Goal: Task Accomplishment & Management: Manage account settings

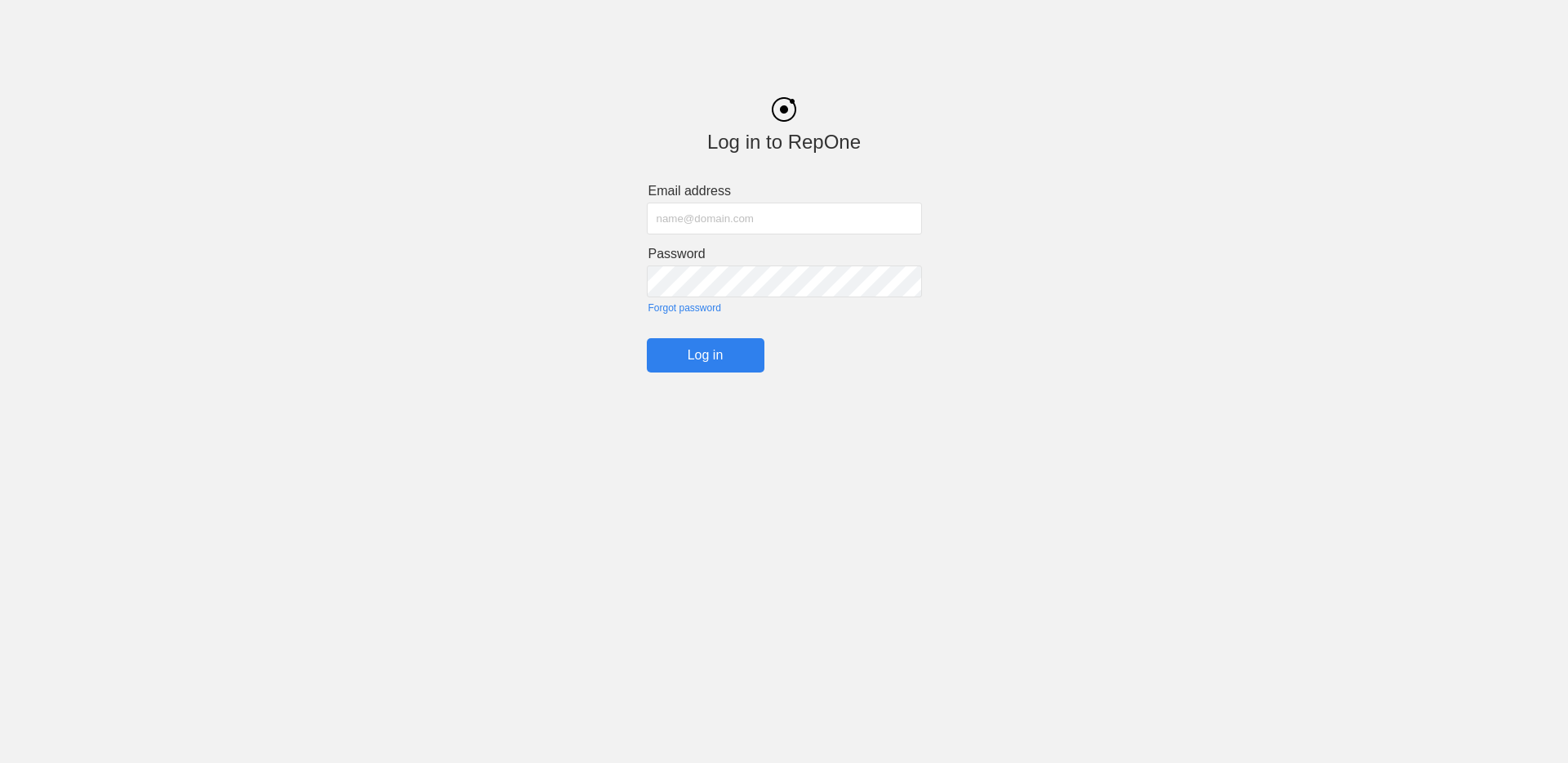
type input "[EMAIL_ADDRESS][DOMAIN_NAME]"
click at [704, 371] on input "Log in" at bounding box center [705, 355] width 117 height 34
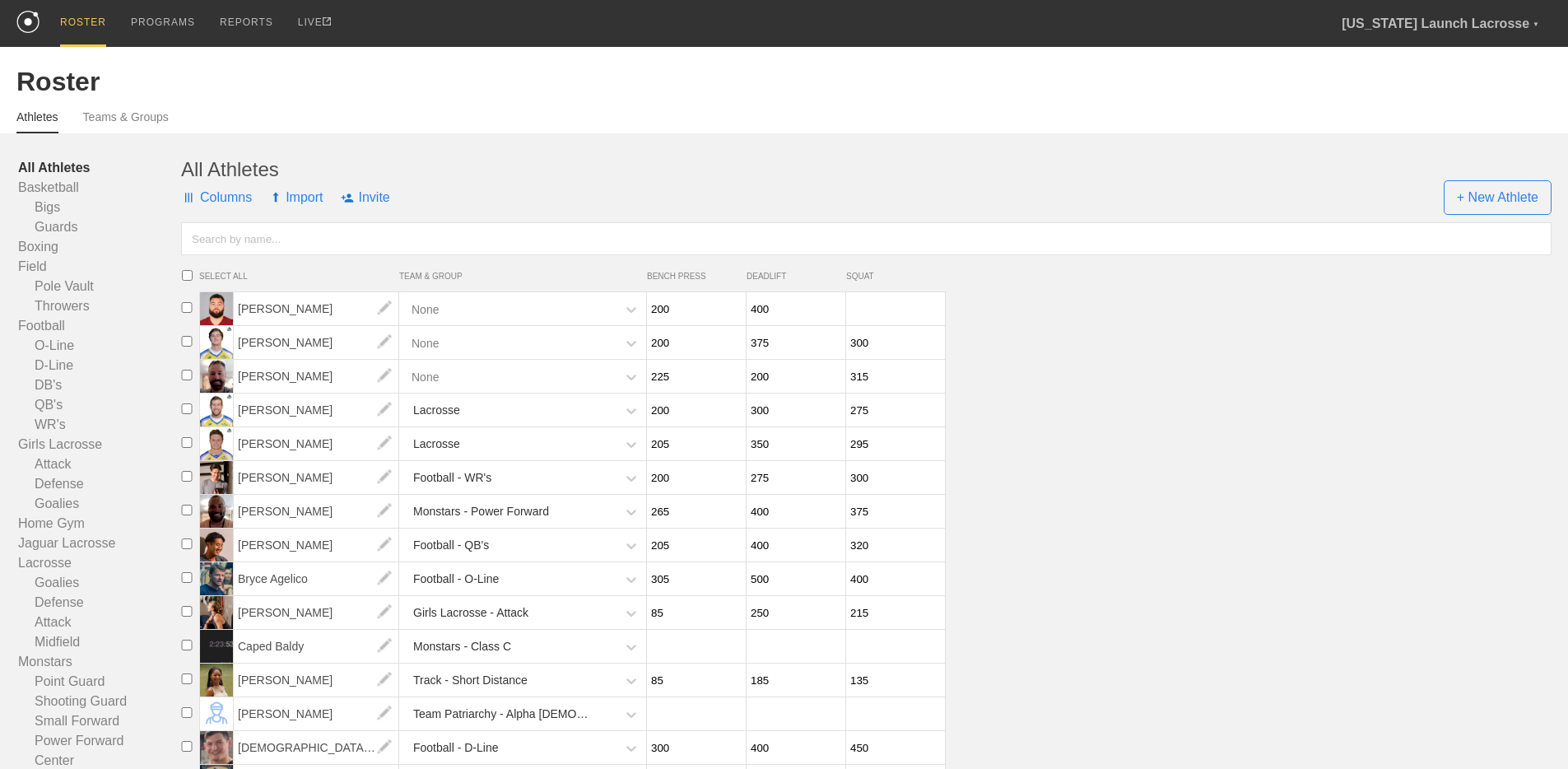
click at [509, 238] on input "text" at bounding box center [866, 238] width 1370 height 32
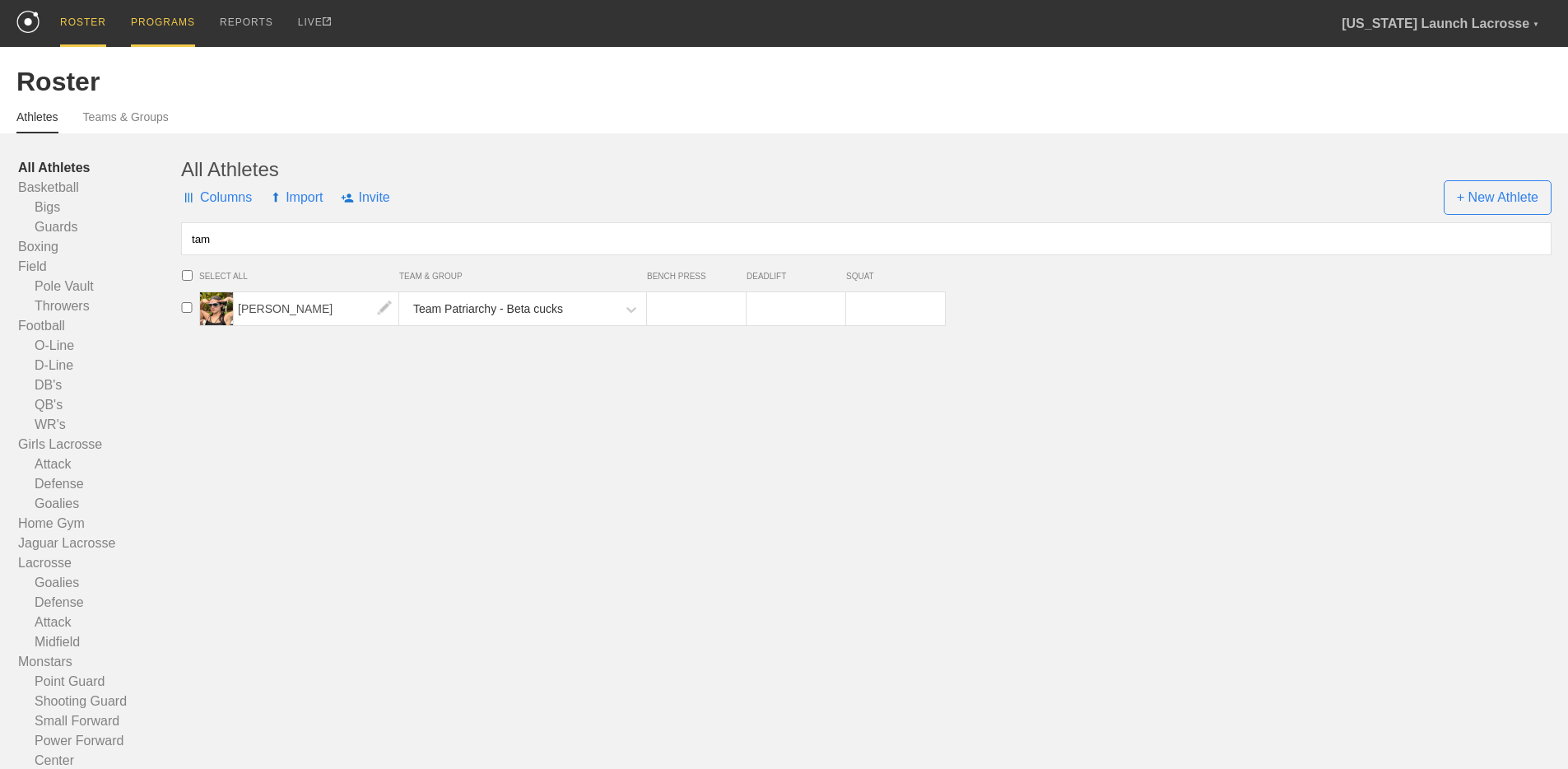
type input "tam"
click at [173, 20] on div "PROGRAMS" at bounding box center [162, 24] width 64 height 47
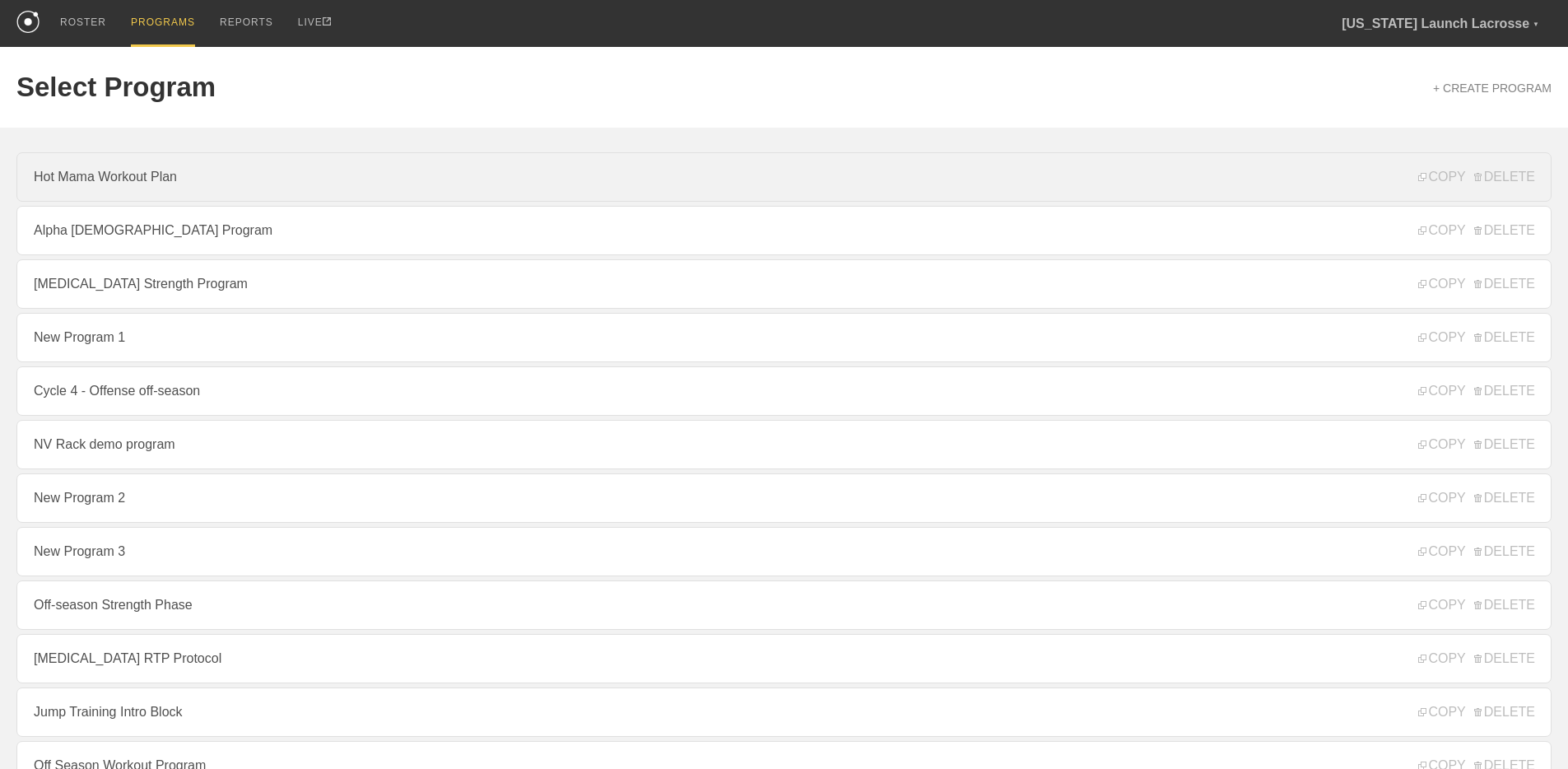
click at [214, 184] on link "Hot Mama Workout Plan" at bounding box center [784, 177] width 1535 height 49
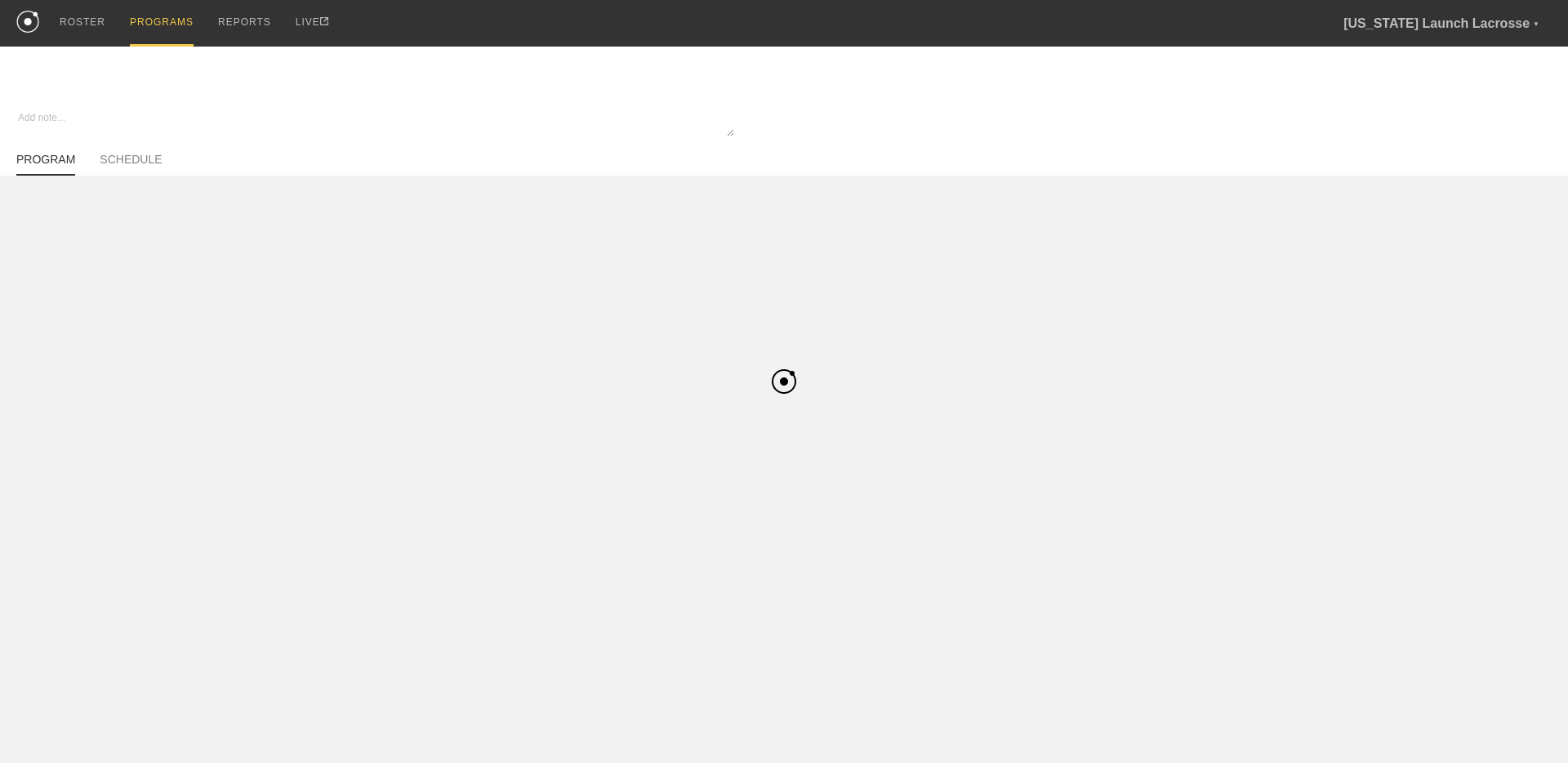
type textarea "x"
type input "Hot Mama Workout Plan"
type textarea "Workout plan for hot mama 1.0"
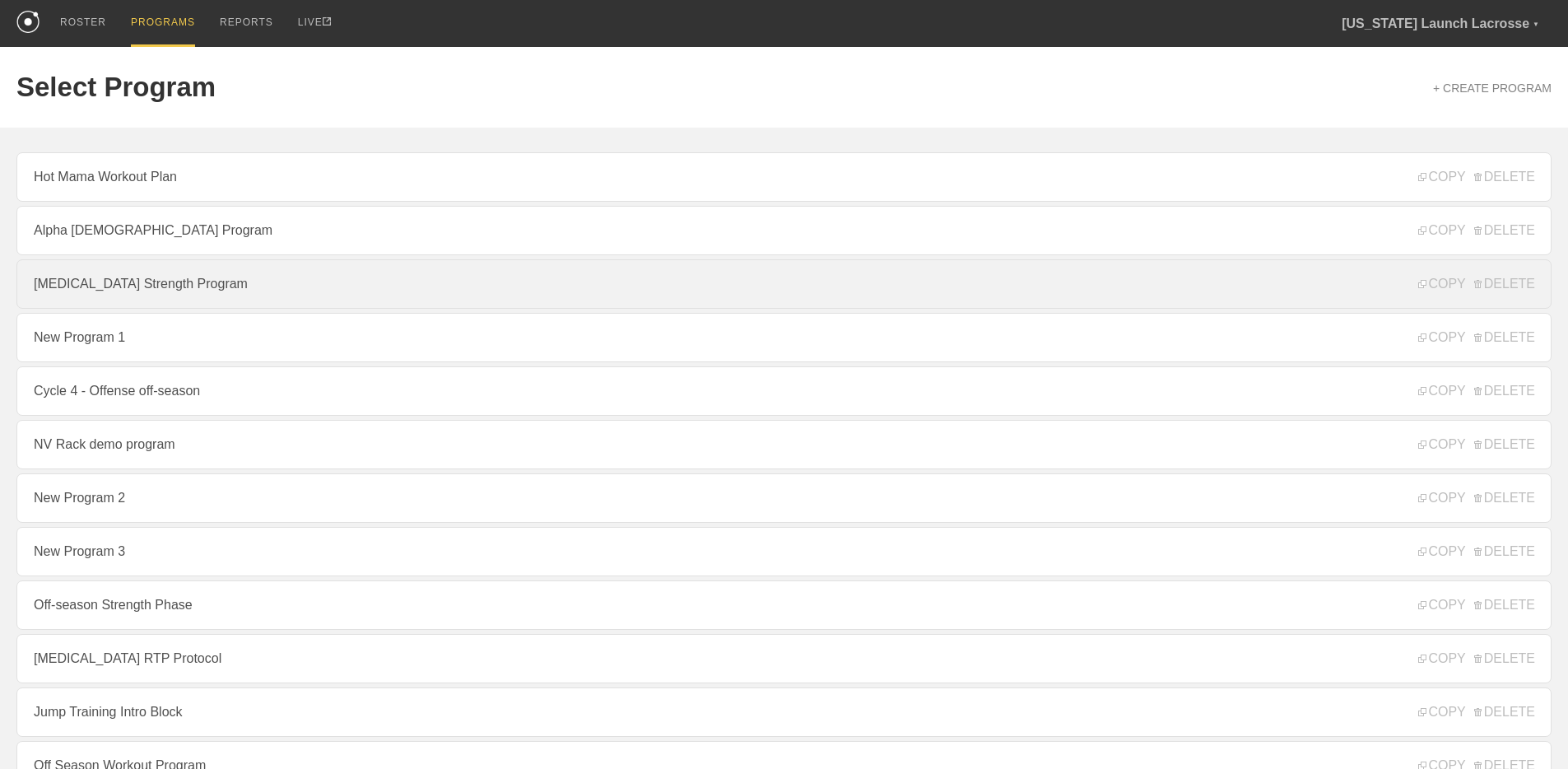
click at [243, 281] on link "[MEDICAL_DATA] Strength Program" at bounding box center [784, 284] width 1535 height 49
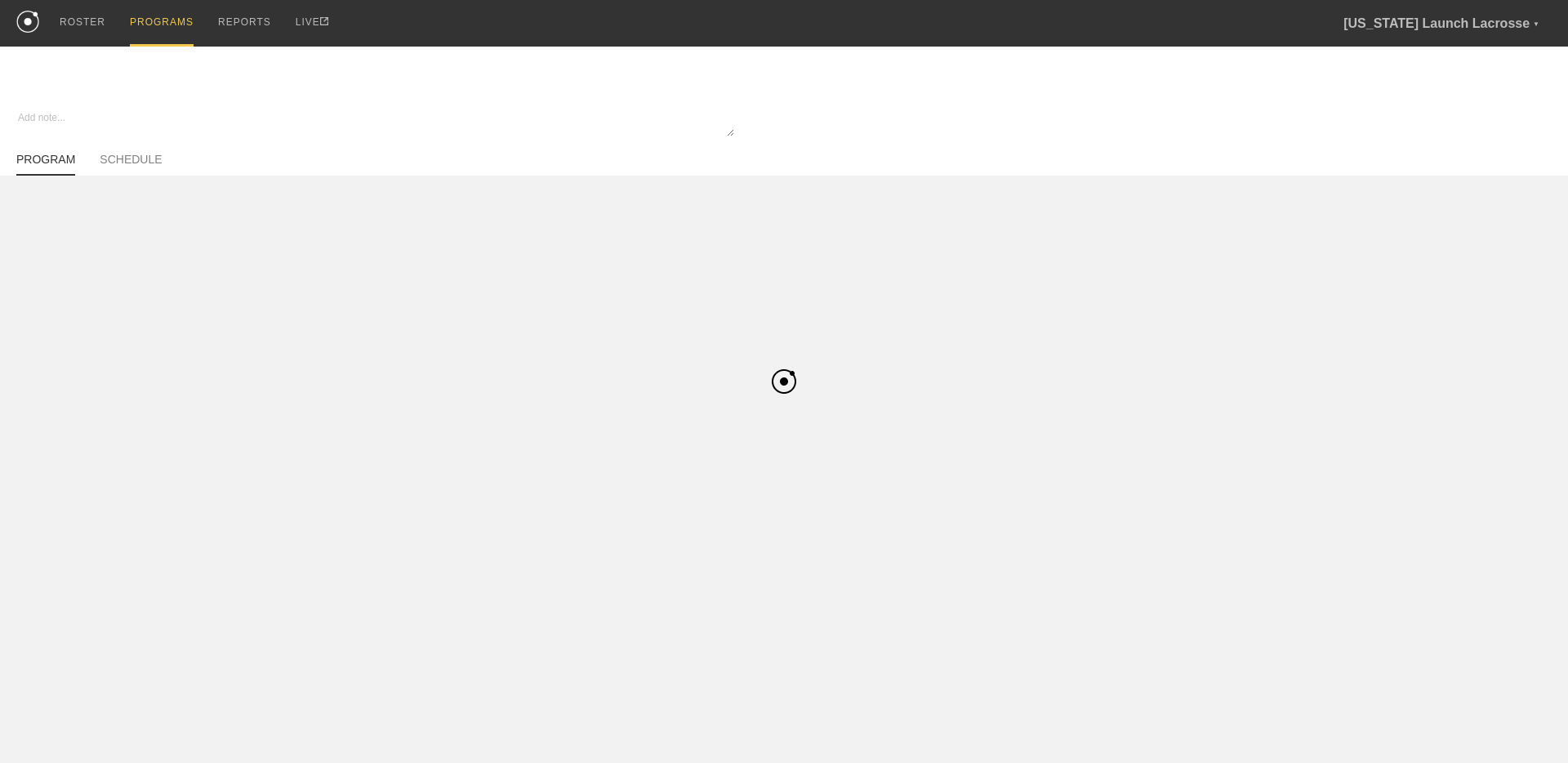
type textarea "x"
type input "[MEDICAL_DATA] Strength Program"
type textarea "This is for Beta Cucks"
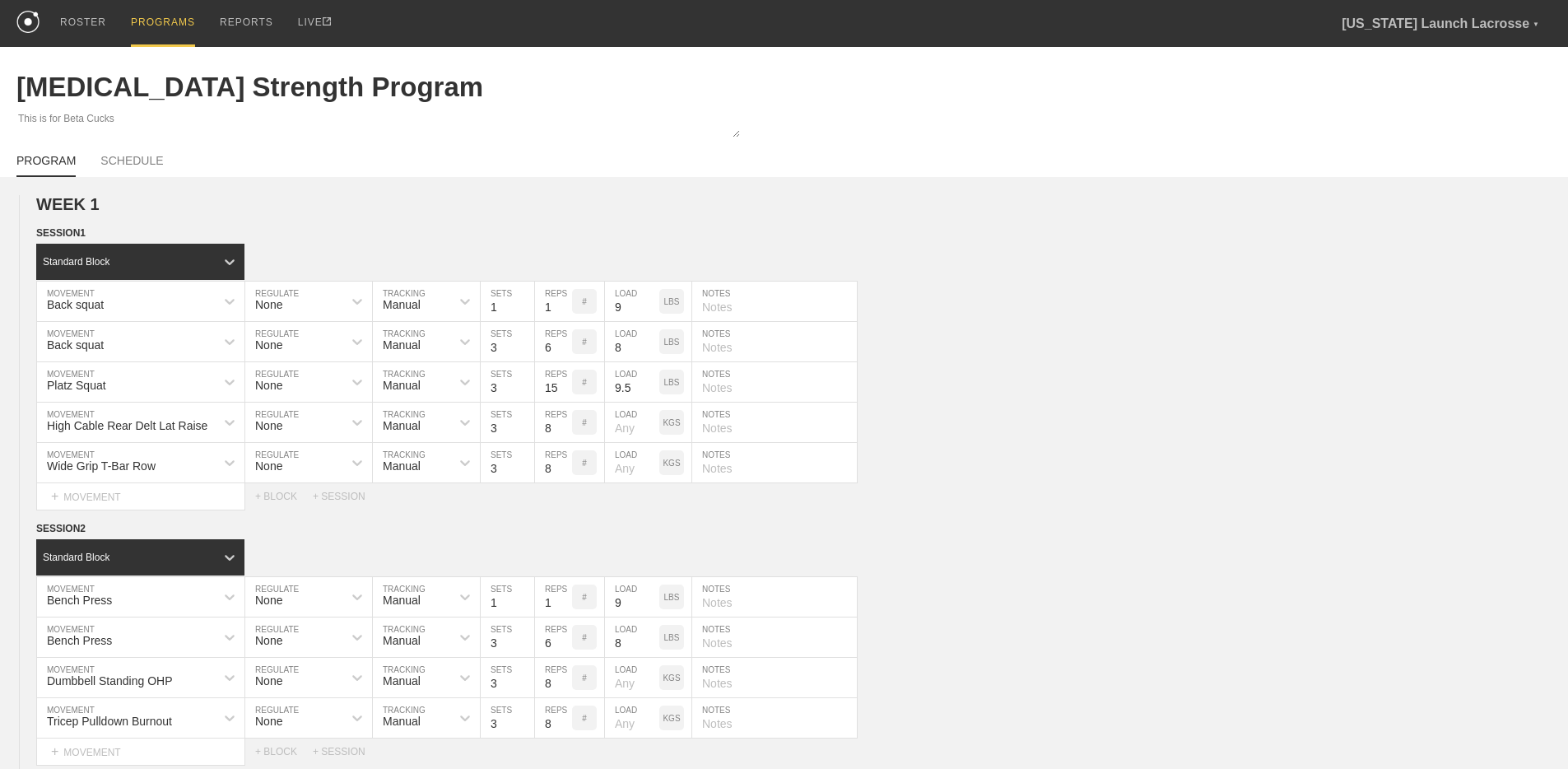
click at [160, 23] on div "PROGRAMS" at bounding box center [162, 24] width 64 height 47
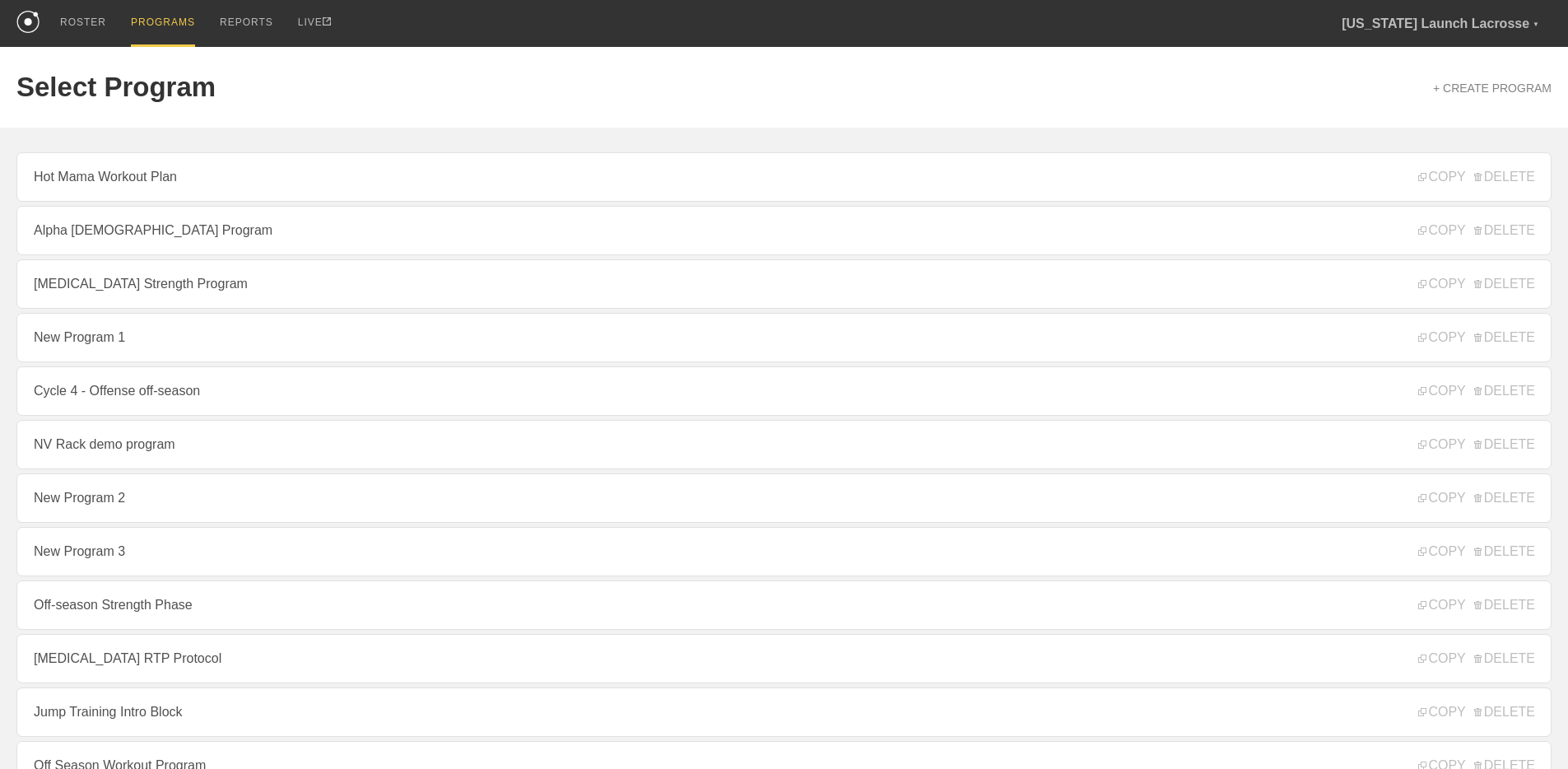
click at [1438, 96] on div "+ CREATE PROGRAM" at bounding box center [1491, 88] width 118 height 32
click at [1477, 84] on link "+ CREATE PROGRAM" at bounding box center [1491, 88] width 118 height 13
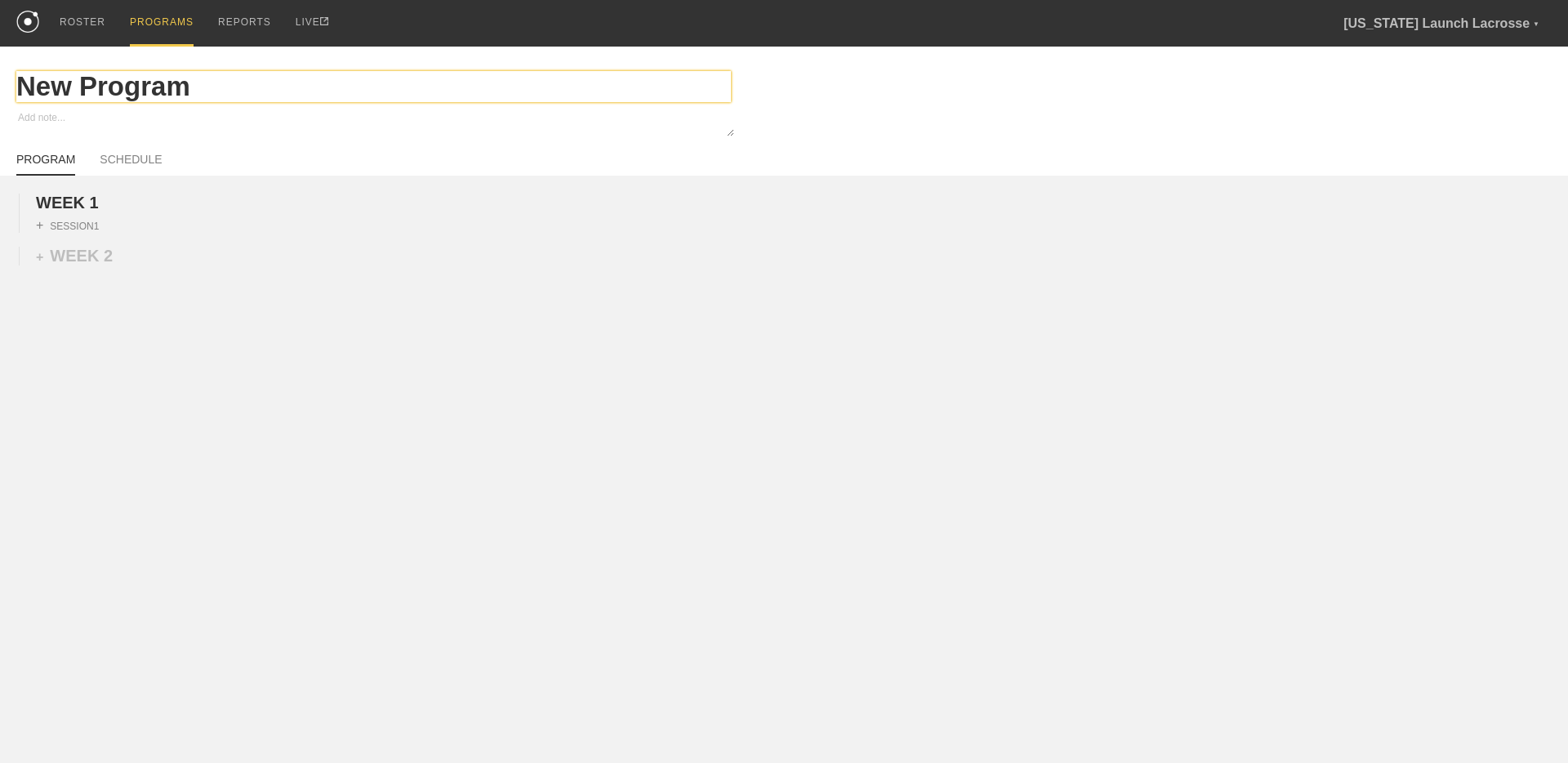
click at [116, 93] on input "New Program" at bounding box center [373, 87] width 714 height 31
type textarea "x"
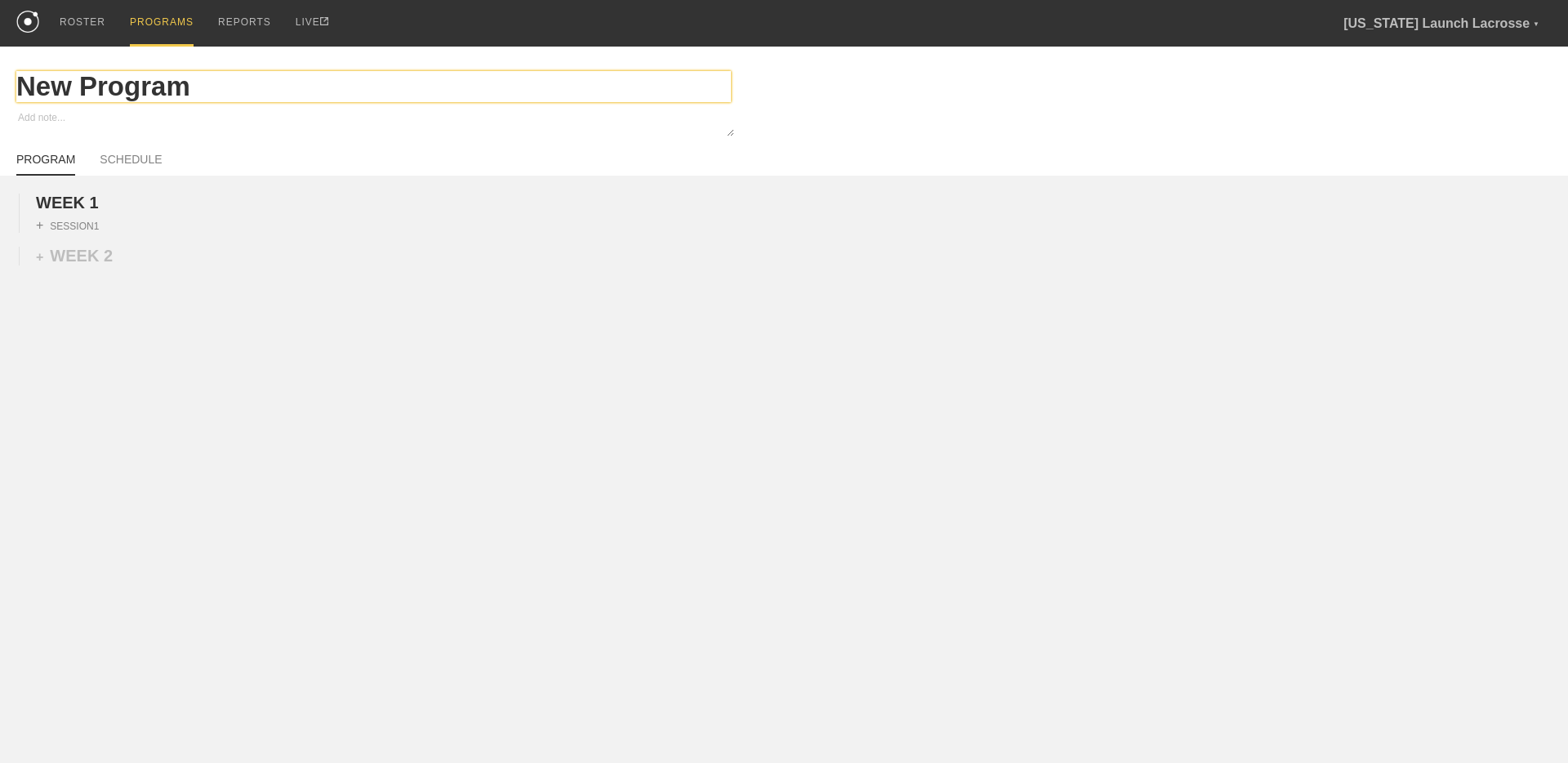
type input "C"
type textarea "x"
type input "Cl"
type textarea "x"
type input "Cla"
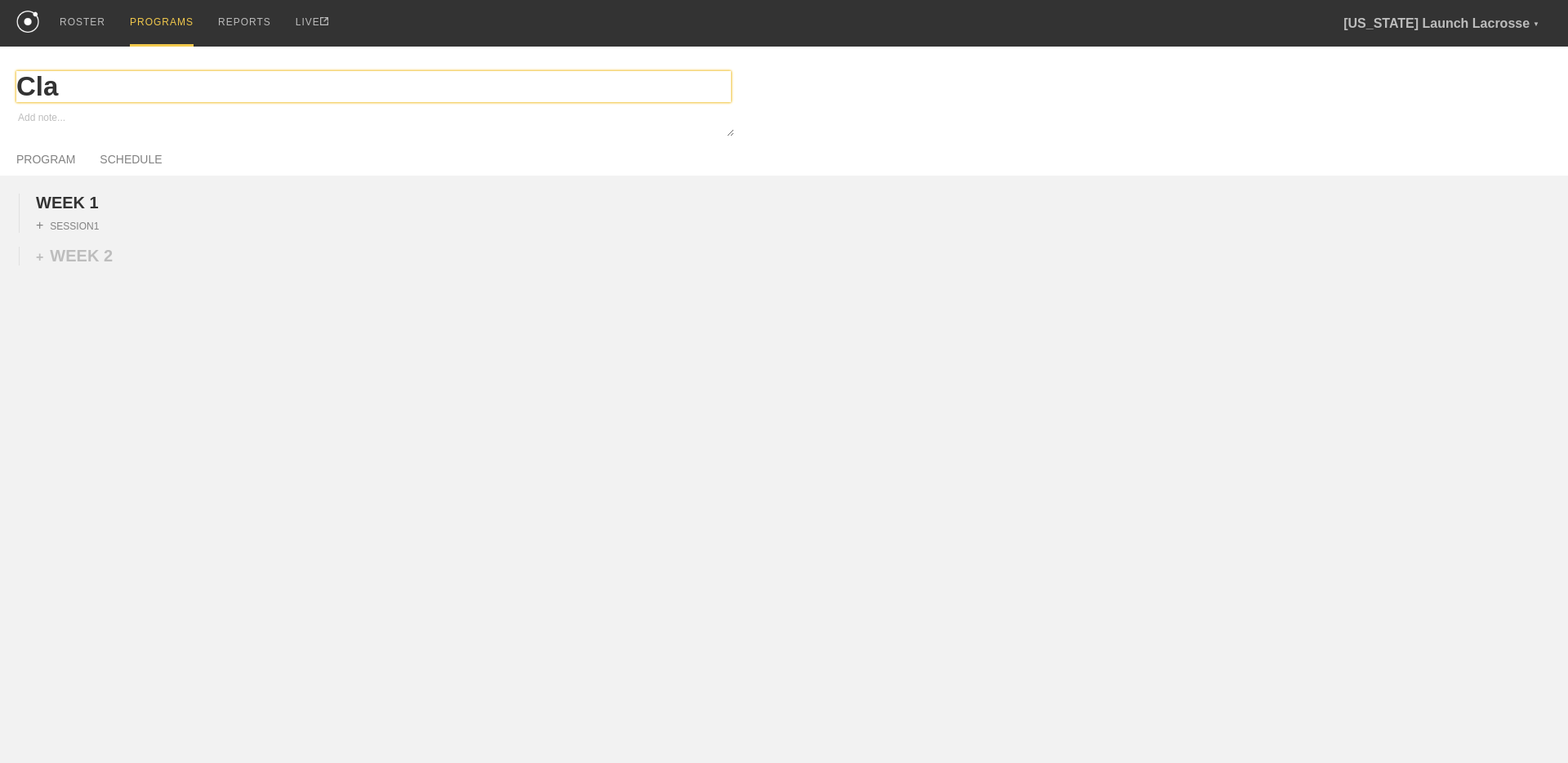
type textarea "x"
type input "Clav"
type textarea "x"
type input "Clavi"
type textarea "x"
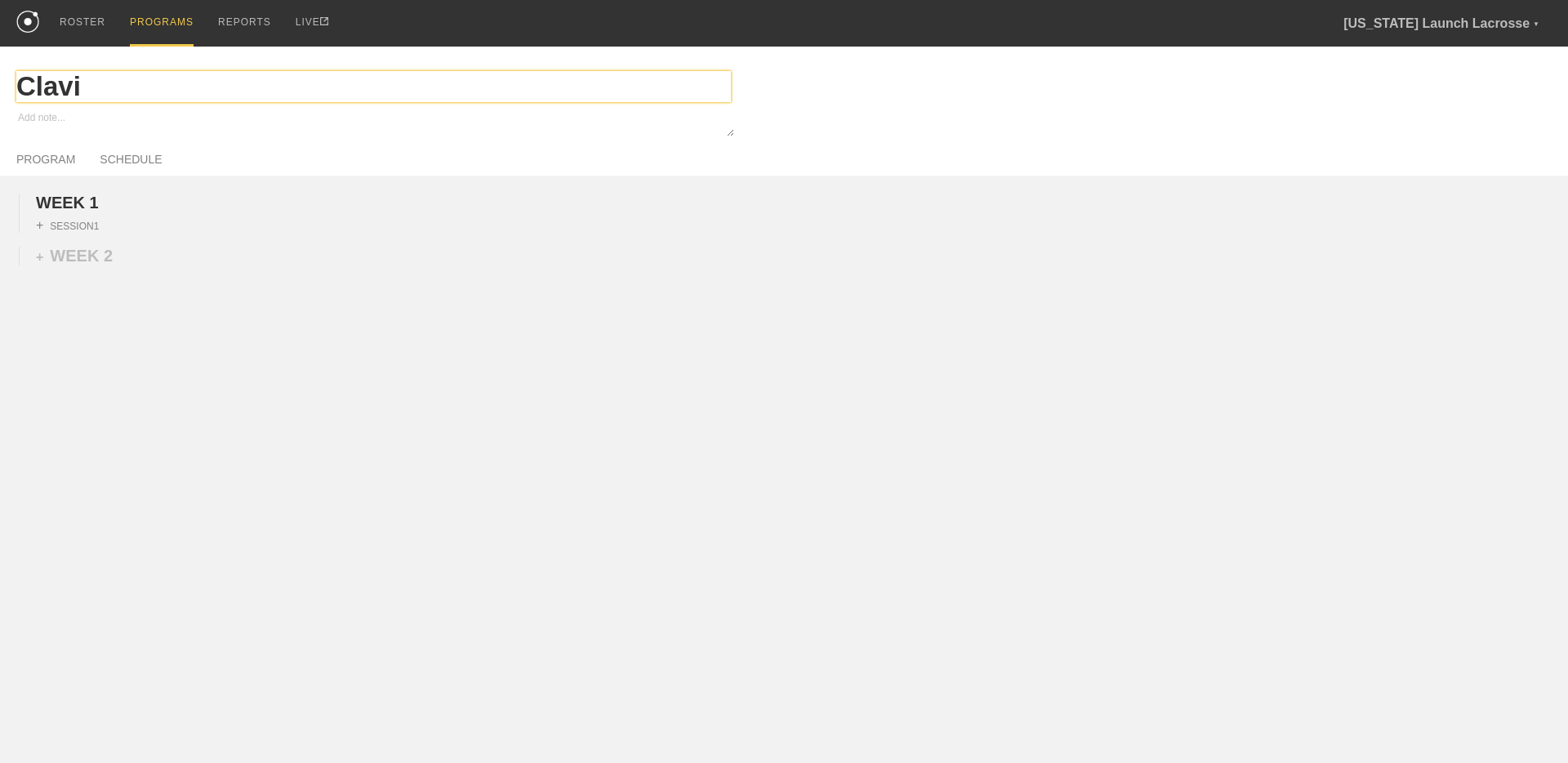
type input "Clavic"
type textarea "x"
type input "Clavicl"
type textarea "x"
type input "[MEDICAL_DATA]"
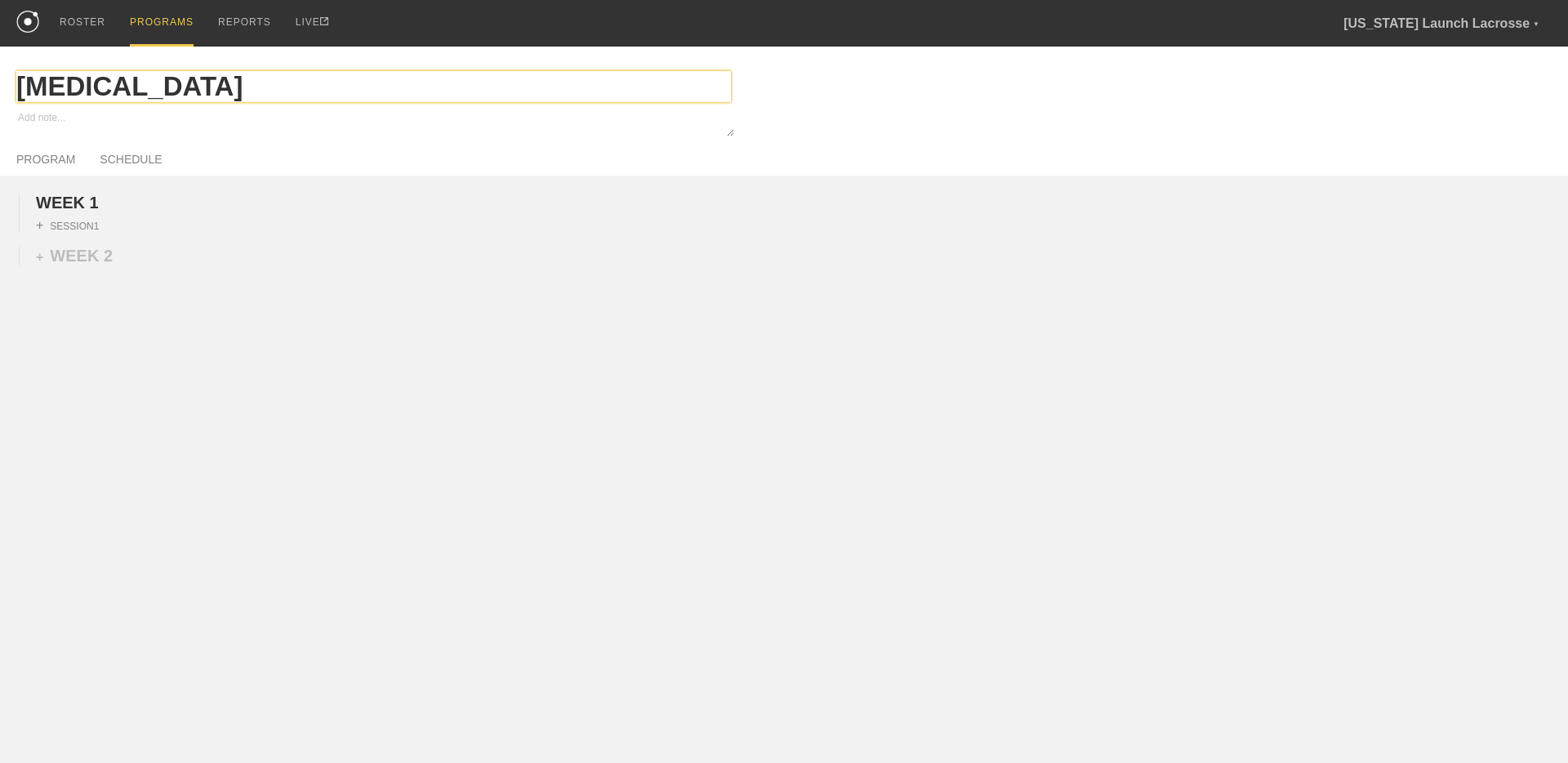
type textarea "x"
type input "[MEDICAL_DATA]"
type textarea "x"
type input "[MEDICAL_DATA] P"
type textarea "x"
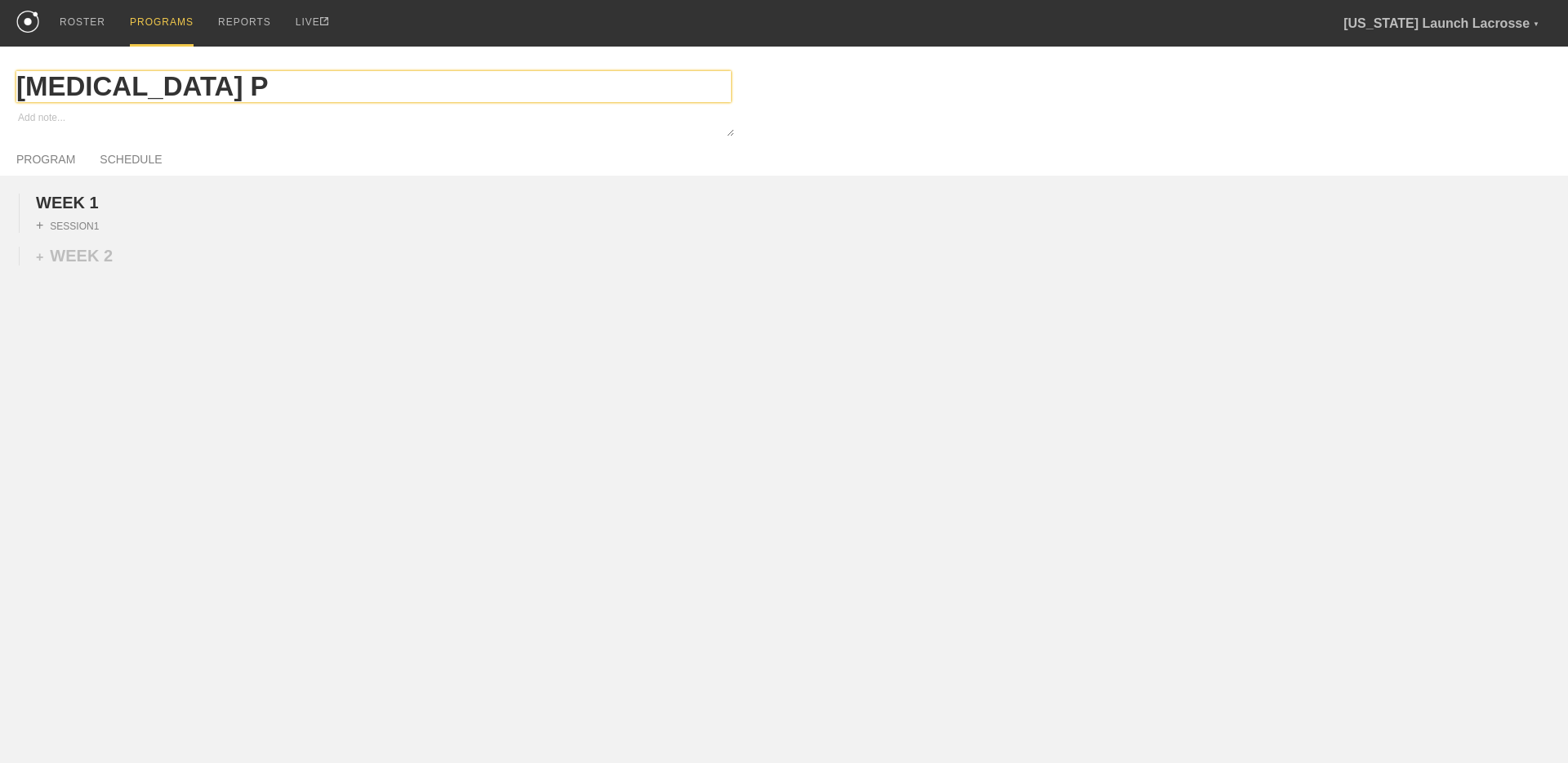
type input "[MEDICAL_DATA] Pe"
type textarea "x"
type input "[MEDICAL_DATA] Pea"
type textarea "x"
type input "[MEDICAL_DATA] Peak"
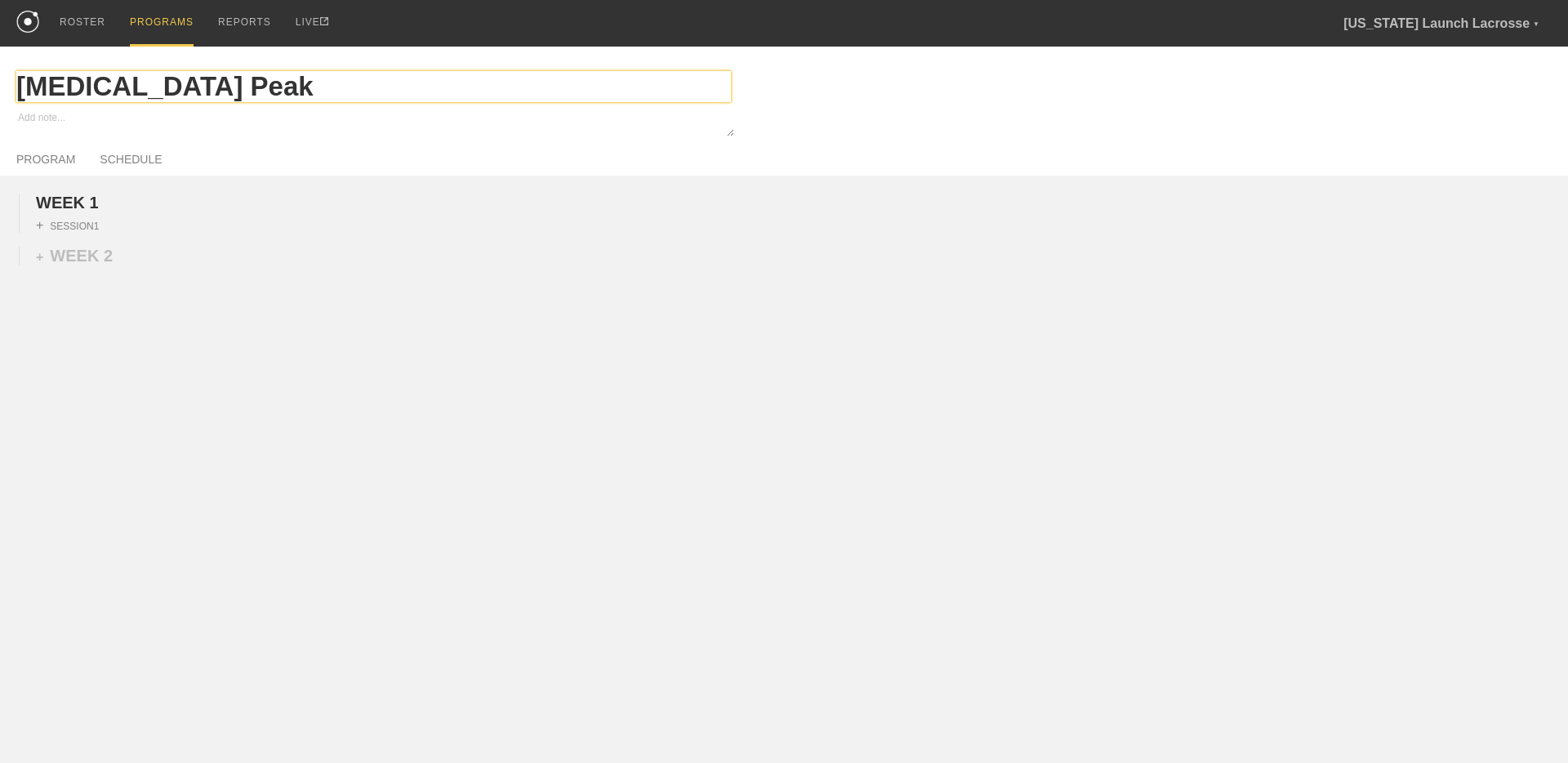
type textarea "x"
type input "[MEDICAL_DATA] Peak/"
type textarea "x"
type input "[MEDICAL_DATA] Peak/T"
type textarea "x"
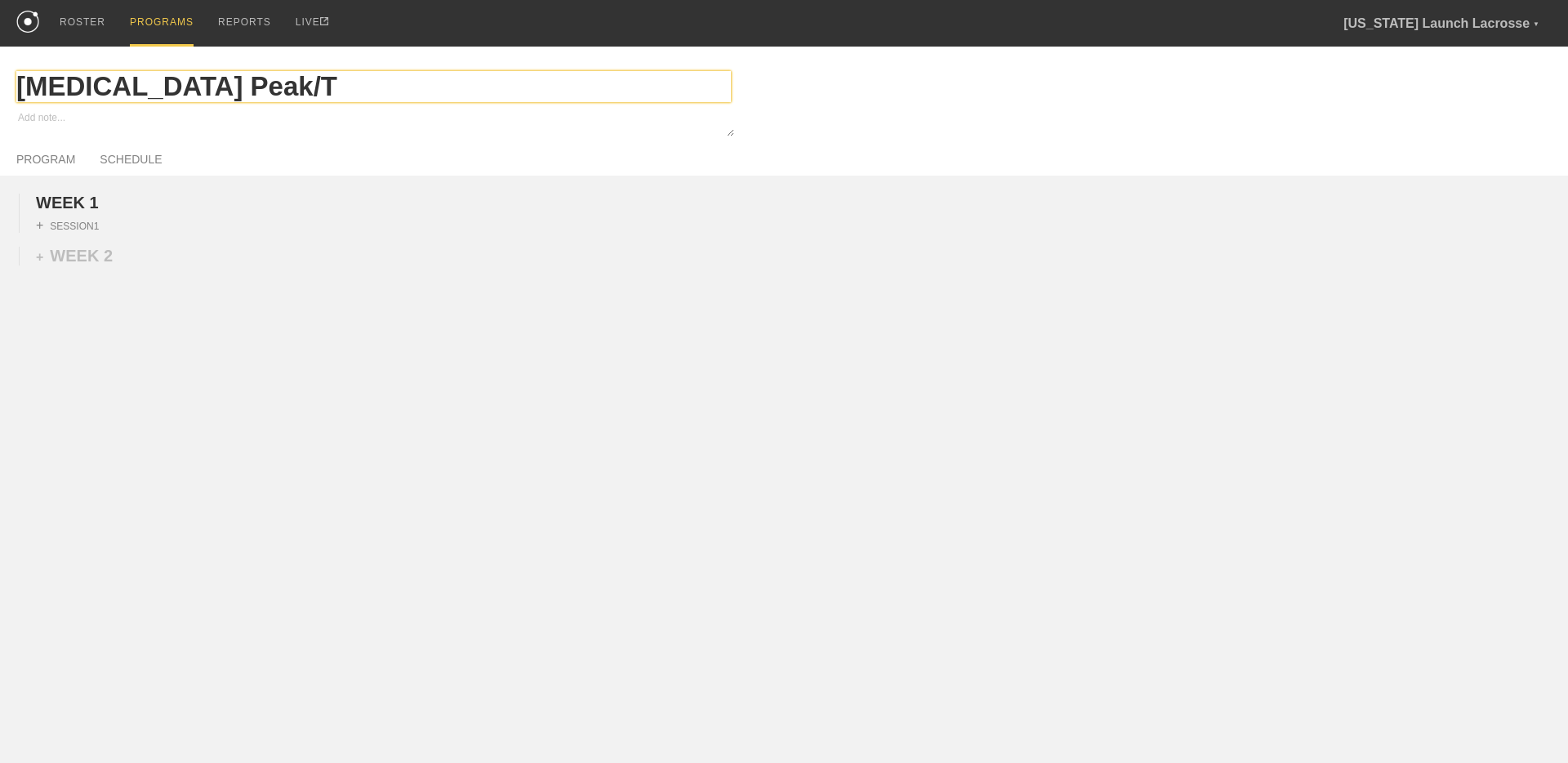
type input "[MEDICAL_DATA] Peak/Ta"
type textarea "x"
type input "[MEDICAL_DATA] Peak/Tap"
type textarea "x"
type input "[MEDICAL_DATA] Peak/Tape"
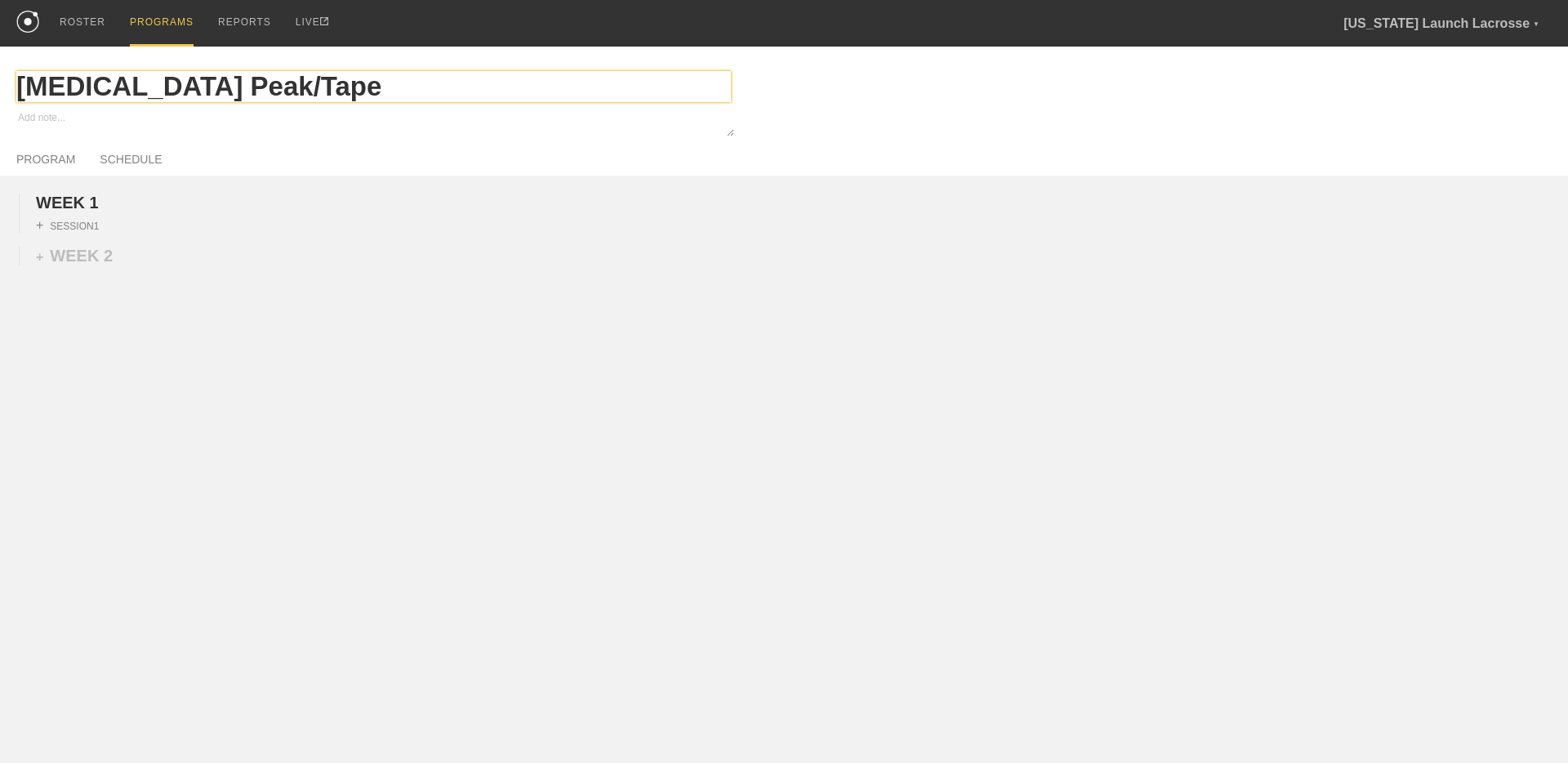
type textarea "x"
type input "[MEDICAL_DATA] Peak/Taper"
type textarea "x"
type input "[MEDICAL_DATA] Peak/Taper"
type textarea "x"
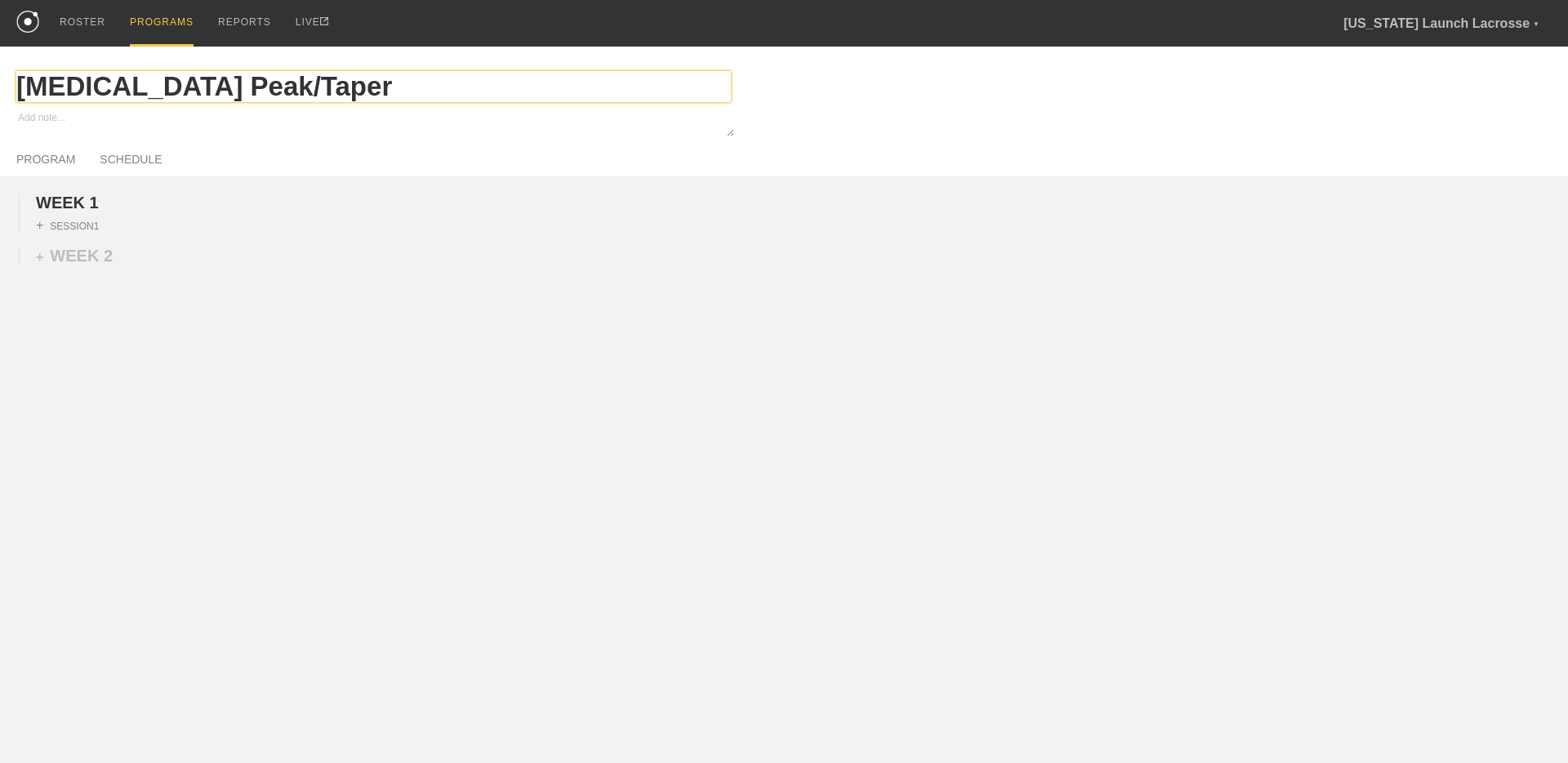
type input "[MEDICAL_DATA] Peak/Taper P"
type textarea "x"
type input "[MEDICAL_DATA] Peak/Taper Pr"
type textarea "x"
type input "[MEDICAL_DATA] Peak/Taper Pro"
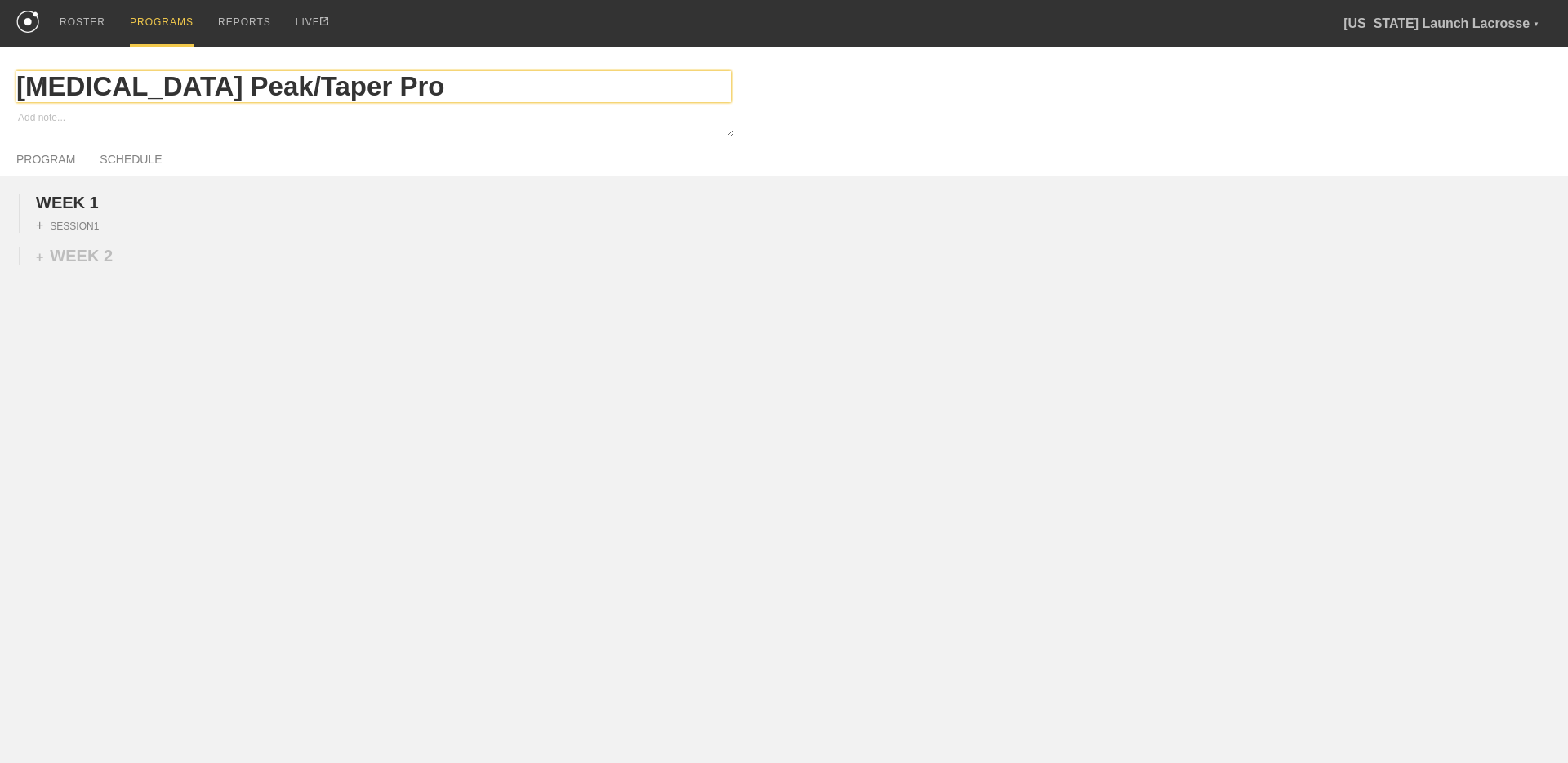
type textarea "x"
type input "[MEDICAL_DATA] Peak/Taper Prog"
type textarea "x"
type input "[MEDICAL_DATA] Peak/Taper Progr"
type textarea "x"
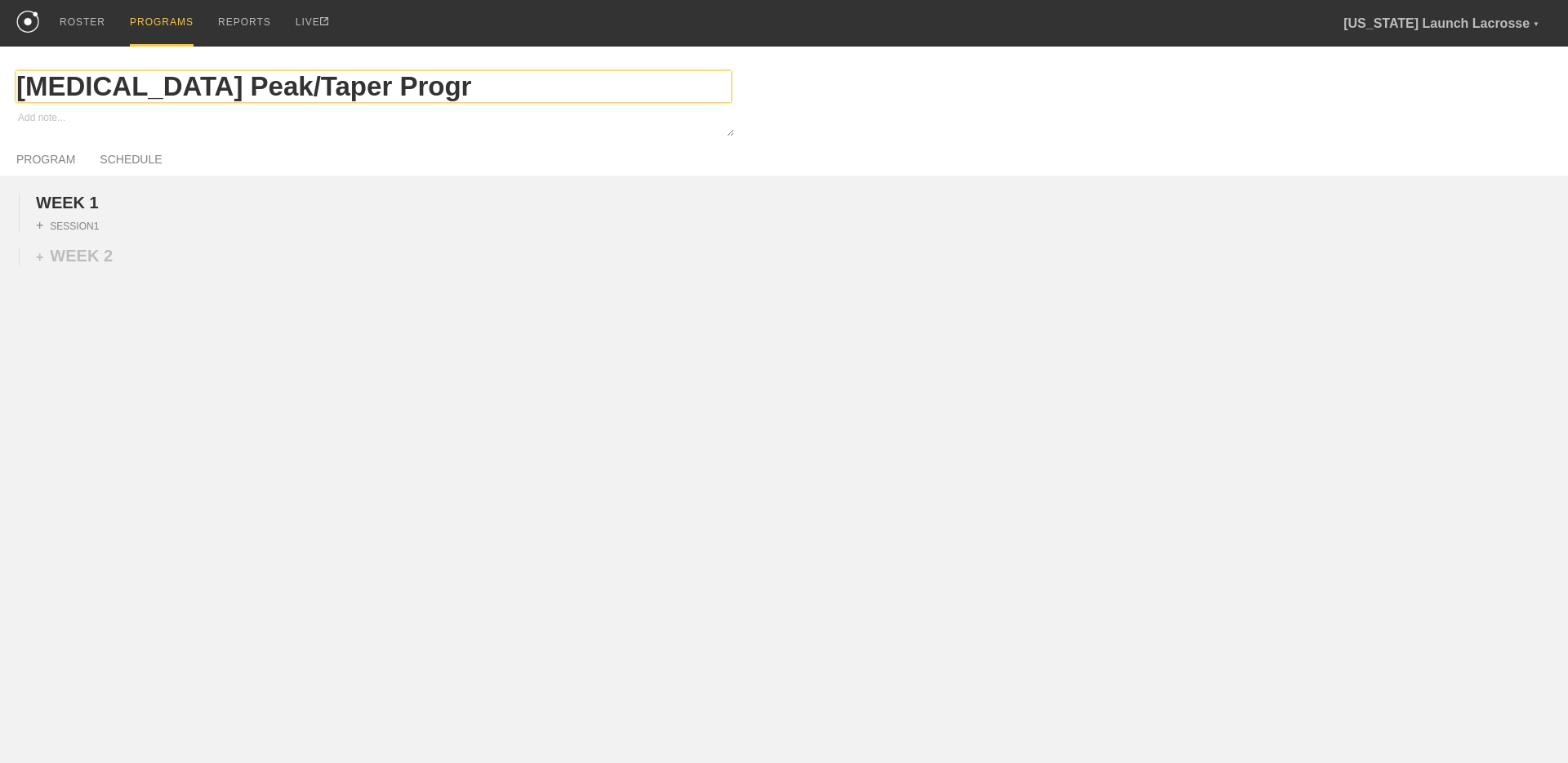
type input "[MEDICAL_DATA] Peak/Taper Progra"
type textarea "x"
type input "[MEDICAL_DATA] Peak/Taper Program"
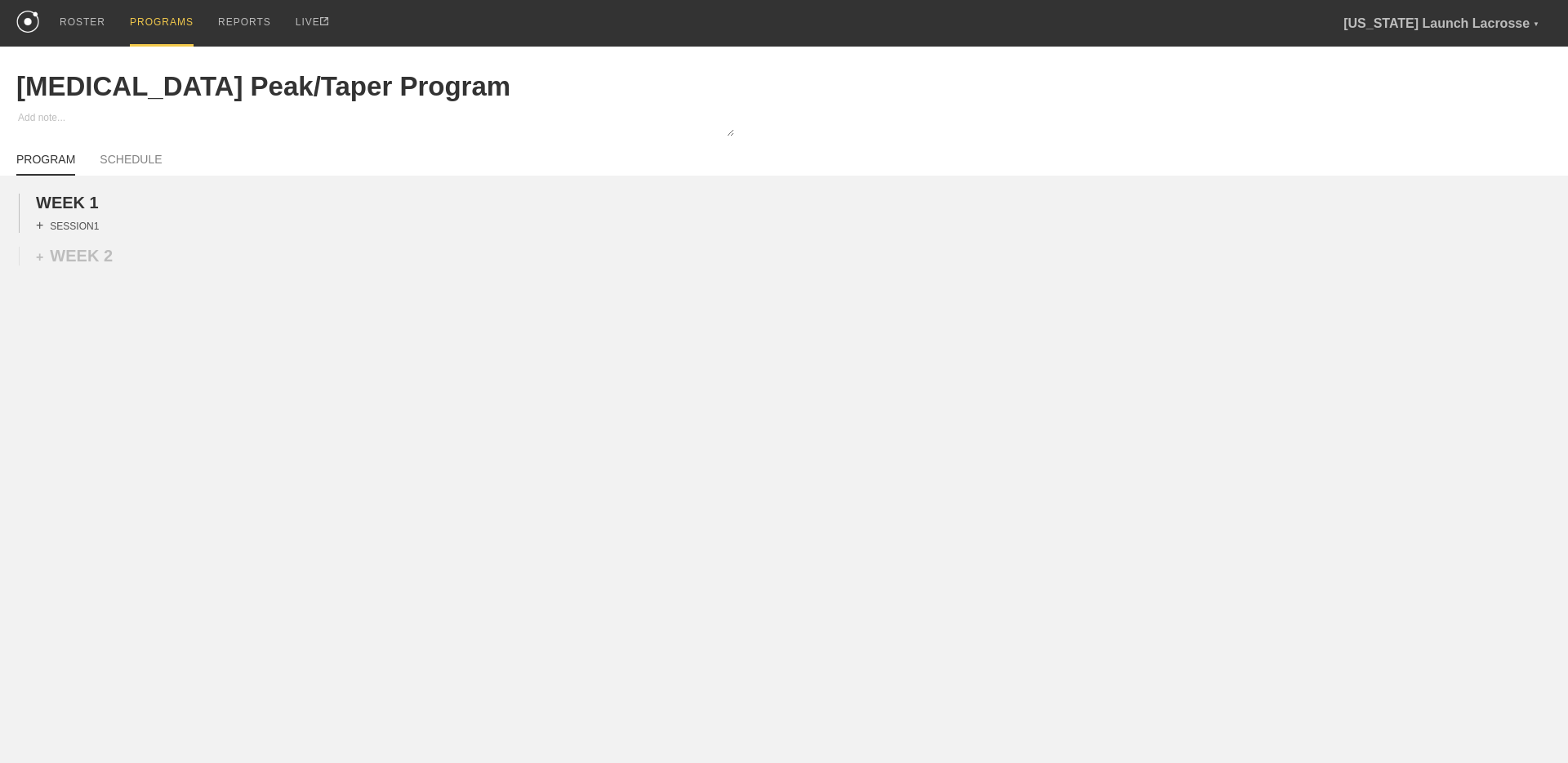
click at [53, 231] on div "+ SESSION 1" at bounding box center [67, 225] width 63 height 15
click at [77, 254] on div "+ BLOCK" at bounding box center [139, 254] width 206 height 26
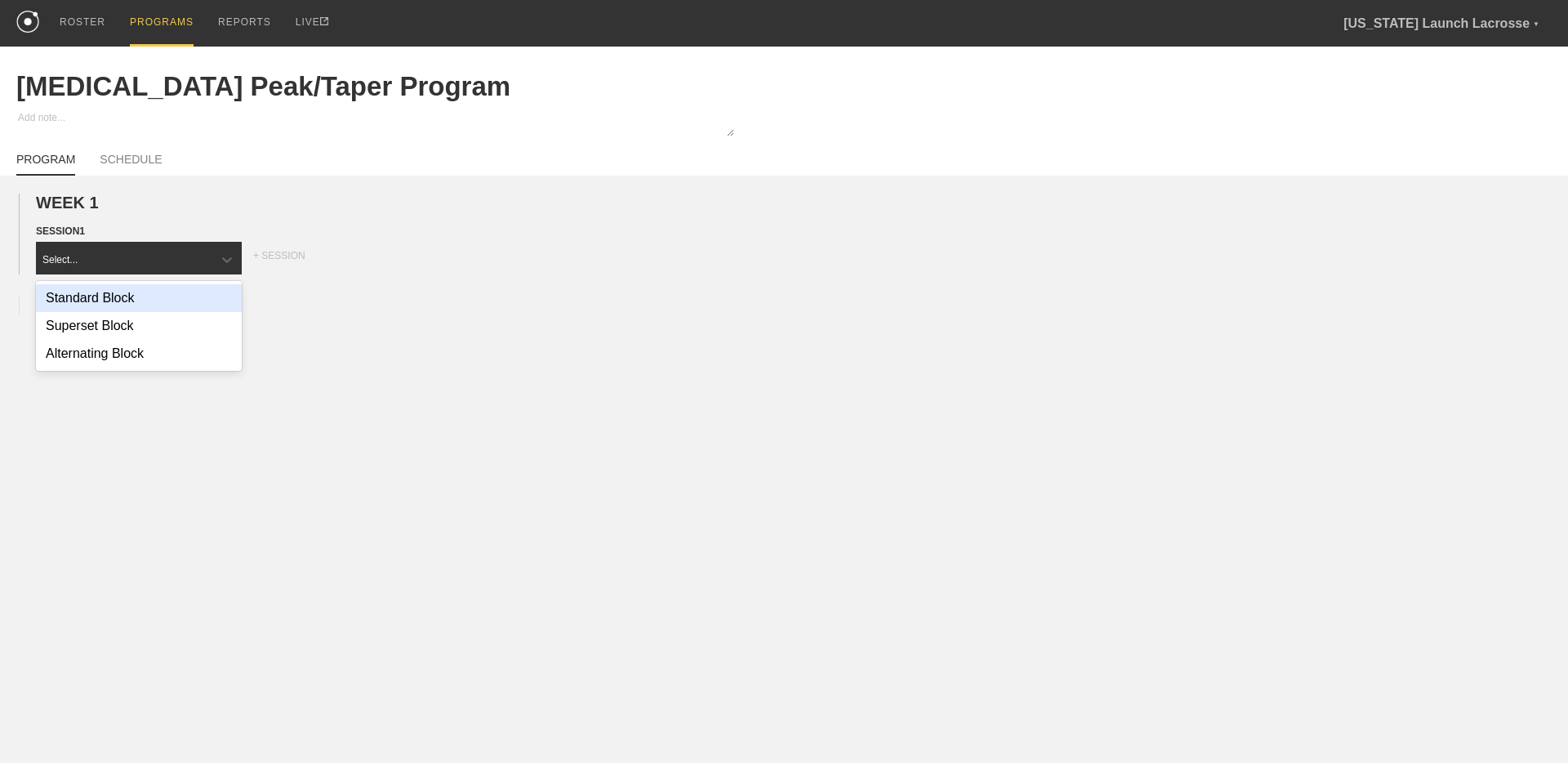
click at [102, 301] on div "Standard Block" at bounding box center [139, 298] width 206 height 27
click at [114, 296] on div "+ MOVEMENT" at bounding box center [140, 293] width 207 height 27
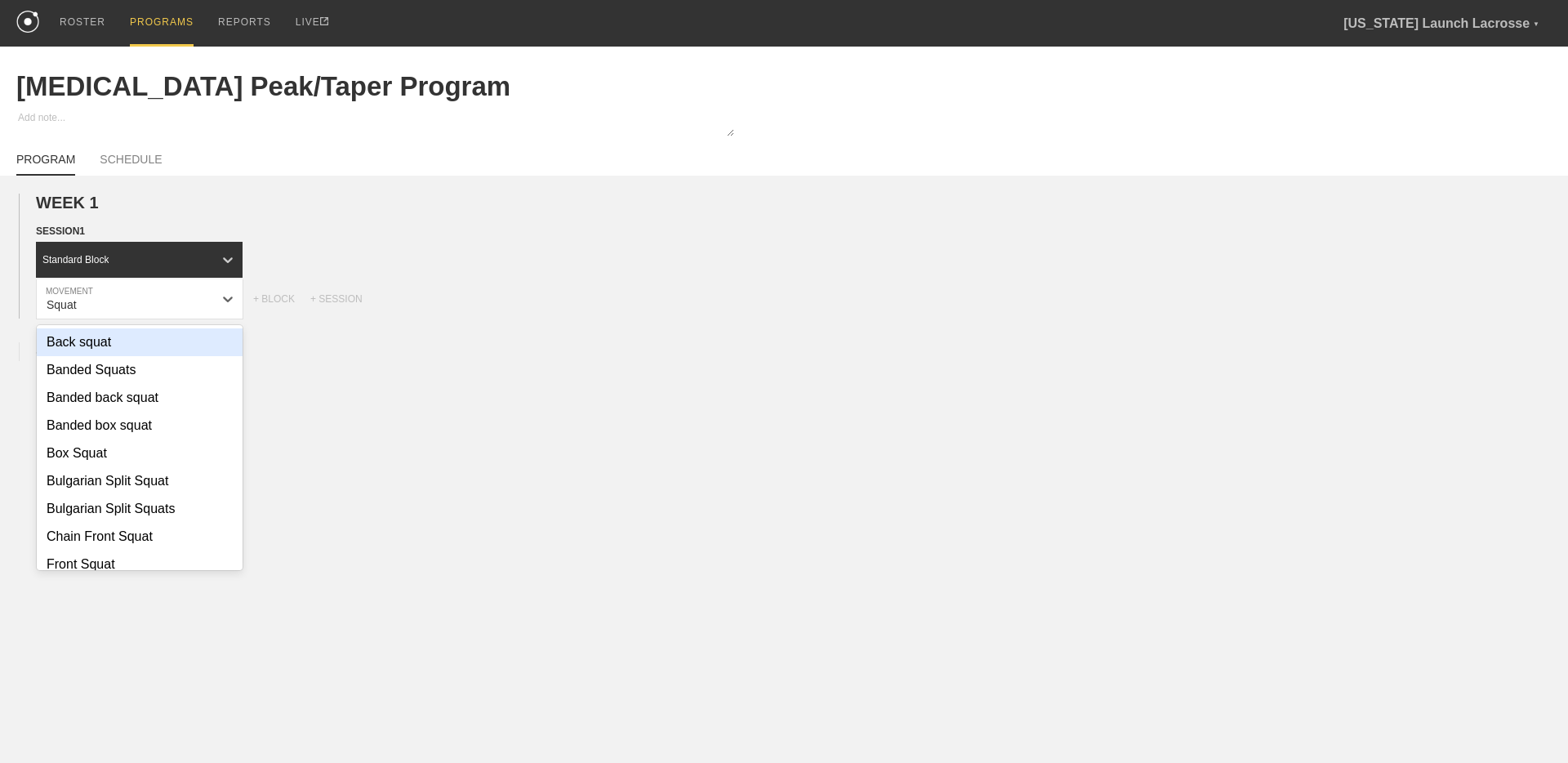
type input "Squat"
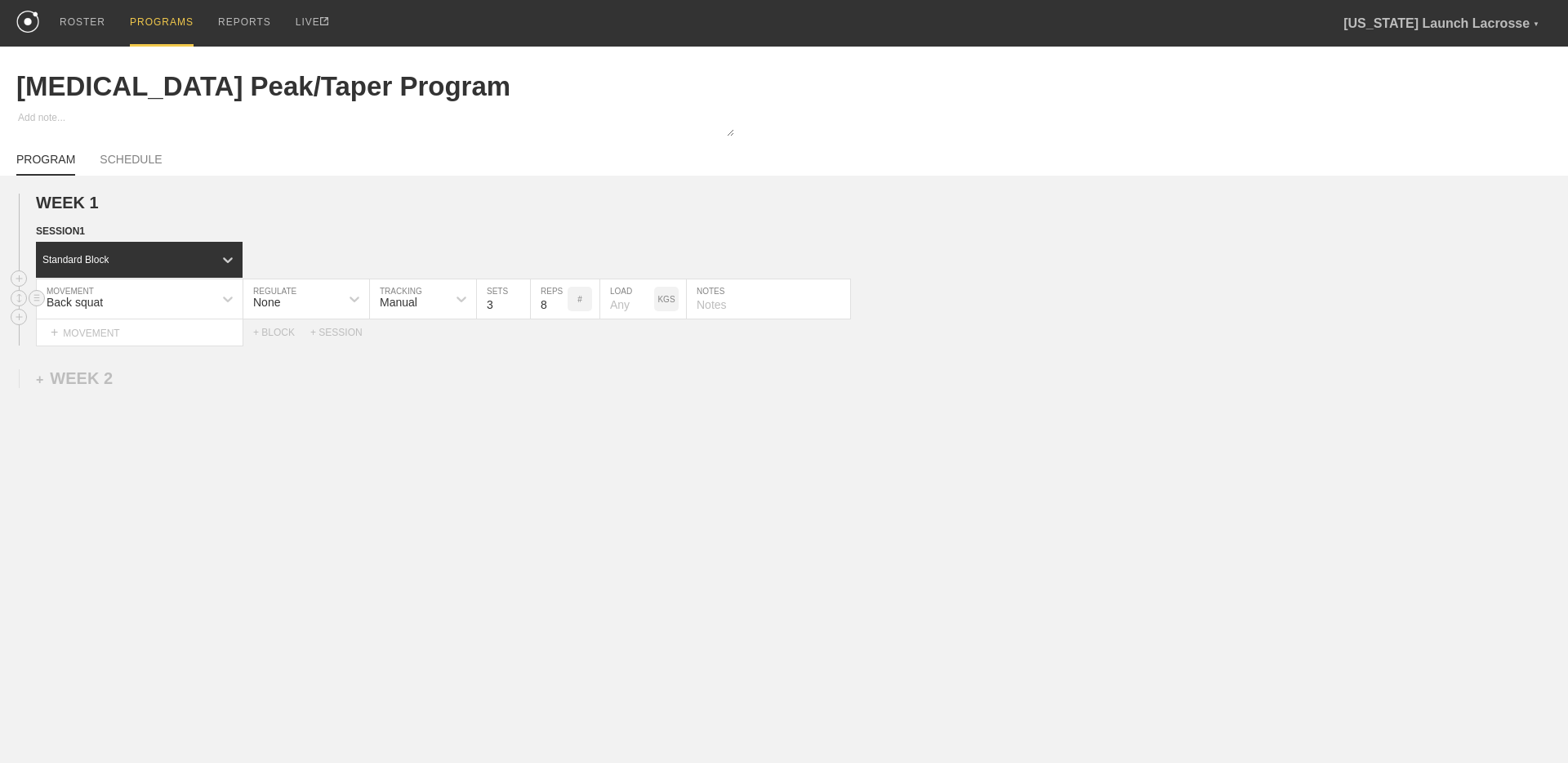
click at [500, 296] on input "3" at bounding box center [503, 299] width 53 height 39
click at [520, 299] on input "4" at bounding box center [503, 299] width 53 height 39
click at [520, 299] on input "5" at bounding box center [503, 299] width 53 height 39
type input "6"
click at [520, 299] on input "6" at bounding box center [503, 299] width 53 height 39
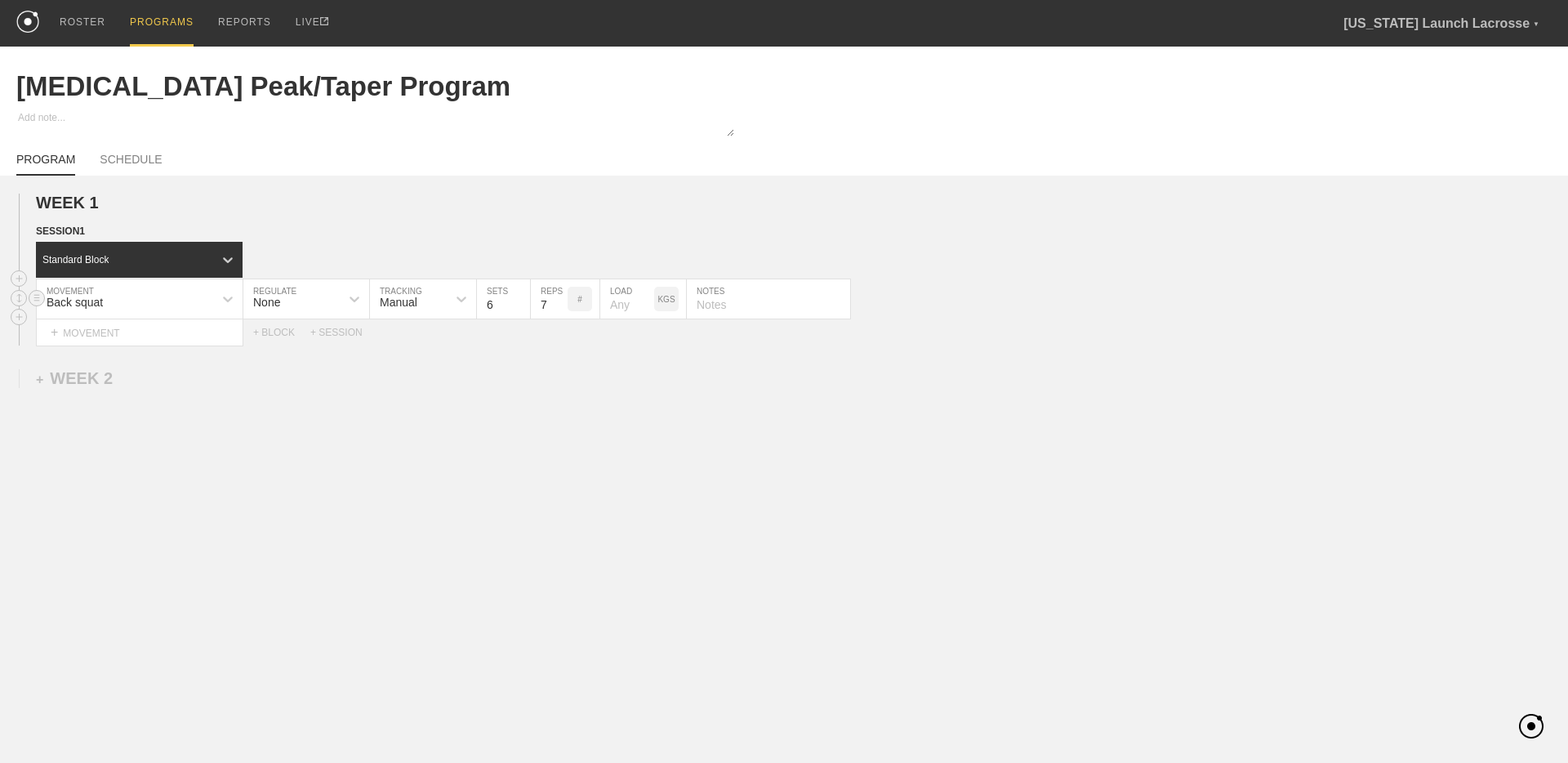
click at [560, 308] on input "7" at bounding box center [549, 299] width 37 height 39
click at [560, 308] on input "6" at bounding box center [549, 299] width 37 height 39
type input "5"
click at [560, 308] on input "5" at bounding box center [549, 299] width 37 height 39
click at [72, 339] on div "+ MOVEMENT" at bounding box center [140, 333] width 207 height 27
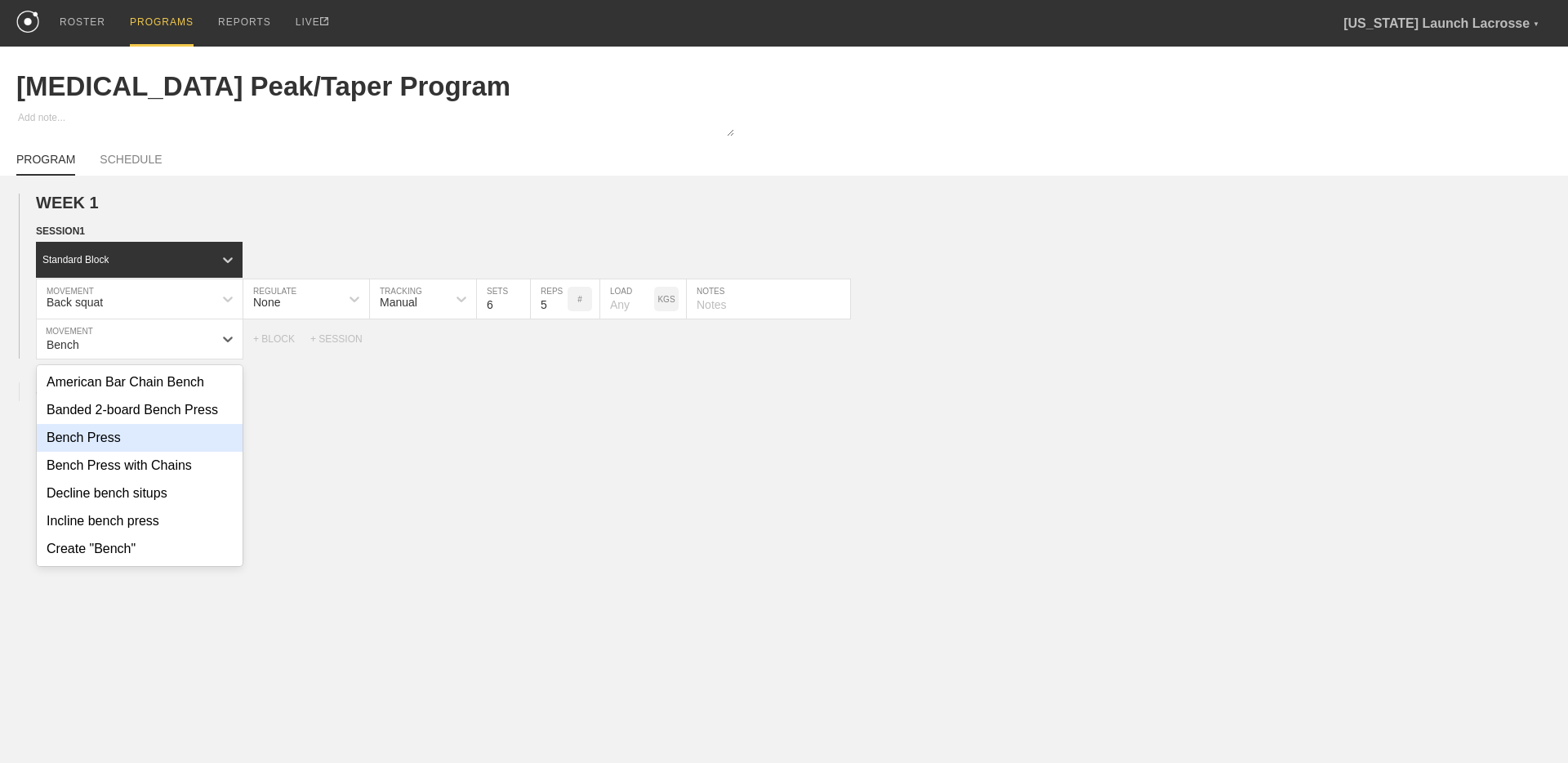
click at [75, 439] on div "Bench Press" at bounding box center [140, 438] width 206 height 27
type input "Bench"
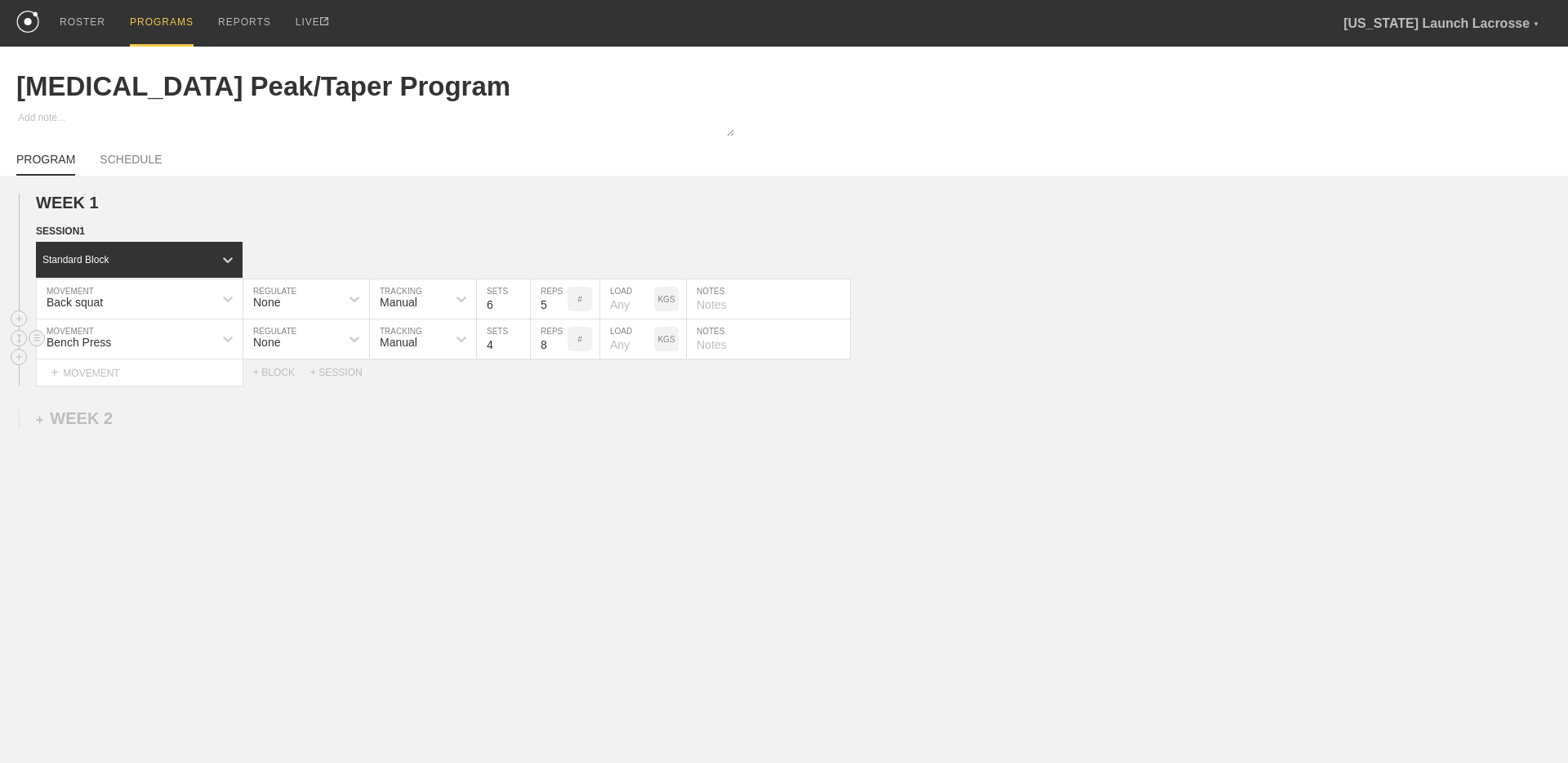
click at [518, 341] on input "4" at bounding box center [503, 339] width 53 height 39
click at [518, 341] on input "5" at bounding box center [503, 339] width 53 height 39
type input "6"
click at [518, 341] on input "6" at bounding box center [503, 339] width 53 height 39
click at [561, 348] on input "7" at bounding box center [549, 339] width 37 height 39
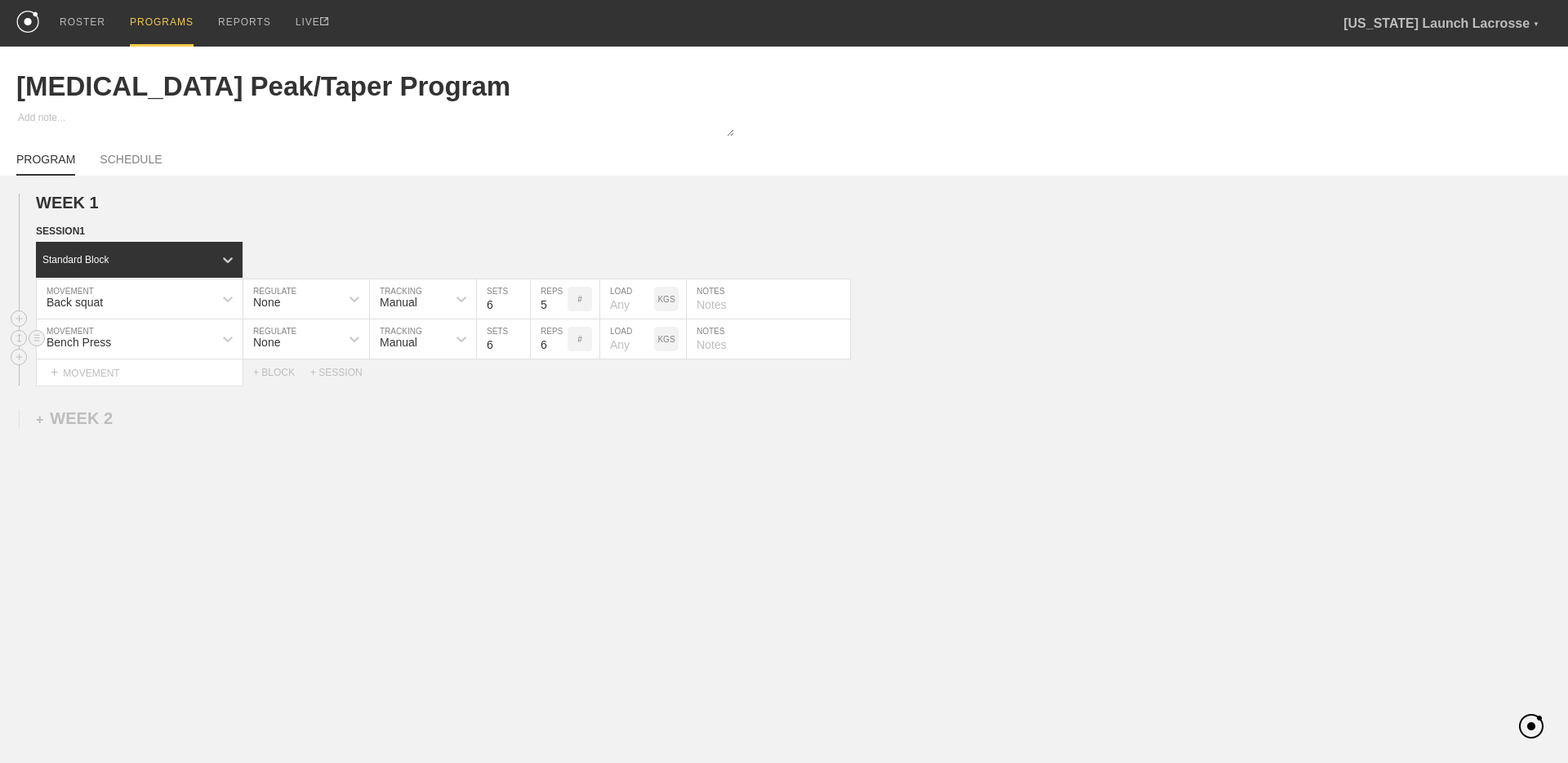
click at [561, 348] on input "6" at bounding box center [549, 339] width 37 height 39
type input "5"
click at [561, 350] on input "5" at bounding box center [549, 339] width 37 height 39
click at [411, 298] on div "Manual" at bounding box center [399, 302] width 37 height 13
click at [356, 297] on icon at bounding box center [354, 299] width 17 height 17
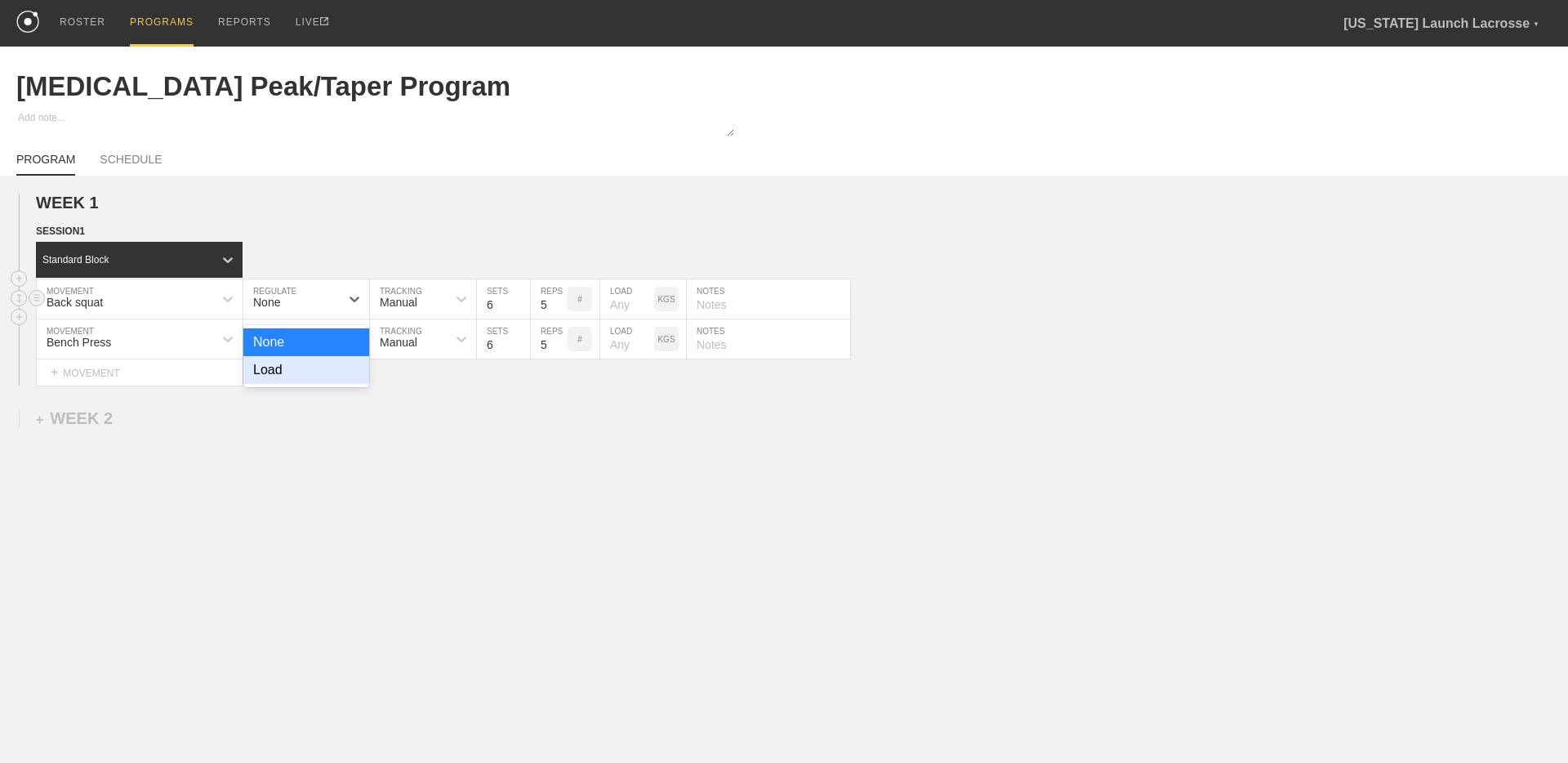
click at [330, 370] on div "Load" at bounding box center [306, 369] width 126 height 27
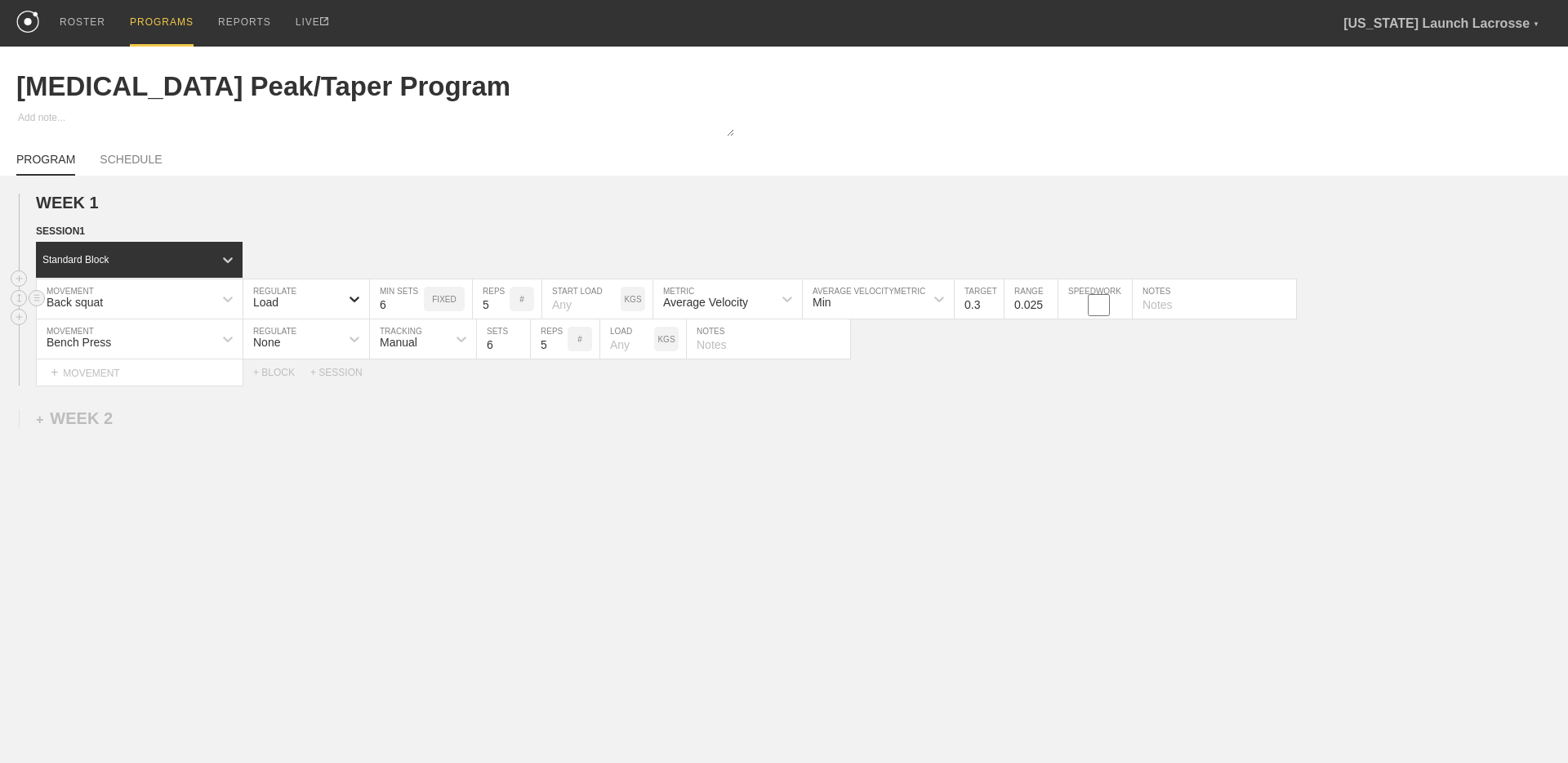
click at [344, 298] on div at bounding box center [355, 299] width 29 height 29
click at [321, 342] on div "None" at bounding box center [306, 342] width 126 height 27
click at [725, 301] on input "text" at bounding box center [768, 299] width 163 height 39
click at [741, 304] on input "RPE 8.5" at bounding box center [768, 299] width 163 height 39
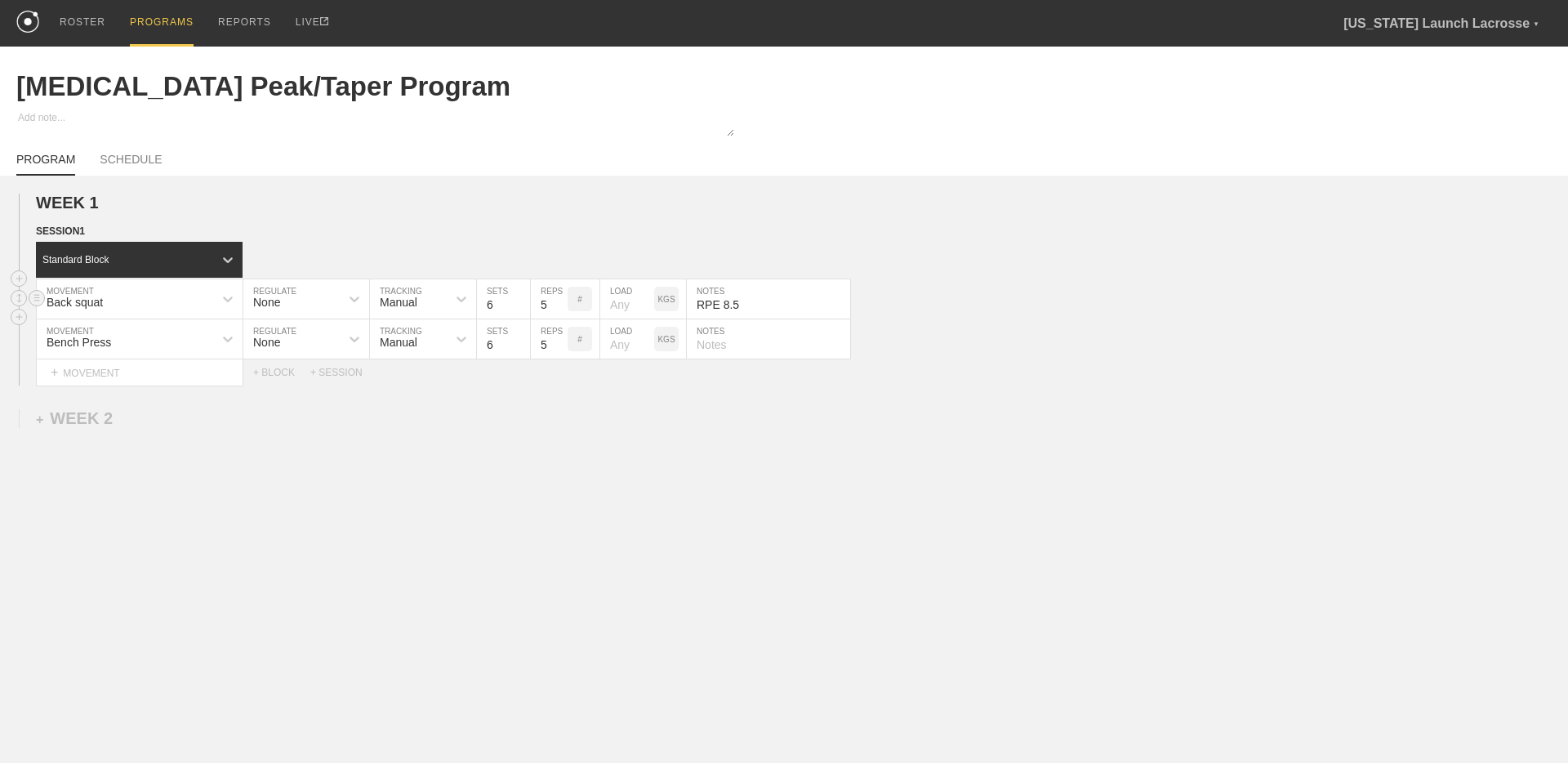
click at [741, 304] on input "RPE 8.5" at bounding box center [768, 299] width 163 height 39
type input "RPE 8.5"
click at [742, 344] on input "text" at bounding box center [768, 339] width 163 height 39
paste input "RPE 8.5"
type input "RPE 8.5"
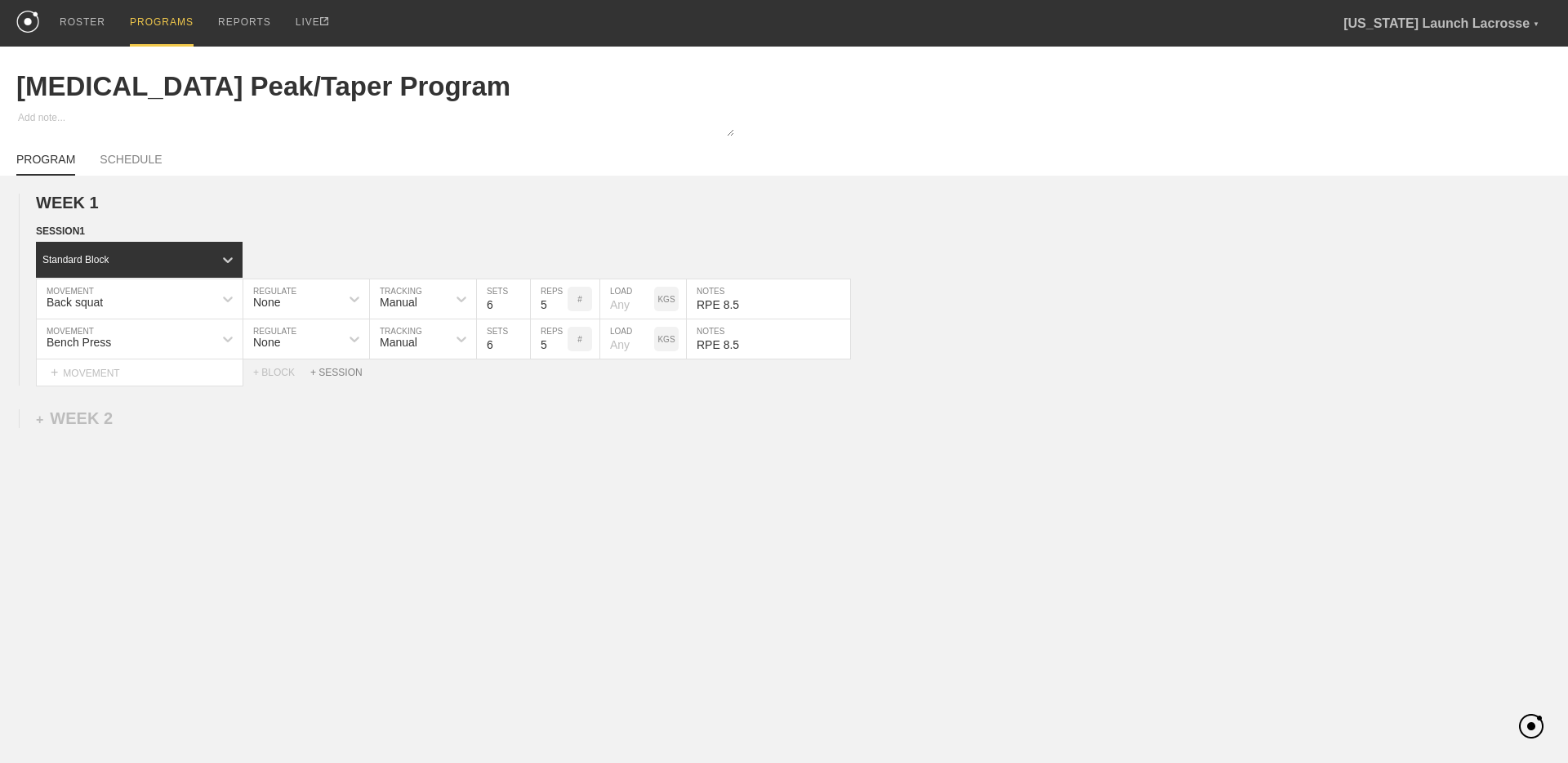
click at [327, 373] on div "+ SESSION" at bounding box center [343, 372] width 65 height 12
click at [163, 426] on div "+ BLOCK" at bounding box center [139, 428] width 206 height 26
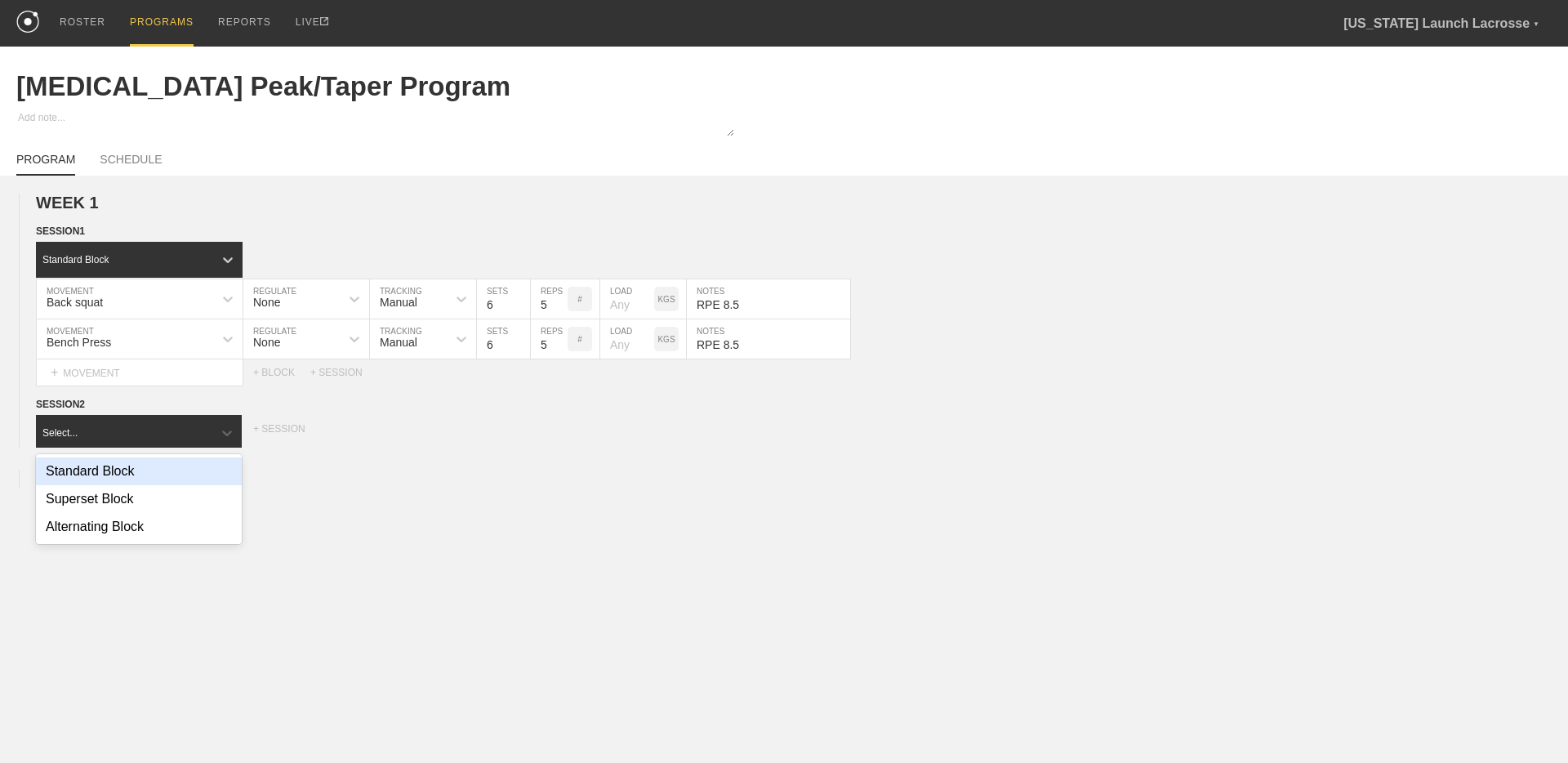
click at [143, 469] on div "Standard Block" at bounding box center [139, 471] width 206 height 27
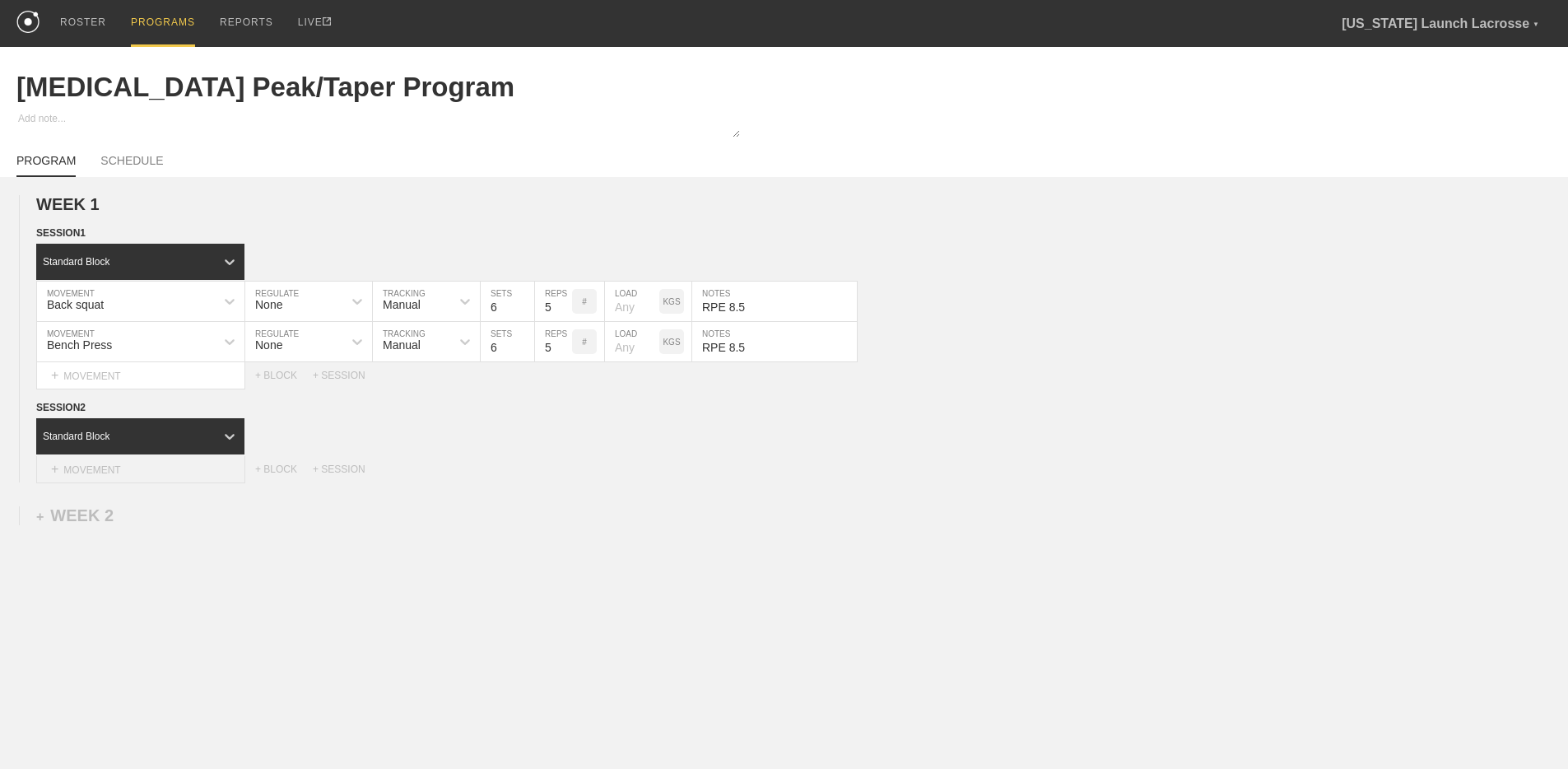
click at [124, 470] on div "+ MOVEMENT" at bounding box center [141, 470] width 209 height 28
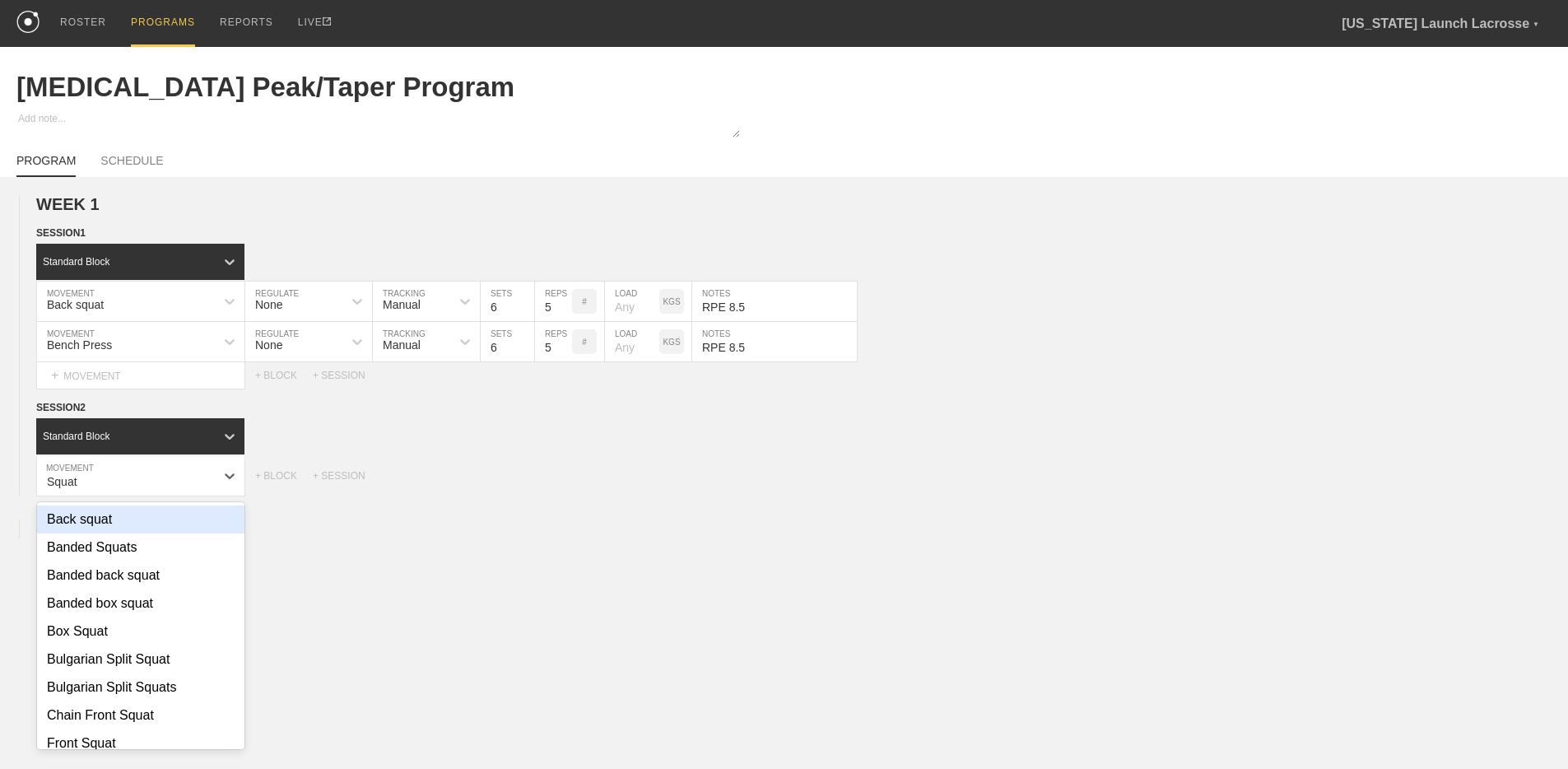
click at [157, 516] on div "Back squat" at bounding box center [141, 519] width 208 height 28
type input "Squat"
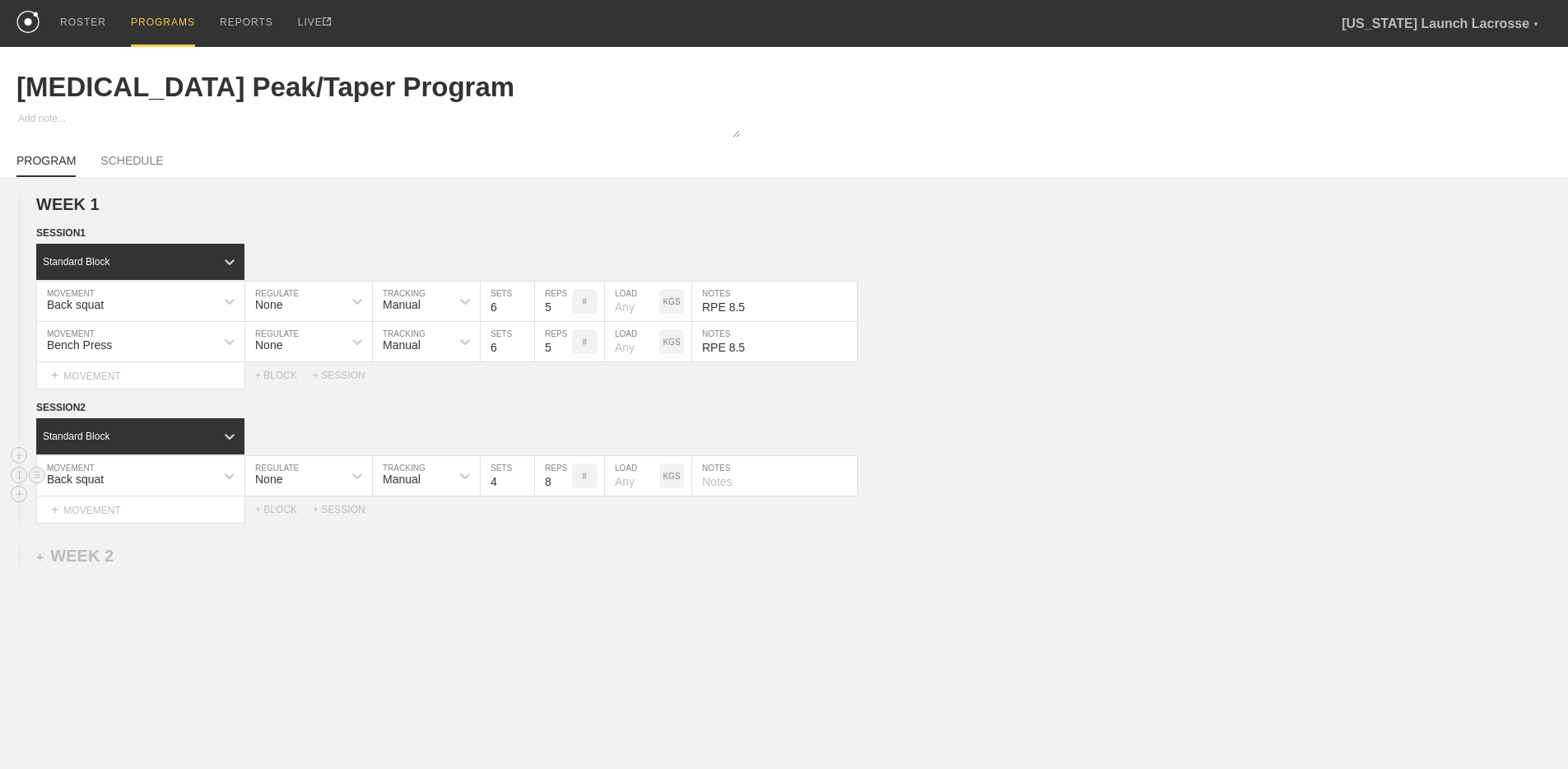
click at [527, 480] on input "4" at bounding box center [507, 476] width 53 height 39
type input "5"
click at [527, 480] on input "5" at bounding box center [507, 476] width 53 height 39
click at [563, 484] on input "7" at bounding box center [553, 476] width 37 height 39
click at [563, 484] on input "6" at bounding box center [553, 476] width 37 height 39
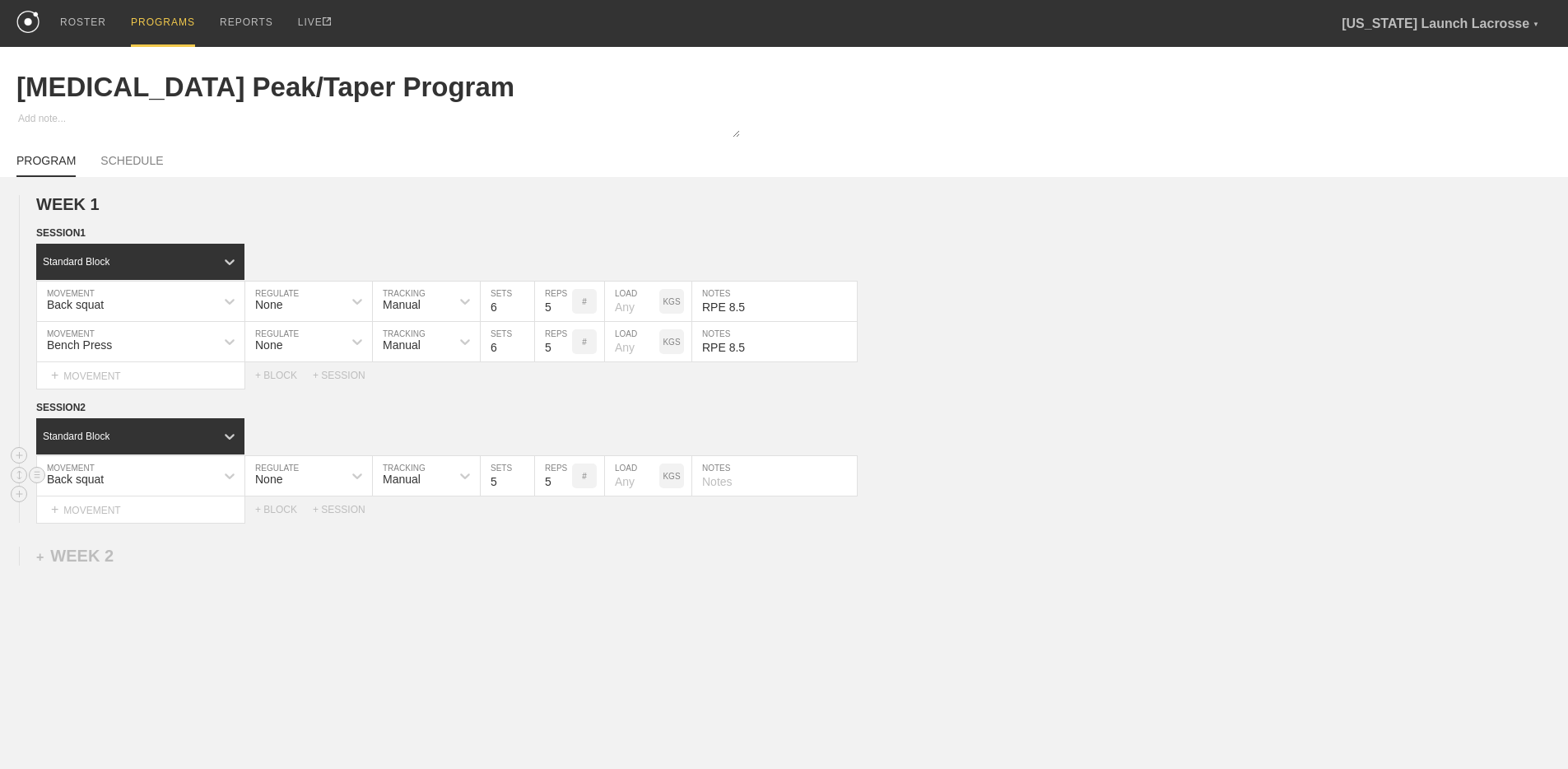
click at [563, 484] on input "5" at bounding box center [553, 476] width 37 height 39
click at [563, 484] on input "4" at bounding box center [553, 476] width 37 height 39
click at [563, 484] on input "3" at bounding box center [553, 476] width 37 height 39
click at [563, 484] on input "2" at bounding box center [553, 476] width 37 height 39
type input "1"
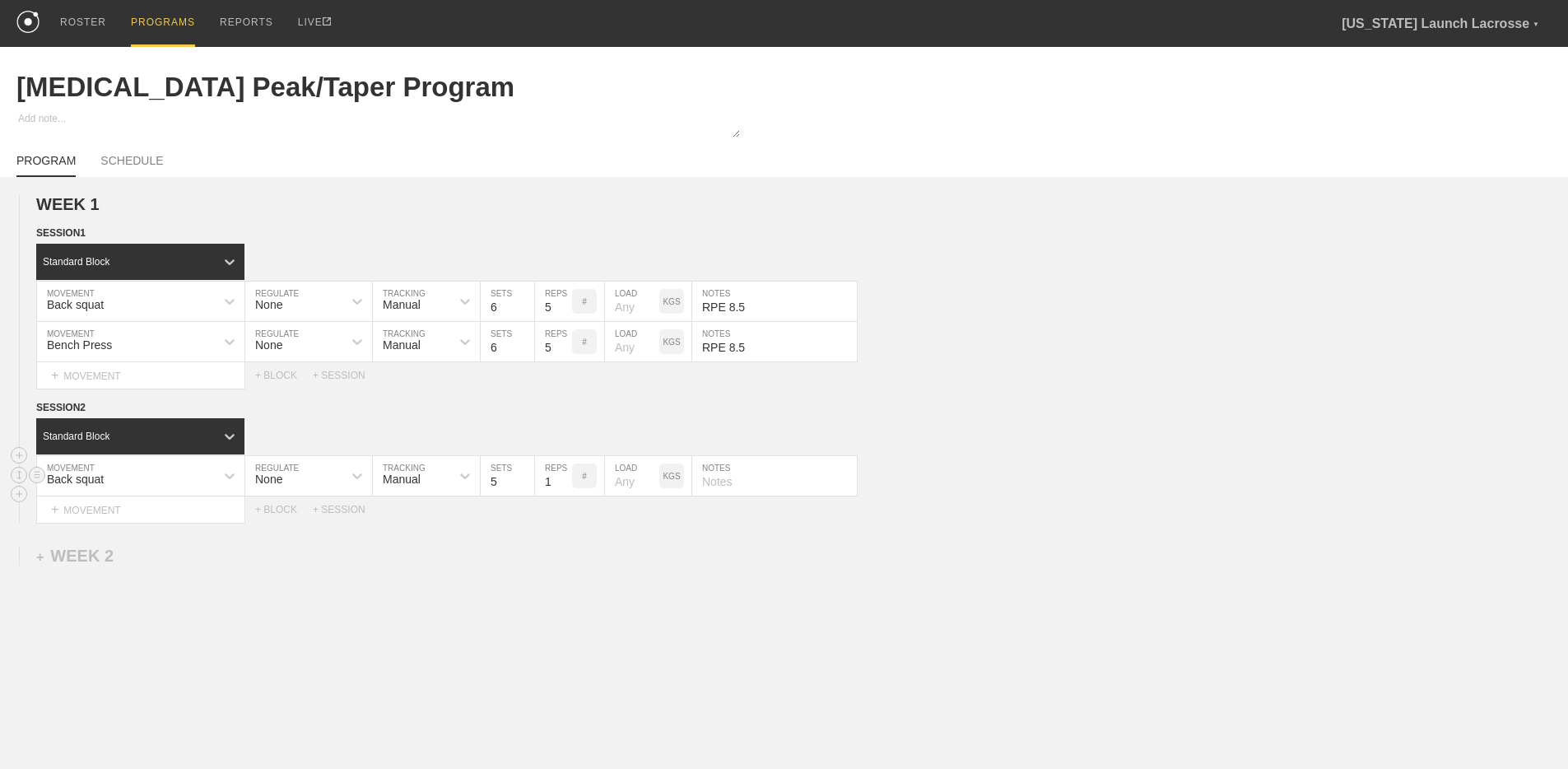
click at [563, 484] on input "1" at bounding box center [553, 476] width 37 height 39
click at [737, 483] on input "text" at bounding box center [774, 476] width 164 height 39
paste input "RPE 8.5"
type input "RPE 8.5 - accessorize if you want"
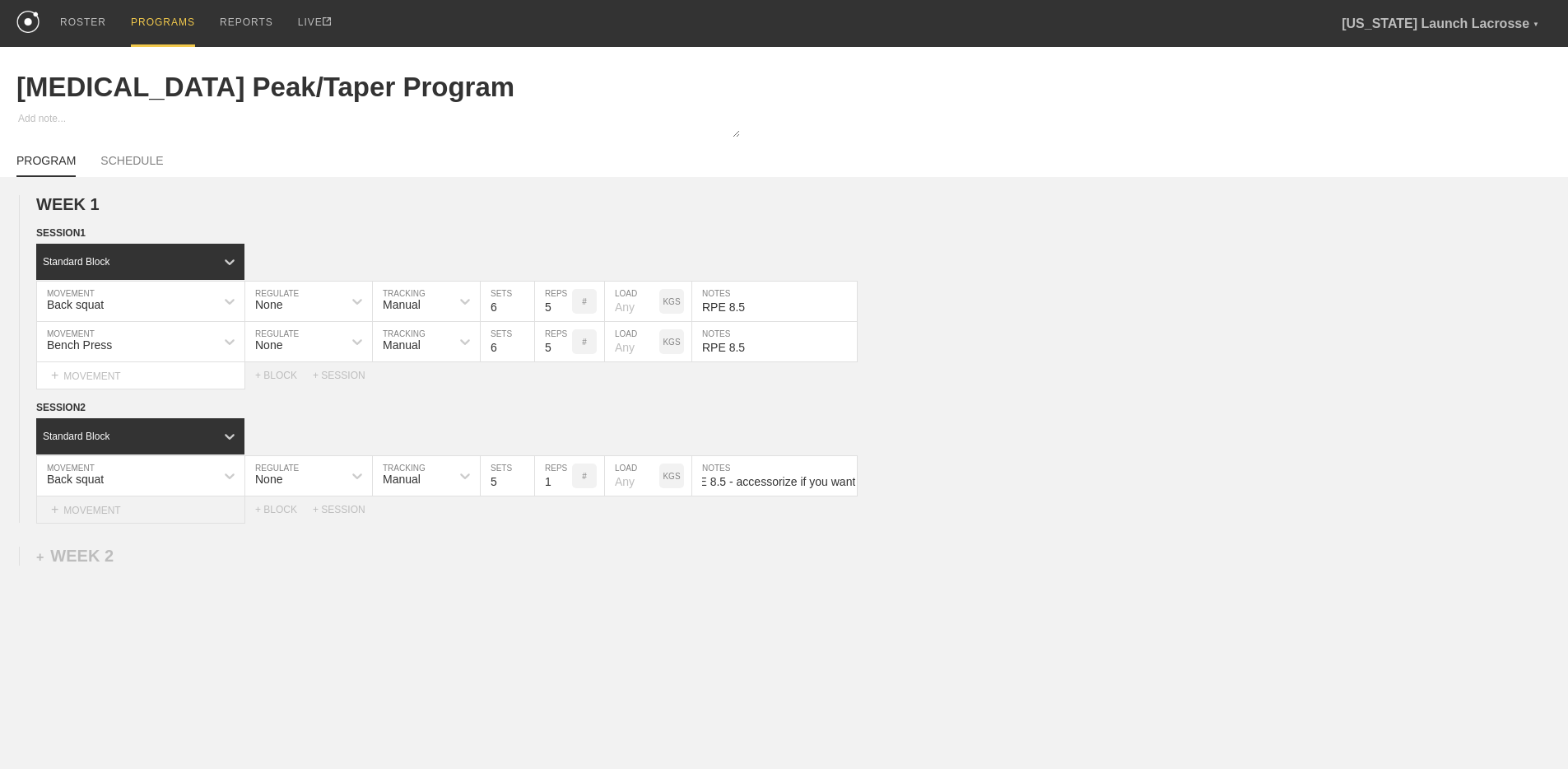
scroll to position [0, 0]
click at [145, 518] on div "+ MOVEMENT" at bounding box center [141, 510] width 209 height 28
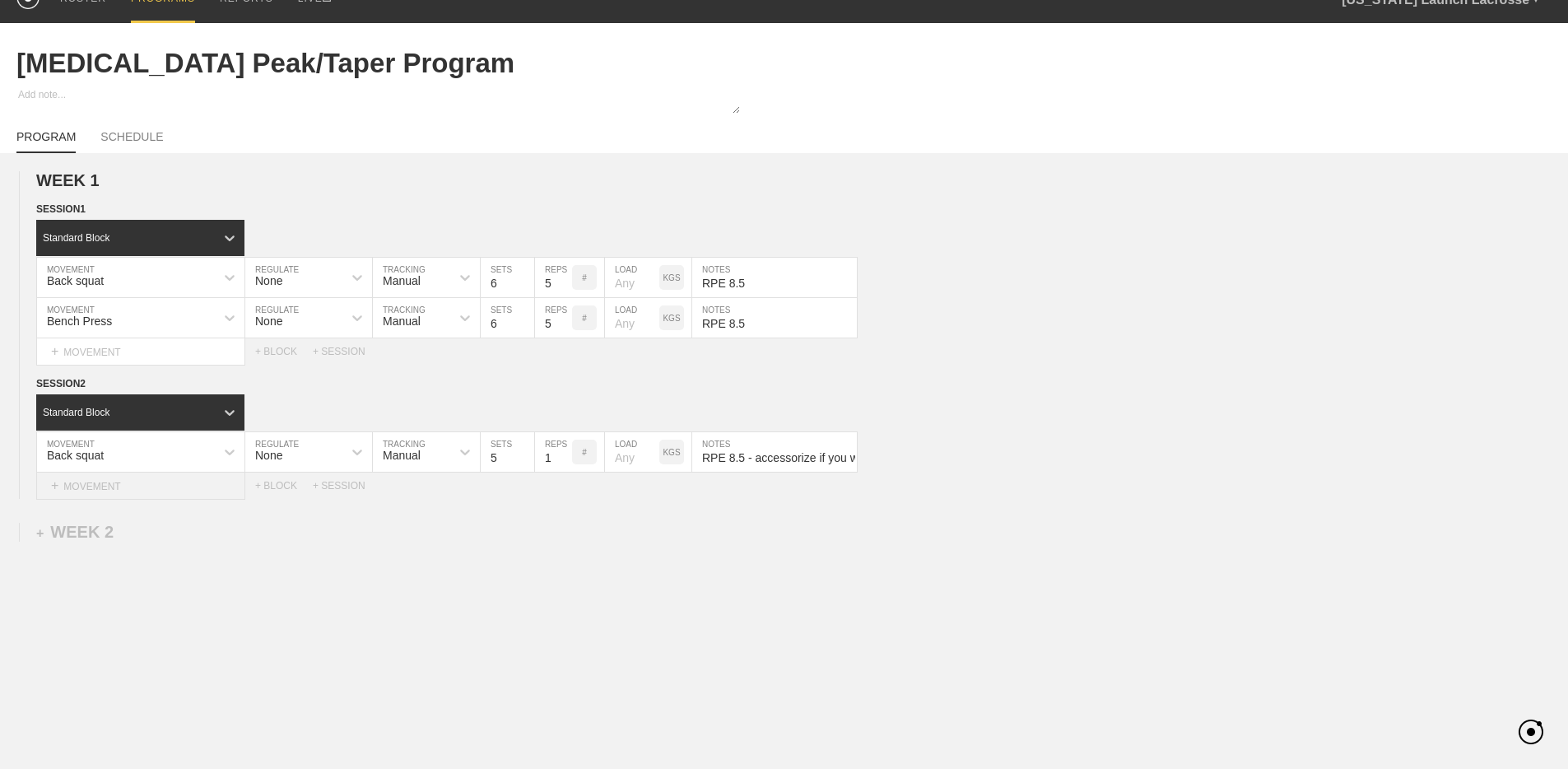
scroll to position [28, 0]
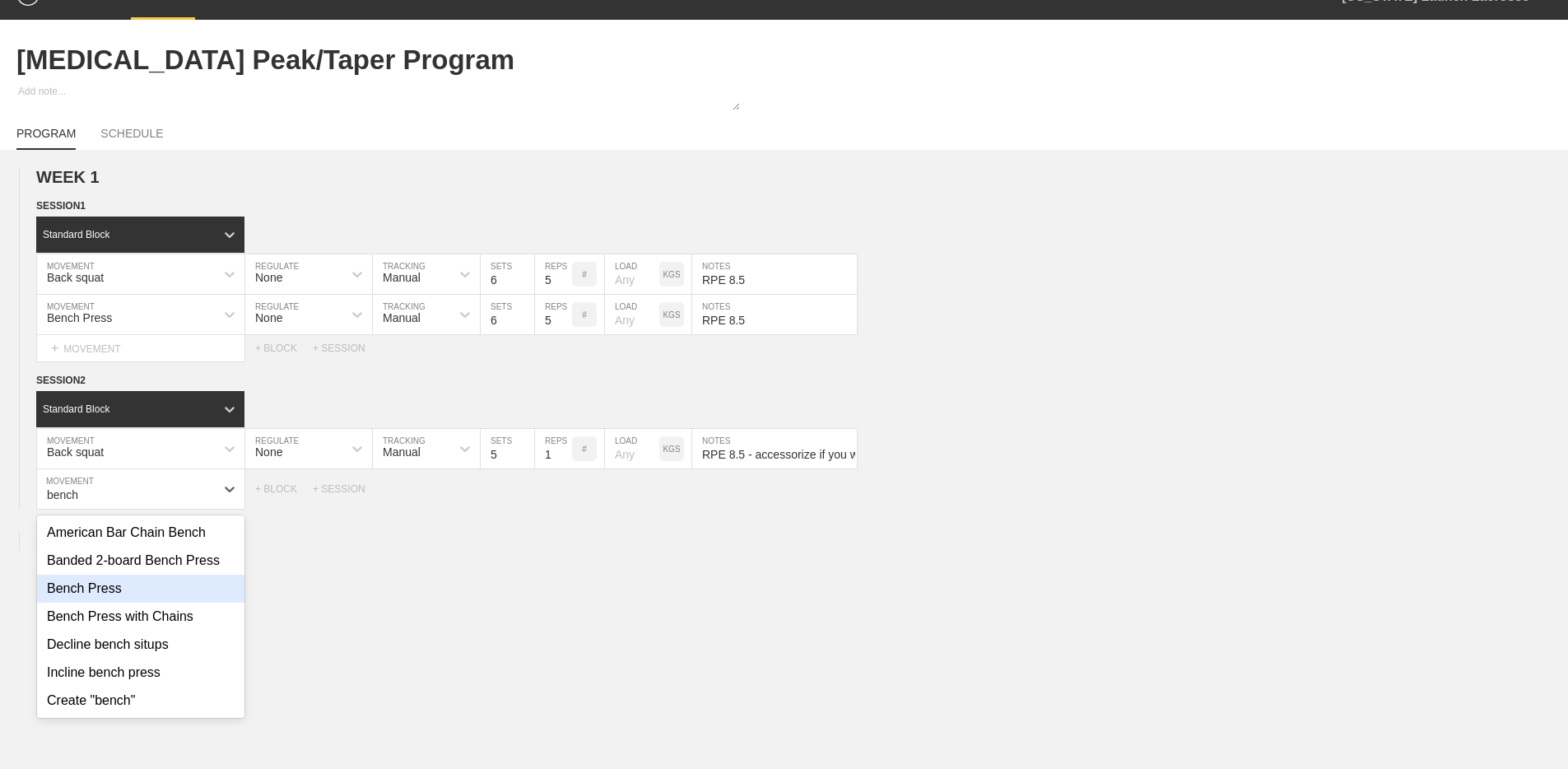
click at [107, 596] on div "Bench Press" at bounding box center [141, 589] width 208 height 28
type input "bench"
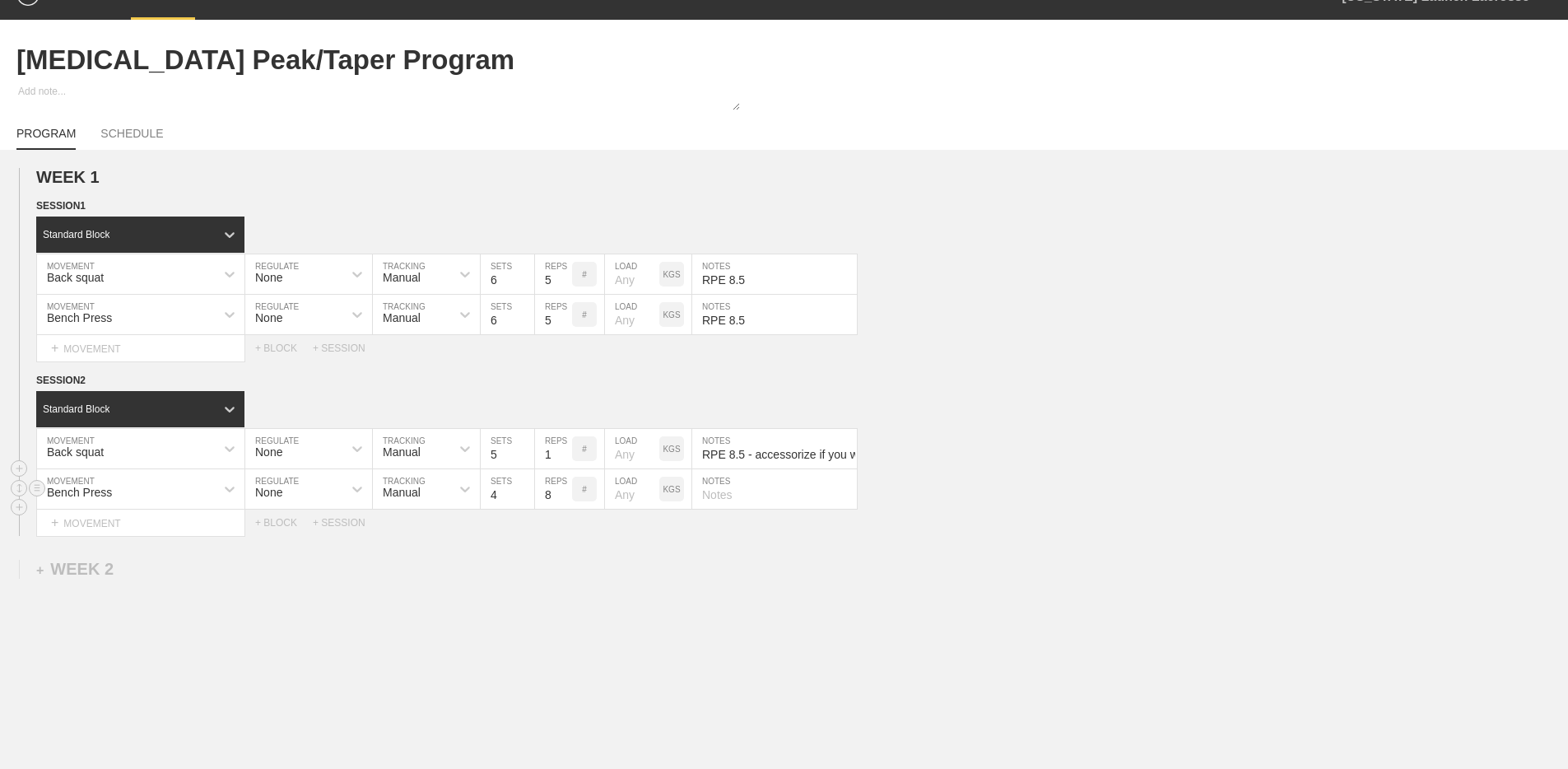
click at [525, 491] on input "4" at bounding box center [507, 489] width 53 height 39
type input "5"
click at [525, 491] on input "5" at bounding box center [507, 489] width 53 height 39
click at [564, 496] on input "7" at bounding box center [553, 489] width 37 height 39
click at [564, 496] on input "6" at bounding box center [553, 489] width 37 height 39
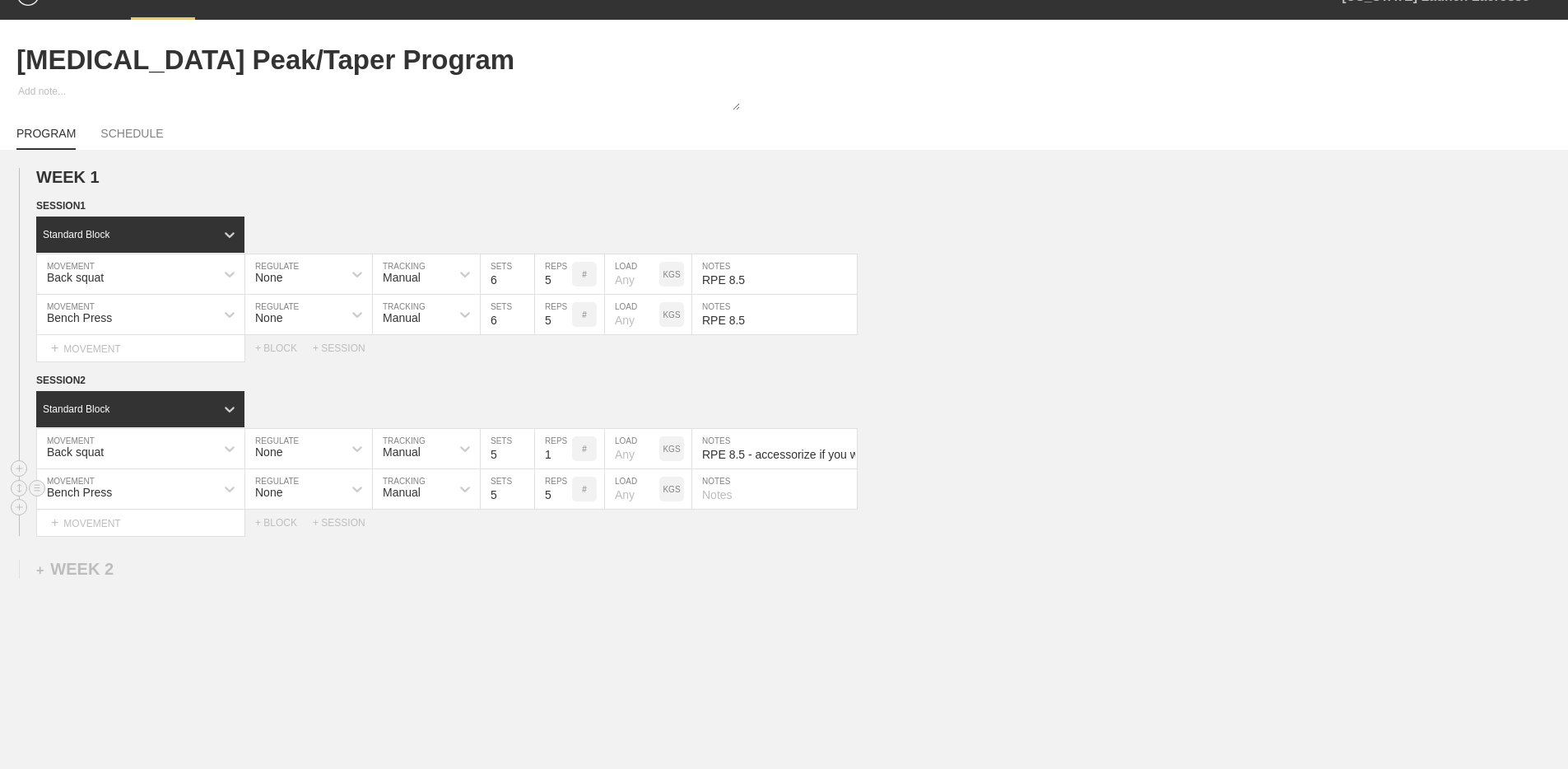
click at [564, 496] on input "5" at bounding box center [553, 489] width 37 height 39
click at [564, 496] on input "4" at bounding box center [553, 489] width 37 height 39
click at [564, 496] on input "3" at bounding box center [553, 489] width 37 height 39
click at [564, 496] on input "2" at bounding box center [553, 489] width 37 height 39
type input "1"
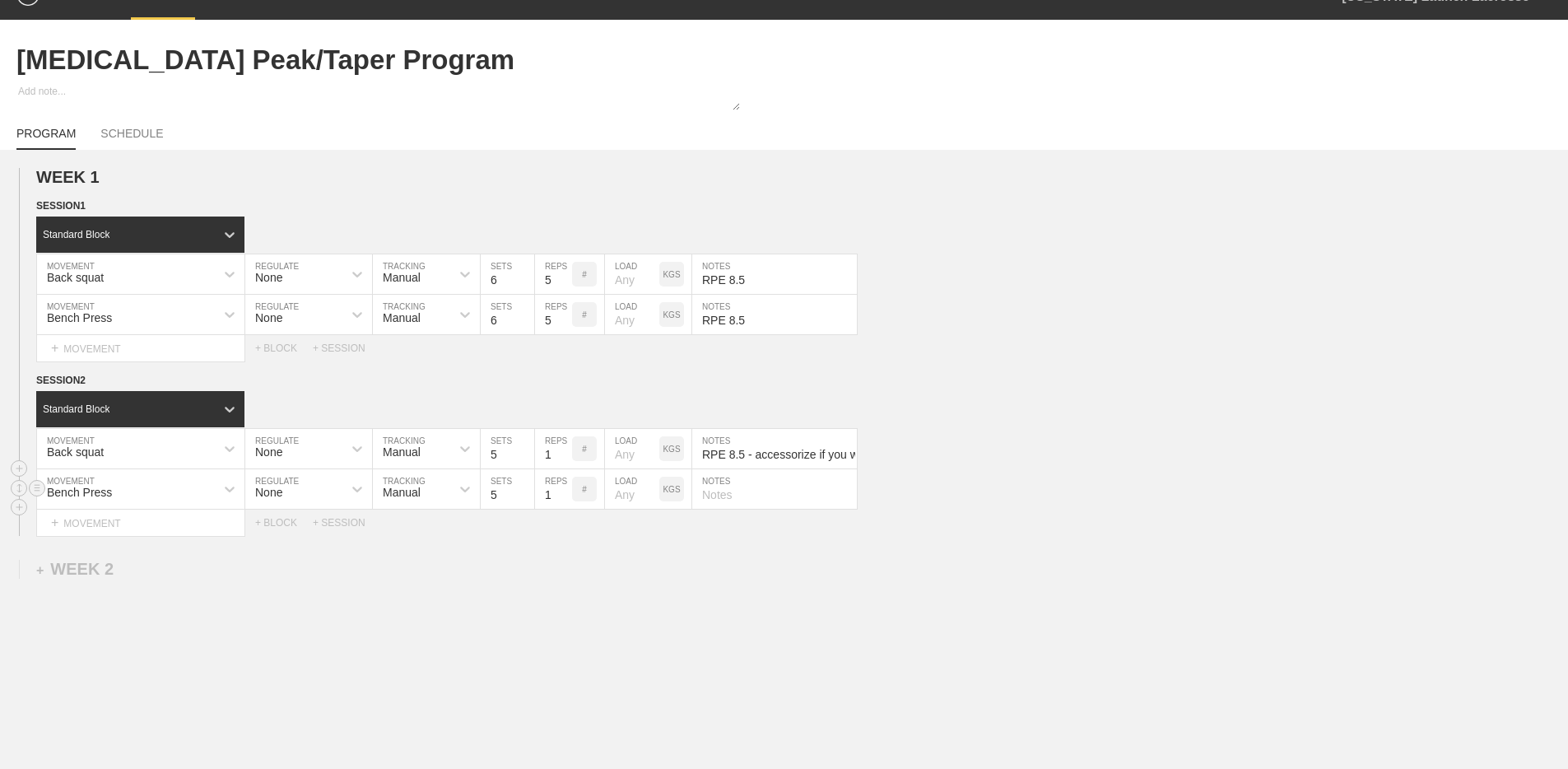
click at [564, 496] on input "1" at bounding box center [553, 489] width 37 height 39
click at [720, 498] on input "text" at bounding box center [774, 489] width 164 height 39
paste input "RPE 8.5"
type input "RPE 8.5 - accessorize if you want"
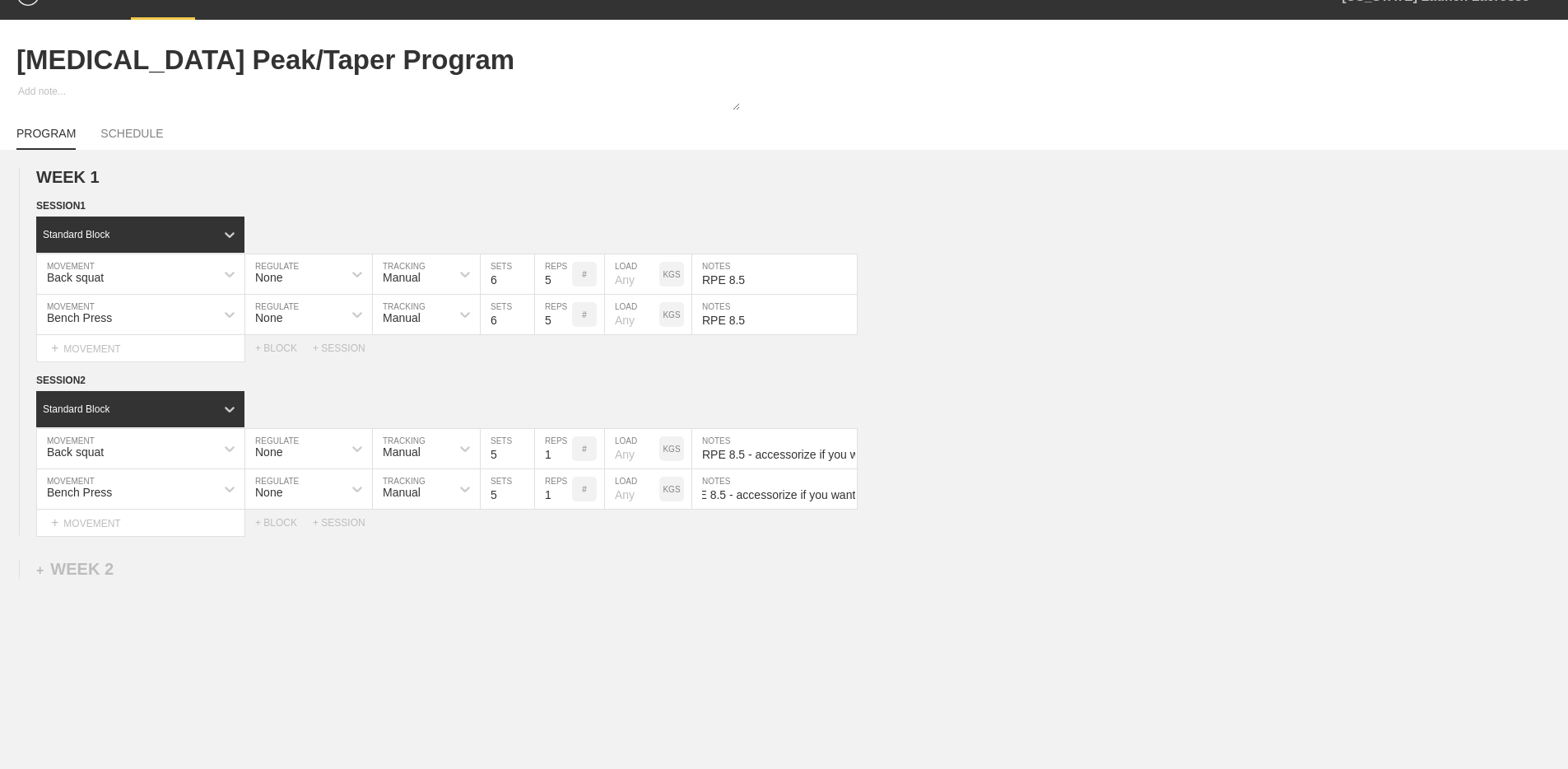
click at [585, 596] on div "WEEK 1 DUPLICATE DELETE SESSION 1 Standard Block DUPLICATE INSERT MOVEMENT AFTE…" at bounding box center [784, 487] width 1568 height 675
click at [340, 521] on div "+ SESSION" at bounding box center [345, 523] width 66 height 12
click at [146, 576] on div "+ BLOCK" at bounding box center [140, 578] width 208 height 27
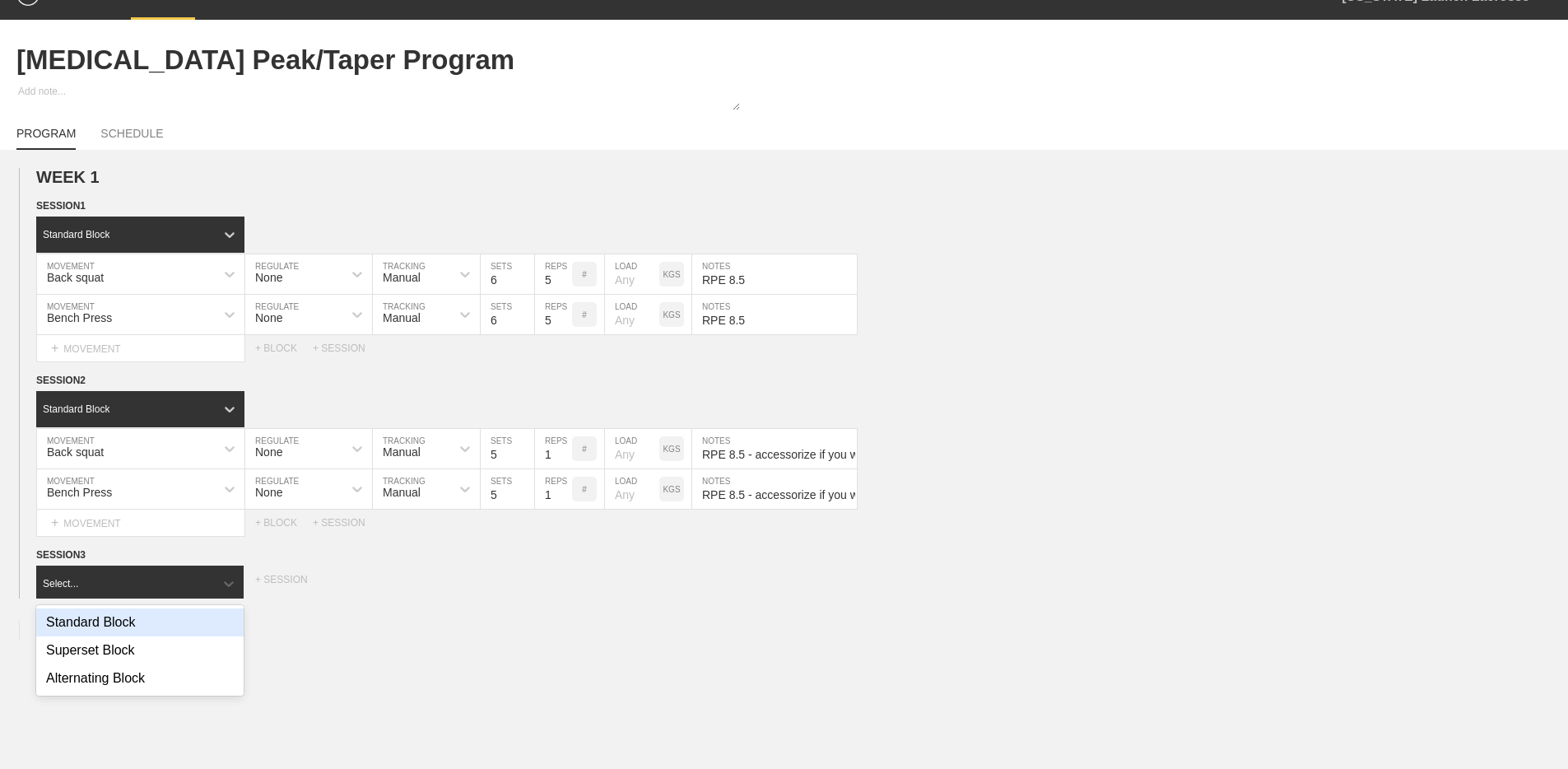
click at [141, 625] on div "Standard Block" at bounding box center [140, 622] width 208 height 28
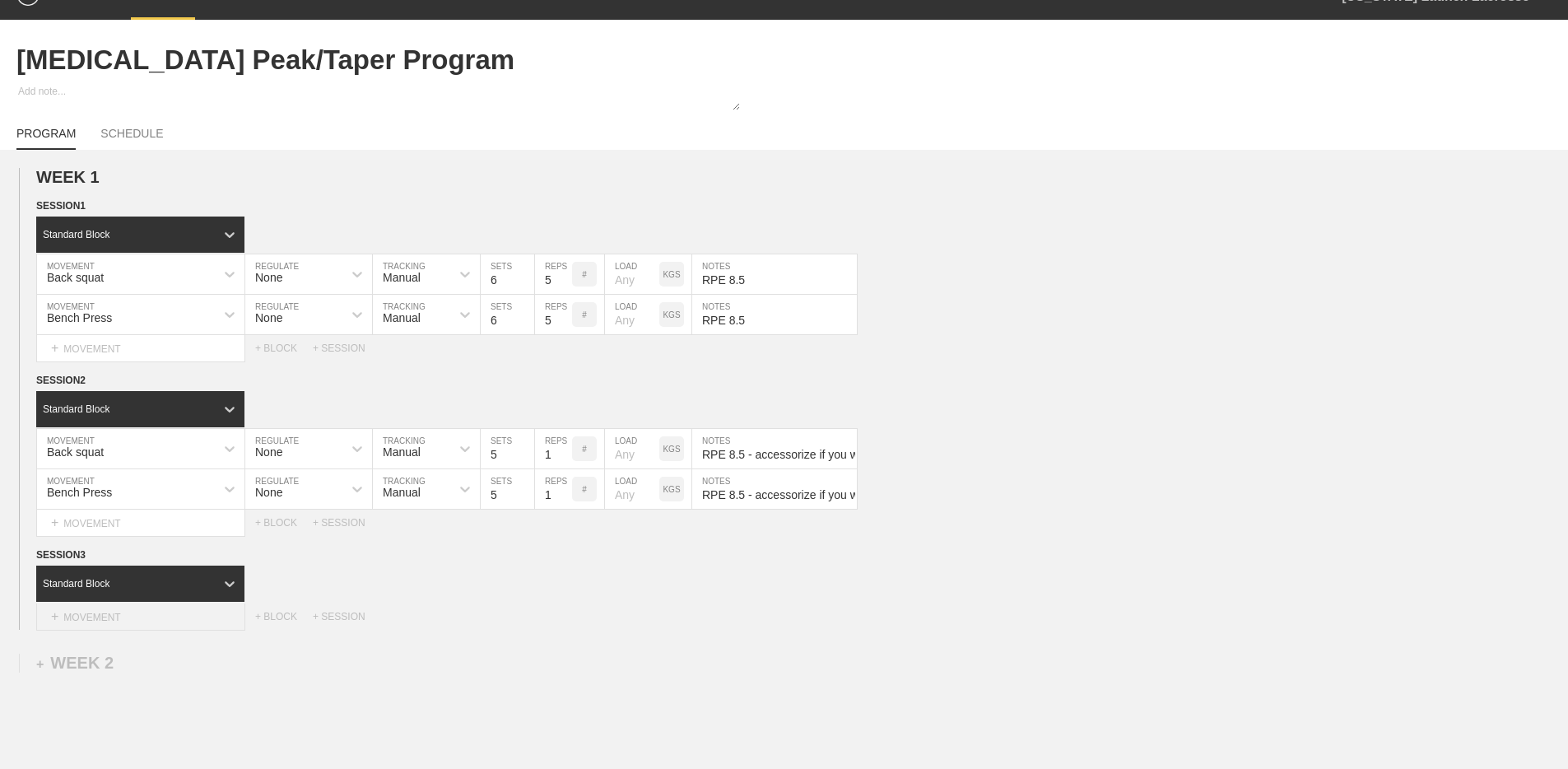
click at [139, 622] on div "+ MOVEMENT" at bounding box center [141, 617] width 209 height 28
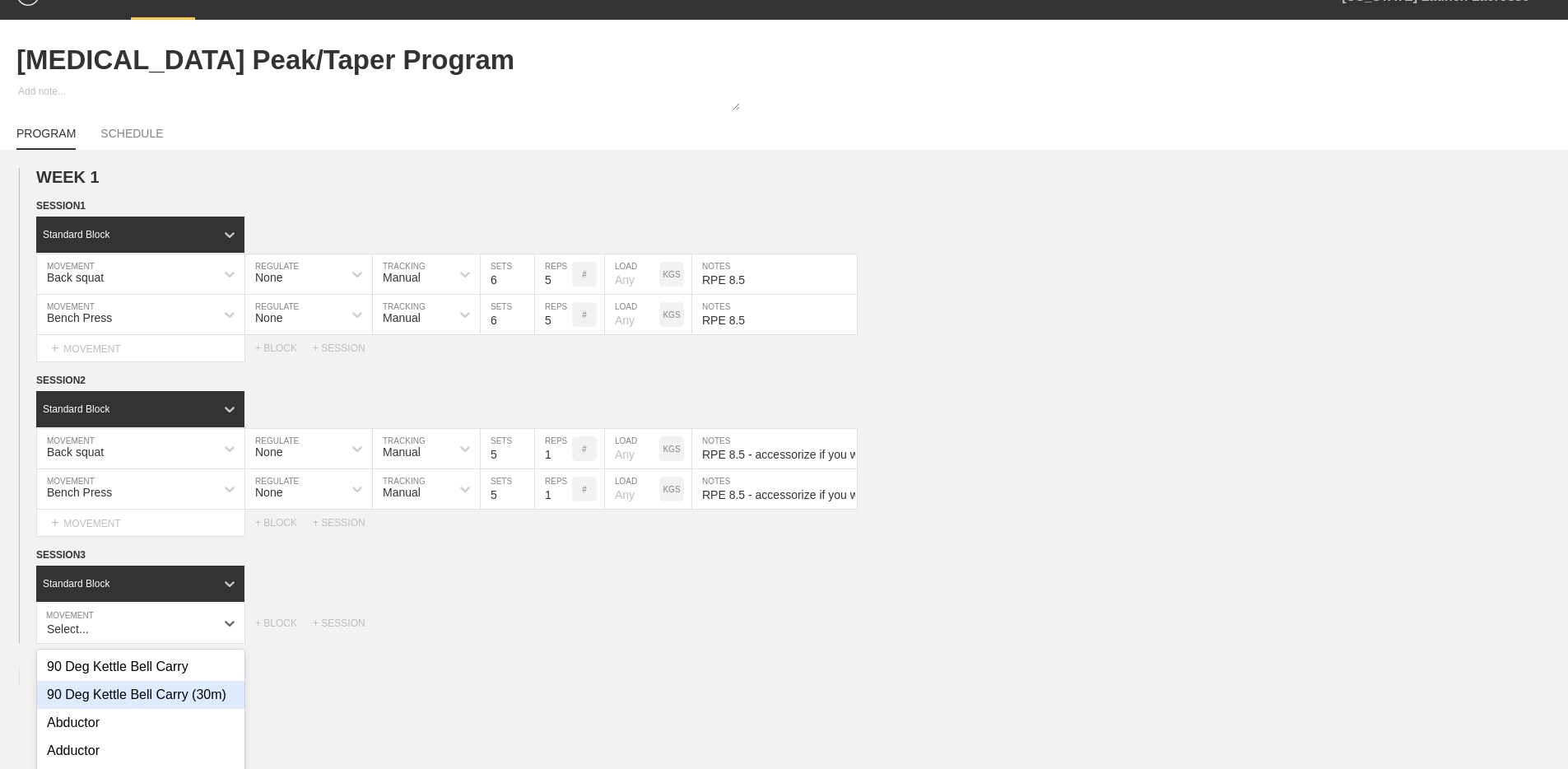
scroll to position [161, 0]
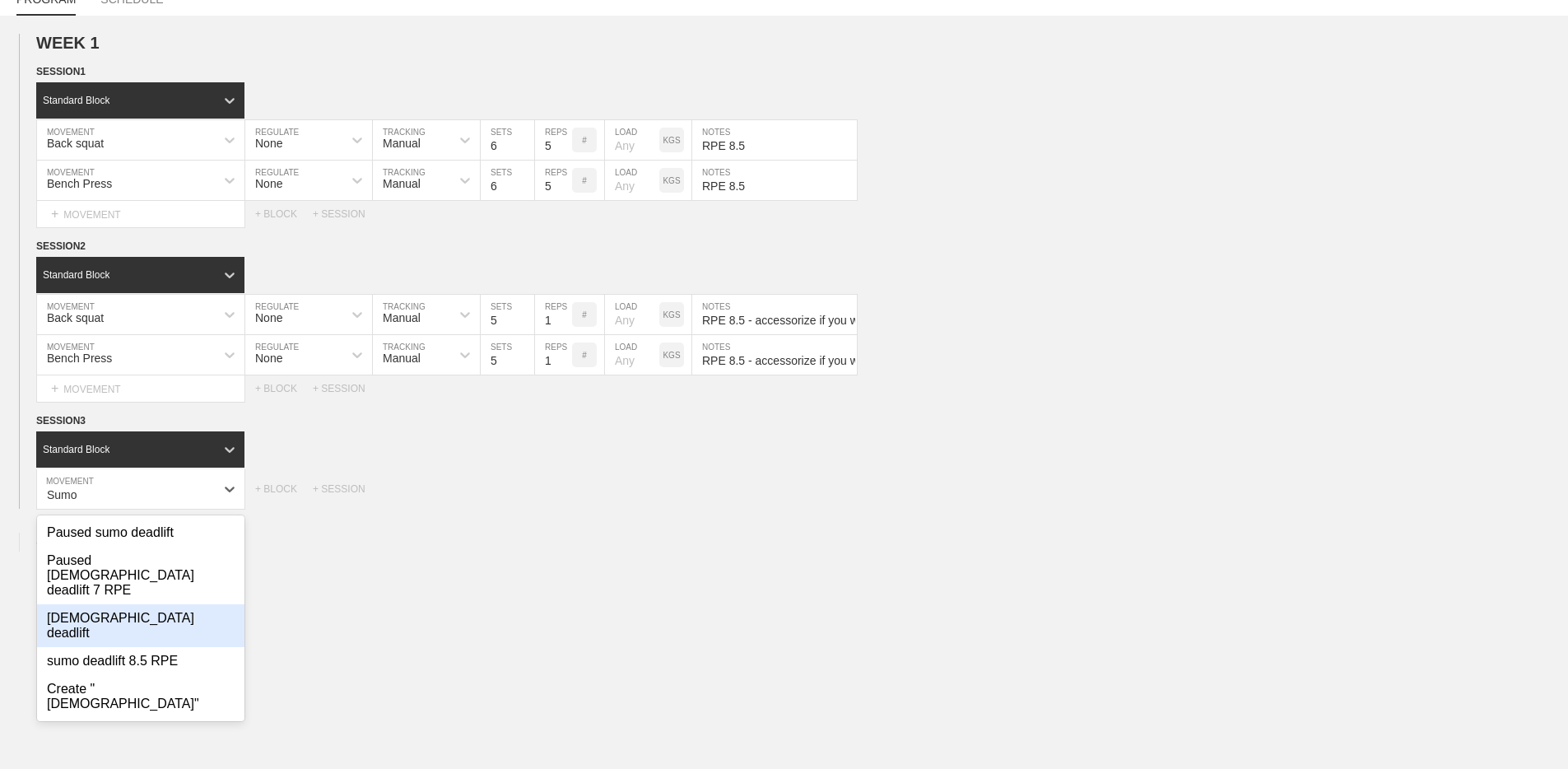
click at [139, 605] on div "[DEMOGRAPHIC_DATA] deadlift" at bounding box center [141, 625] width 208 height 42
type input "Sumo"
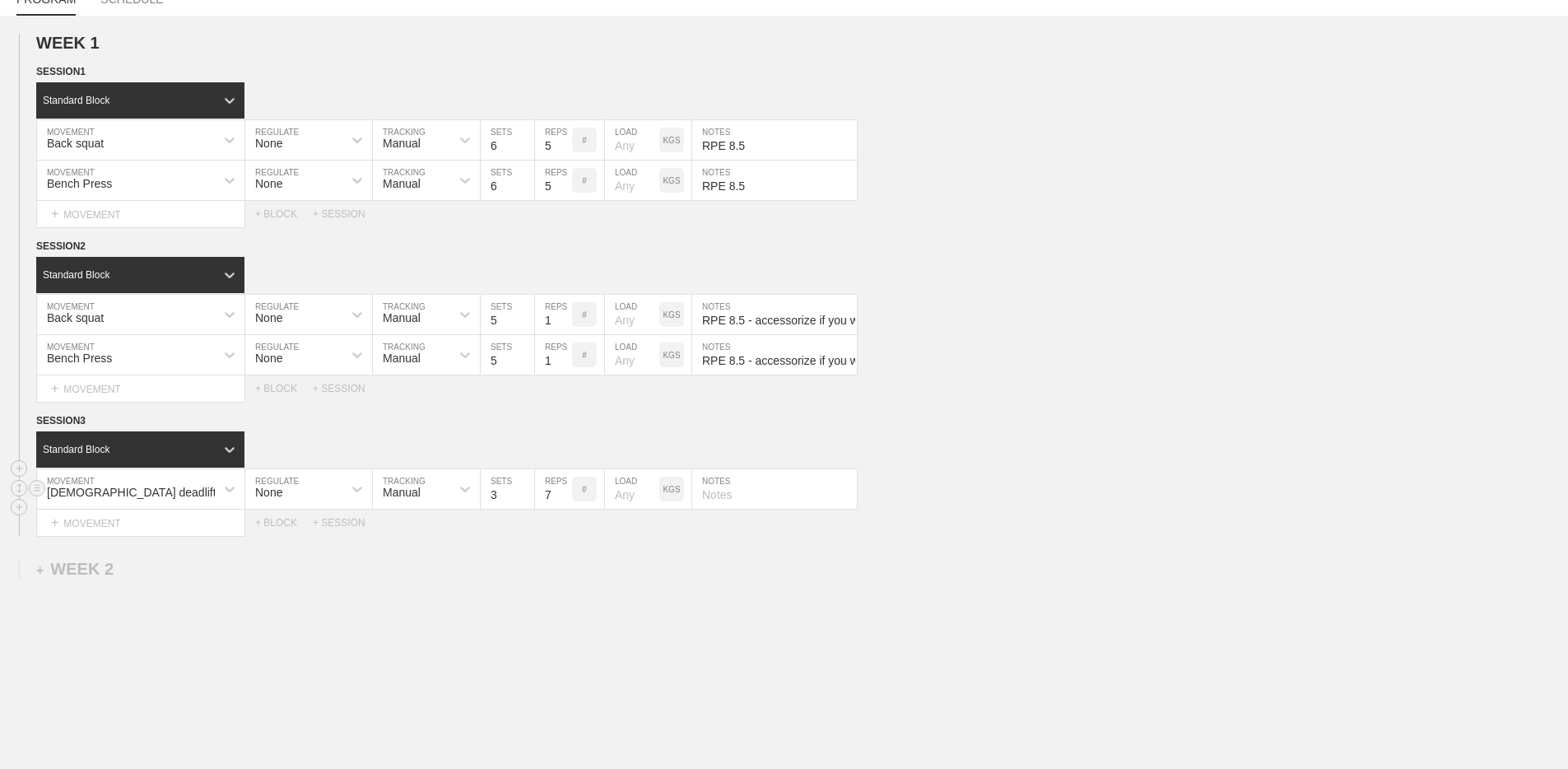
click at [564, 498] on input "7" at bounding box center [553, 489] width 37 height 39
click at [564, 498] on input "6" at bounding box center [553, 489] width 37 height 39
click at [564, 498] on input "5" at bounding box center [553, 489] width 37 height 39
click at [564, 498] on input "4" at bounding box center [553, 489] width 37 height 39
click at [564, 498] on input "3" at bounding box center [553, 489] width 37 height 39
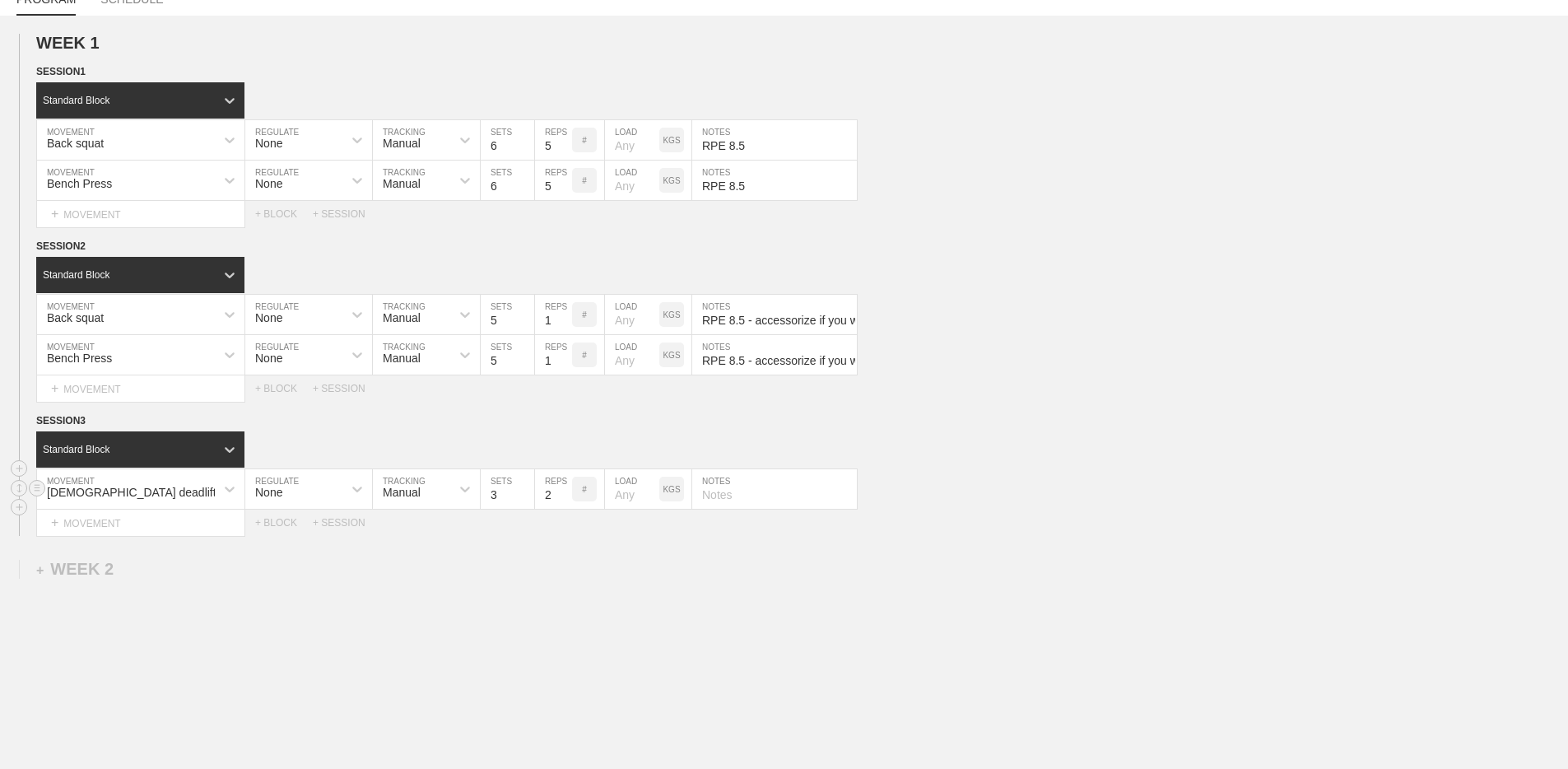
click at [564, 498] on input "2" at bounding box center [553, 489] width 37 height 39
type input "1"
click at [564, 498] on input "1" at bounding box center [553, 489] width 37 height 39
click at [728, 494] on input "text" at bounding box center [774, 489] width 164 height 39
paste input "RPE 8.5"
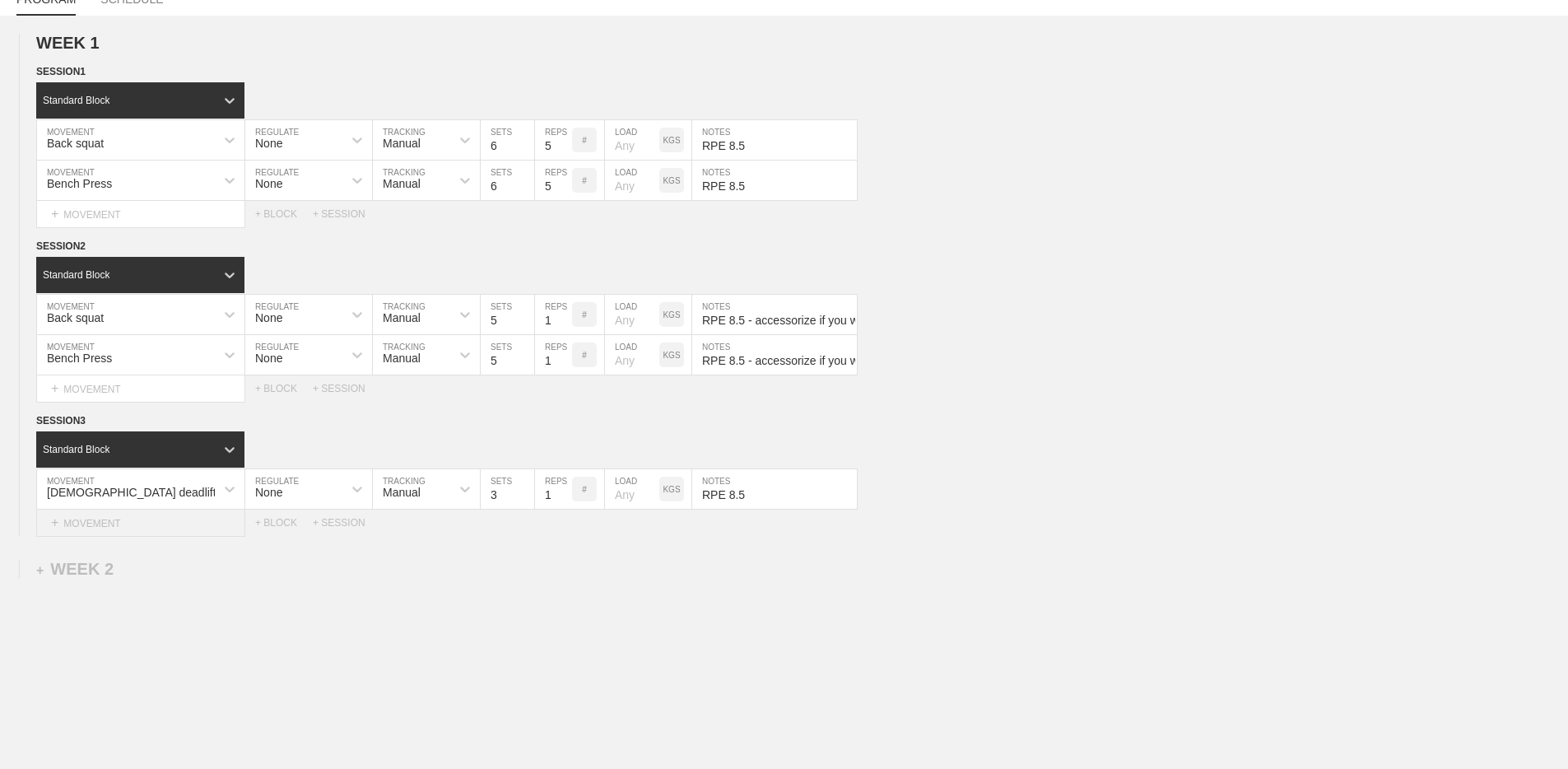
type input "RPE 8.5"
click at [204, 526] on div "+ MOVEMENT" at bounding box center [141, 523] width 209 height 28
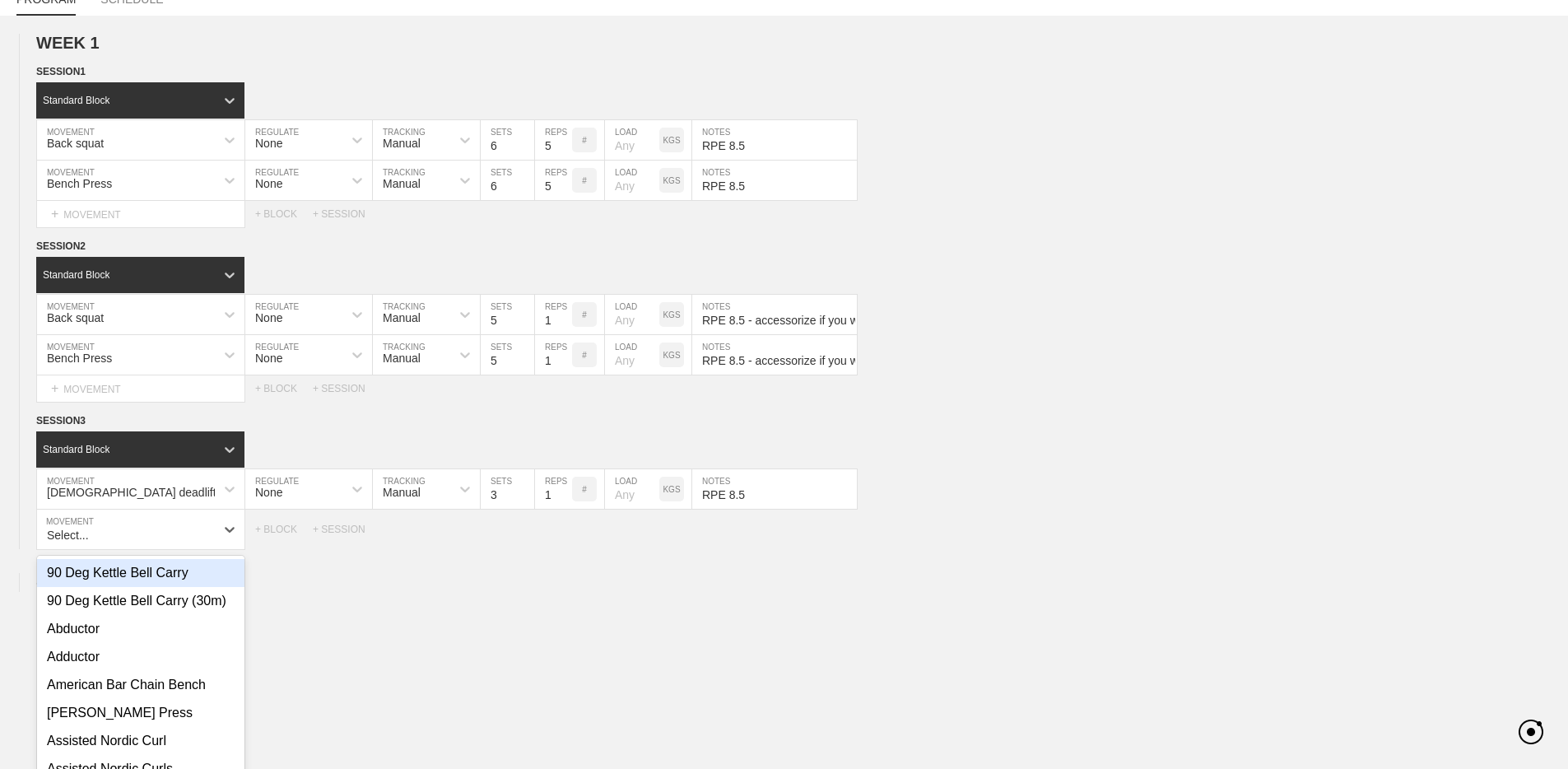
scroll to position [202, 0]
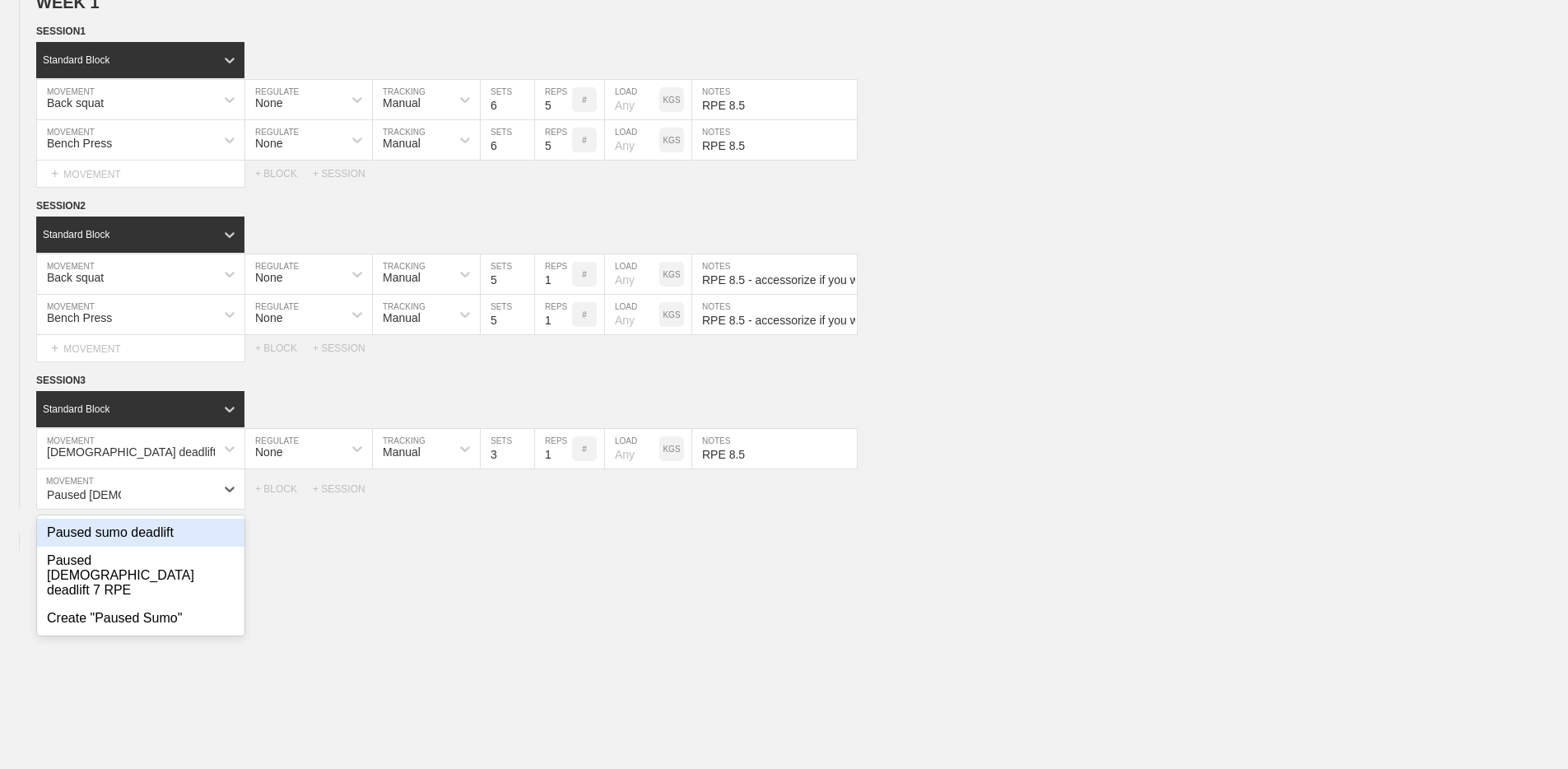
click at [201, 537] on div "Paused sumo deadlift" at bounding box center [141, 533] width 208 height 28
type input "Paused [DEMOGRAPHIC_DATA]"
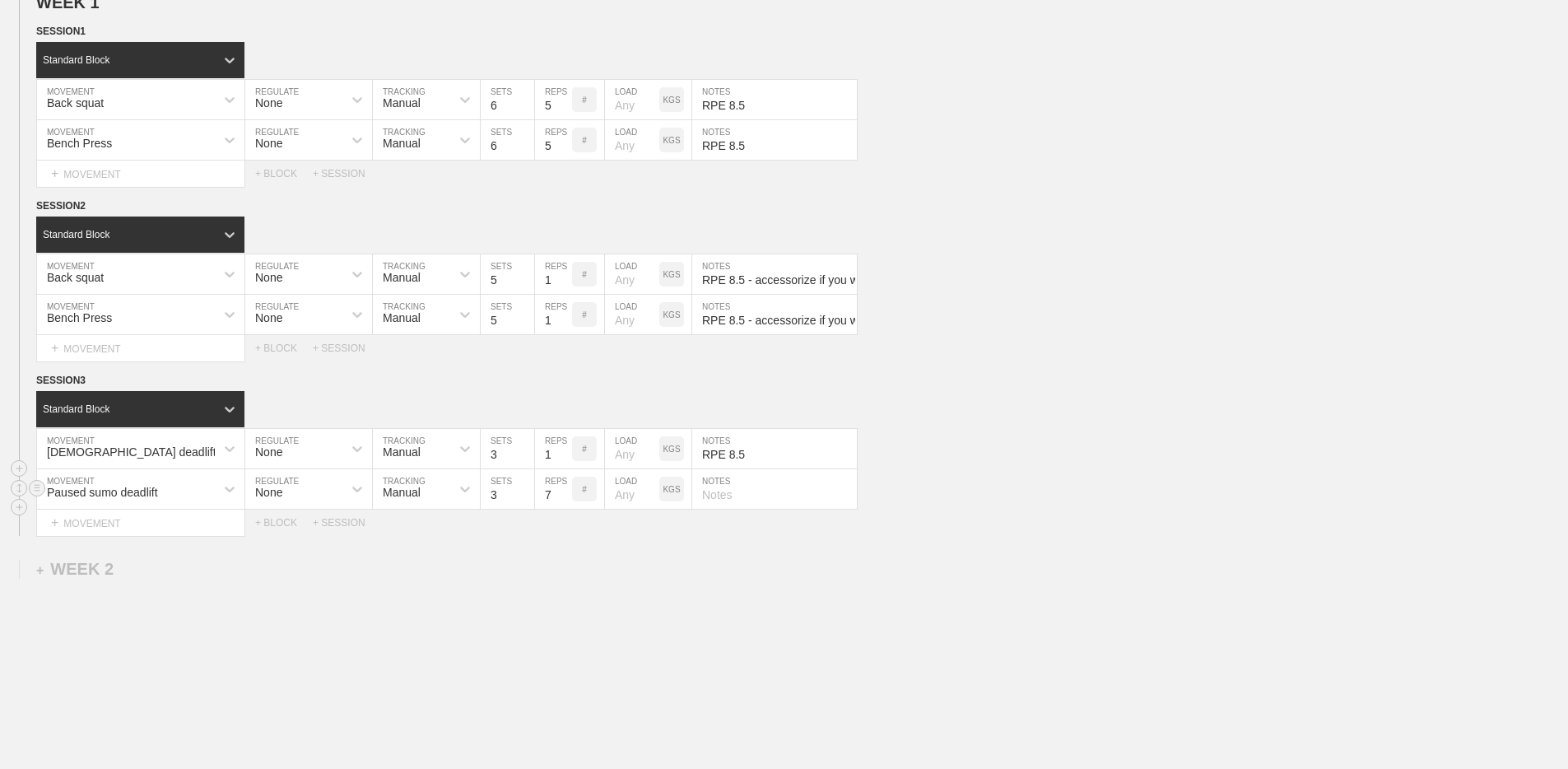
click at [566, 498] on input "7" at bounding box center [553, 489] width 37 height 39
click at [566, 498] on input "6" at bounding box center [553, 489] width 37 height 39
click at [566, 498] on input "5" at bounding box center [553, 489] width 37 height 39
click at [566, 498] on input "4" at bounding box center [553, 489] width 37 height 39
type input "5"
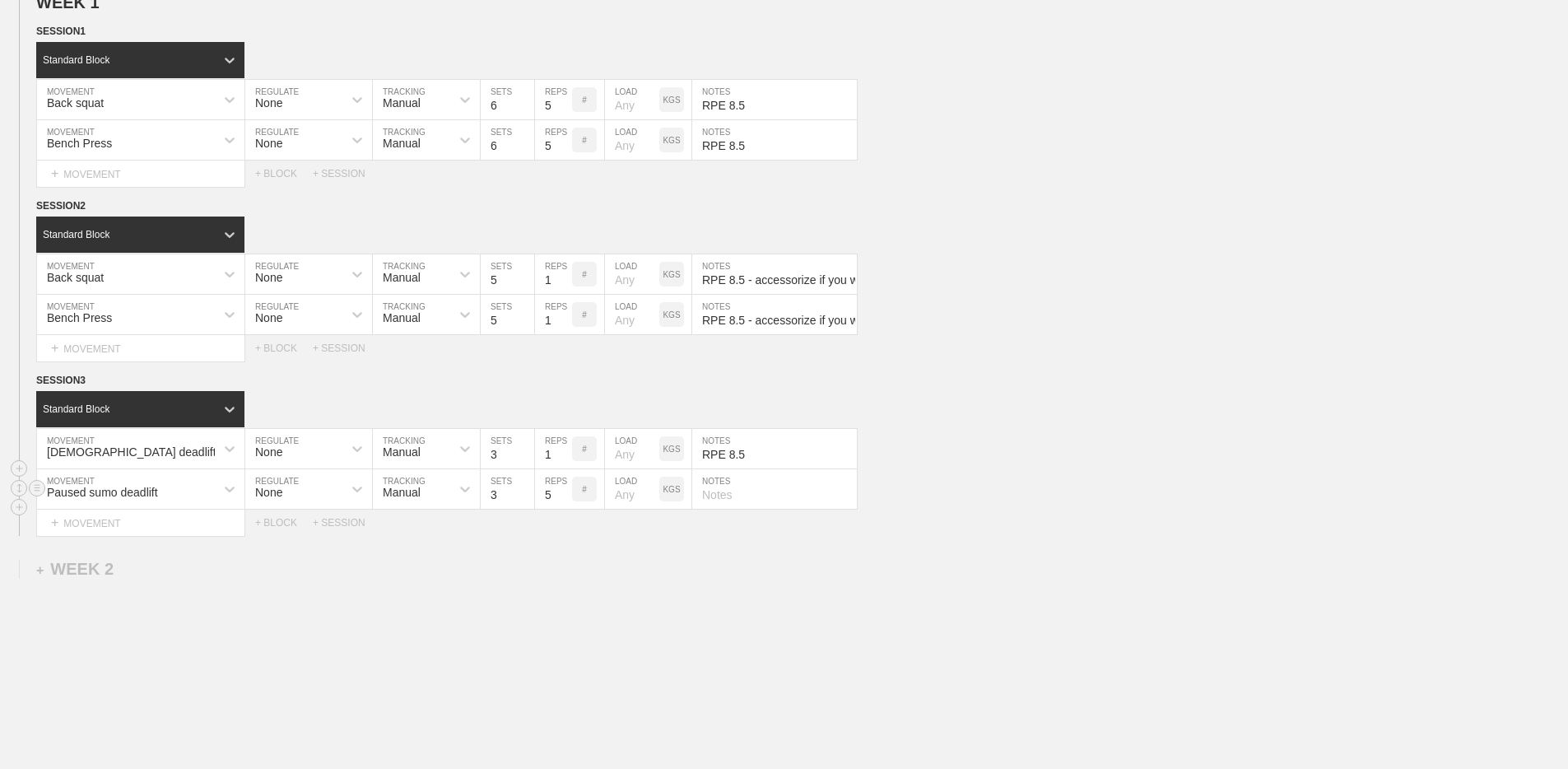
click at [565, 491] on input "5" at bounding box center [553, 489] width 37 height 39
click at [719, 497] on input "text" at bounding box center [774, 489] width 164 height 39
paste input "RPE 8.5"
type input "RPE 8.5 - Pause as close to the floor as possible"
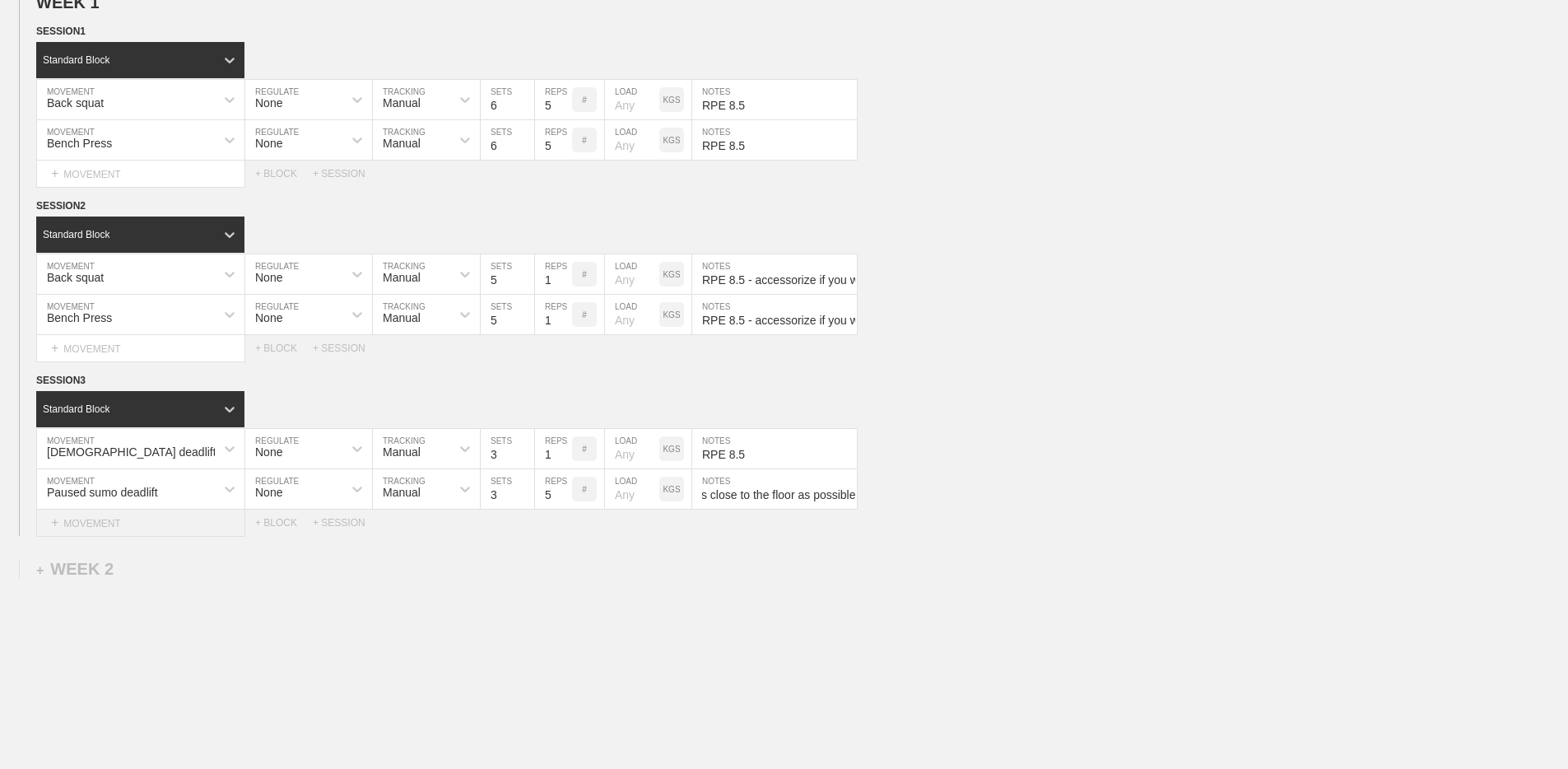
scroll to position [0, 0]
click at [174, 511] on div "+ MOVEMENT" at bounding box center [141, 523] width 209 height 28
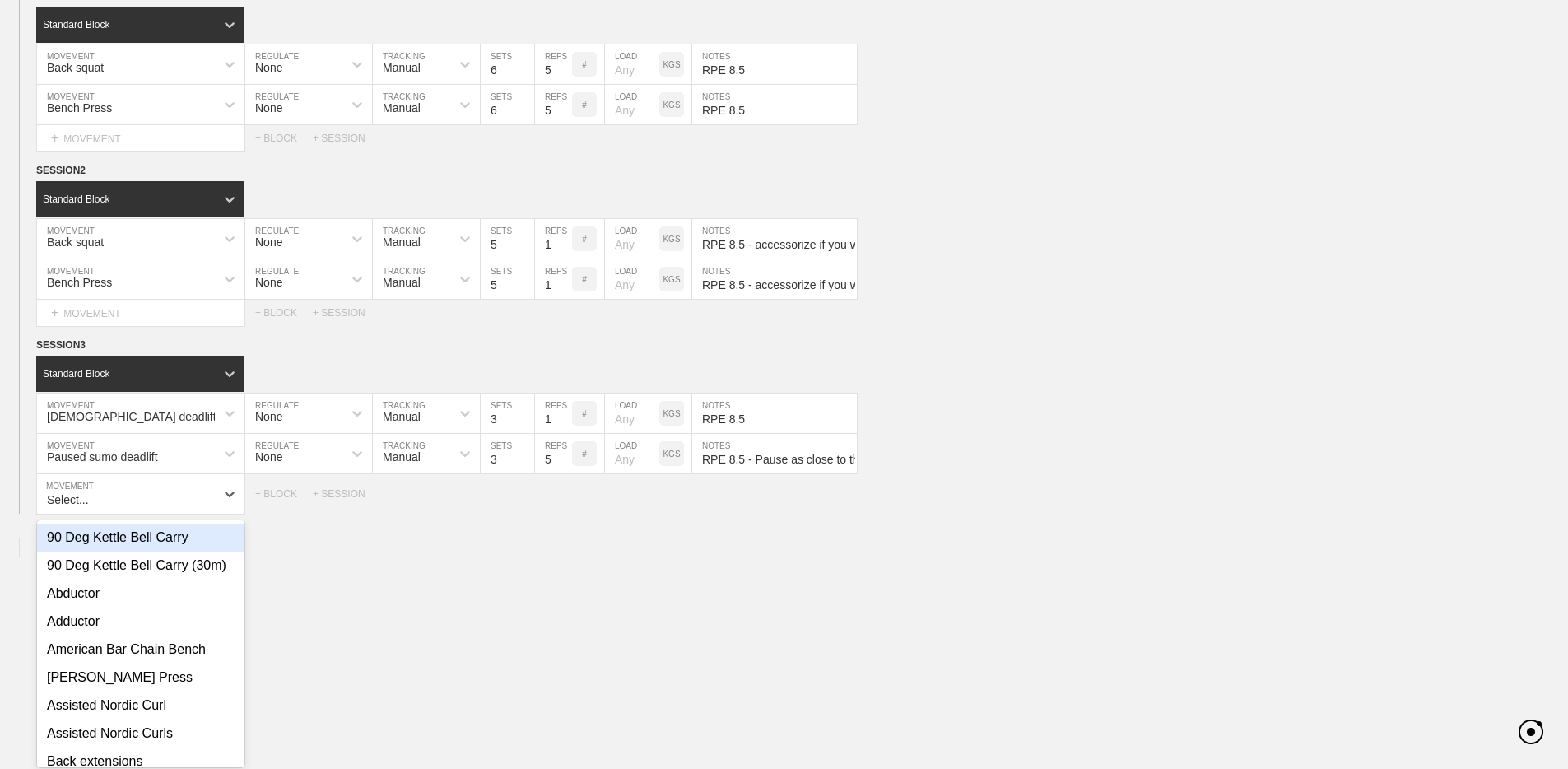
scroll to position [242, 0]
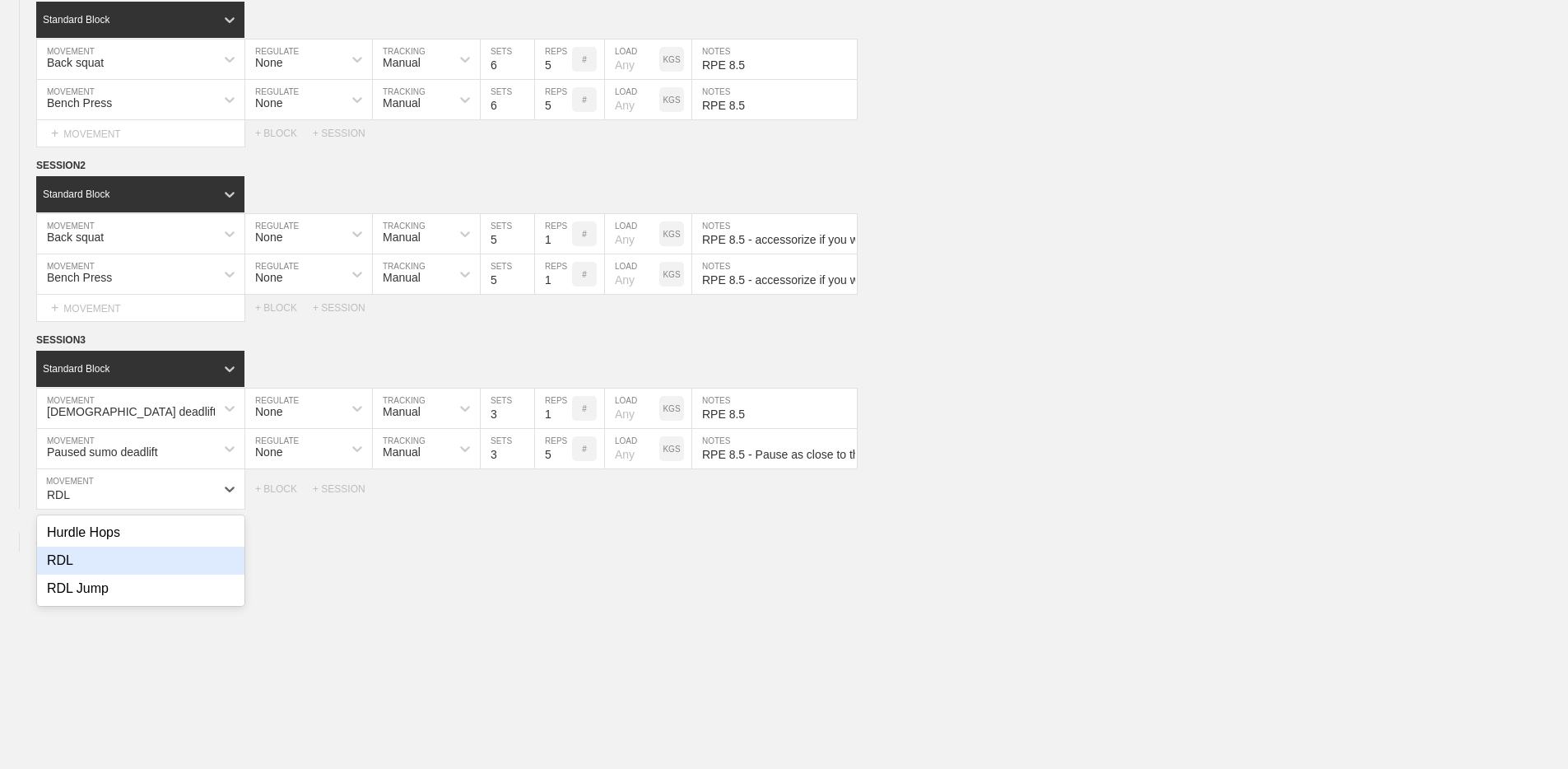
click at [129, 559] on div "RDL" at bounding box center [141, 560] width 208 height 28
type input "RDL"
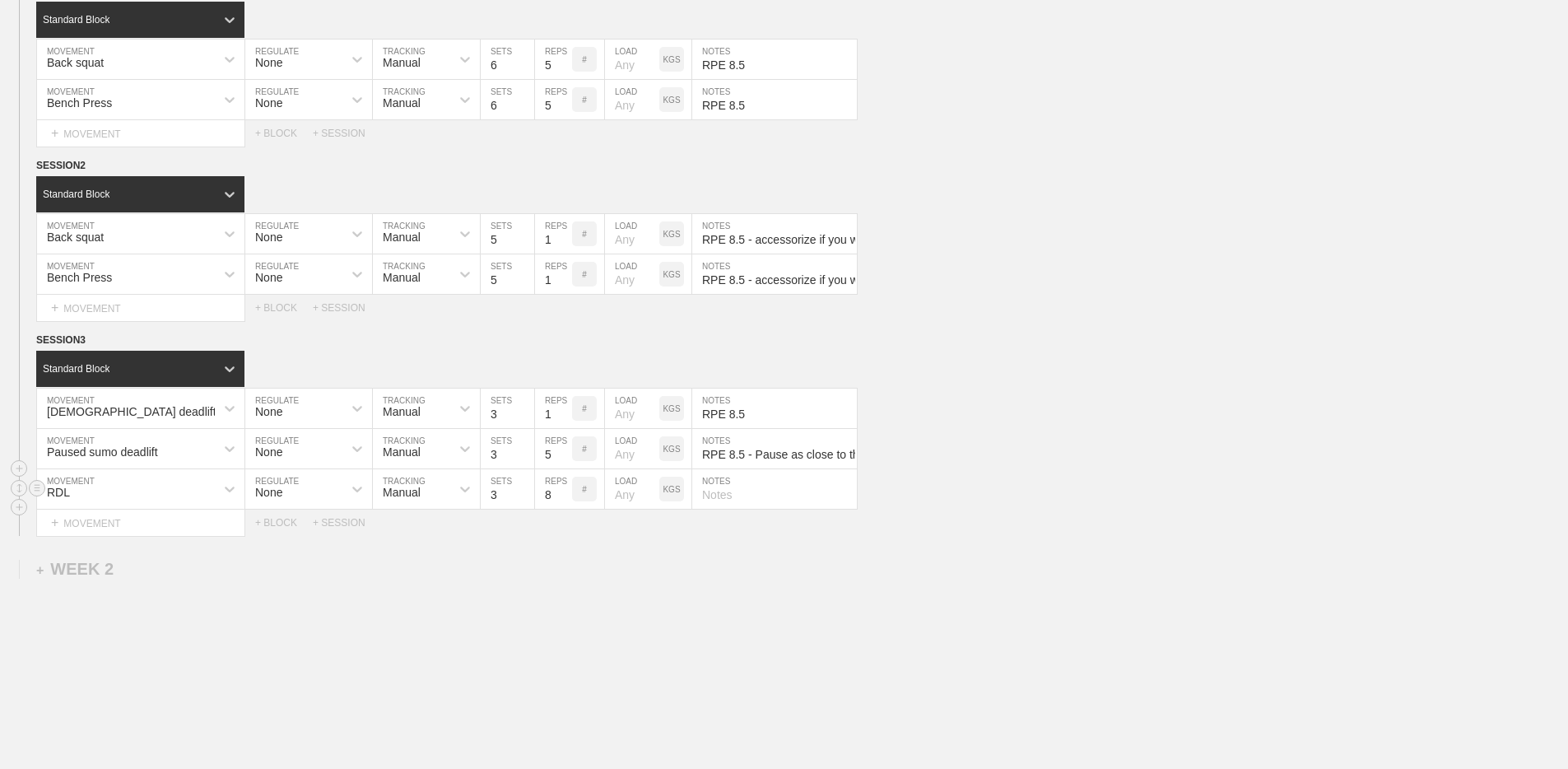
click at [736, 489] on input "text" at bounding box center [774, 489] width 164 height 39
type input "RPE 7"
click at [170, 516] on div "+ MOVEMENT" at bounding box center [141, 523] width 209 height 28
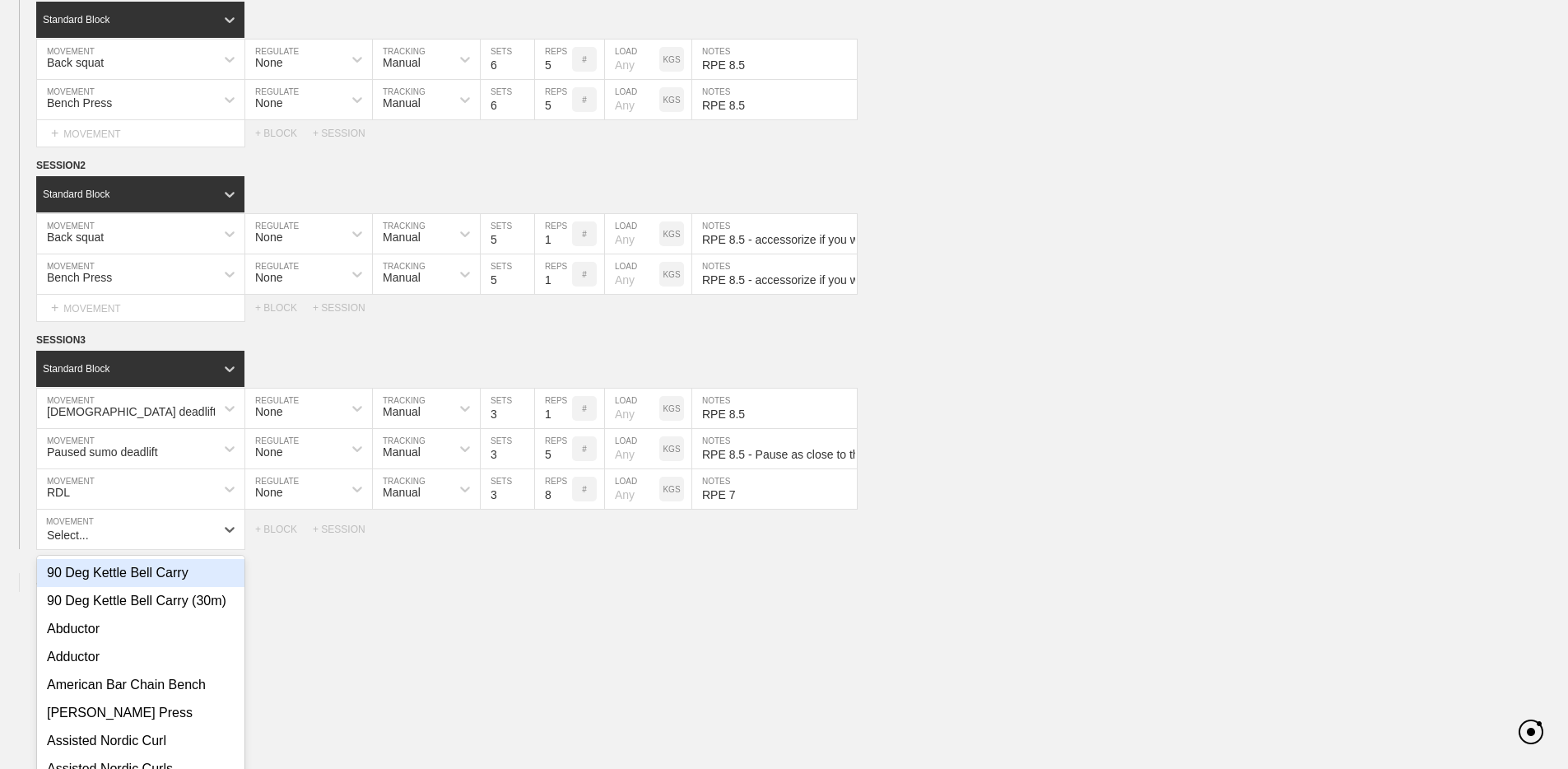
scroll to position [283, 0]
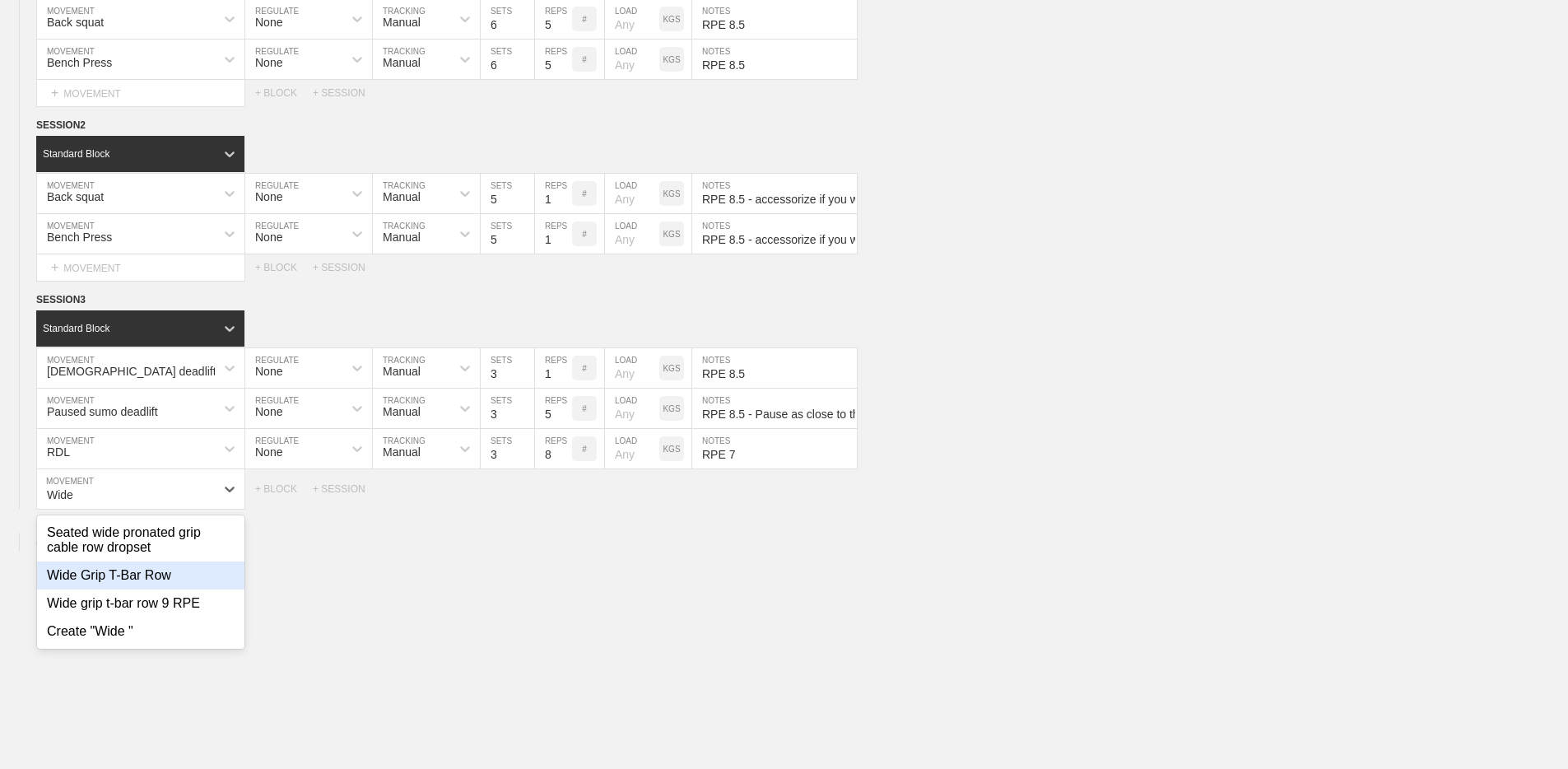
click at [85, 577] on div "Wide Grip T-Bar Row" at bounding box center [141, 575] width 208 height 28
type input "Wide"
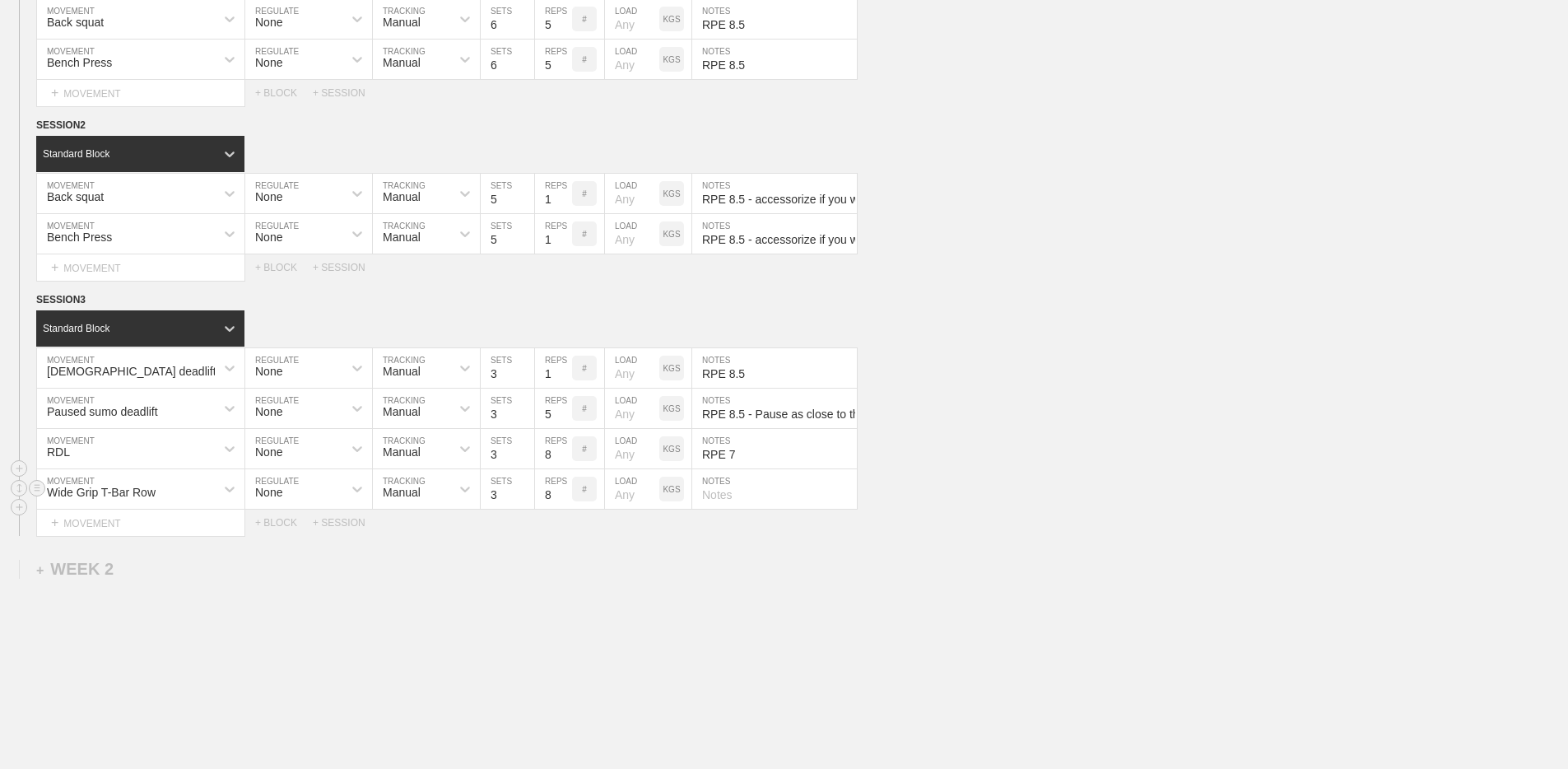
click at [755, 499] on input "text" at bounding box center [774, 489] width 164 height 39
type input "RPE 9"
click at [94, 526] on div "+ MOVEMENT" at bounding box center [141, 523] width 209 height 28
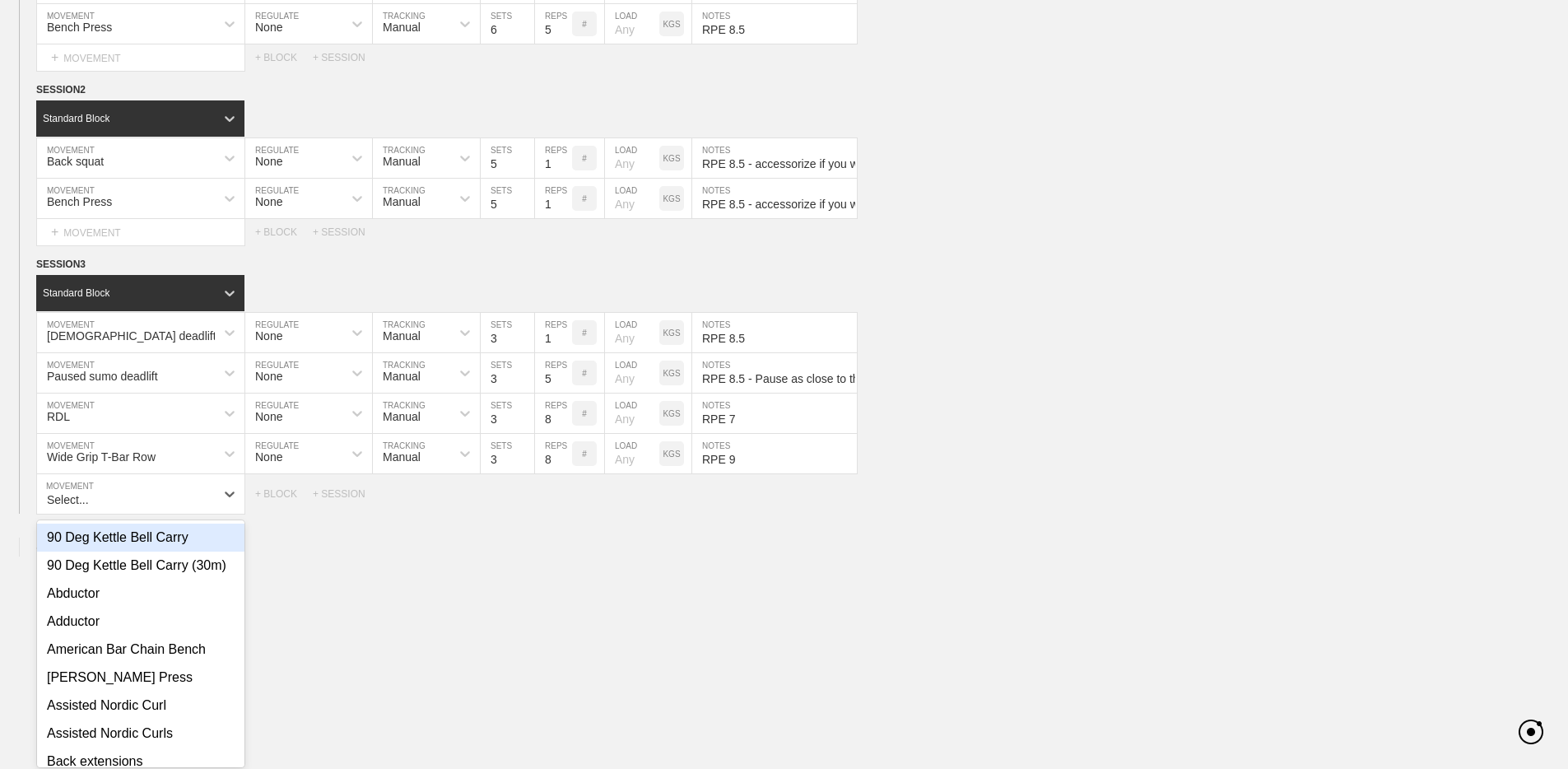
scroll to position [323, 0]
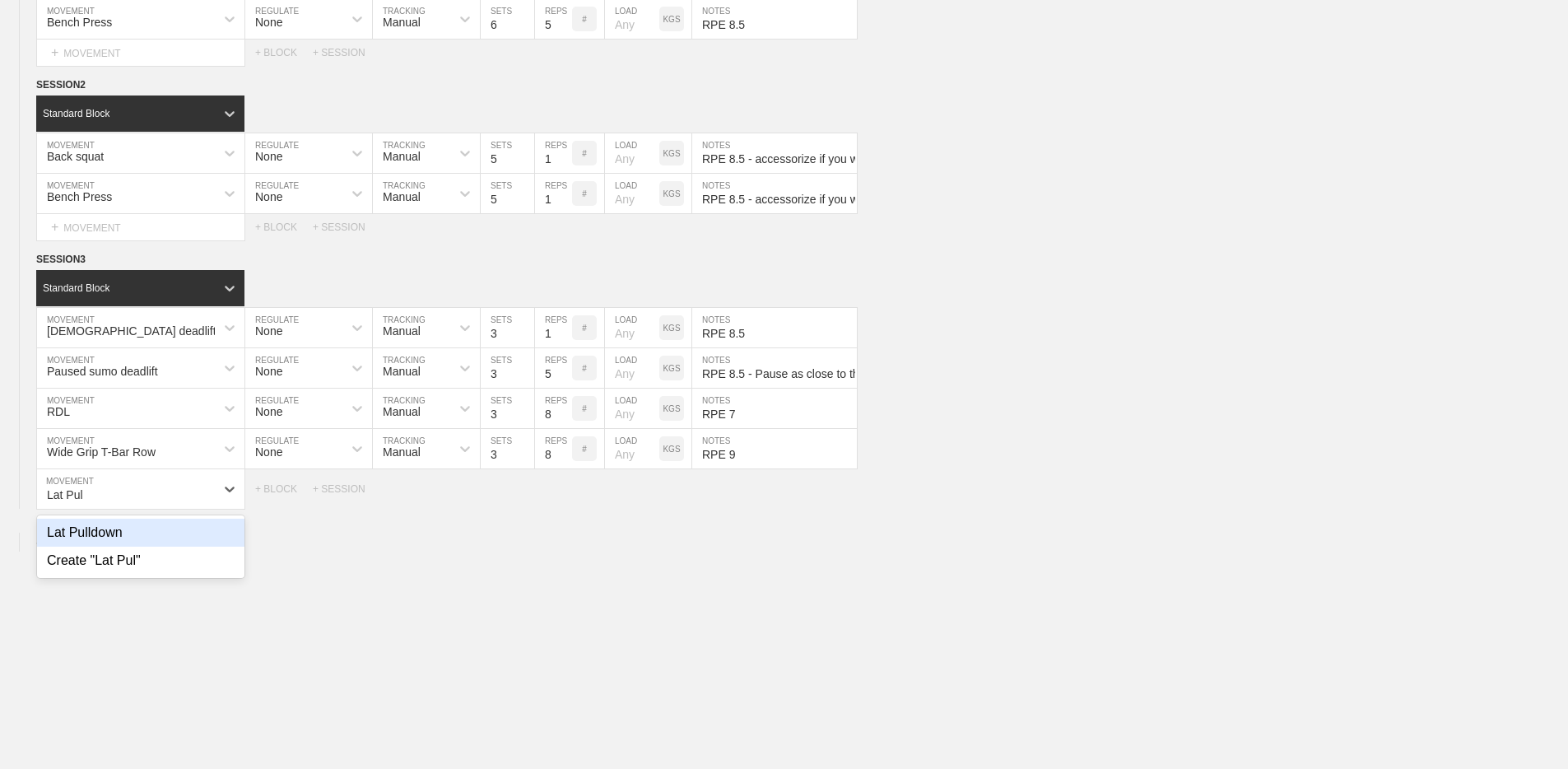
click at [58, 532] on div "Lat Pulldown" at bounding box center [141, 533] width 208 height 28
type input "Lat Pul"
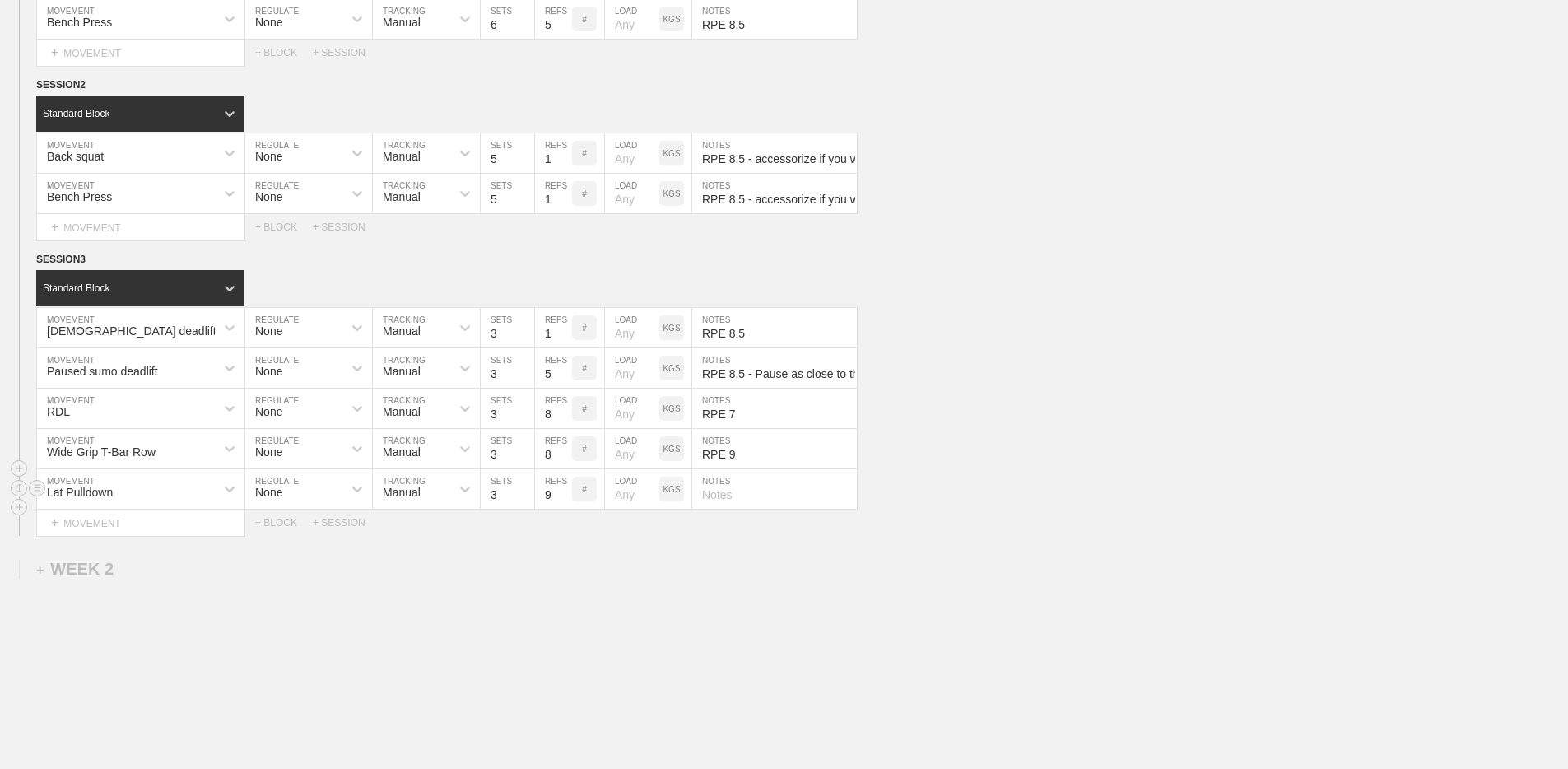
click at [564, 490] on input "9" at bounding box center [553, 489] width 37 height 39
click at [564, 490] on input "10" at bounding box center [553, 489] width 37 height 39
click at [564, 490] on input "11" at bounding box center [553, 489] width 37 height 39
type input "12"
click at [564, 490] on input "12" at bounding box center [553, 489] width 37 height 39
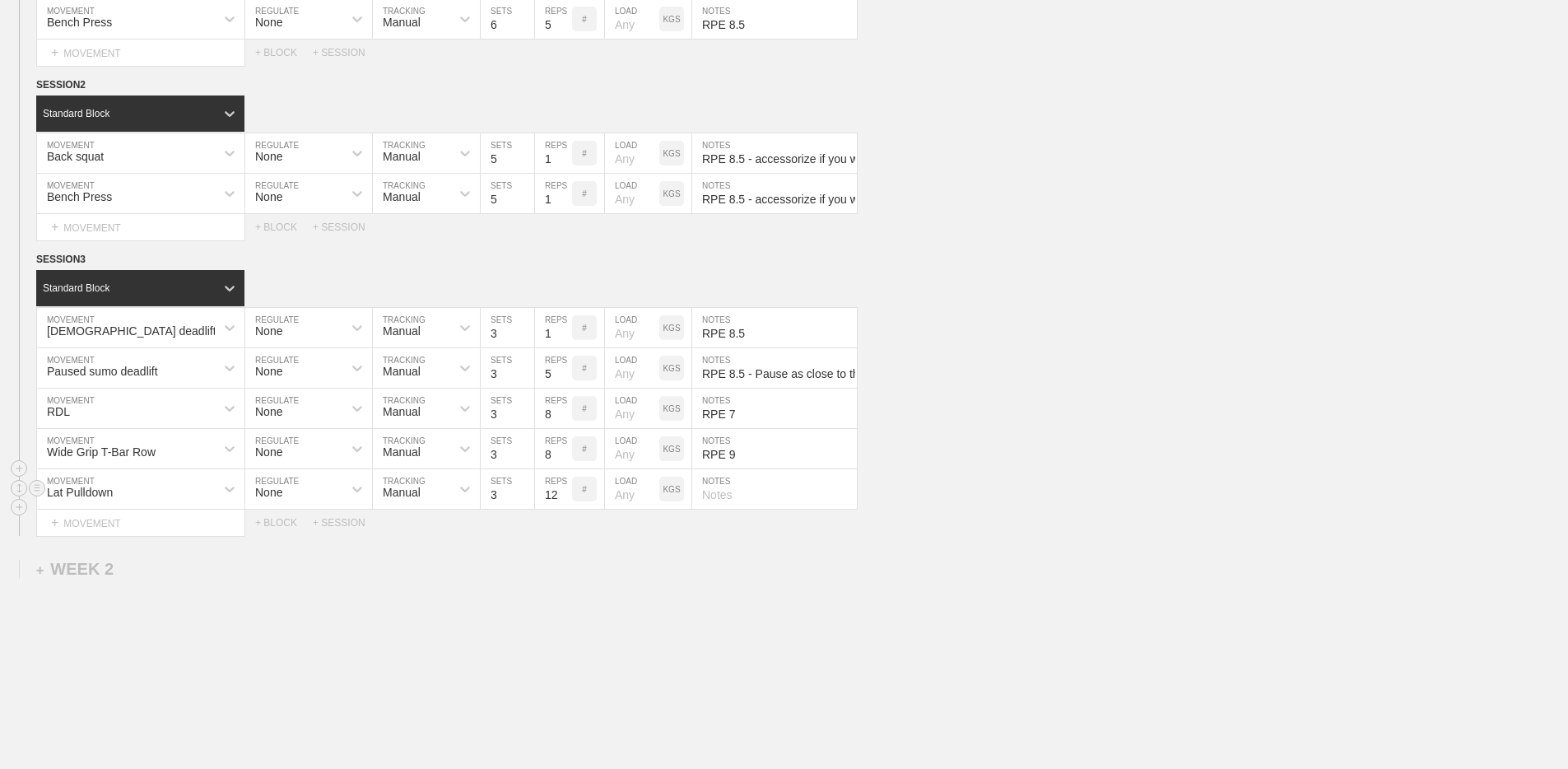
click at [728, 489] on input "text" at bounding box center [774, 489] width 164 height 39
type input "RPE 10"
click at [554, 579] on div "WEEK 1 DUPLICATE DELETE SESSION 1 Standard Block DUPLICATE INSERT MOVEMENT AFTE…" at bounding box center [784, 340] width 1568 height 971
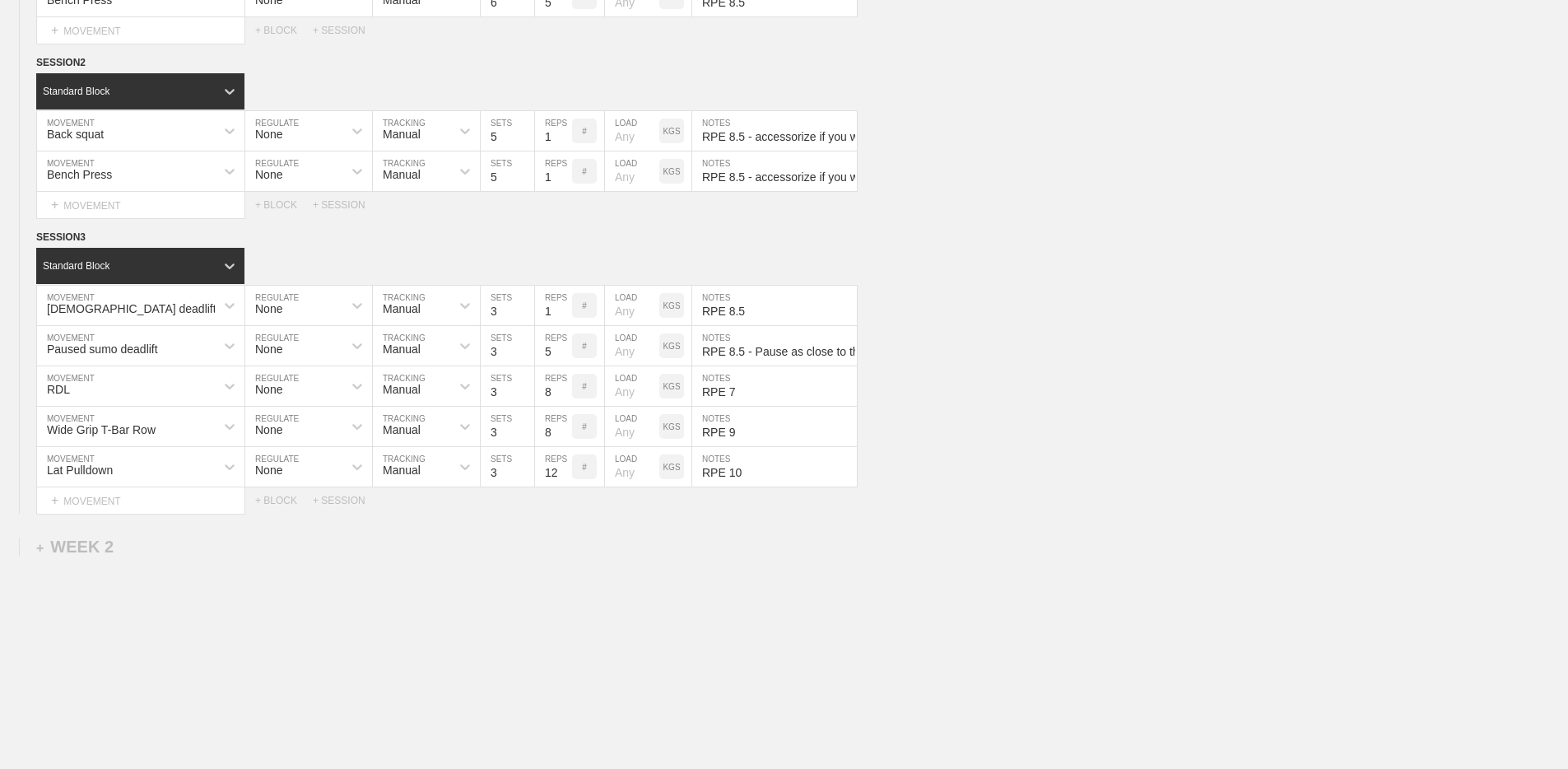
scroll to position [355, 0]
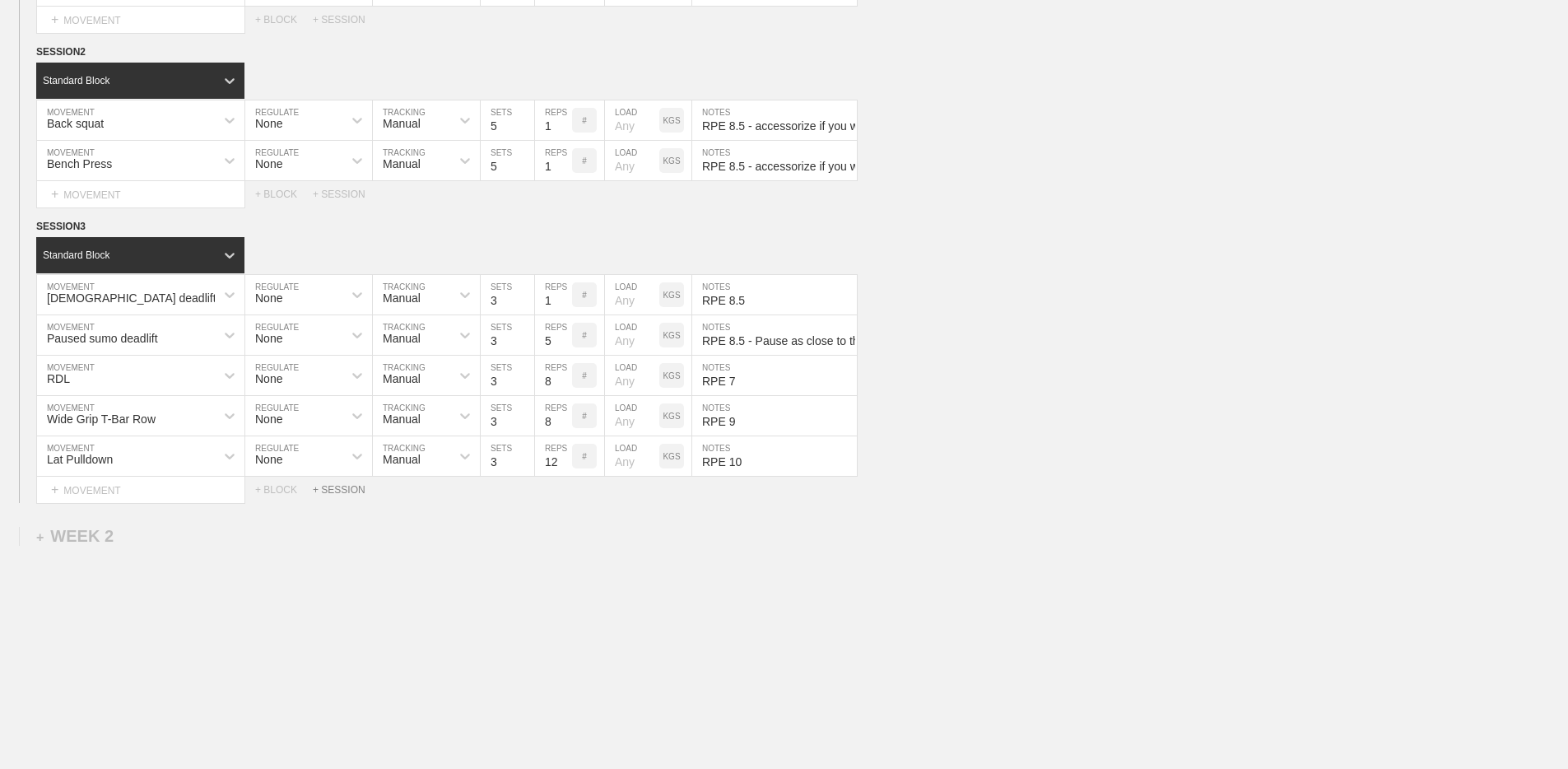
click at [352, 489] on div "+ SESSION" at bounding box center [345, 490] width 66 height 12
click at [188, 542] on div "+ BLOCK" at bounding box center [140, 545] width 208 height 27
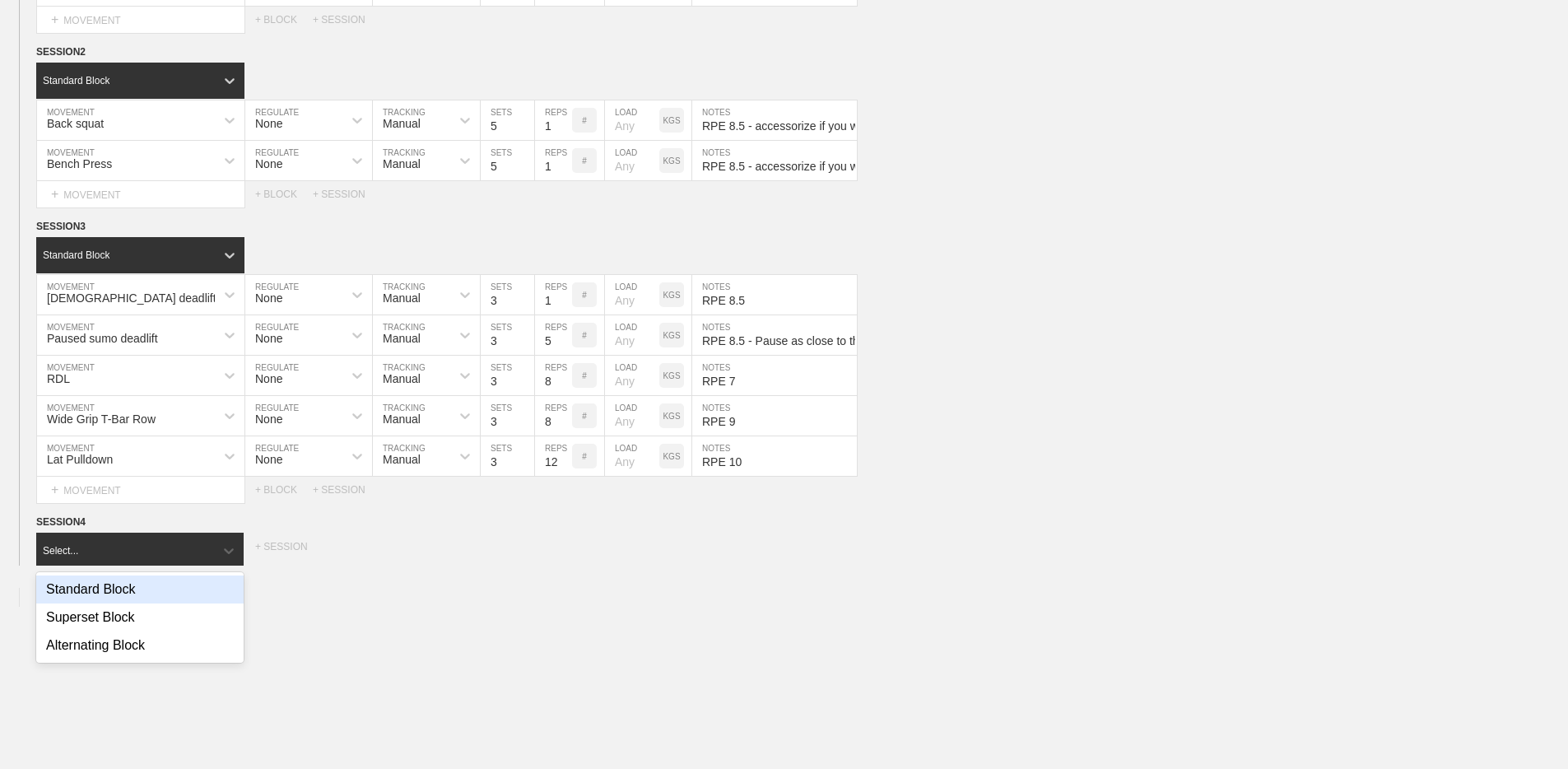
click at [170, 583] on div "Standard Block" at bounding box center [140, 589] width 208 height 28
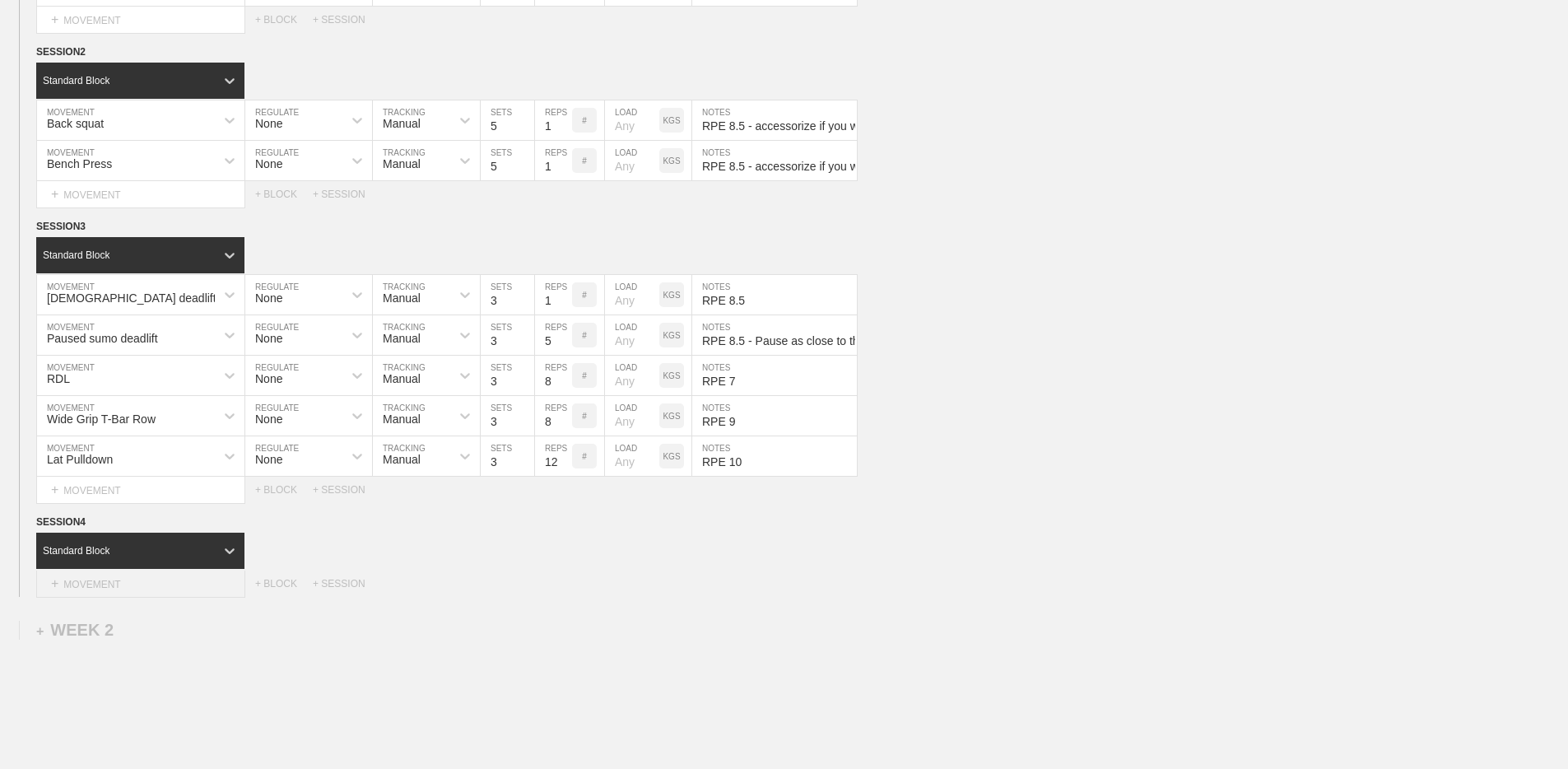
click at [165, 583] on div "+ MOVEMENT" at bounding box center [141, 584] width 209 height 28
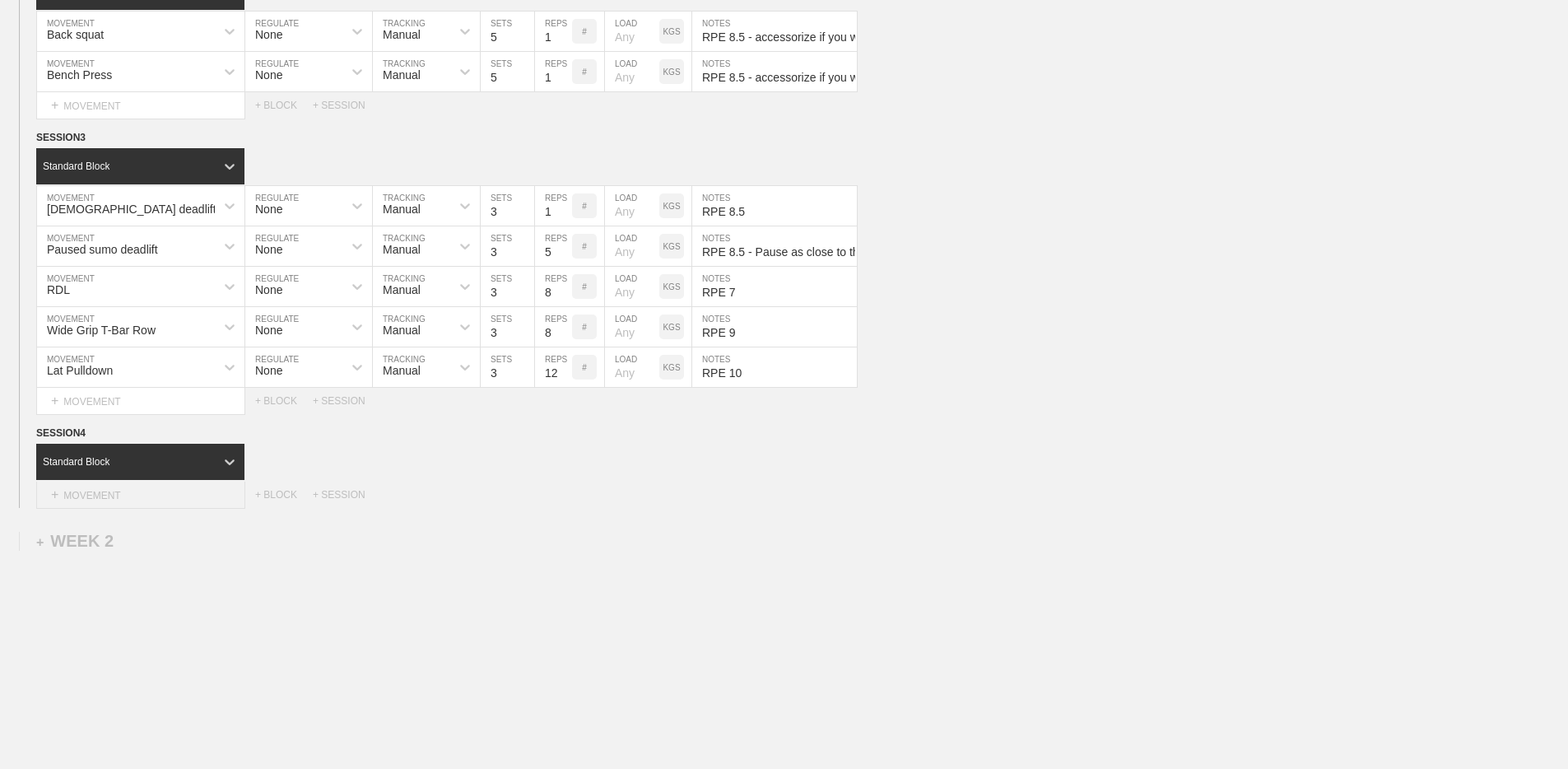
scroll to position [457, 0]
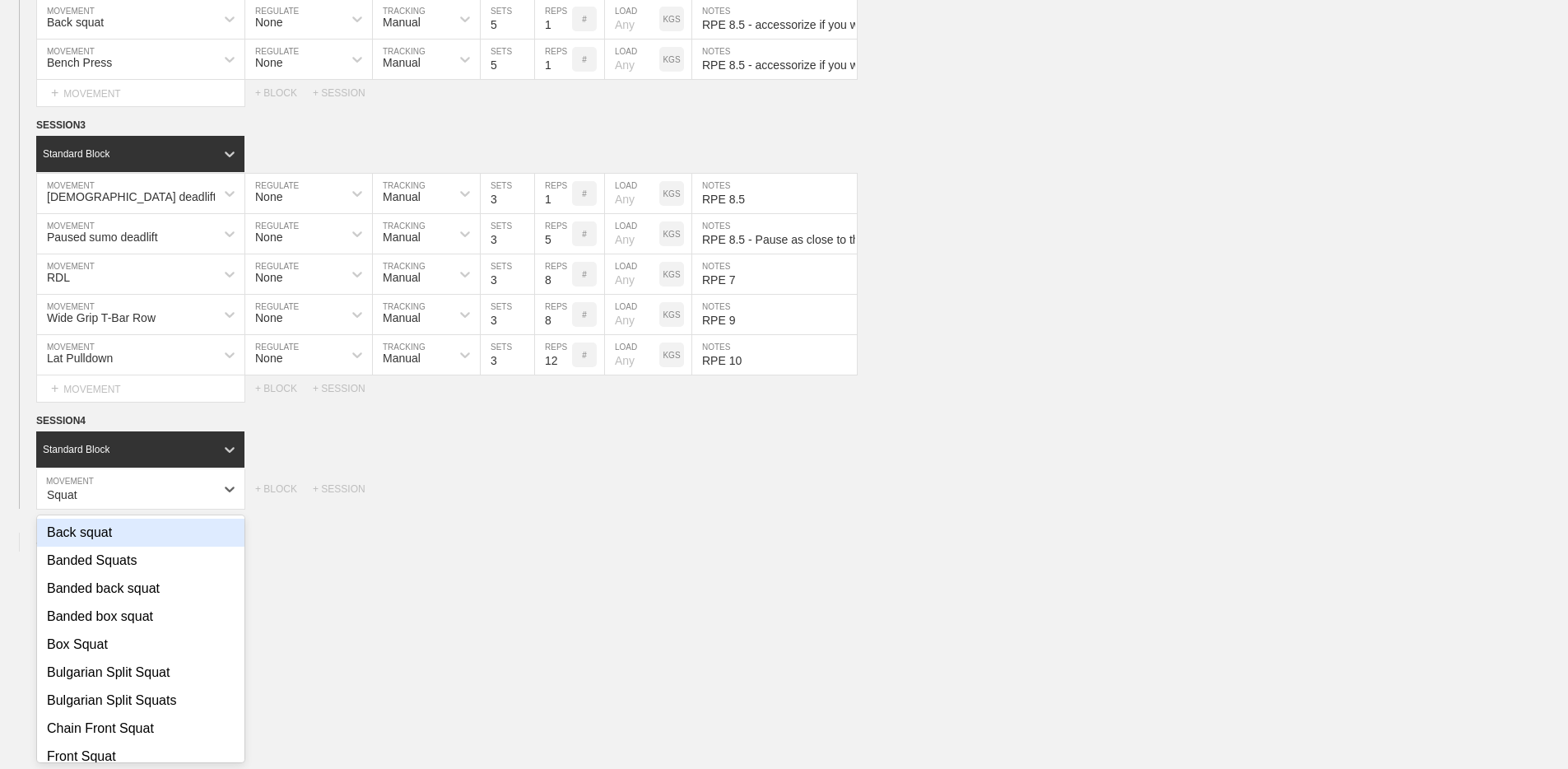
click at [132, 530] on div "Back squat" at bounding box center [141, 533] width 208 height 28
type input "Squat"
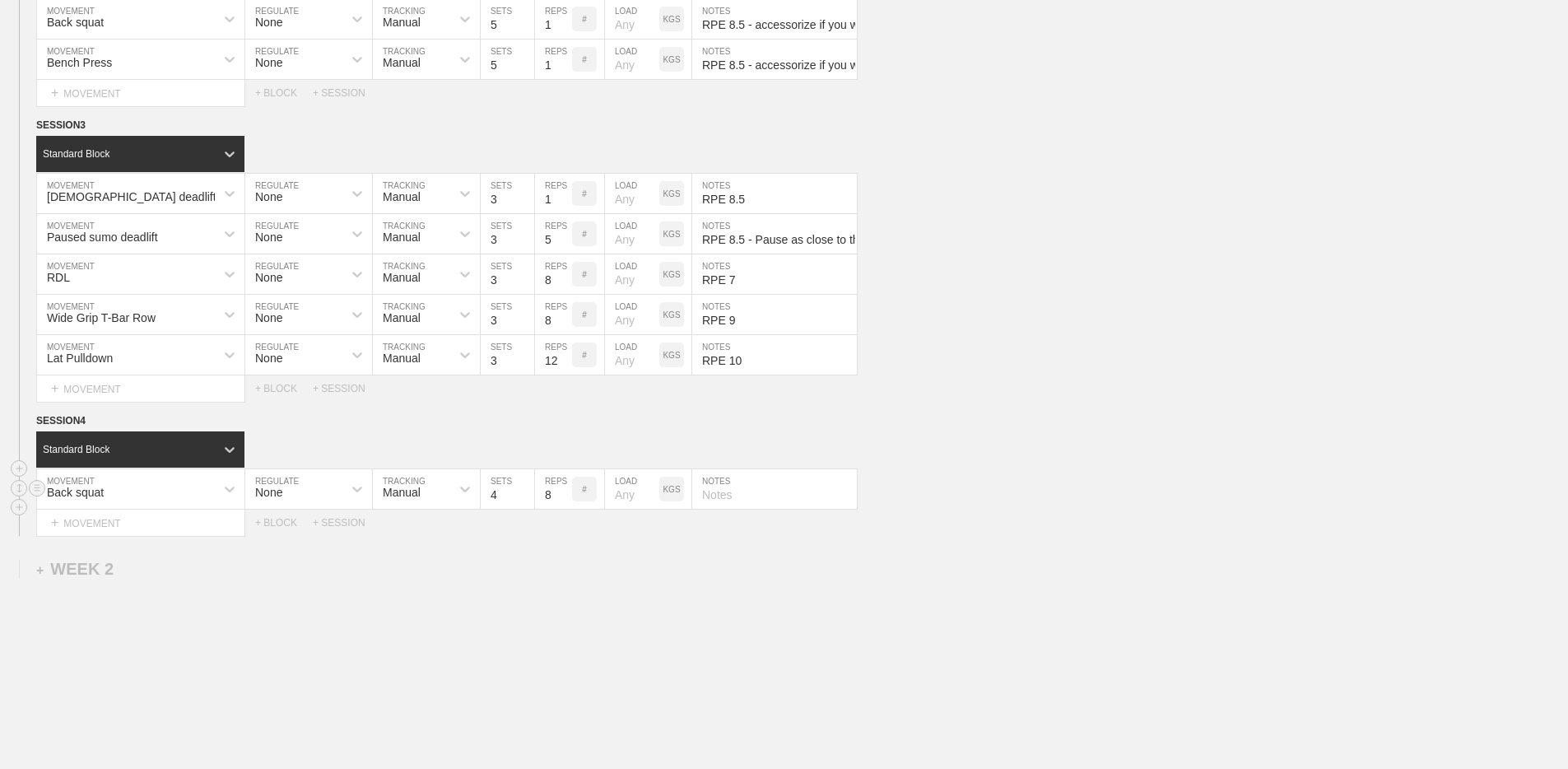
click at [526, 490] on input "4" at bounding box center [507, 489] width 53 height 39
click at [526, 490] on input "5" at bounding box center [507, 489] width 53 height 39
click at [526, 490] on input "6" at bounding box center [507, 489] width 53 height 39
type input "7"
click at [526, 490] on input "7" at bounding box center [507, 489] width 53 height 39
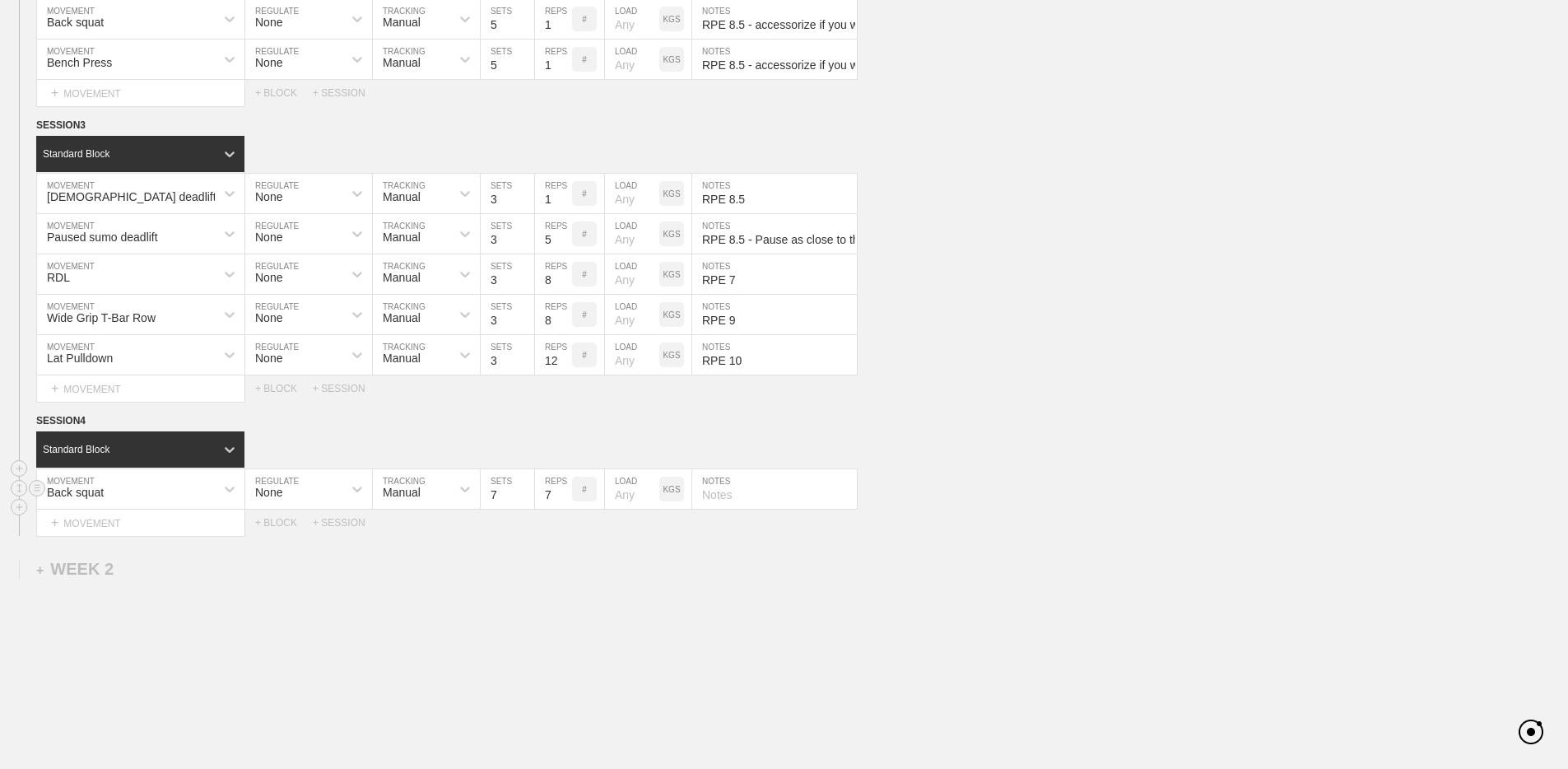
click at [565, 498] on input "7" at bounding box center [553, 489] width 37 height 39
click at [565, 498] on input "6" at bounding box center [553, 489] width 37 height 39
click at [565, 498] on input "5" at bounding box center [553, 489] width 37 height 39
click at [565, 498] on input "4" at bounding box center [553, 489] width 37 height 39
type input "3"
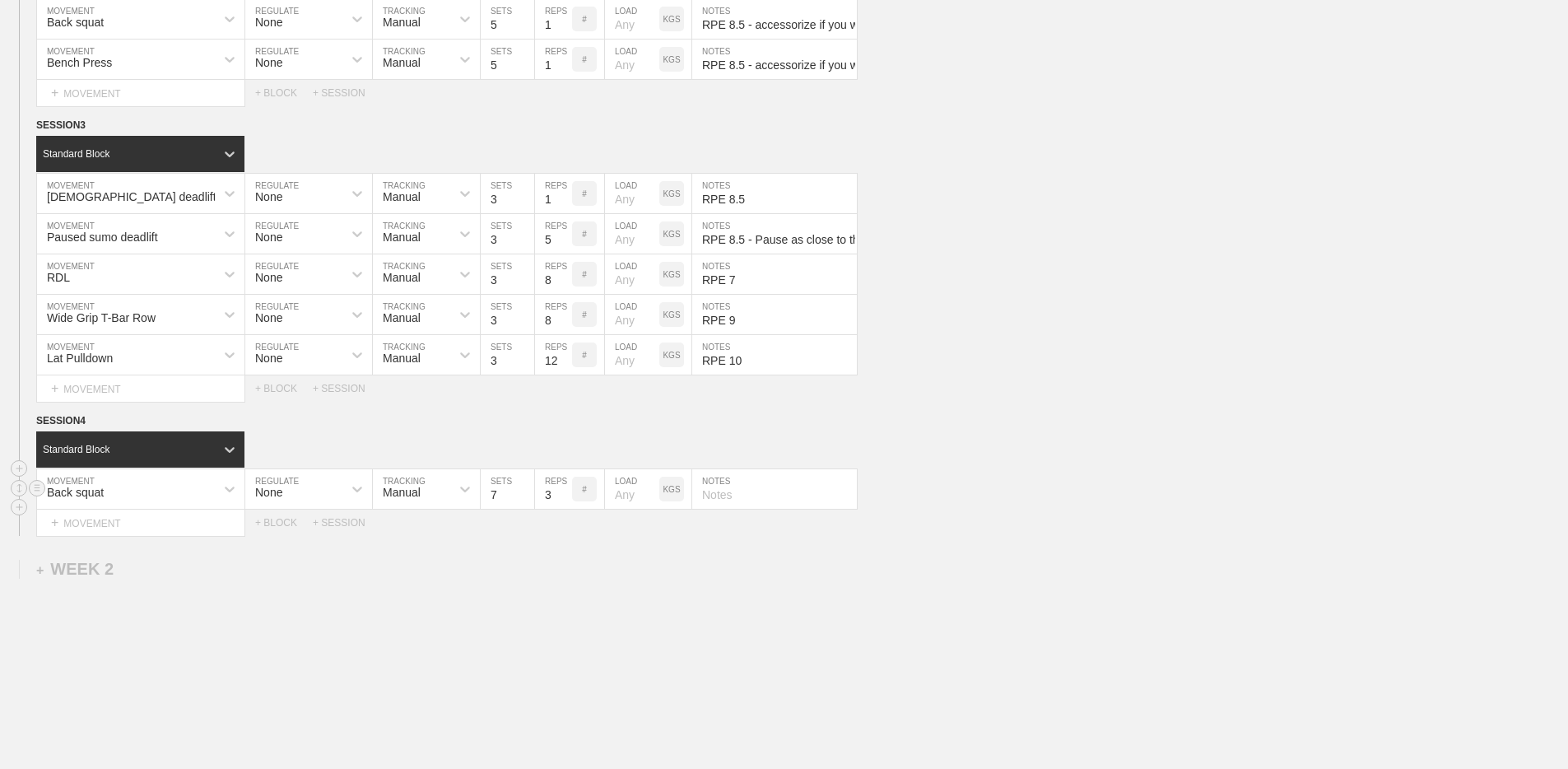
click at [565, 498] on input "3" at bounding box center [553, 489] width 37 height 39
click at [776, 484] on input "text" at bounding box center [774, 489] width 164 height 39
paste input "RPE 8.5"
type input "RPE 8.5"
click at [126, 526] on div "+ MOVEMENT" at bounding box center [141, 523] width 209 height 28
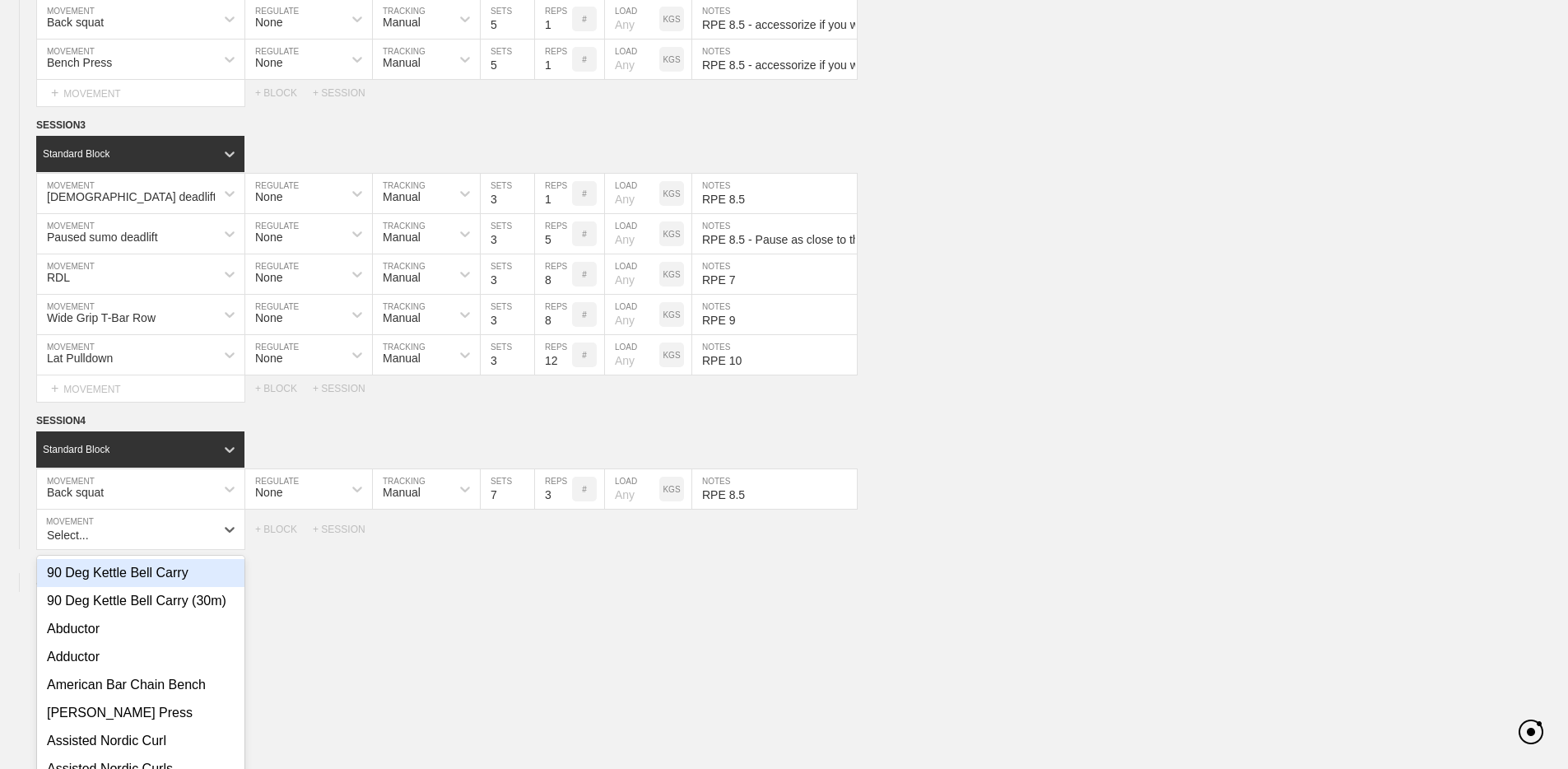
scroll to position [497, 0]
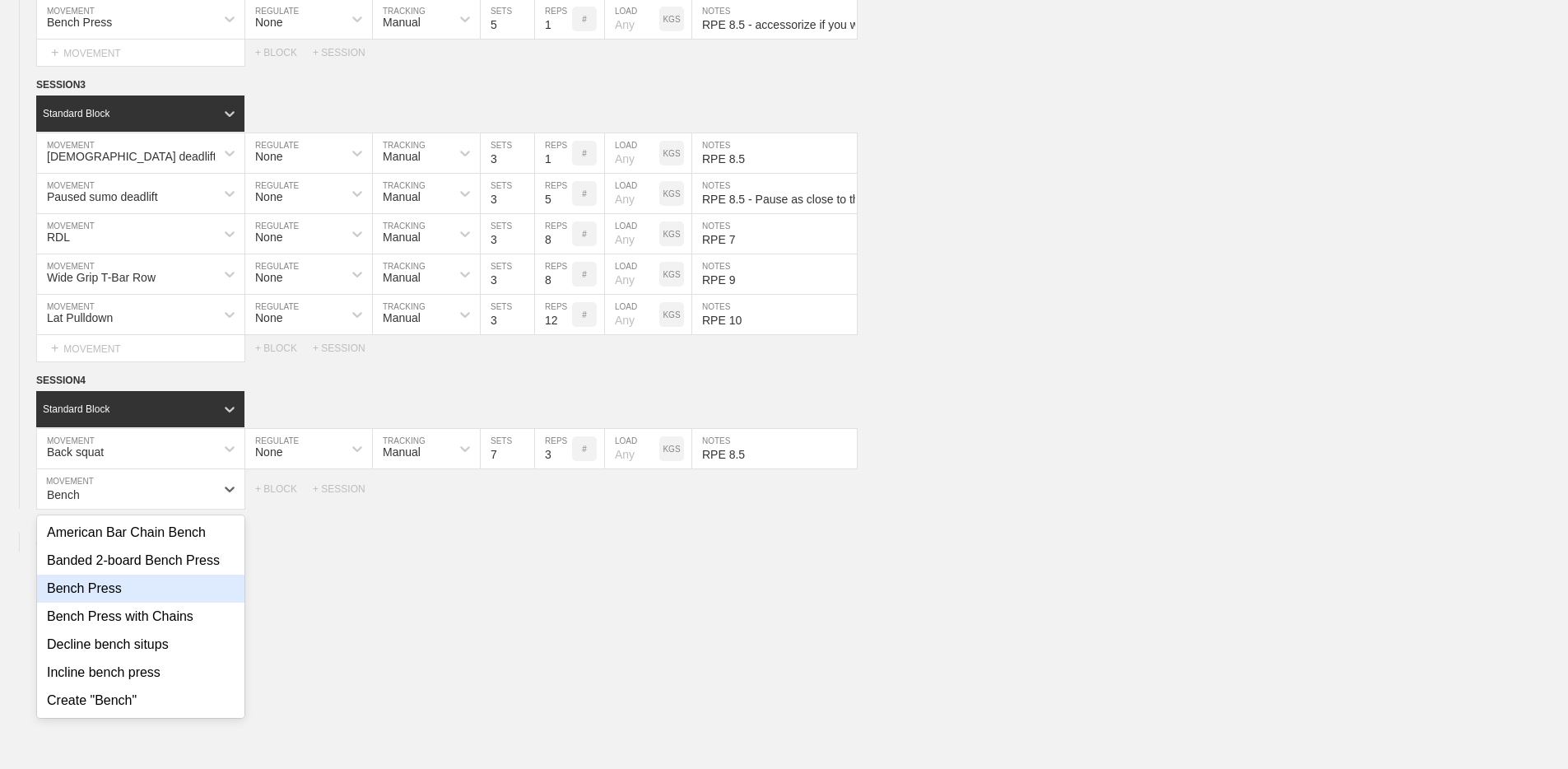
click at [78, 579] on div "Bench Press" at bounding box center [141, 589] width 208 height 28
type input "Bench"
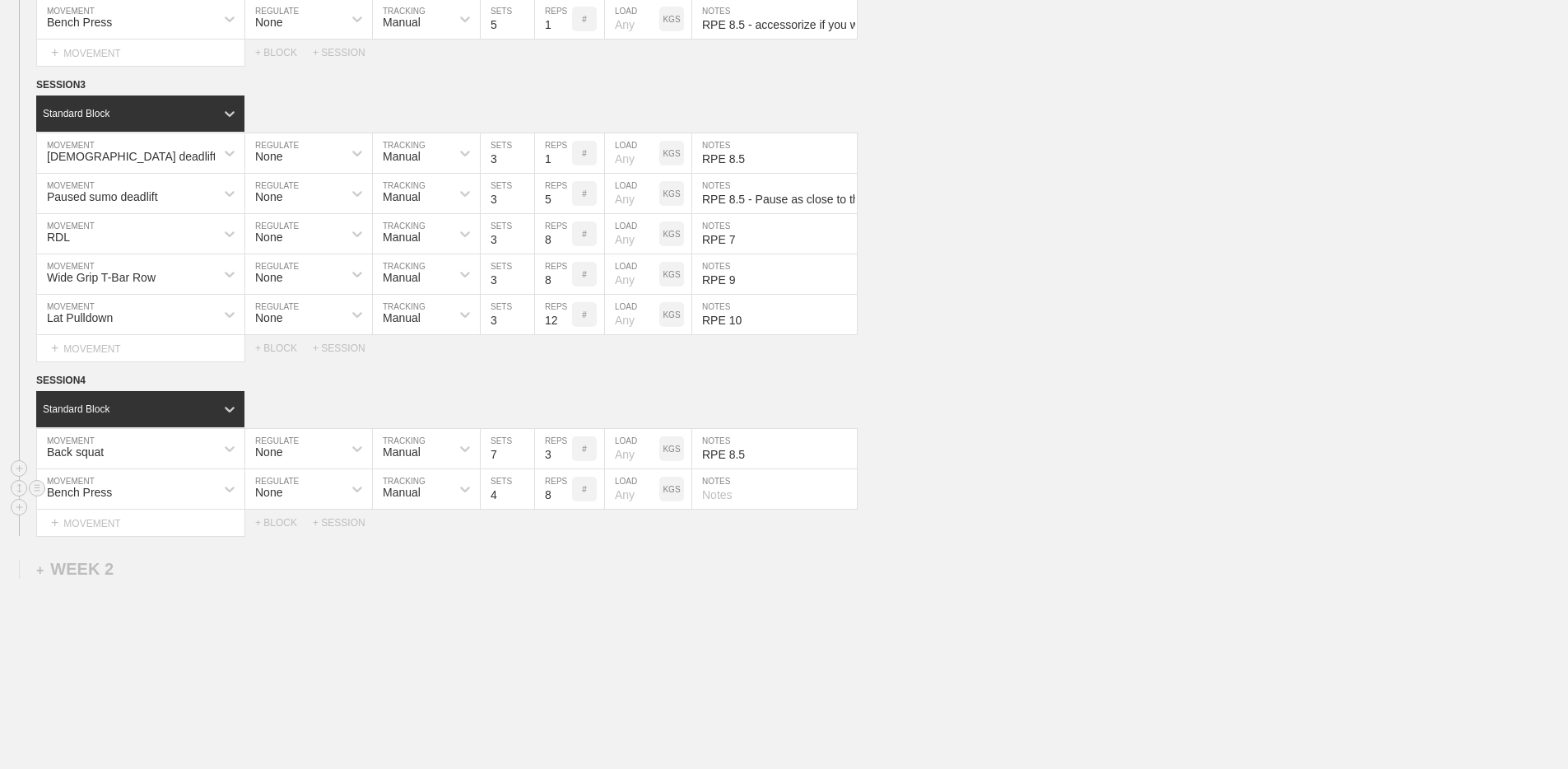
click at [524, 491] on input "4" at bounding box center [507, 489] width 53 height 39
click at [524, 491] on input "5" at bounding box center [507, 489] width 53 height 39
click at [524, 491] on input "6" at bounding box center [507, 489] width 53 height 39
type input "7"
click at [524, 491] on input "7" at bounding box center [507, 489] width 53 height 39
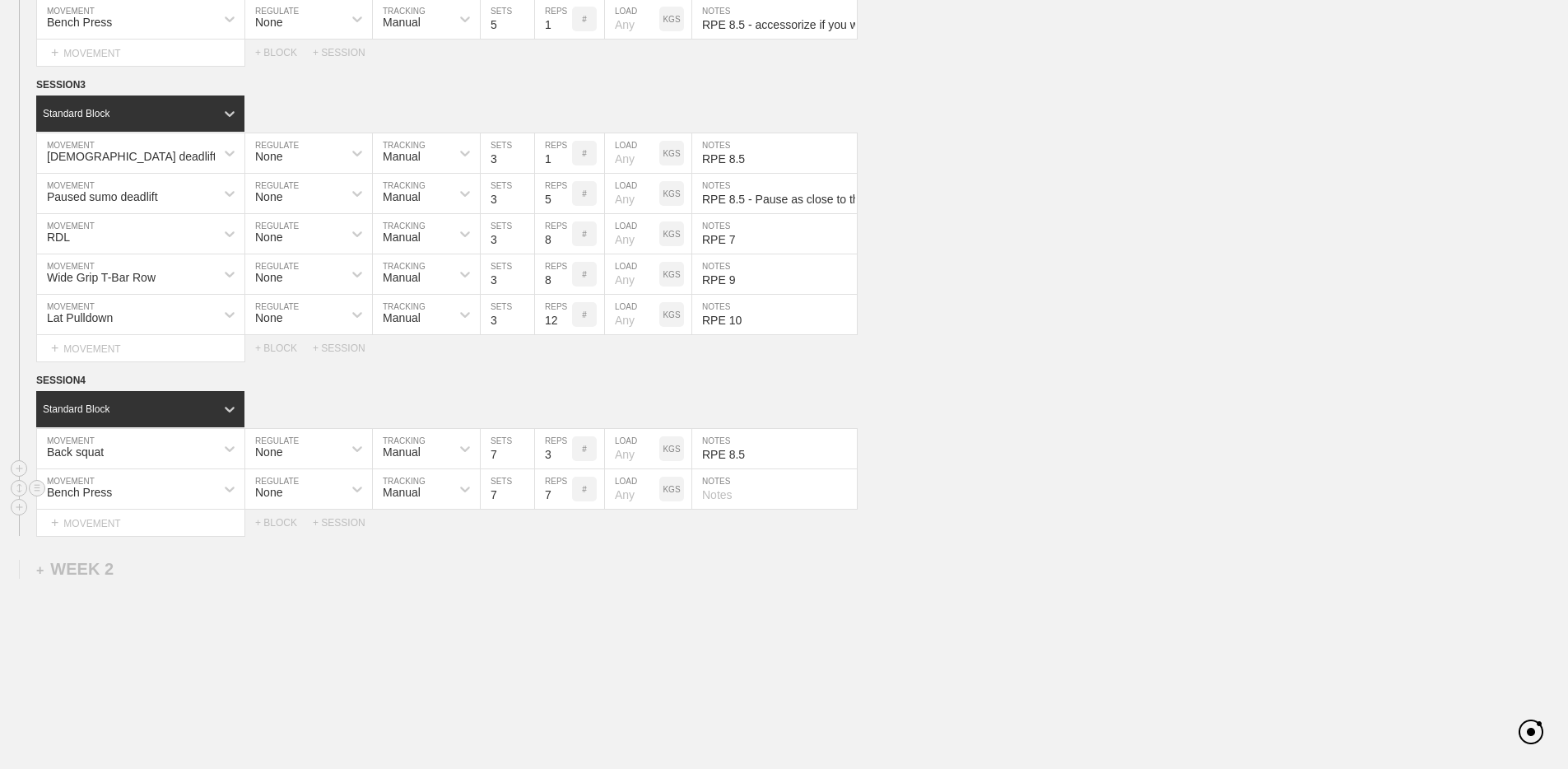
click at [564, 499] on input "7" at bounding box center [553, 489] width 37 height 39
click at [564, 499] on input "6" at bounding box center [553, 489] width 37 height 39
click at [564, 499] on input "5" at bounding box center [553, 489] width 37 height 39
click at [564, 499] on input "4" at bounding box center [553, 489] width 37 height 39
type input "3"
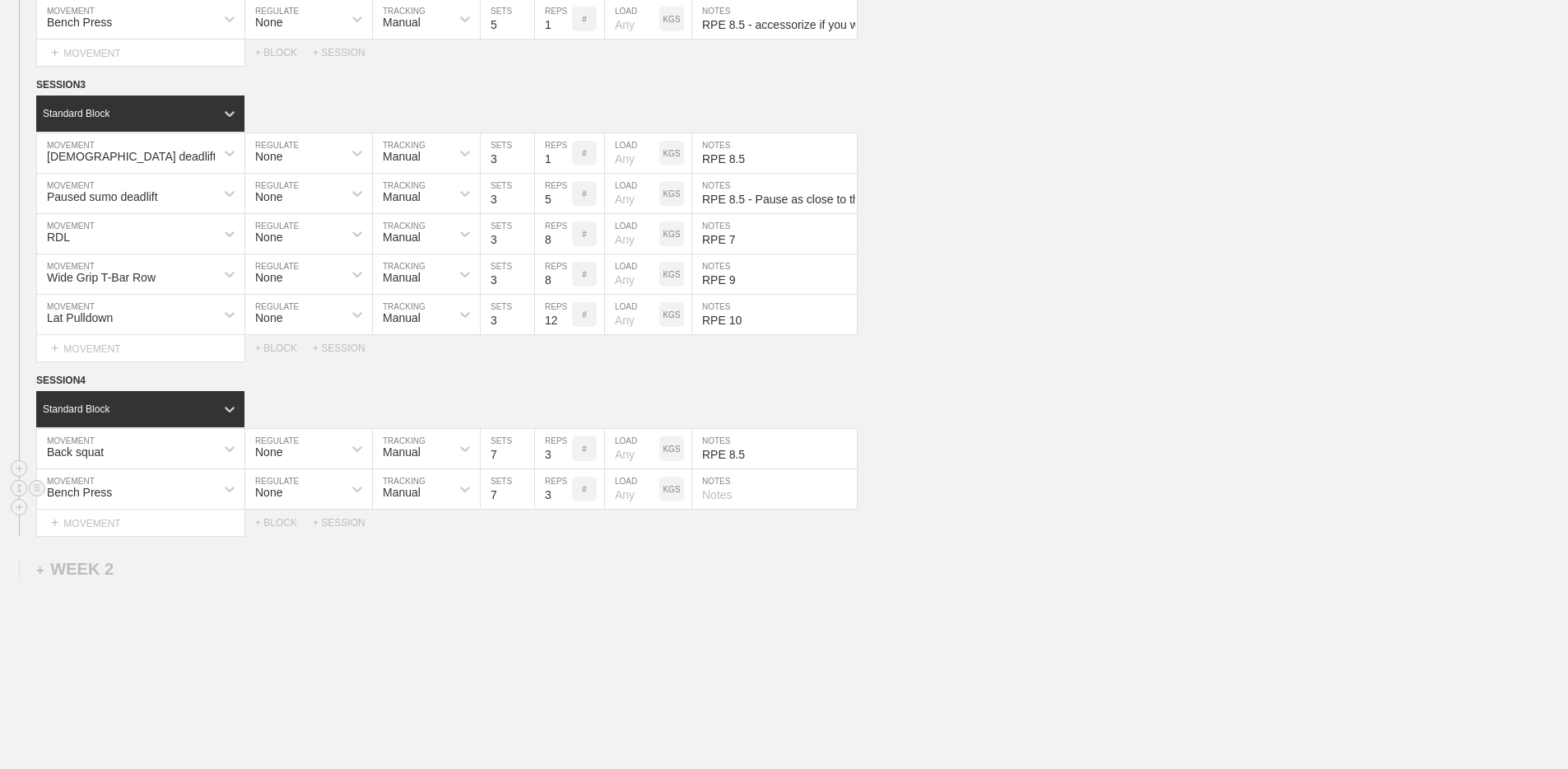
click at [564, 499] on input "3" at bounding box center [553, 489] width 37 height 39
click at [720, 498] on input "text" at bounding box center [774, 489] width 164 height 39
paste input "RPE 8.5"
type input "RPE 8.5"
click at [659, 584] on div "WEEK 1 DUPLICATE DELETE SESSION 1 Standard Block DUPLICATE INSERT MOVEMENT AFTE…" at bounding box center [784, 253] width 1568 height 1146
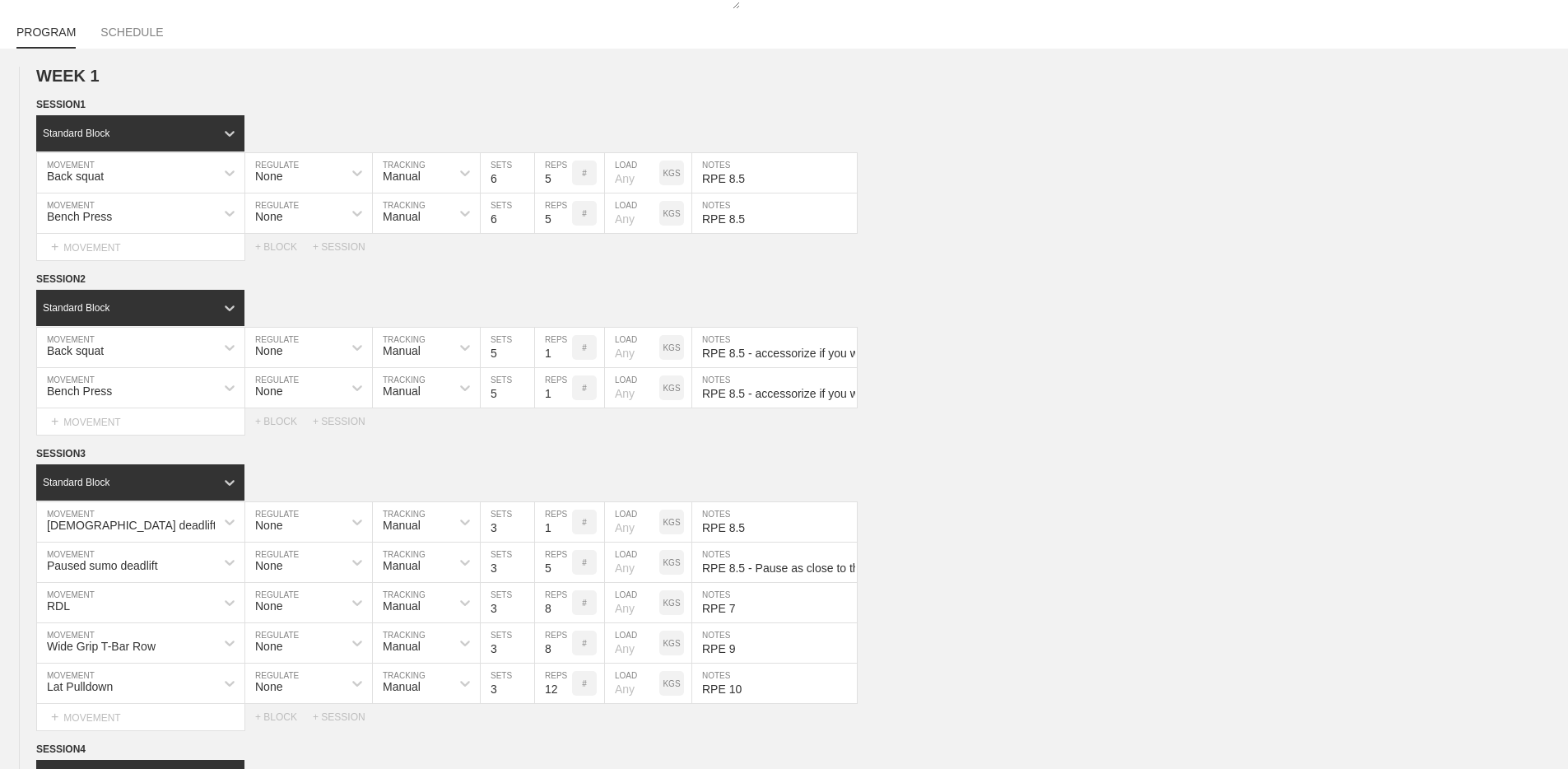
scroll to position [0, 0]
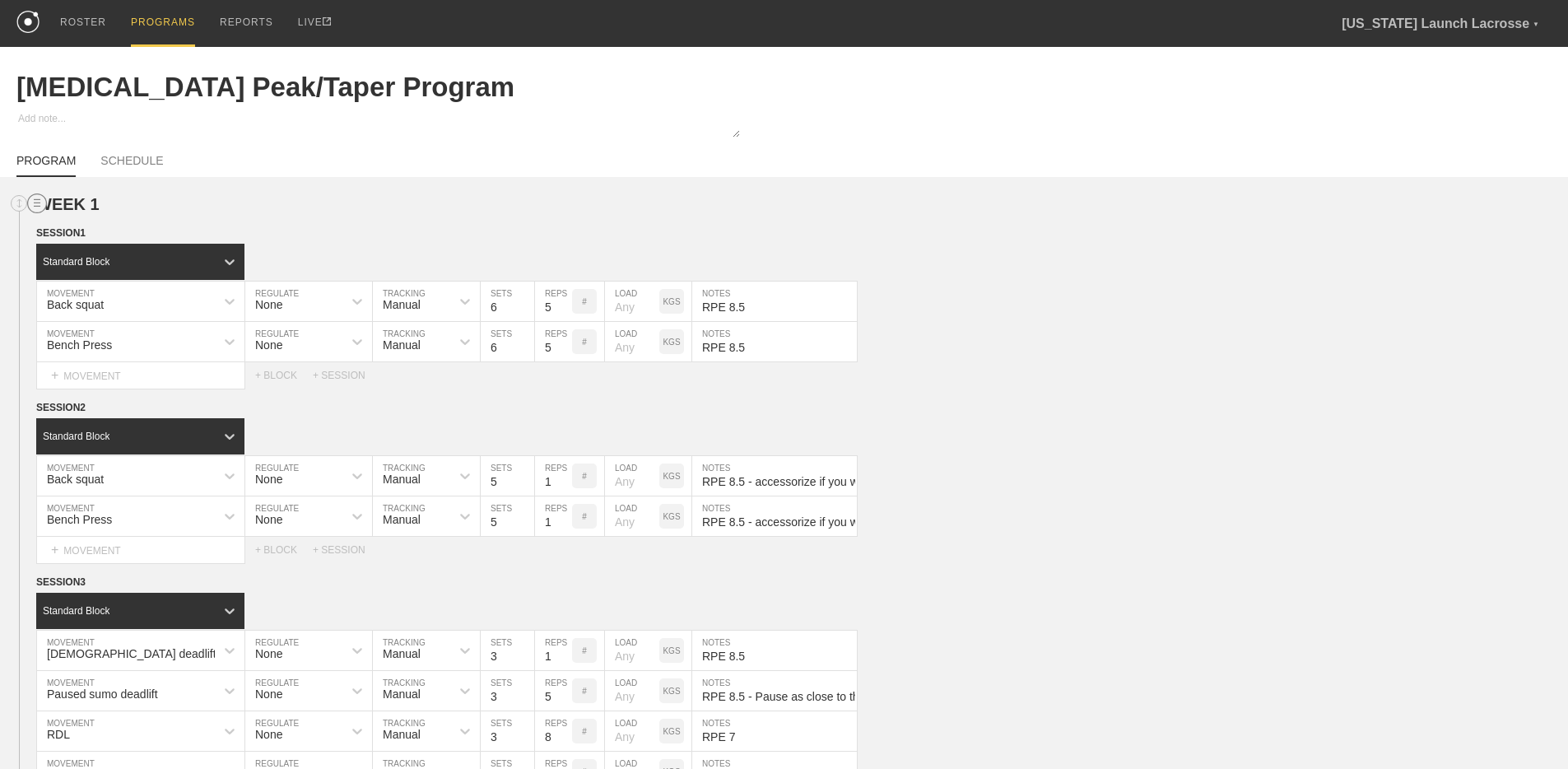
click at [39, 203] on line at bounding box center [36, 203] width 7 height 0
click at [64, 219] on div "DUPLICATE" at bounding box center [115, 222] width 132 height 25
click at [110, 206] on img at bounding box center [108, 206] width 10 height 7
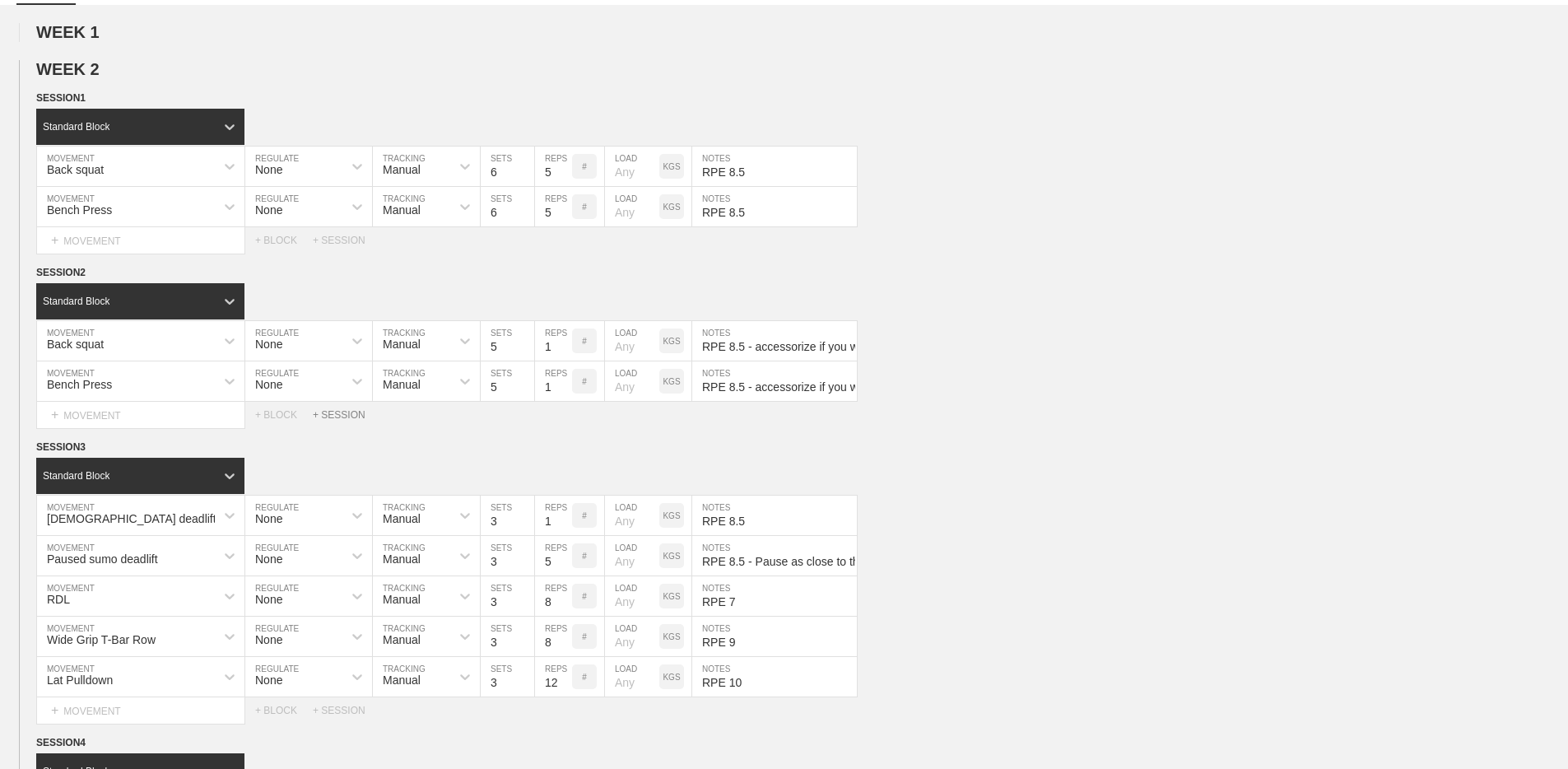
scroll to position [169, 0]
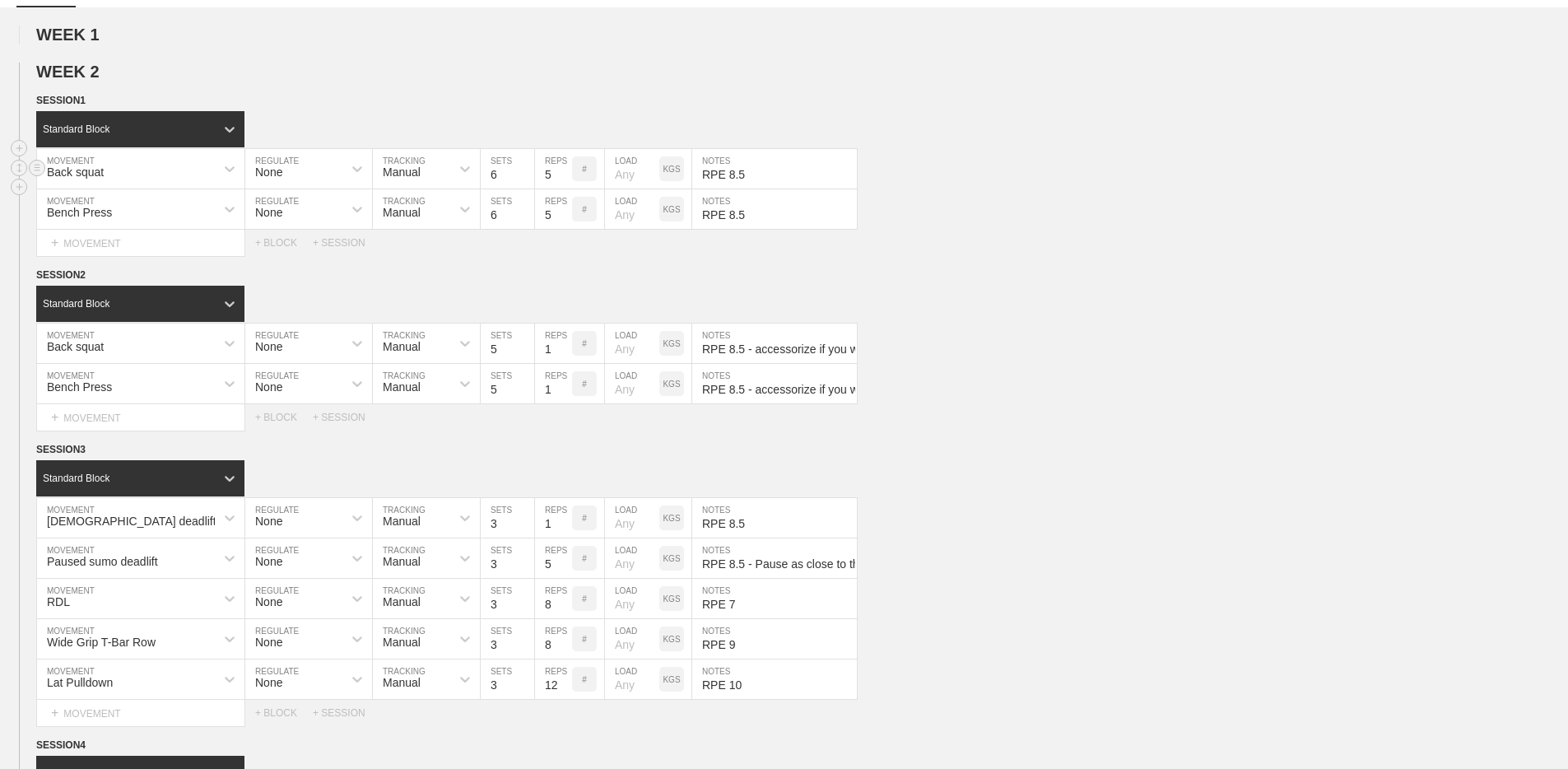
click at [753, 174] on input "RPE 8.5" at bounding box center [774, 168] width 164 height 39
type input "RPE 9"
click at [771, 219] on input "RPE 8.5" at bounding box center [774, 209] width 164 height 39
type input "RPE 9"
click at [730, 347] on input "RPE 8.5 - accessorize if you want" at bounding box center [774, 344] width 164 height 39
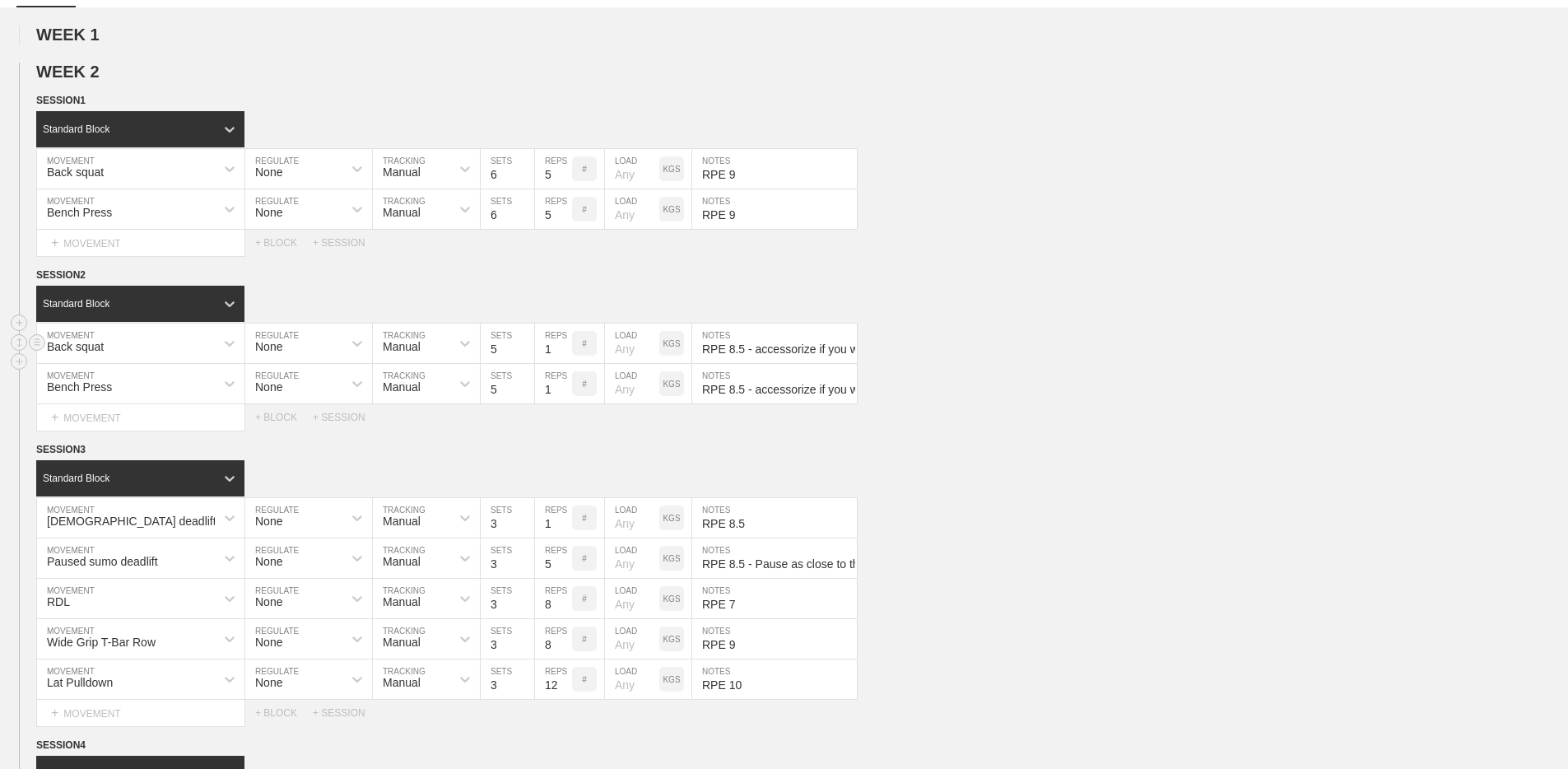
click at [730, 346] on input "RPE 8.5 - accessorize if you want" at bounding box center [774, 344] width 164 height 39
type input "RPE 9 - accessorize if you want"
click at [731, 377] on input "RPE 8.5 - accessorize if you want" at bounding box center [774, 384] width 164 height 39
drag, startPoint x: 730, startPoint y: 388, endPoint x: 743, endPoint y: 389, distance: 13.0
click at [743, 389] on div "Bench Press MOVEMENT None REGULATE Manual TRACKING 5 SETS 1 REPS # LOAD KGS RPE…" at bounding box center [784, 384] width 1568 height 40
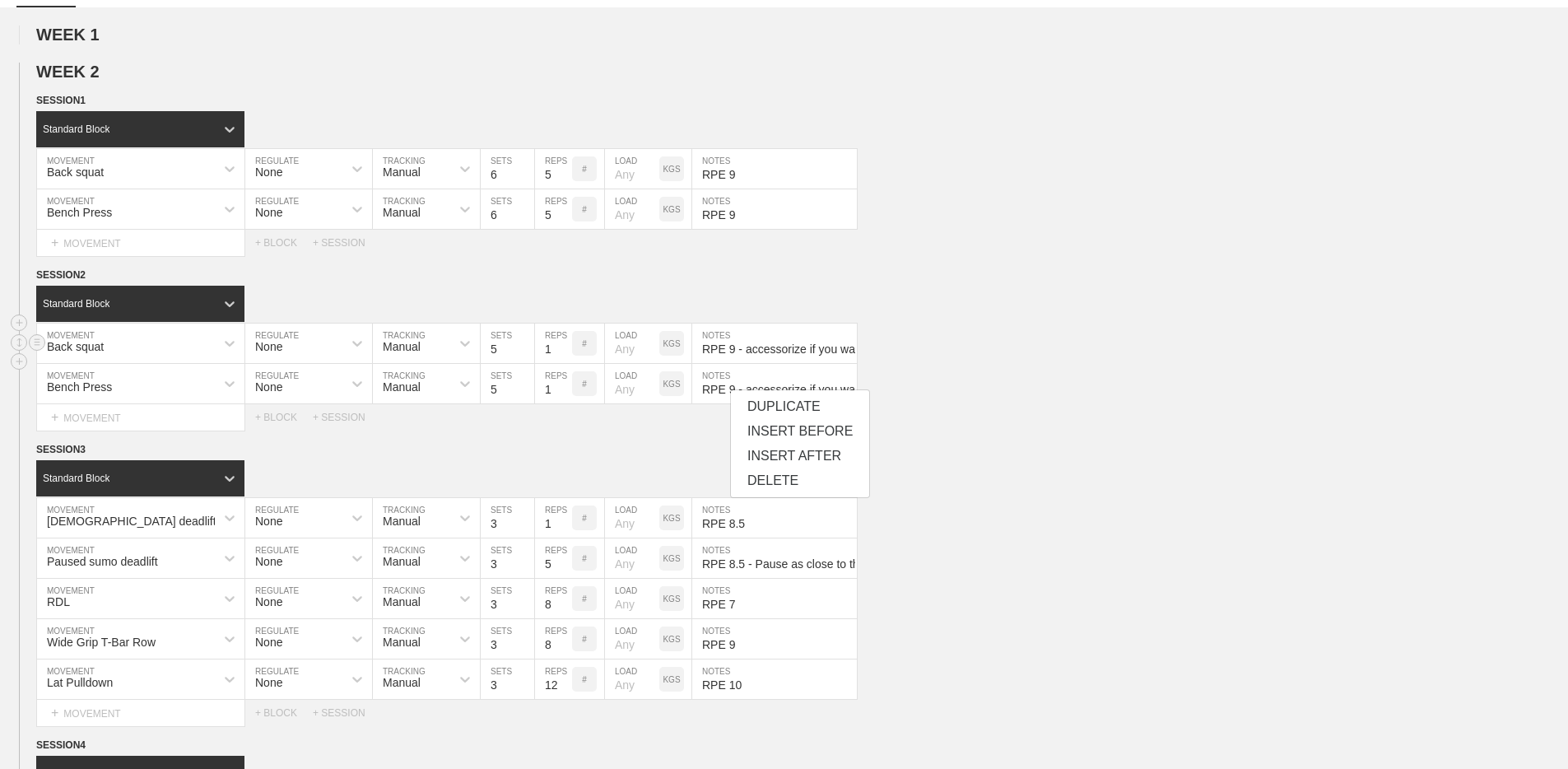
type input "RPE 9 - accessorize if you want"
click at [960, 342] on div "Back squat MOVEMENT None REGULATE Manual TRACKING 5 SETS 1 REPS # LOAD KGS RPE …" at bounding box center [784, 344] width 1568 height 40
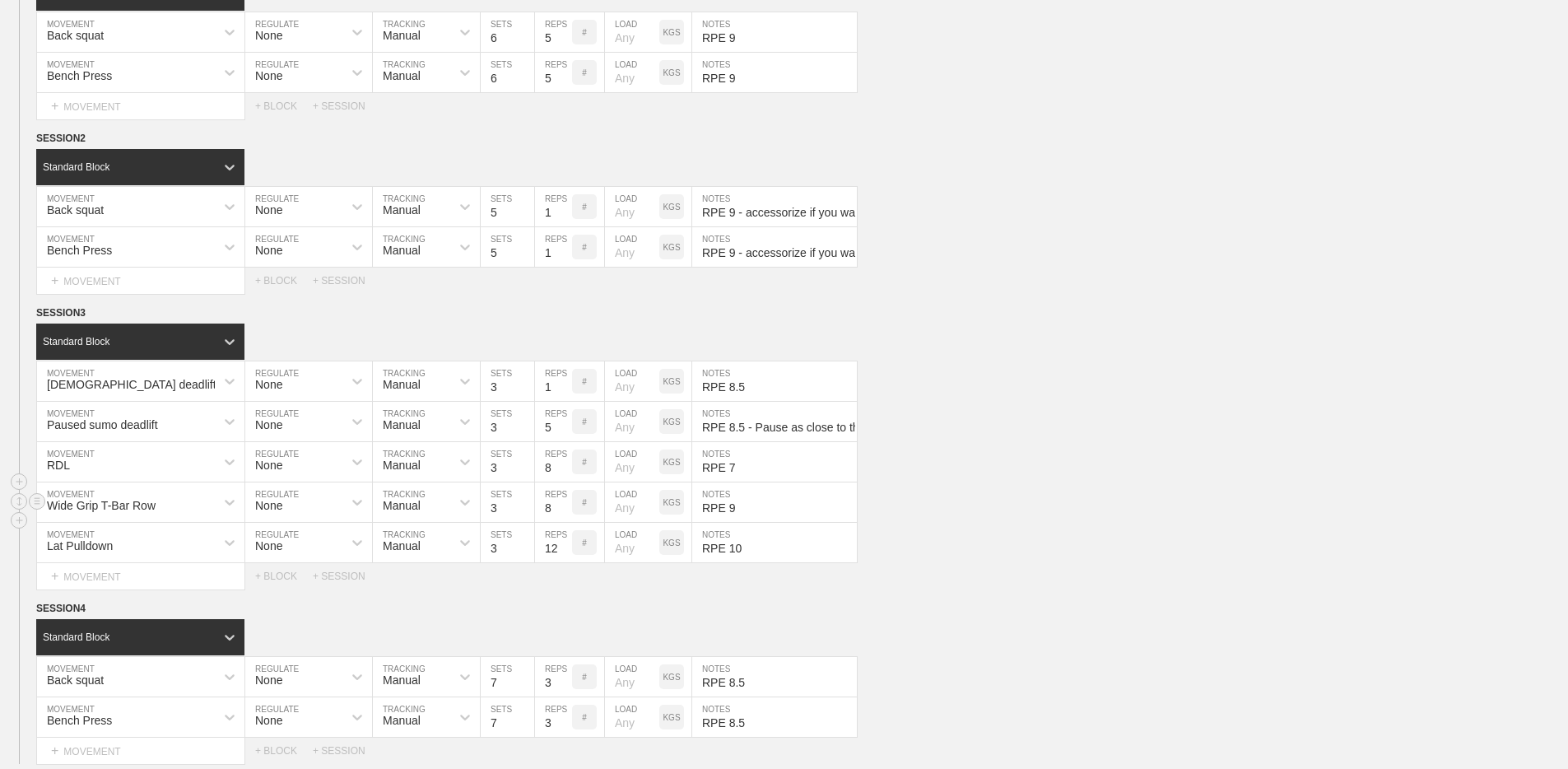
scroll to position [308, 0]
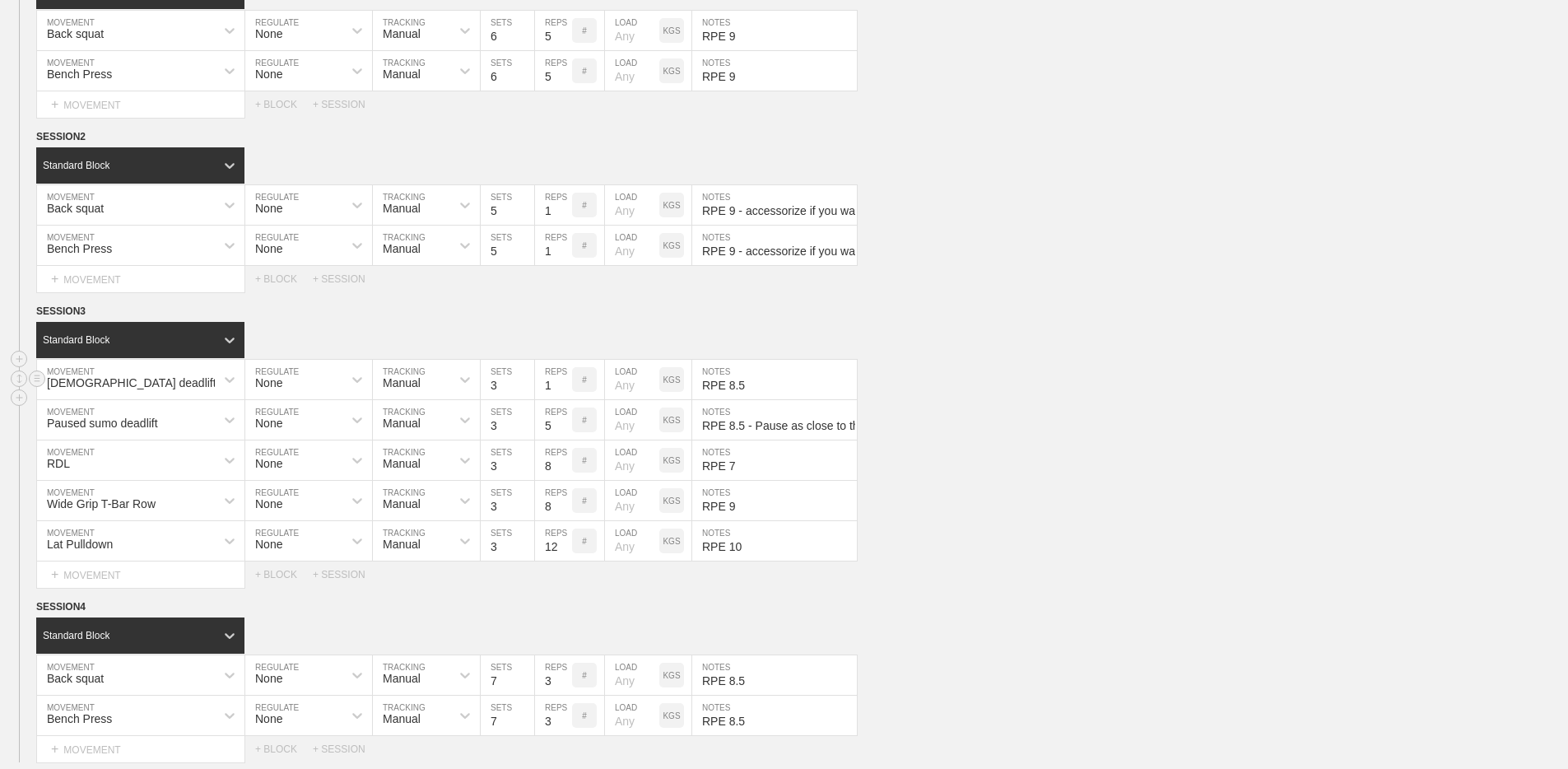
click at [508, 390] on input "3" at bounding box center [507, 379] width 53 height 39
type input "1"
click at [755, 386] on input "RPE 8.5" at bounding box center [774, 379] width 164 height 39
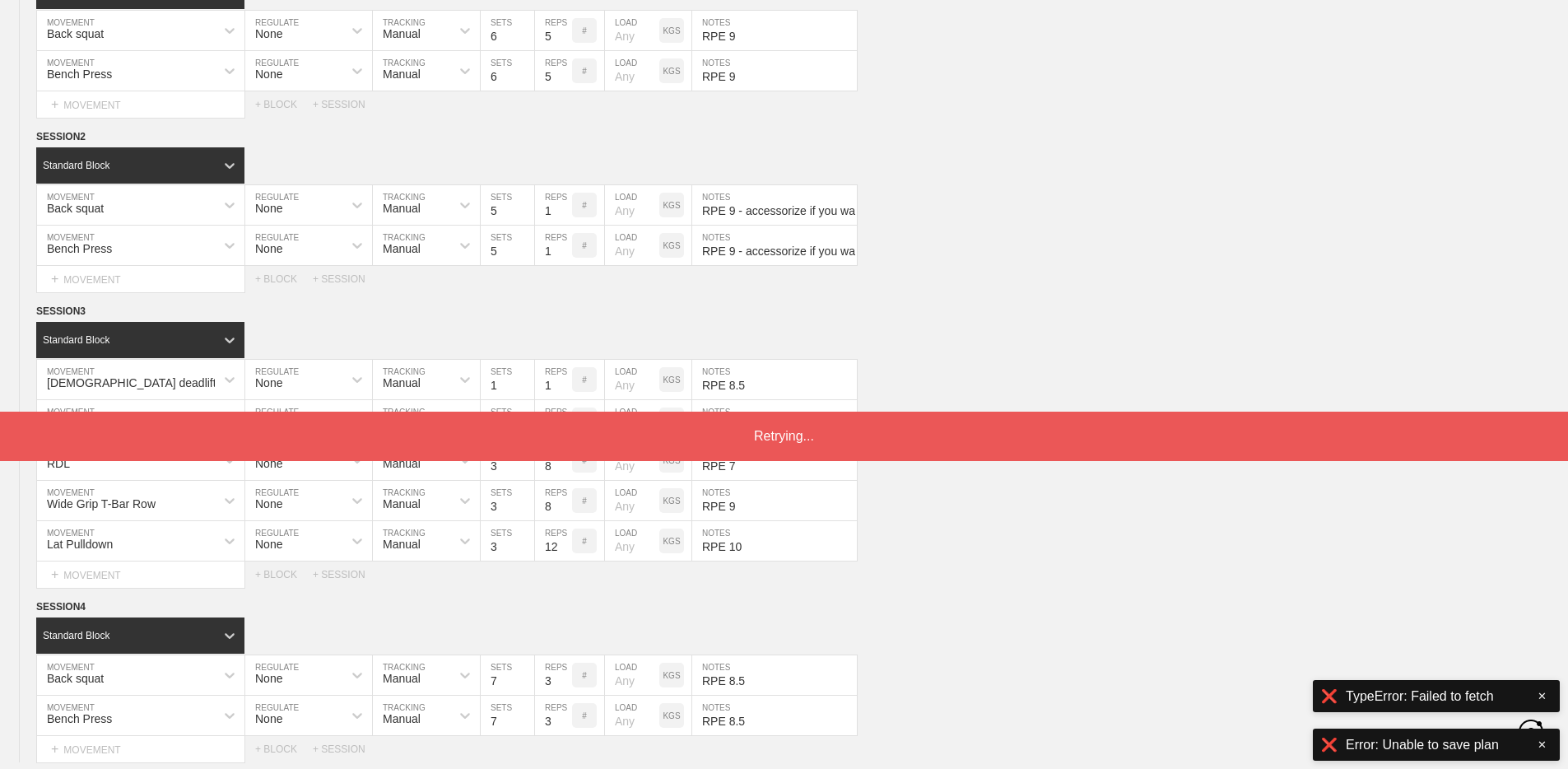
click at [846, 432] on div "Retrying..." at bounding box center [784, 436] width 1568 height 49
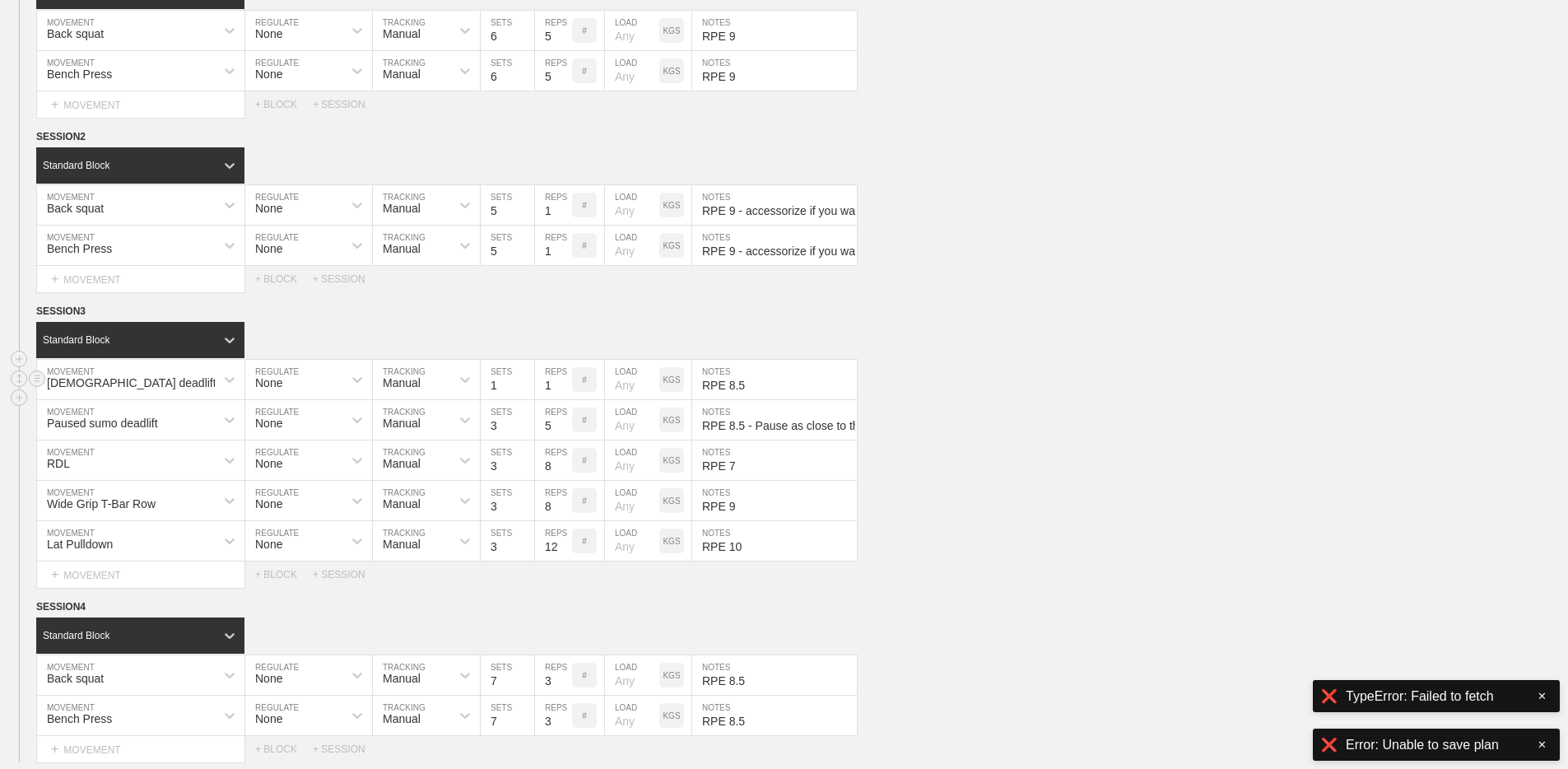
click at [722, 384] on input "RPE 8.5" at bounding box center [774, 379] width 164 height 39
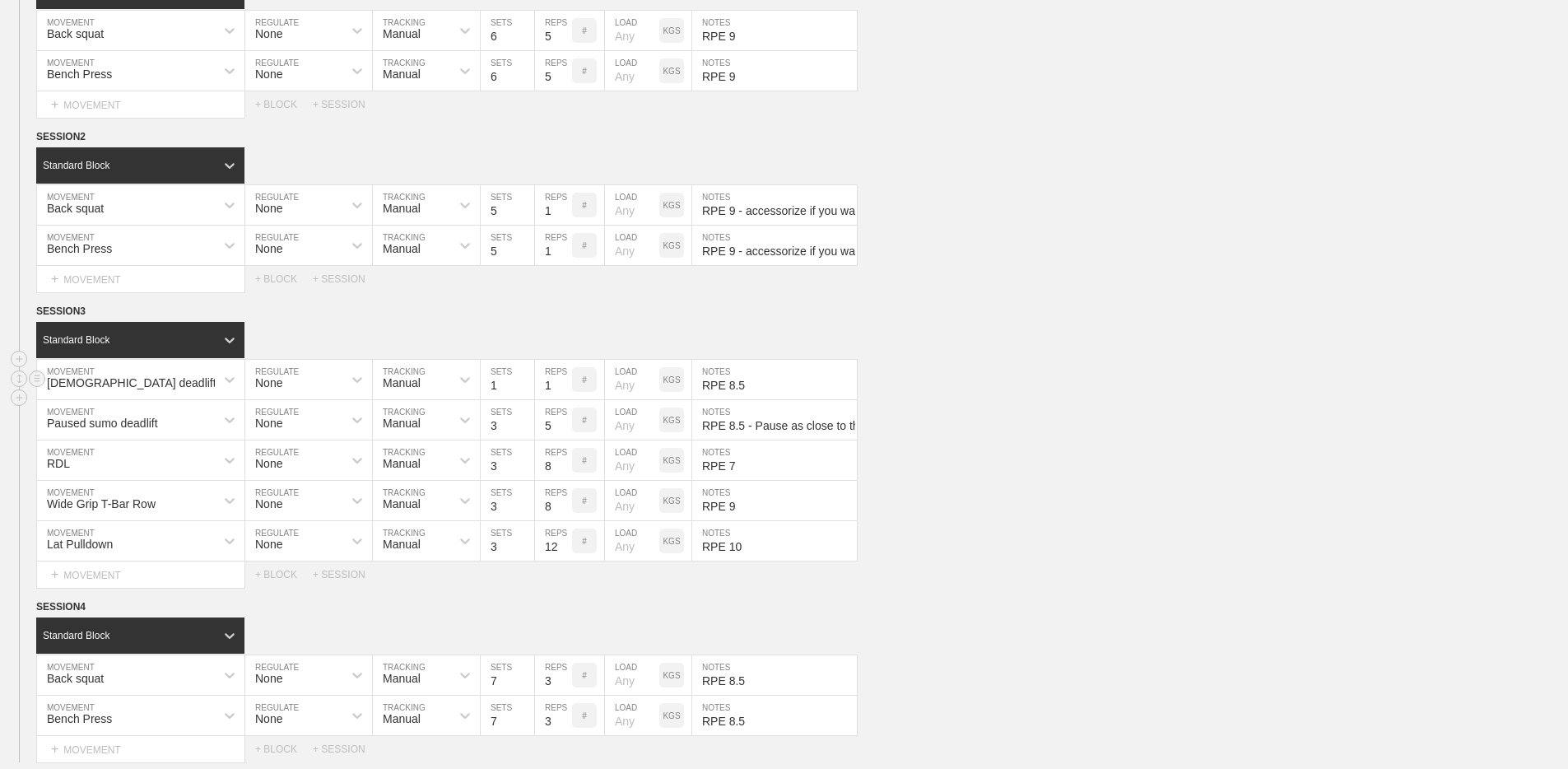
drag, startPoint x: 732, startPoint y: 384, endPoint x: 759, endPoint y: 384, distance: 27.0
click at [759, 384] on input "RPE 8.5" at bounding box center [774, 379] width 164 height 39
type input "RPE 9.5"
click at [760, 418] on input "RPE 8.5 - Pause as close to the floor as possible" at bounding box center [774, 419] width 164 height 39
click at [40, 420] on circle at bounding box center [36, 417] width 19 height 19
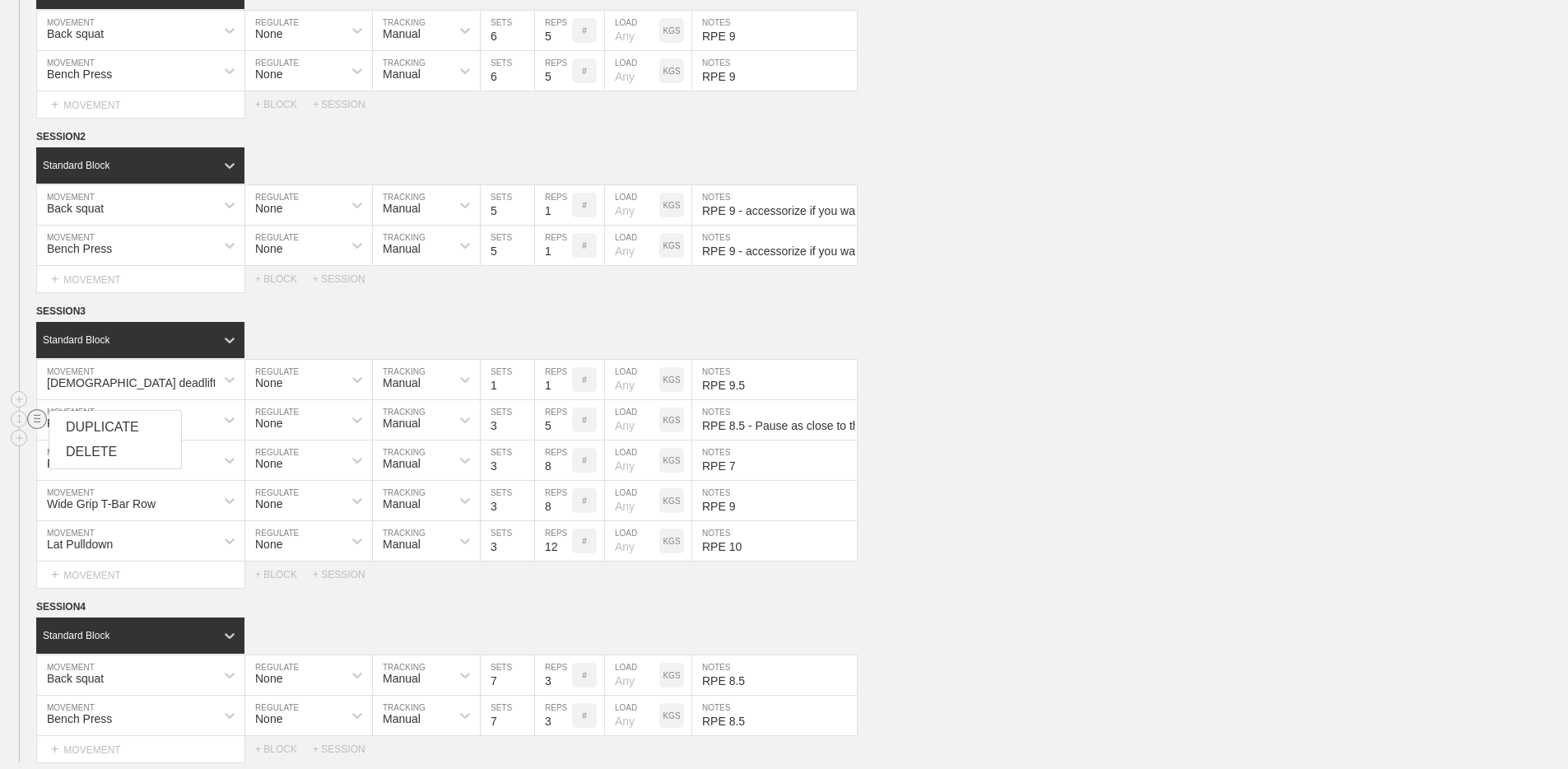
click at [73, 454] on div "DELETE" at bounding box center [115, 451] width 132 height 25
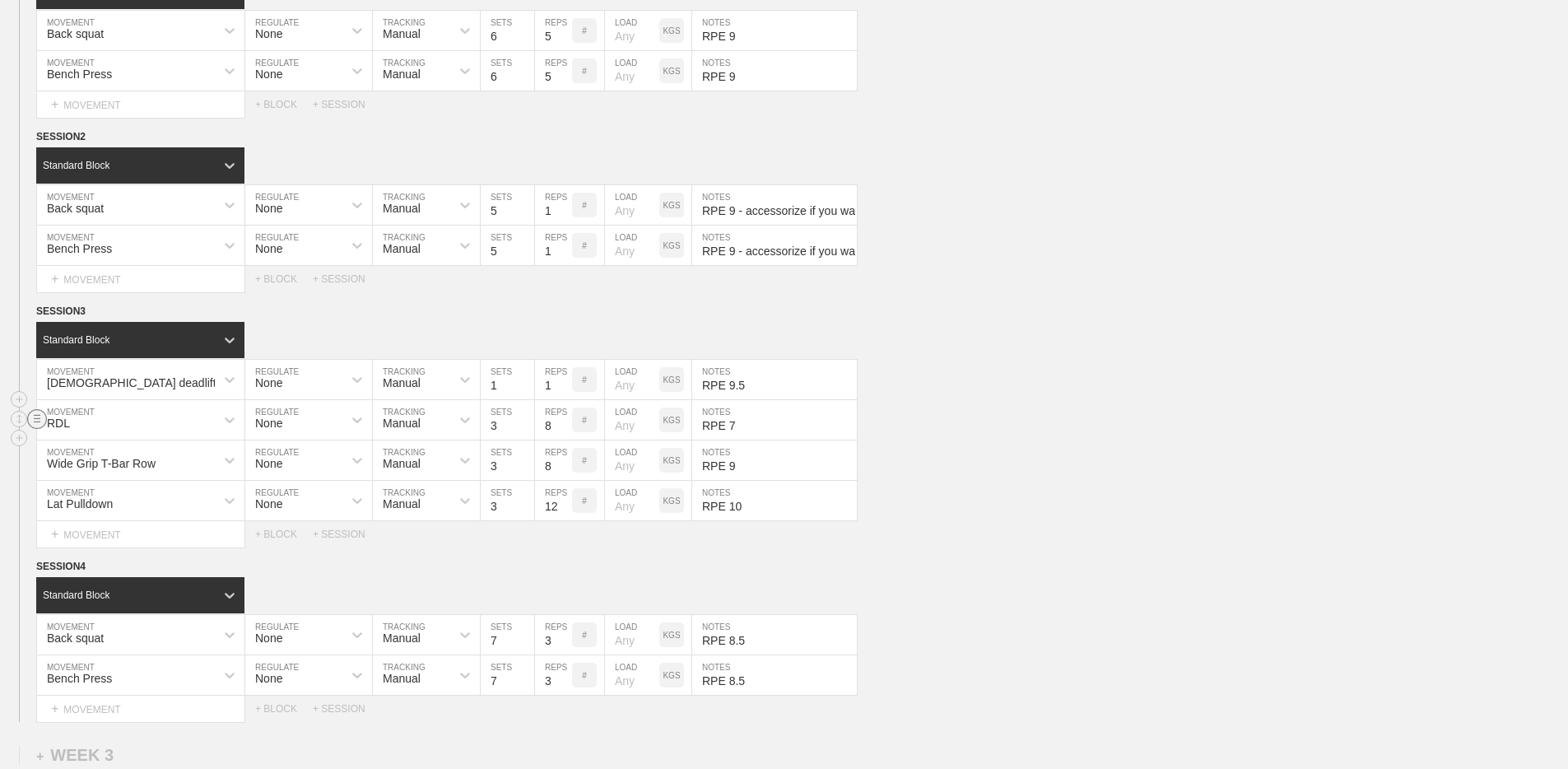
click at [39, 422] on circle at bounding box center [36, 417] width 19 height 19
click at [73, 451] on div "DELETE" at bounding box center [115, 451] width 132 height 25
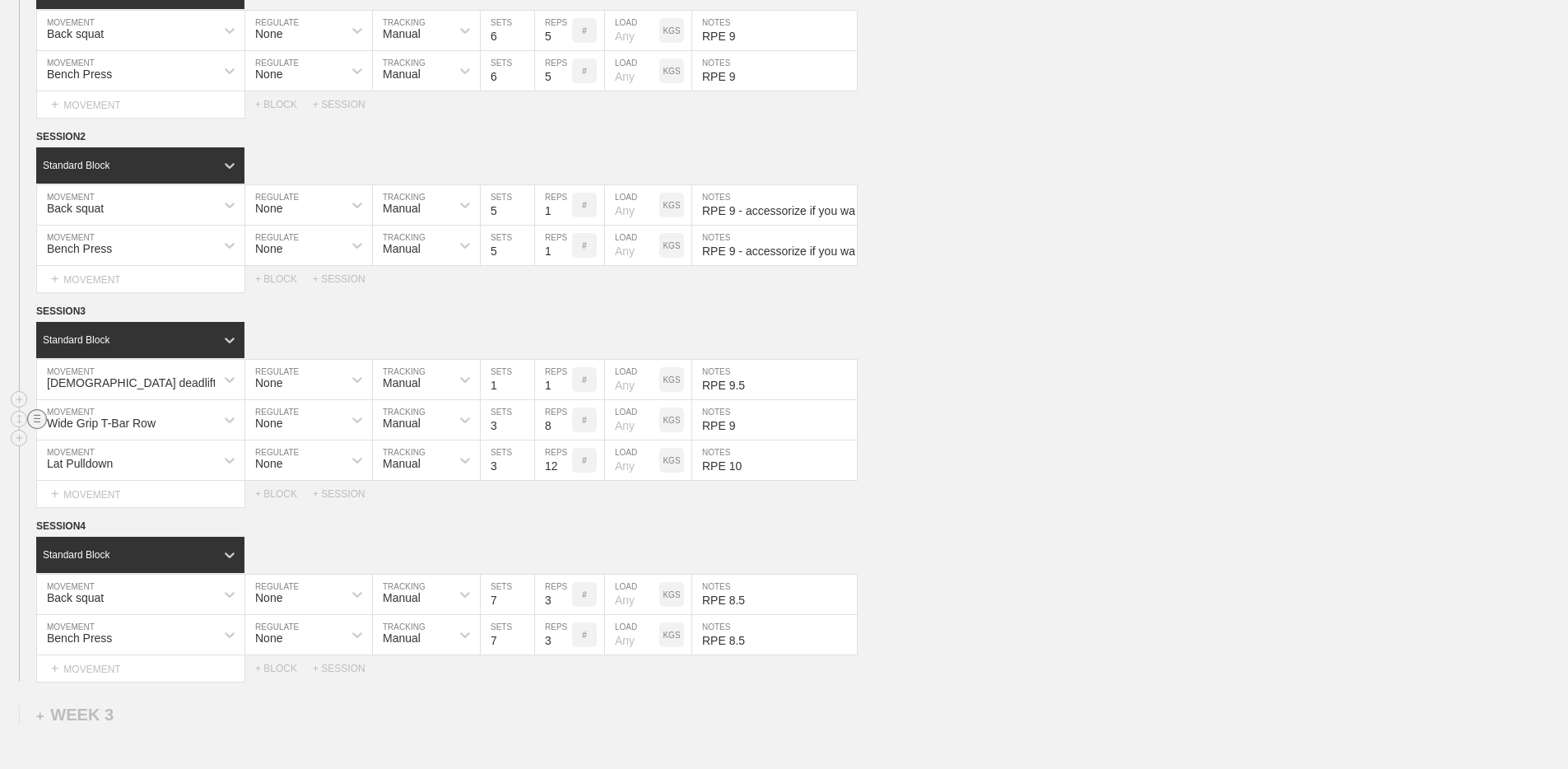
click at [41, 423] on circle at bounding box center [36, 417] width 19 height 19
click at [73, 454] on div "DELETE" at bounding box center [115, 451] width 132 height 25
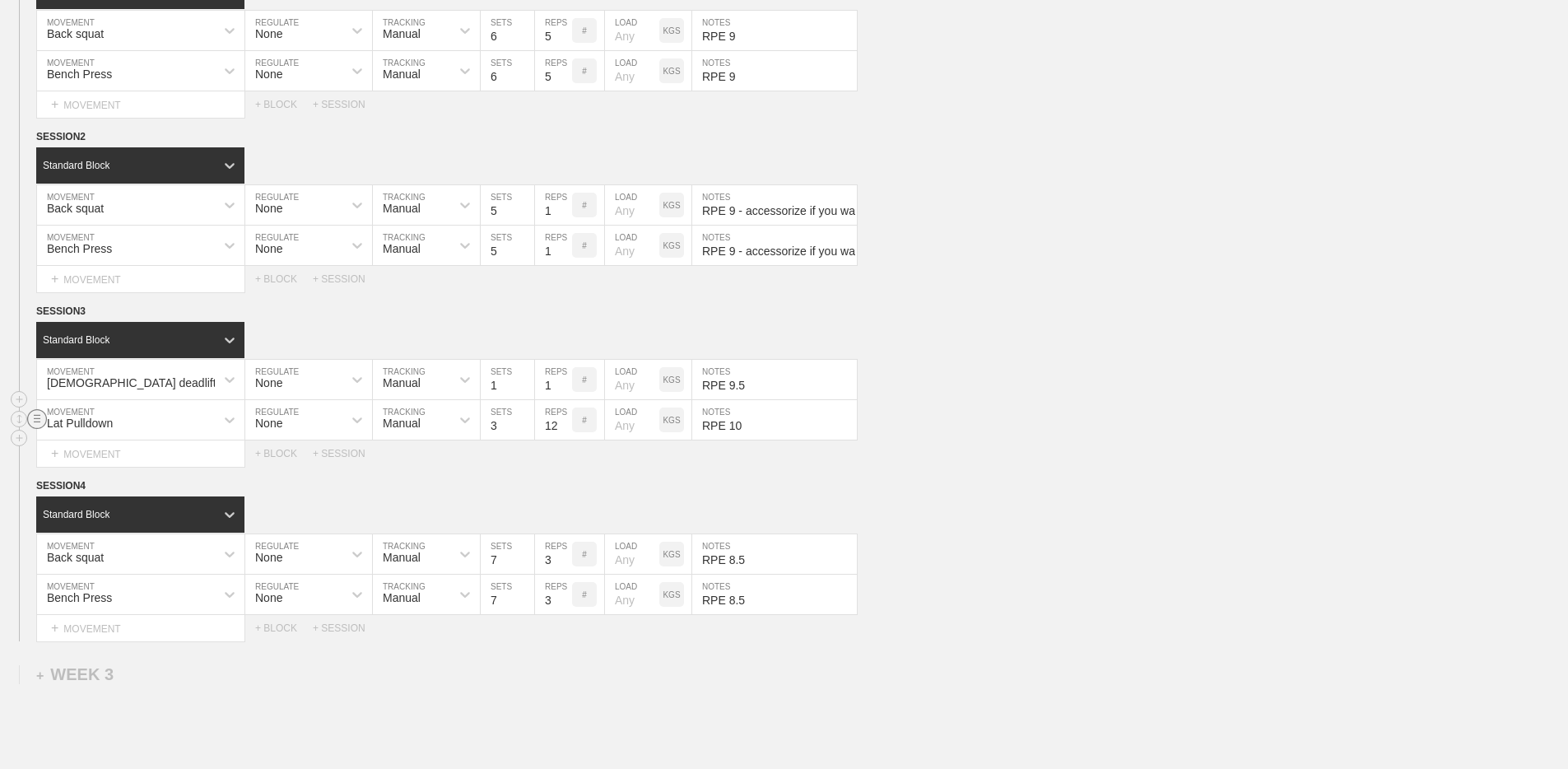
click at [39, 421] on line at bounding box center [36, 421] width 7 height 0
click at [78, 449] on div "DELETE" at bounding box center [115, 451] width 132 height 25
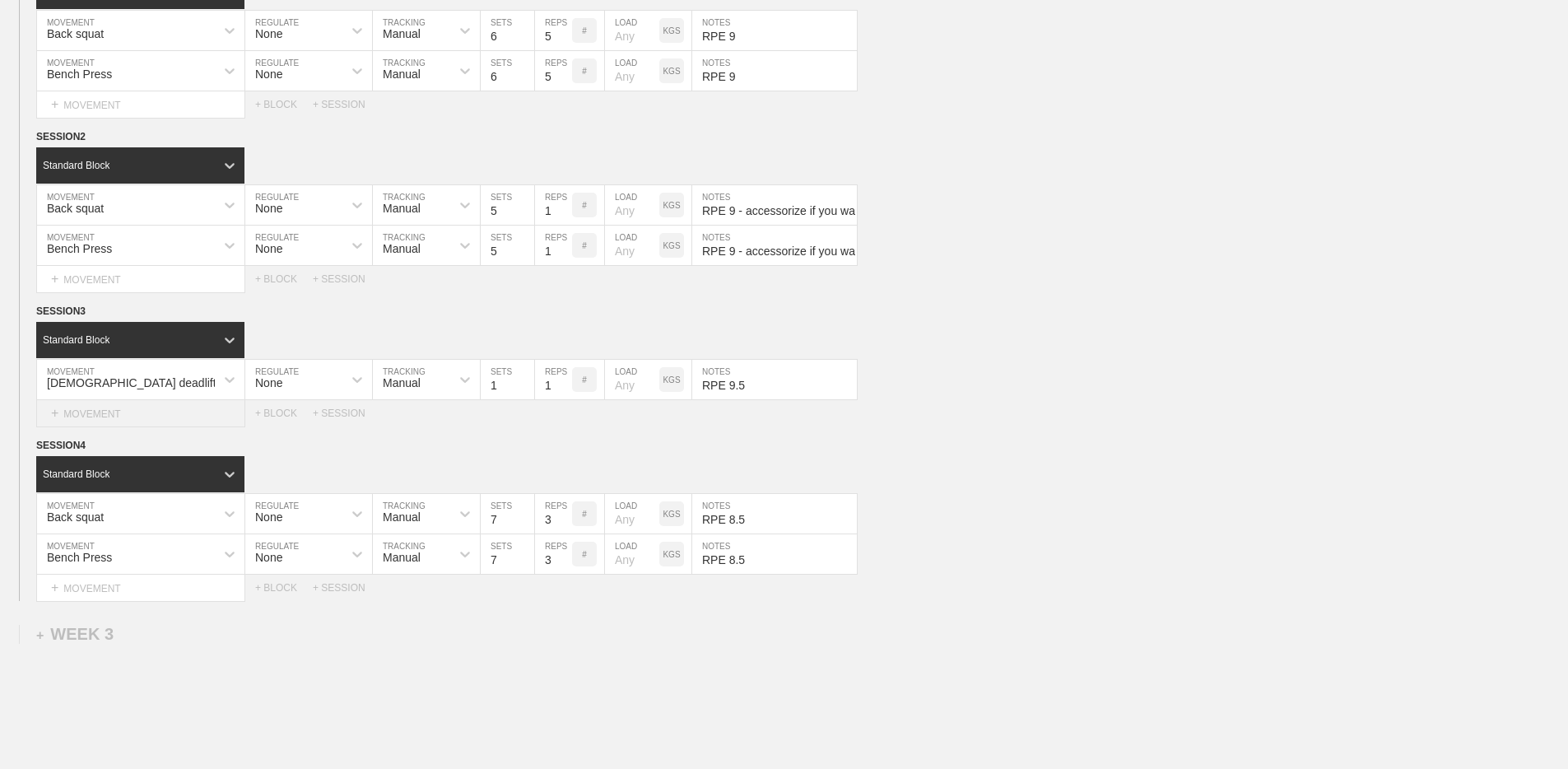
click at [146, 416] on div "+ MOVEMENT" at bounding box center [141, 414] width 209 height 28
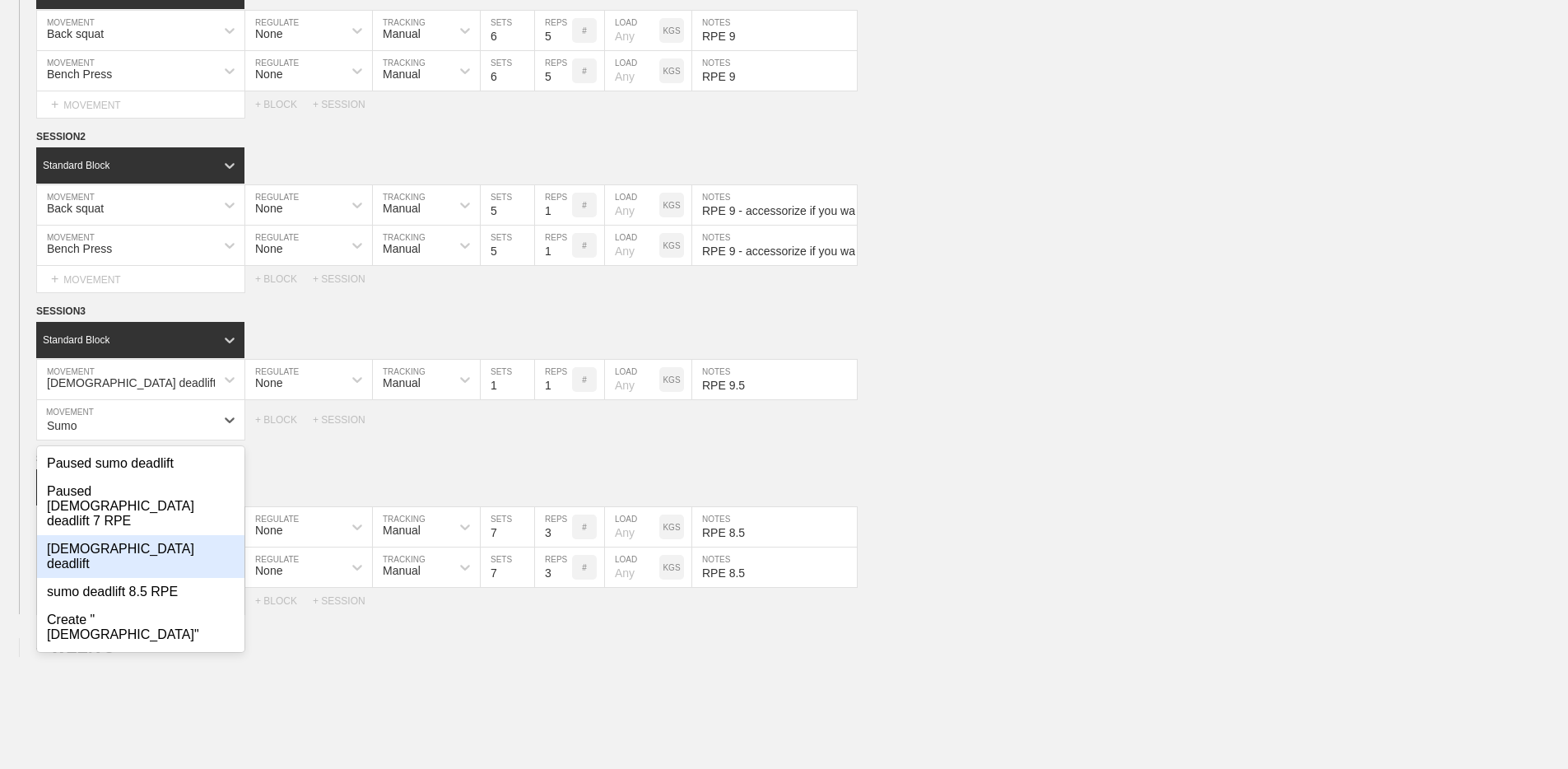
click at [134, 535] on div "[DEMOGRAPHIC_DATA] deadlift" at bounding box center [141, 555] width 208 height 42
type input "Sumo"
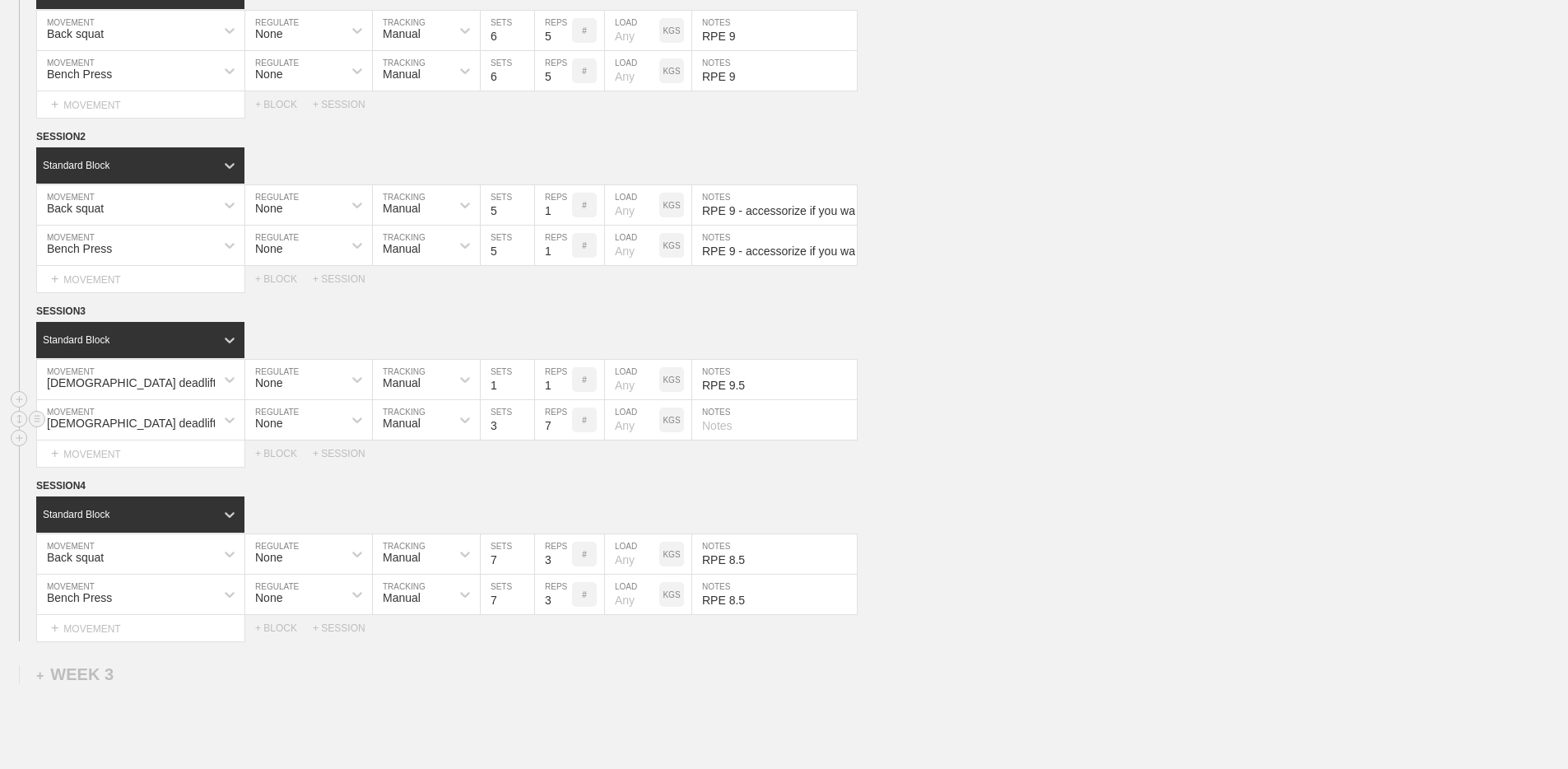
click at [564, 430] on input "7" at bounding box center [553, 419] width 37 height 39
click at [564, 430] on input "6" at bounding box center [553, 419] width 37 height 39
click at [564, 430] on input "5" at bounding box center [553, 419] width 37 height 39
click at [564, 430] on input "4" at bounding box center [553, 419] width 37 height 39
click at [564, 430] on input "3" at bounding box center [553, 419] width 37 height 39
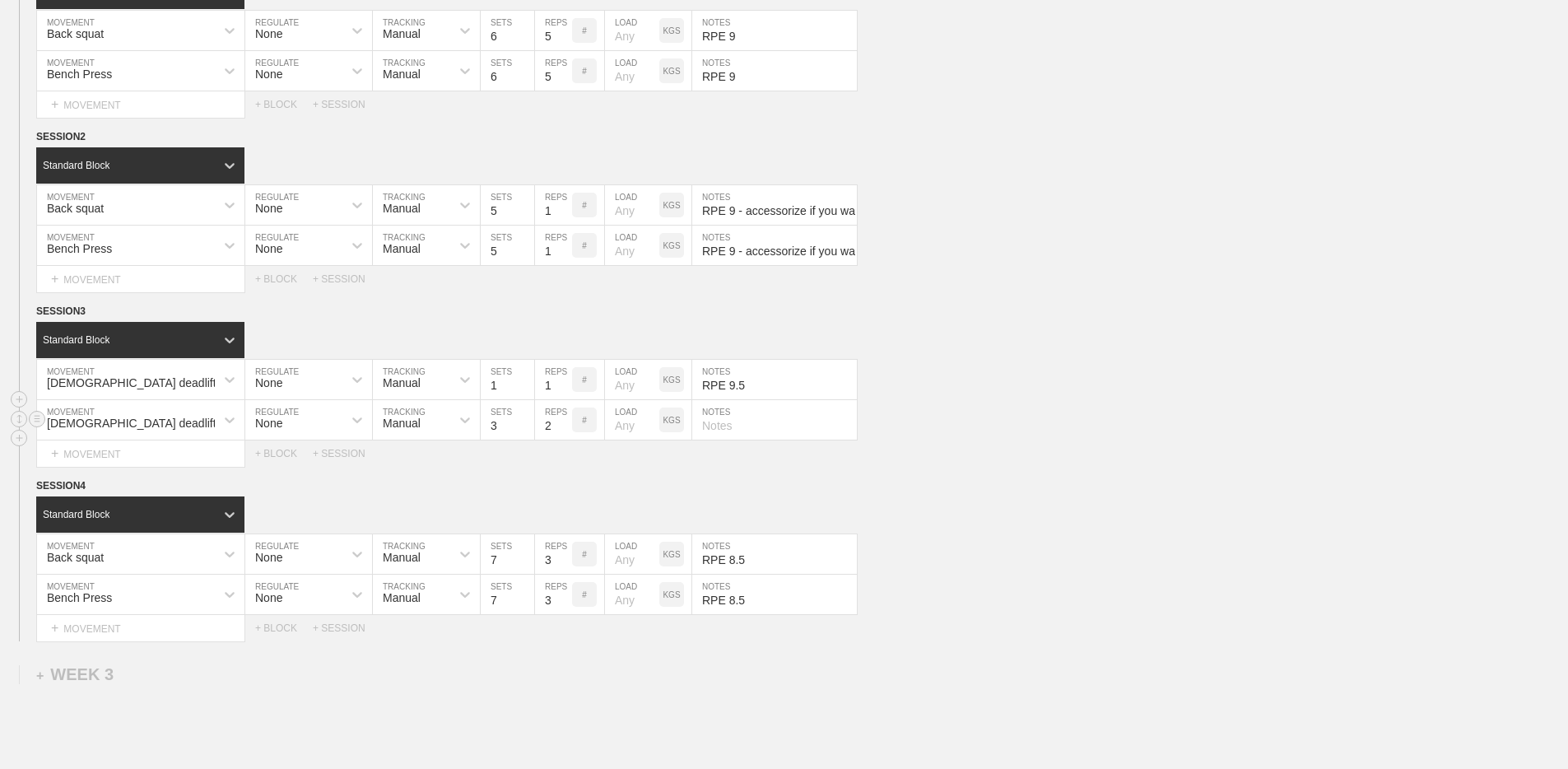
click at [564, 430] on input "2" at bounding box center [553, 419] width 37 height 39
type input "1"
click at [564, 430] on input "1" at bounding box center [553, 419] width 37 height 39
click at [743, 425] on input "text" at bounding box center [774, 419] width 164 height 39
type input "RPE 8.5"
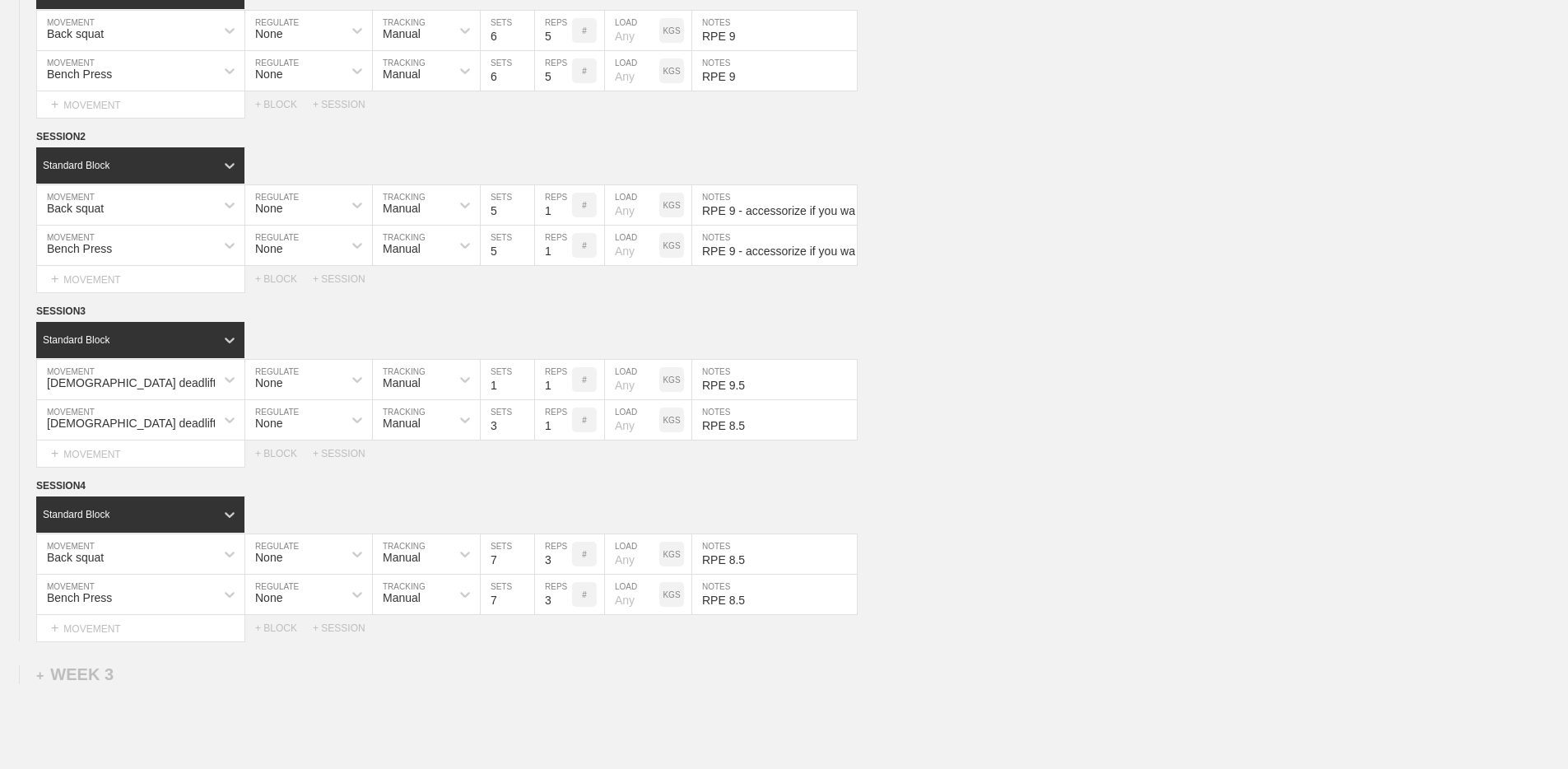
click at [751, 464] on div "Select... MOVEMENT + MOVEMENT + BLOCK + SESSION" at bounding box center [784, 453] width 1568 height 27
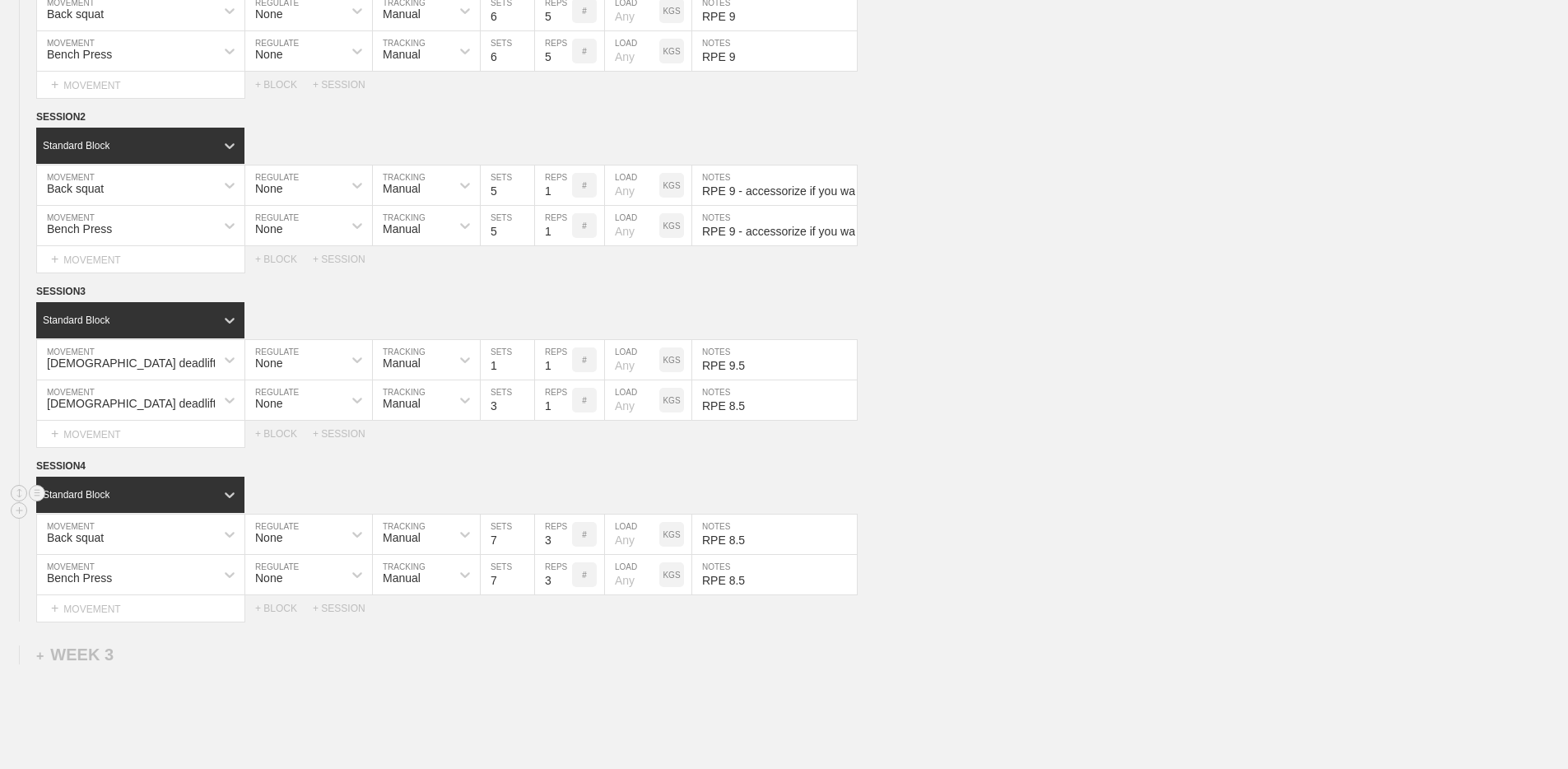
scroll to position [333, 0]
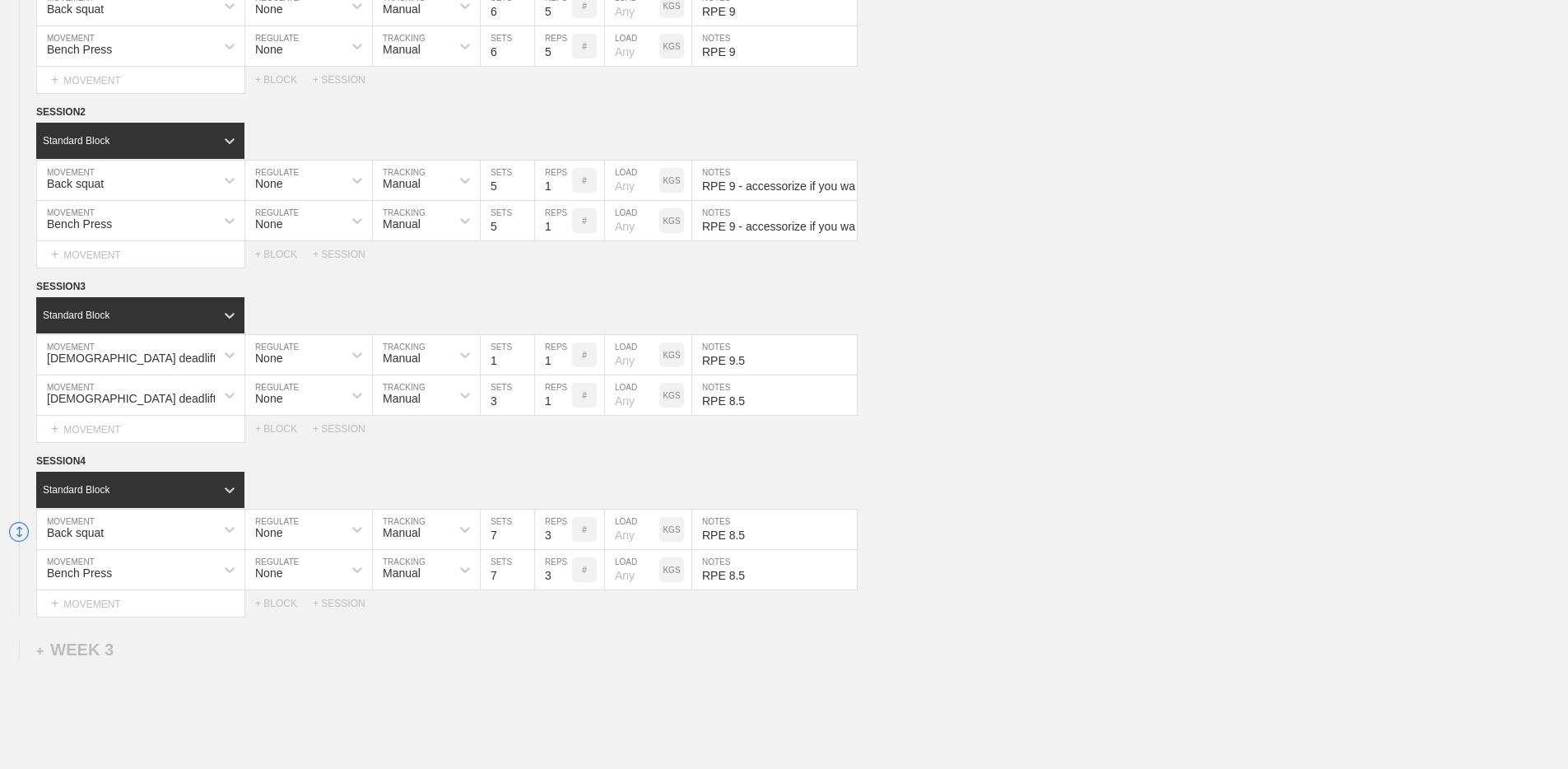
click at [735, 534] on input "RPE 8.5" at bounding box center [774, 529] width 164 height 39
type input "RPE 9"
click at [772, 571] on input "RPE 8.5" at bounding box center [774, 569] width 164 height 39
click at [772, 575] on input "RPE 8.5" at bounding box center [774, 569] width 164 height 39
type input "RPE 9"
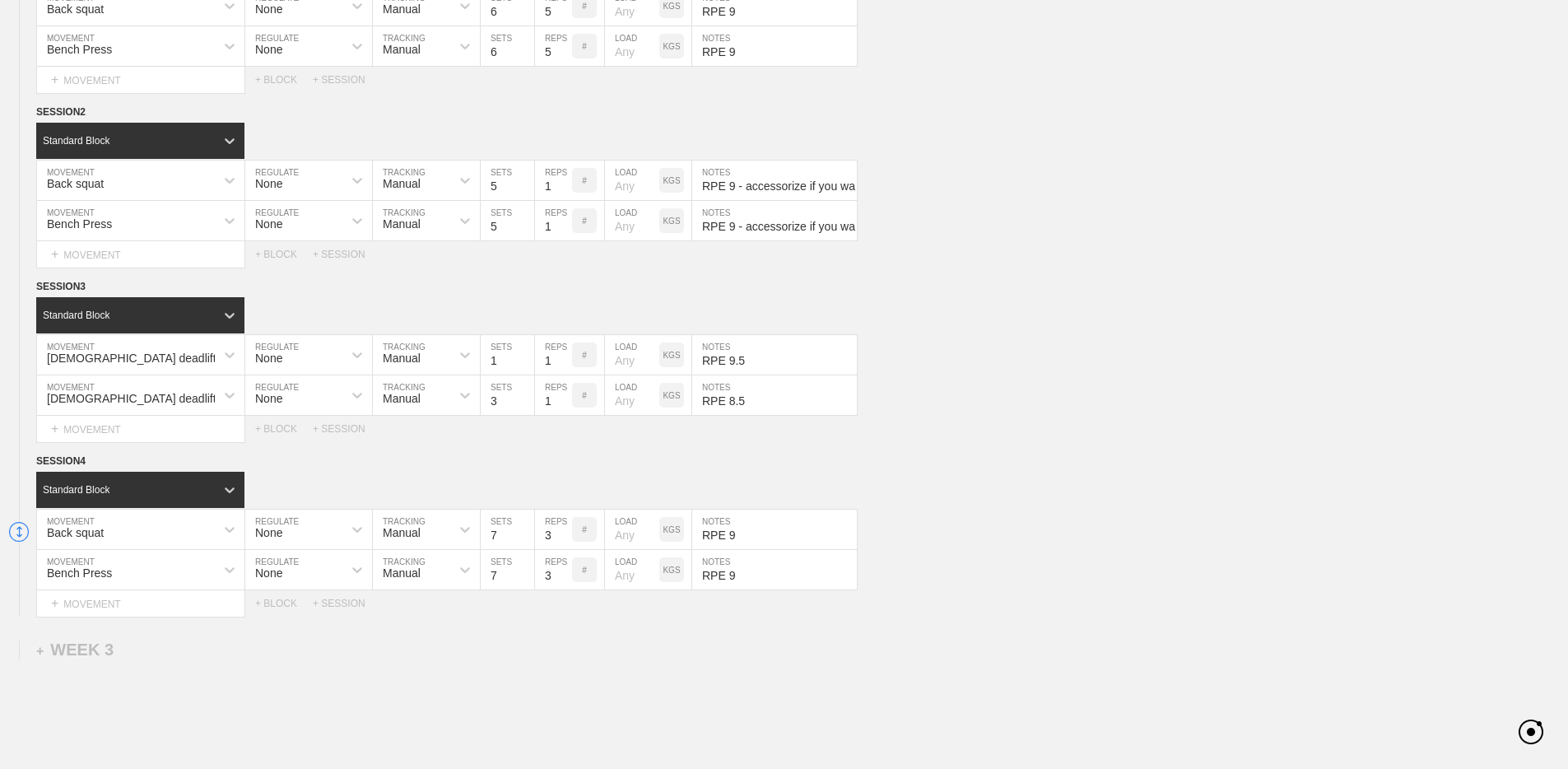
click at [1007, 558] on div "Bench Press MOVEMENT None REGULATE Manual TRACKING 7 SETS 3 REPS # LOAD KGS RPE…" at bounding box center [784, 569] width 1568 height 40
click at [398, 459] on div "SESSION 4" at bounding box center [802, 462] width 1532 height 19
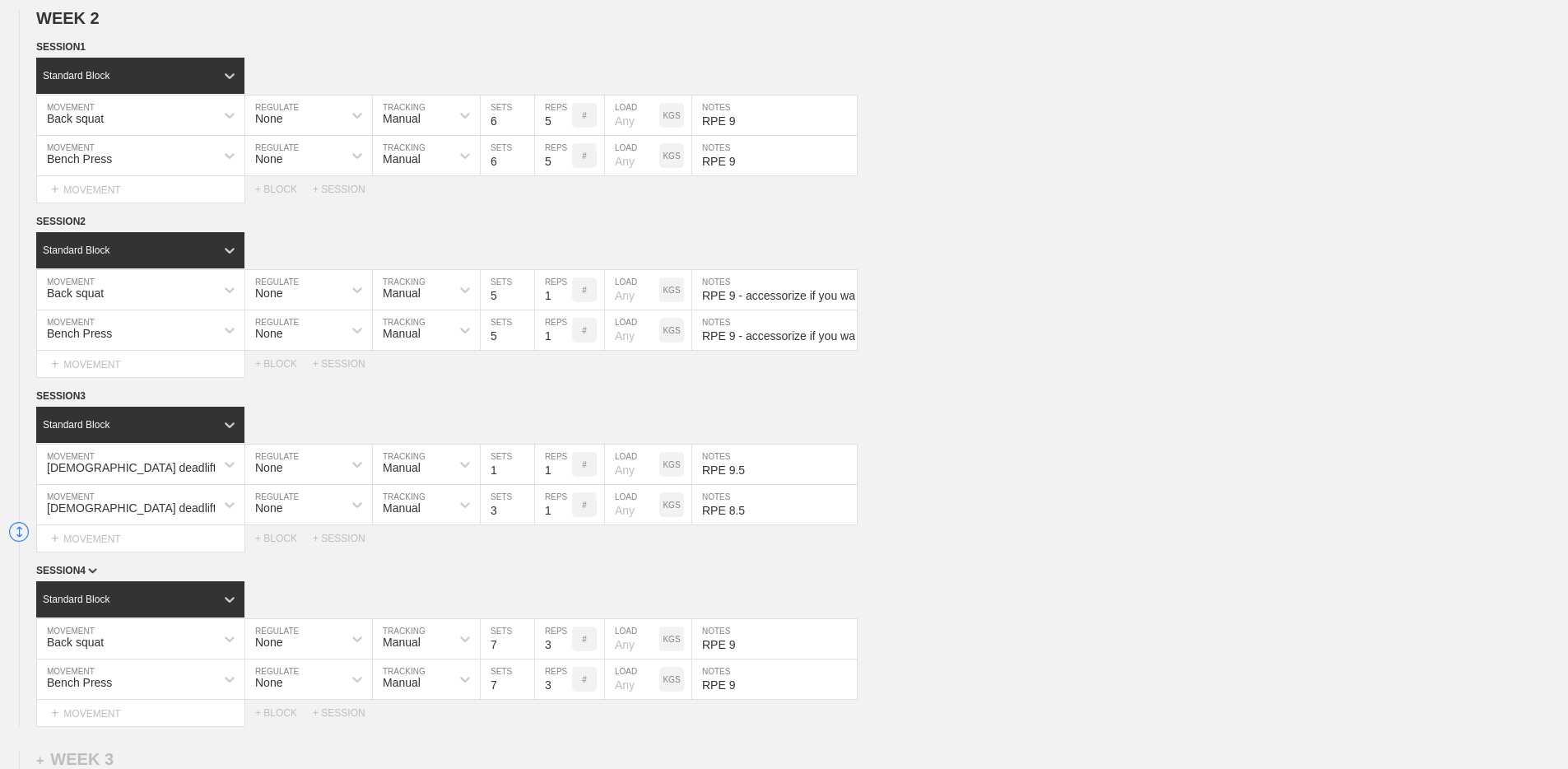
scroll to position [0, 0]
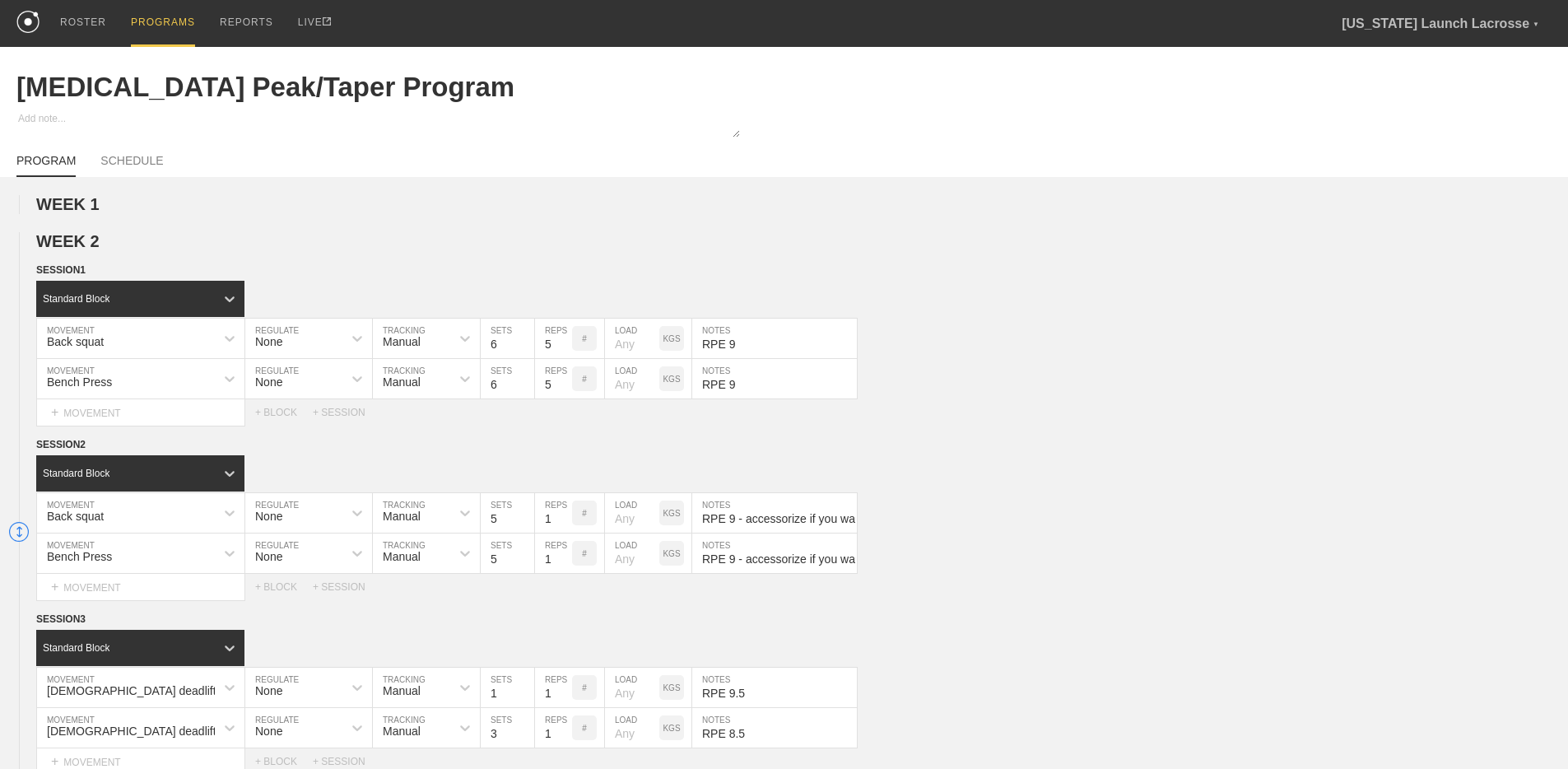
click at [28, 243] on circle at bounding box center [19, 240] width 19 height 19
click at [19, 535] on icon at bounding box center [20, 531] width 8 height 8
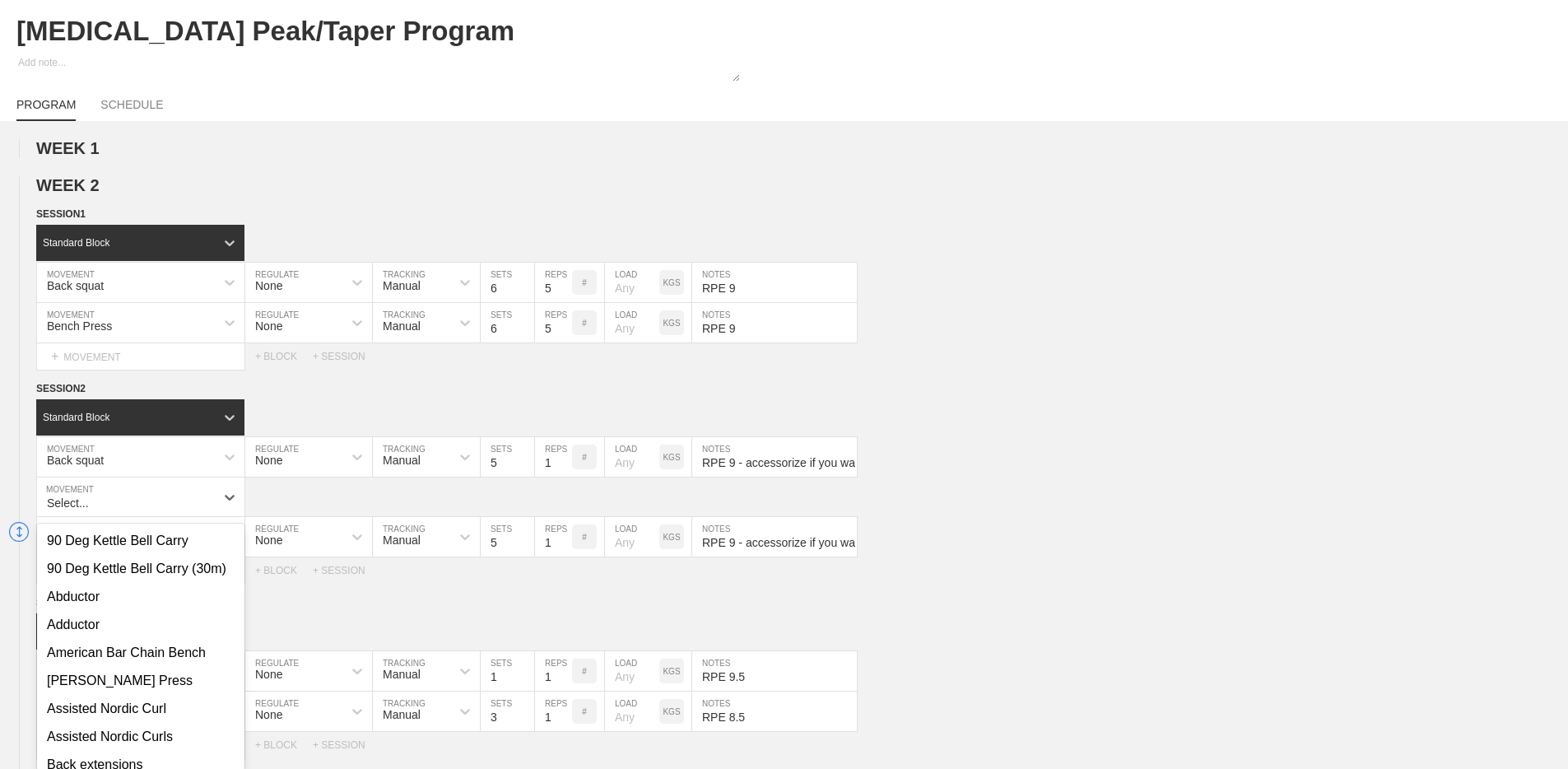
scroll to position [64, 0]
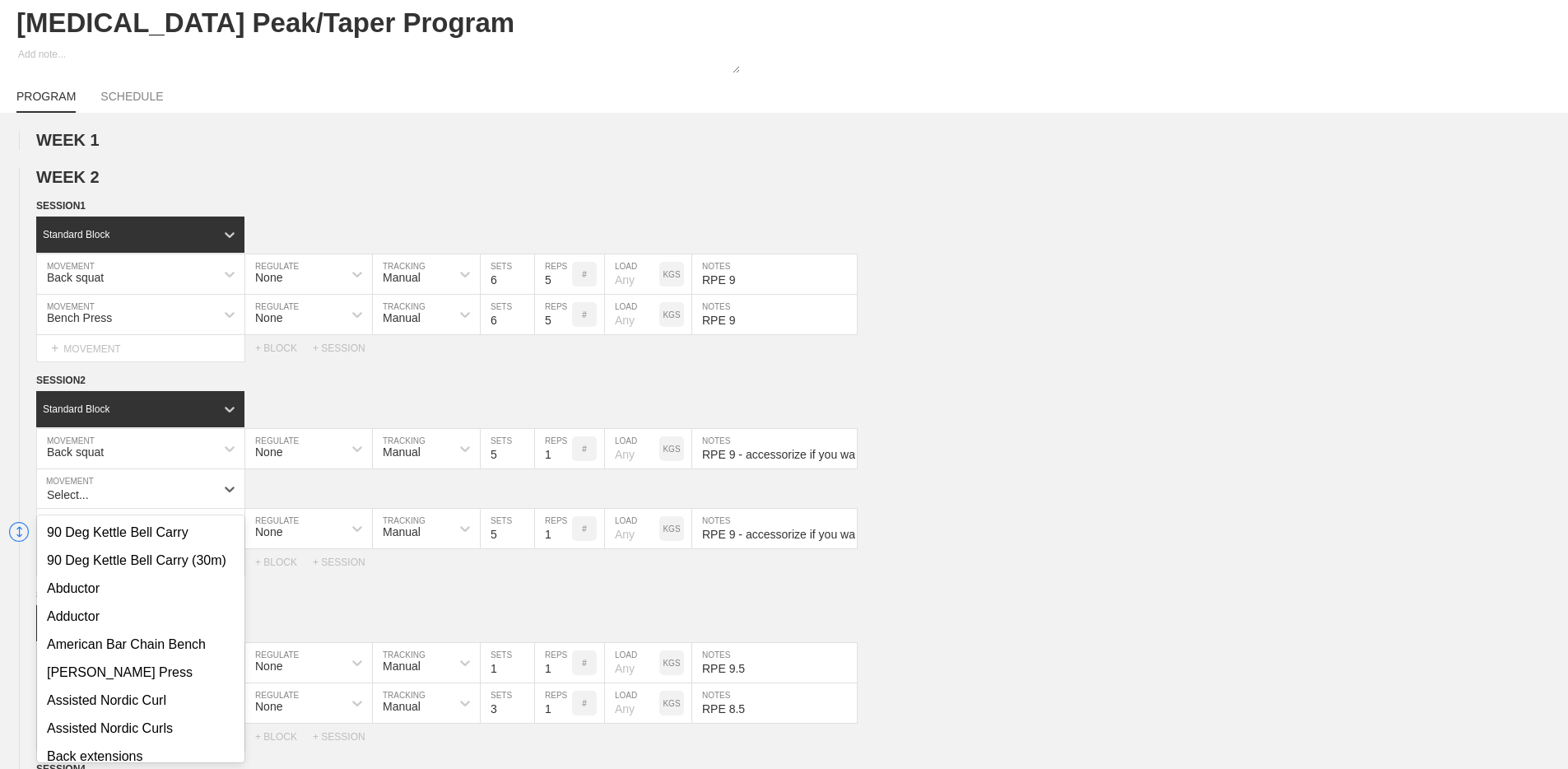
click at [23, 376] on circle at bounding box center [19, 380] width 19 height 19
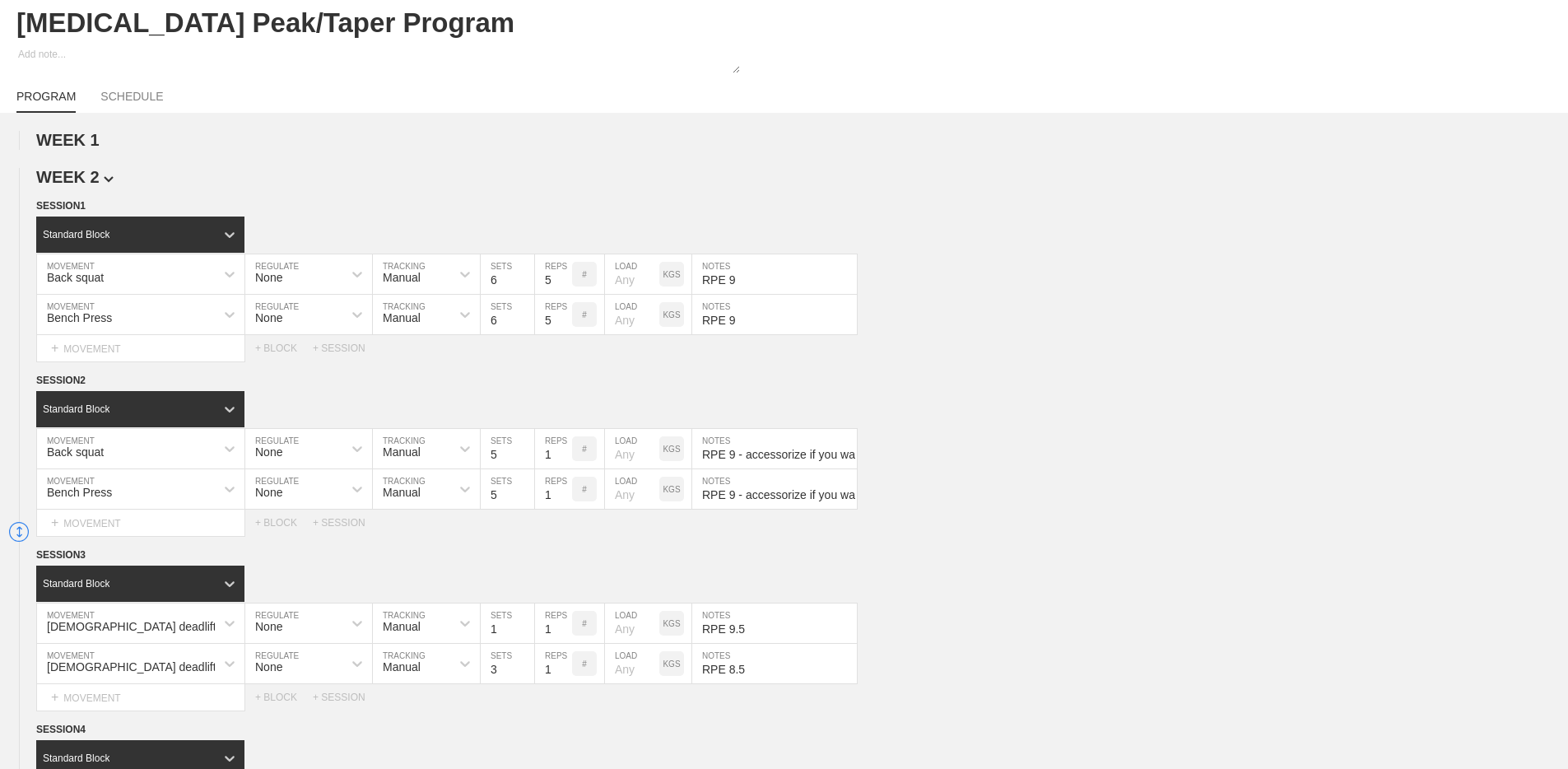
click at [107, 168] on span "WEEK 2" at bounding box center [75, 177] width 78 height 18
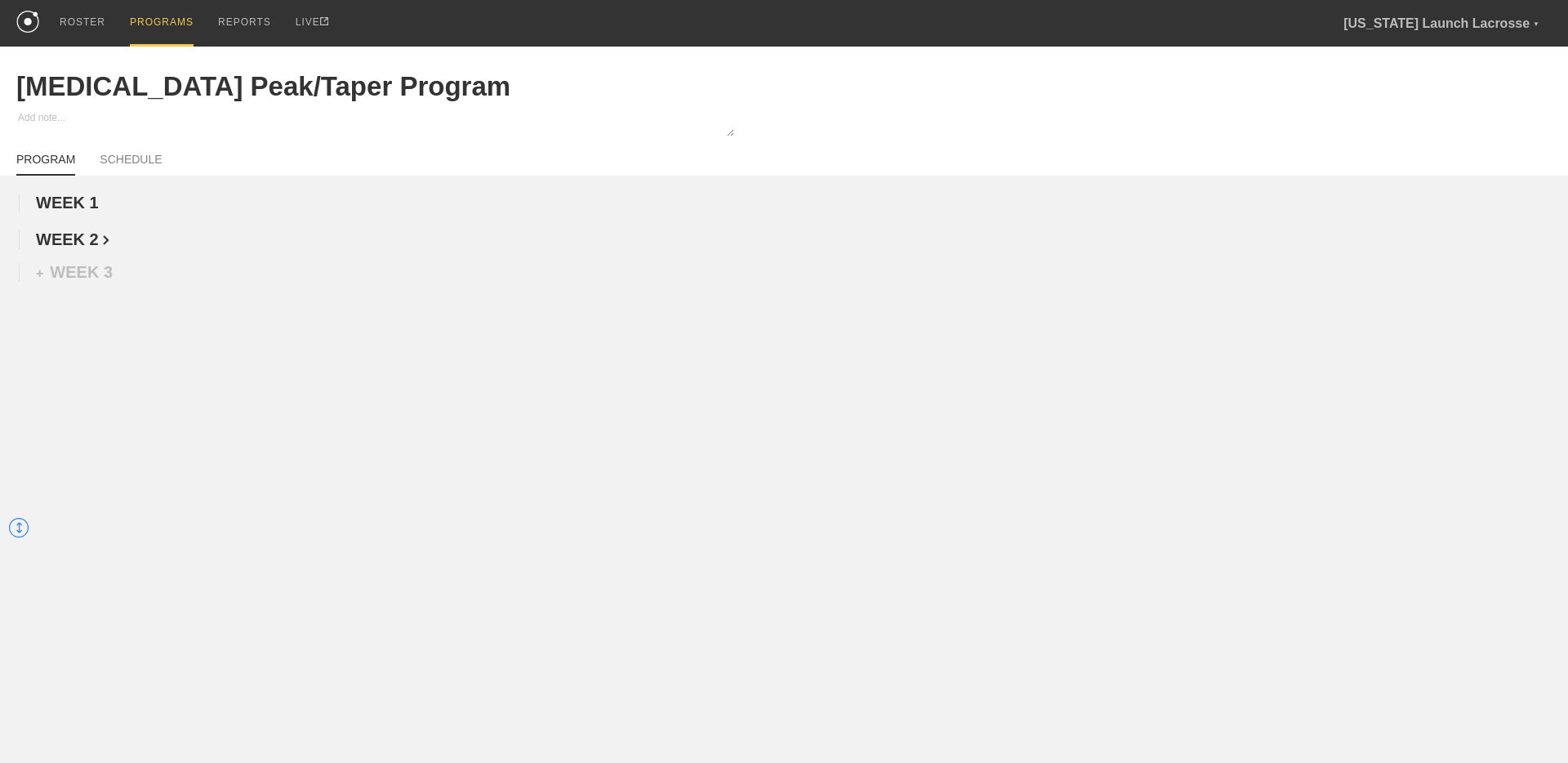
click at [105, 241] on img at bounding box center [106, 240] width 7 height 10
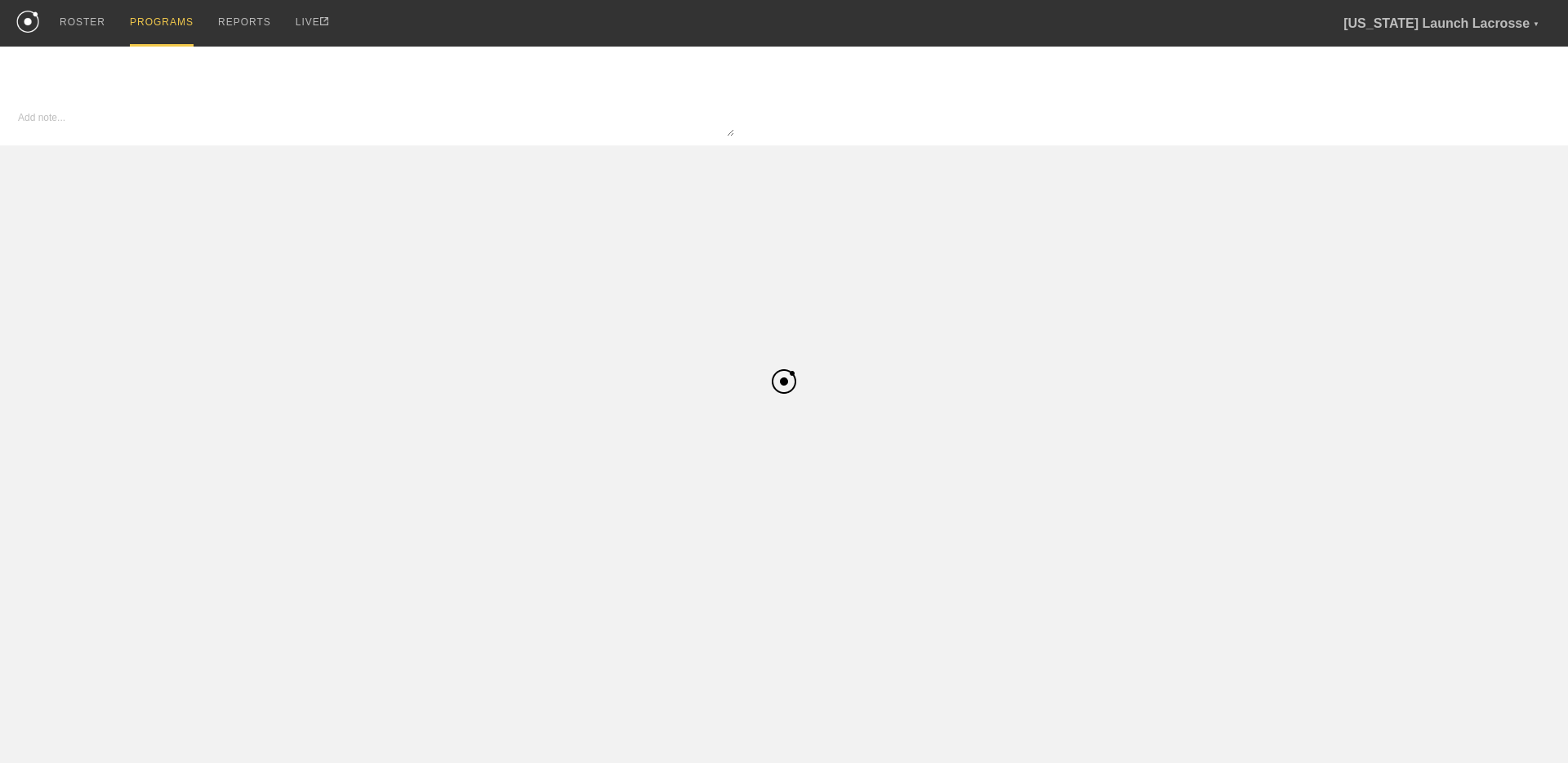
type input "[MEDICAL_DATA] Peak/Taper Program"
type textarea "x"
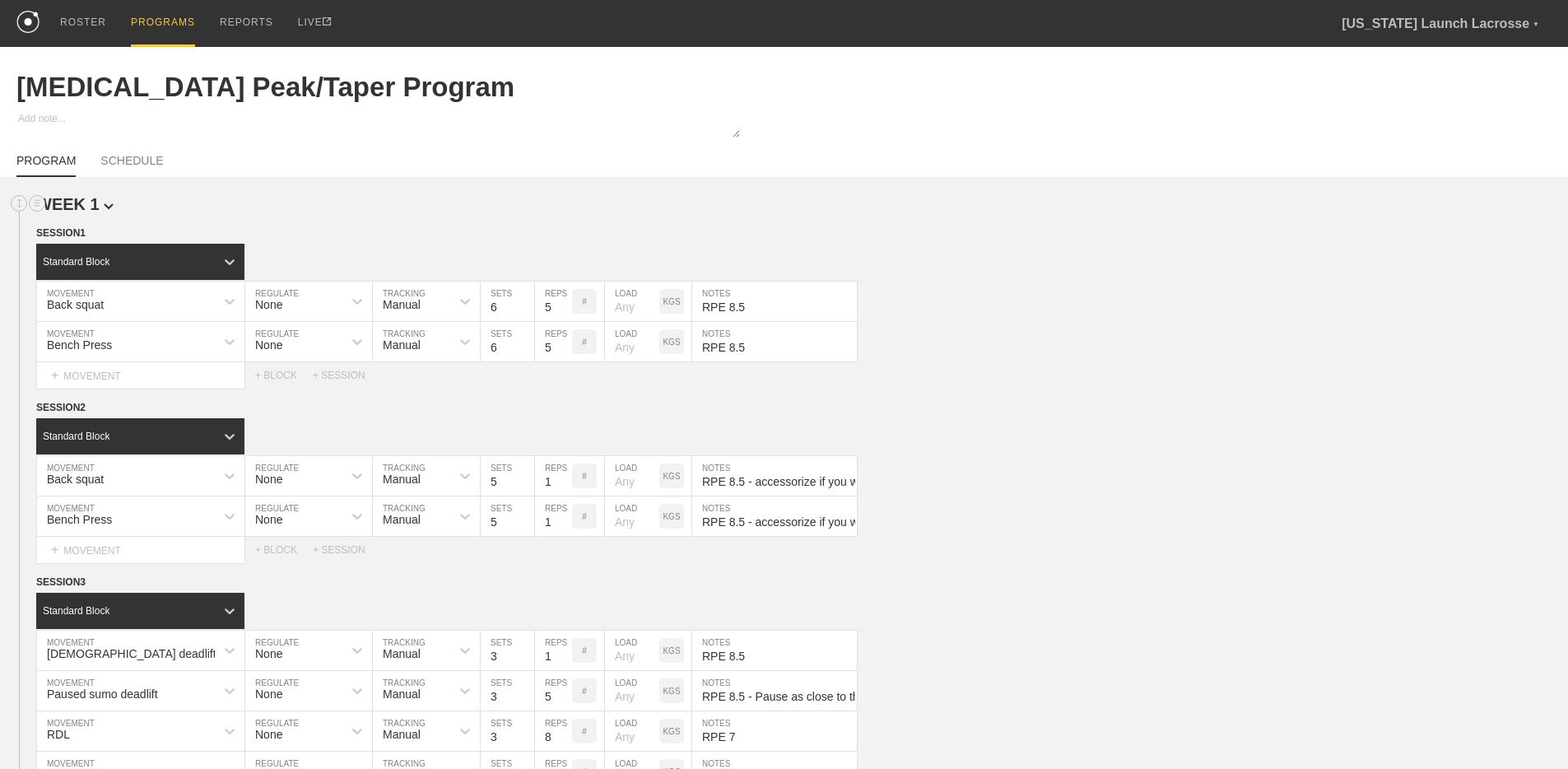
click at [111, 203] on img at bounding box center [108, 206] width 10 height 7
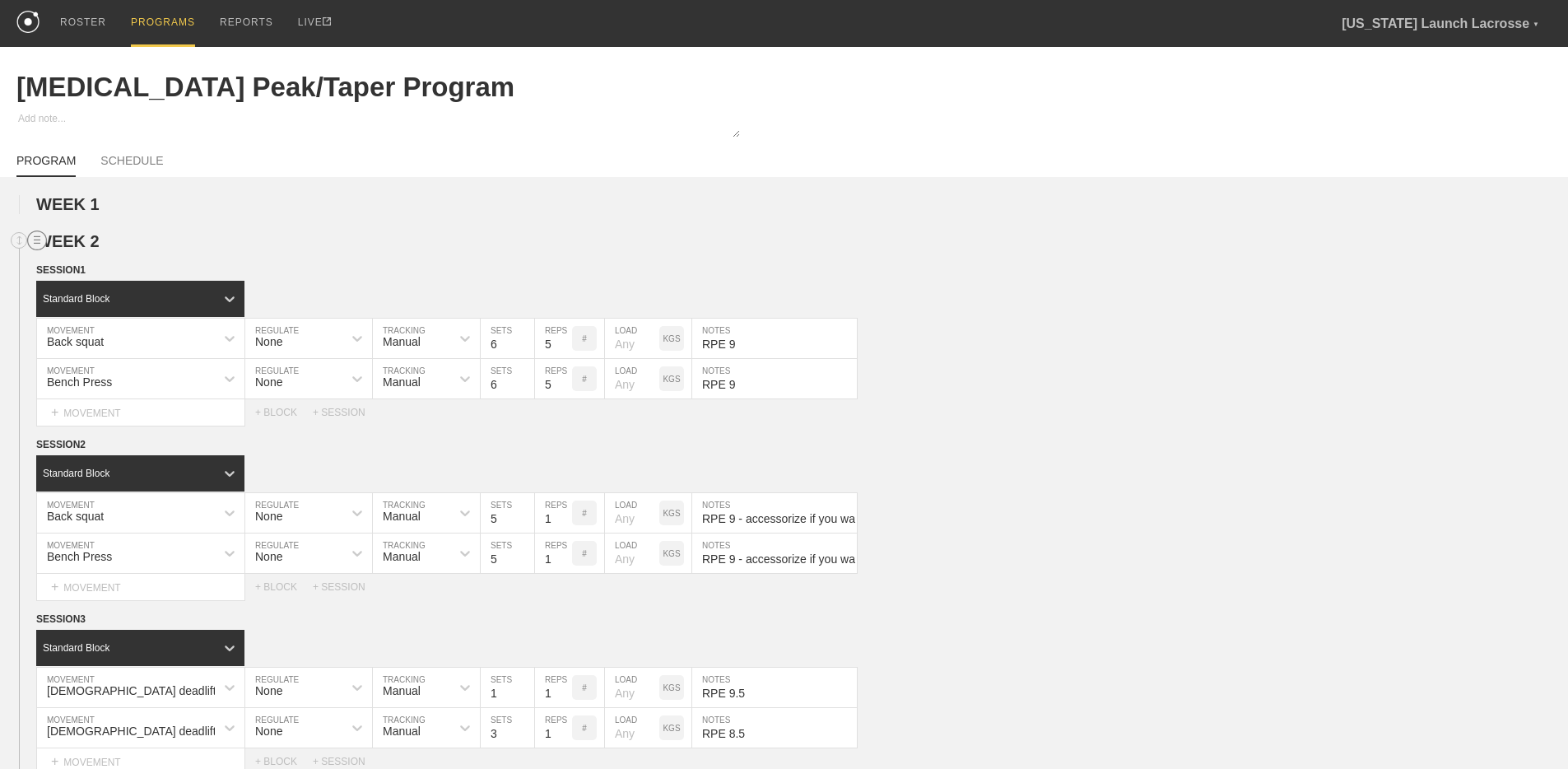
click at [35, 235] on circle at bounding box center [36, 240] width 19 height 19
click at [74, 253] on div "DUPLICATE" at bounding box center [115, 259] width 132 height 25
click at [108, 243] on img at bounding box center [108, 243] width 10 height 7
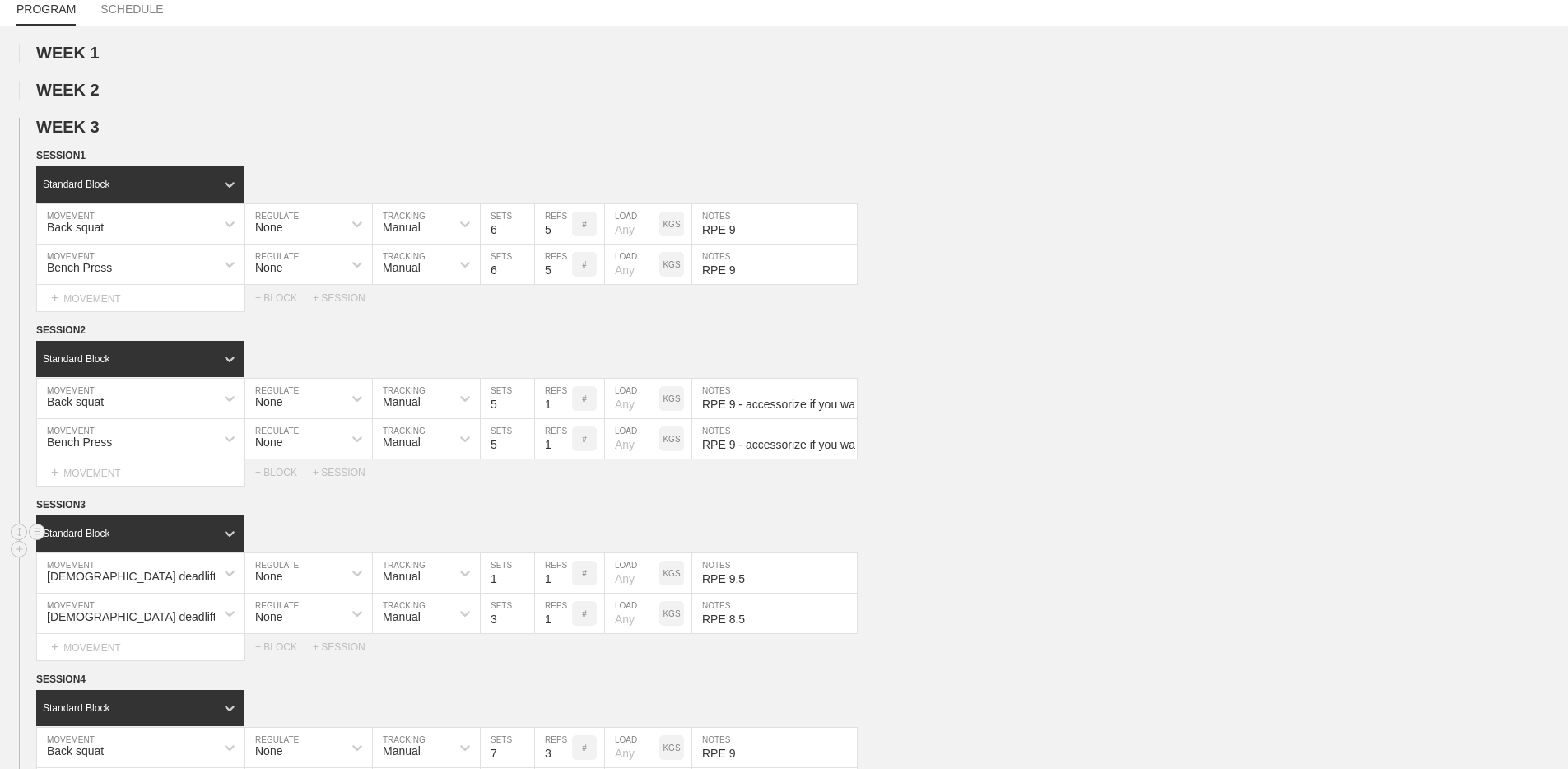
scroll to position [149, 0]
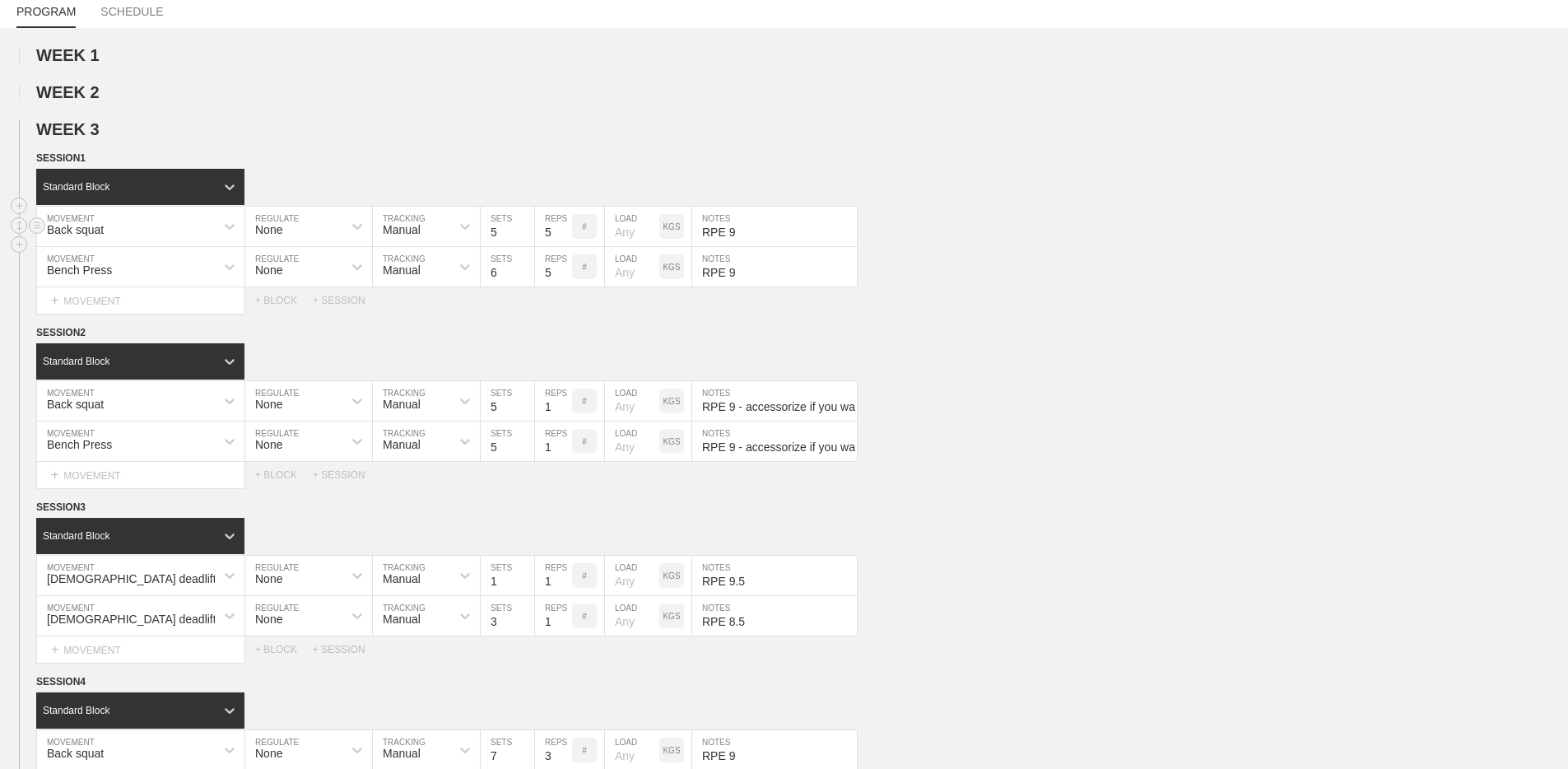
click at [526, 237] on input "5" at bounding box center [507, 226] width 53 height 39
type input "4"
click at [526, 237] on input "4" at bounding box center [507, 226] width 53 height 39
click at [525, 278] on input "5" at bounding box center [507, 267] width 53 height 39
type input "4"
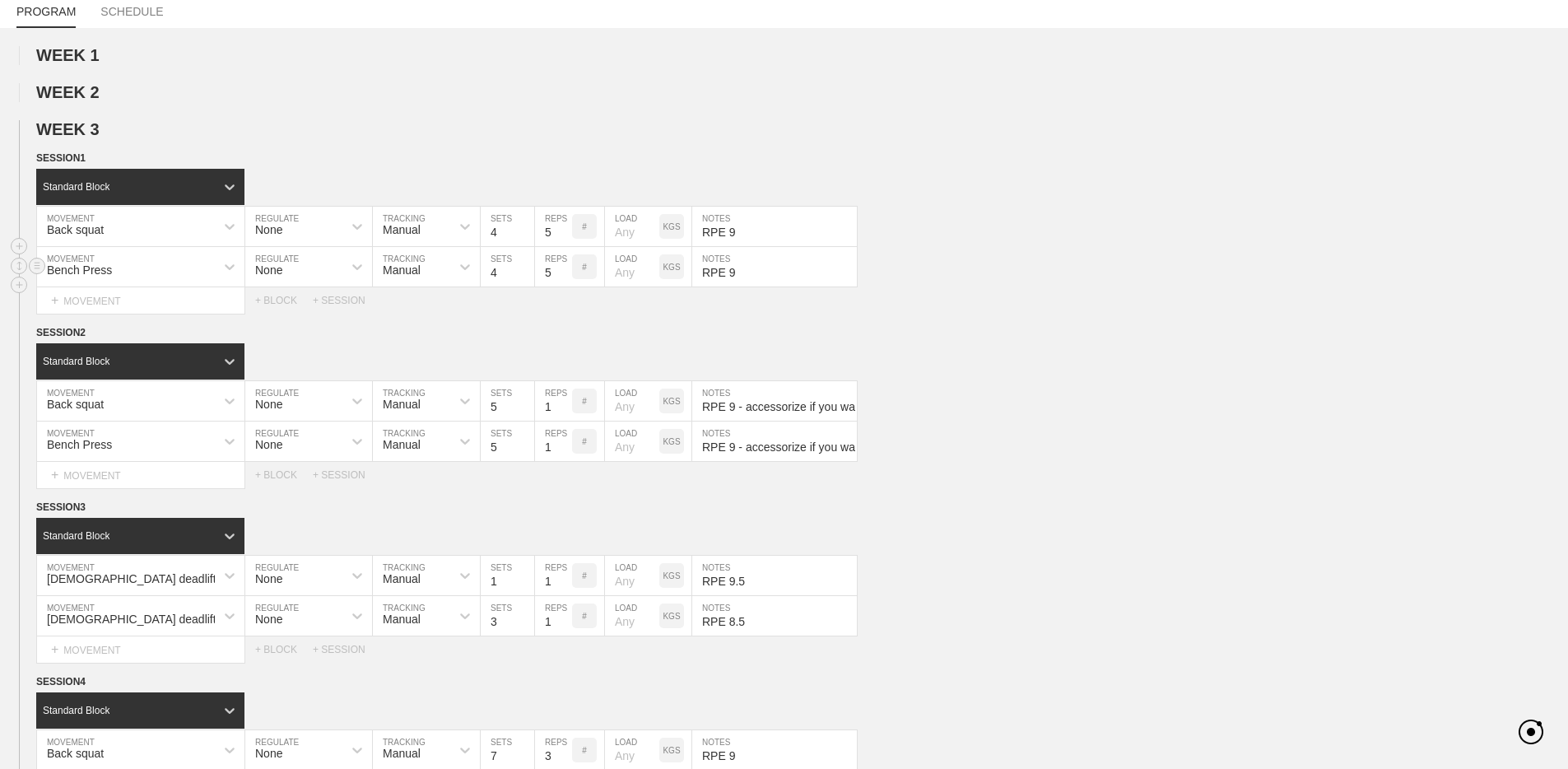
click at [525, 278] on input "4" at bounding box center [507, 267] width 53 height 39
click at [536, 318] on div "WEEK 3 DUPLICATE DELETE SESSION 1 Standard Block DUPLICATE INSERT MOVEMENT AFTE…" at bounding box center [784, 479] width 1568 height 717
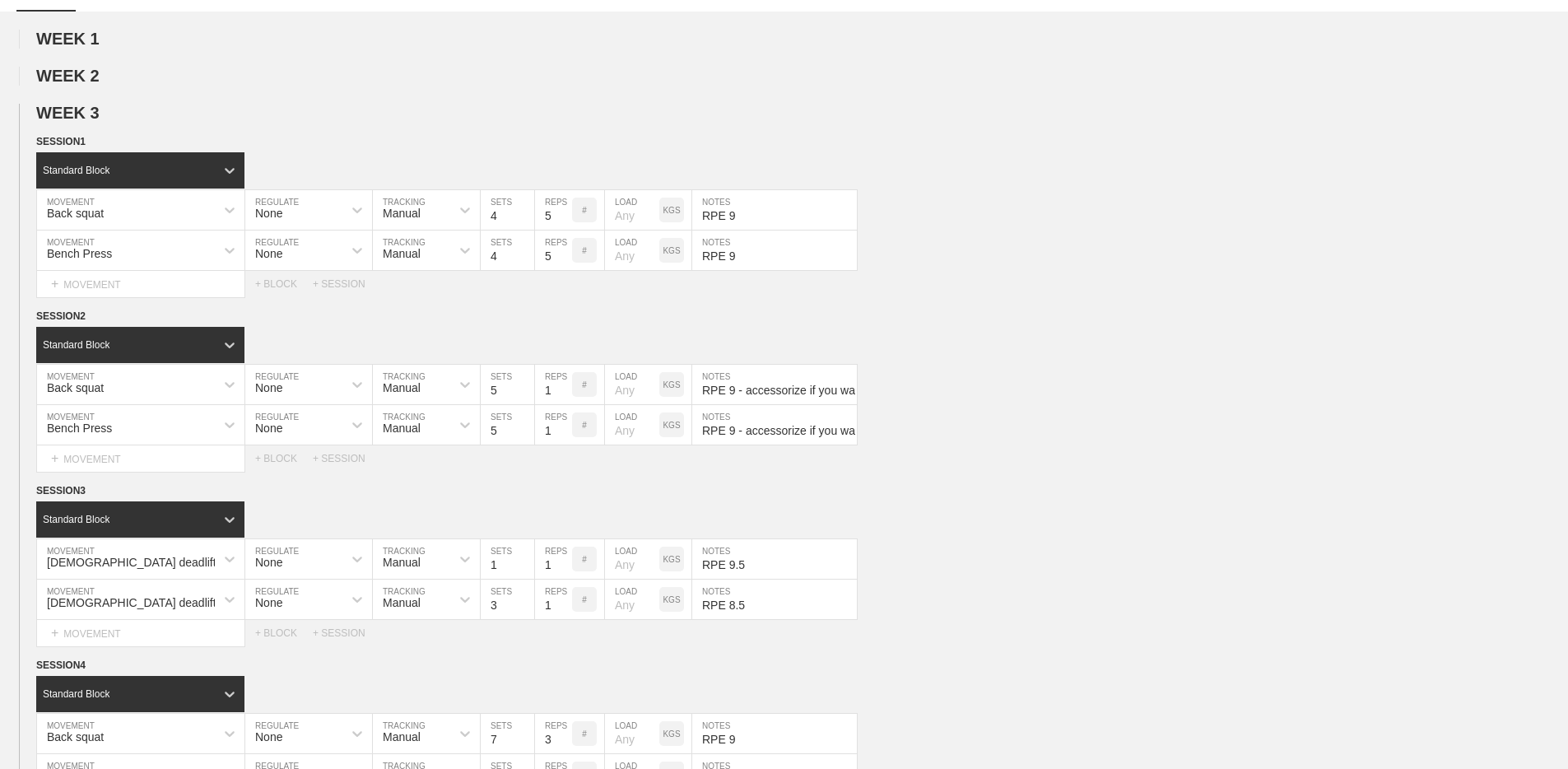
scroll to position [167, 0]
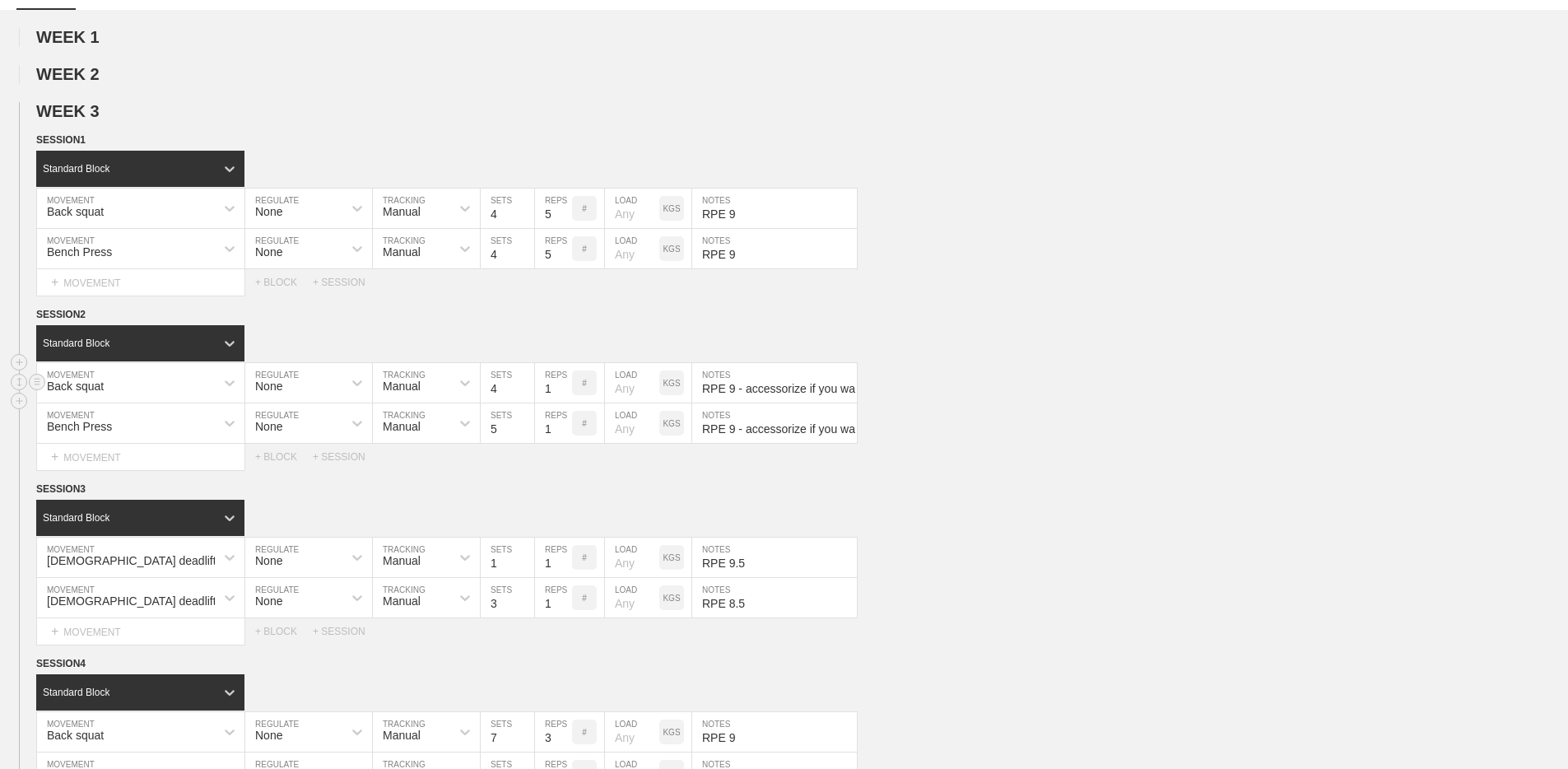
click at [530, 392] on input "4" at bounding box center [507, 383] width 53 height 39
click at [530, 392] on input "3" at bounding box center [507, 383] width 53 height 39
click at [530, 392] on input "2" at bounding box center [507, 383] width 53 height 39
type input "1"
click at [530, 392] on input "1" at bounding box center [507, 383] width 53 height 39
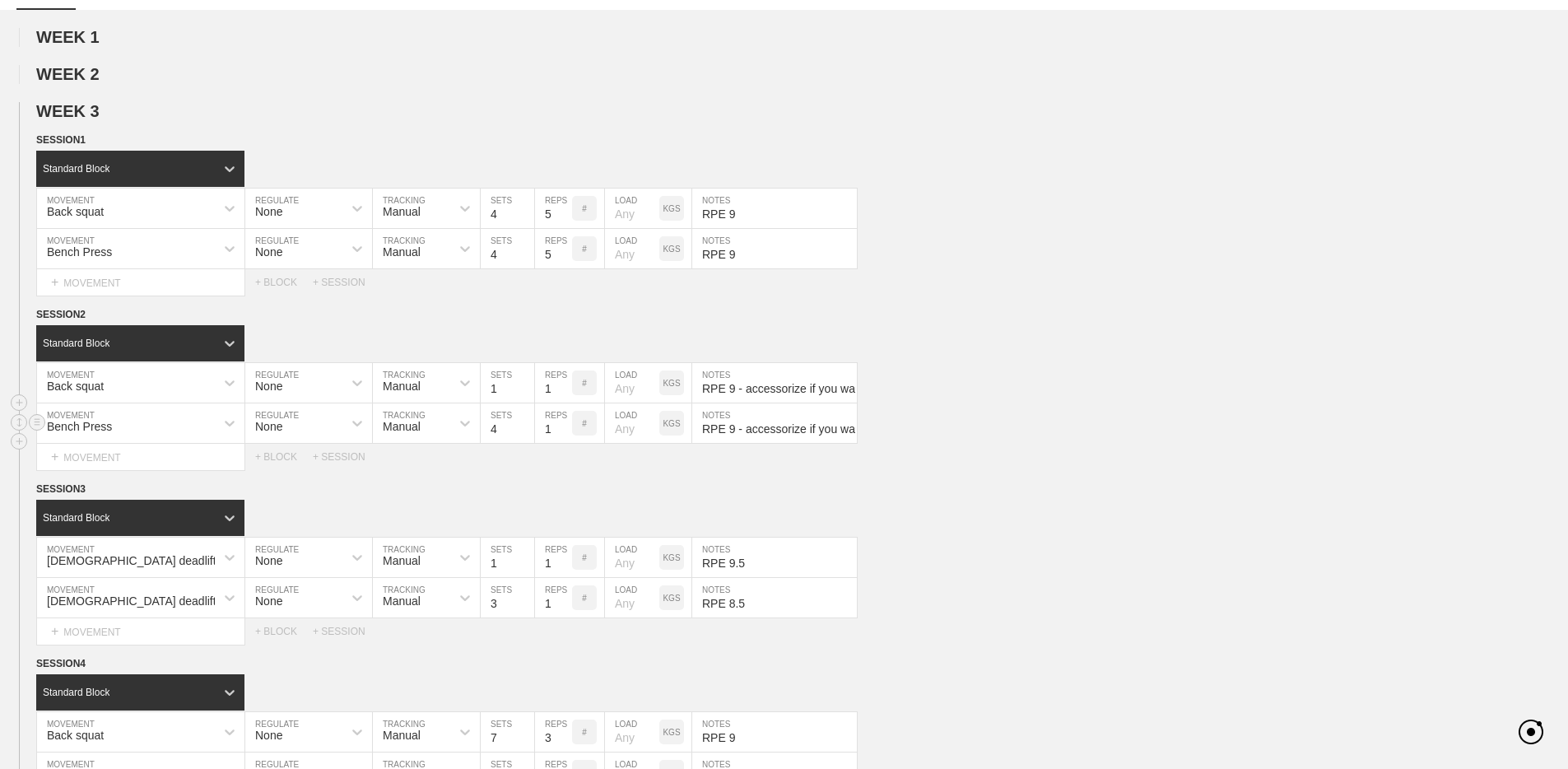
click at [526, 433] on input "4" at bounding box center [507, 423] width 53 height 39
click at [526, 433] on input "3" at bounding box center [507, 423] width 53 height 39
click at [526, 433] on input "2" at bounding box center [507, 423] width 53 height 39
type input "1"
click at [526, 433] on input "1" at bounding box center [507, 423] width 53 height 39
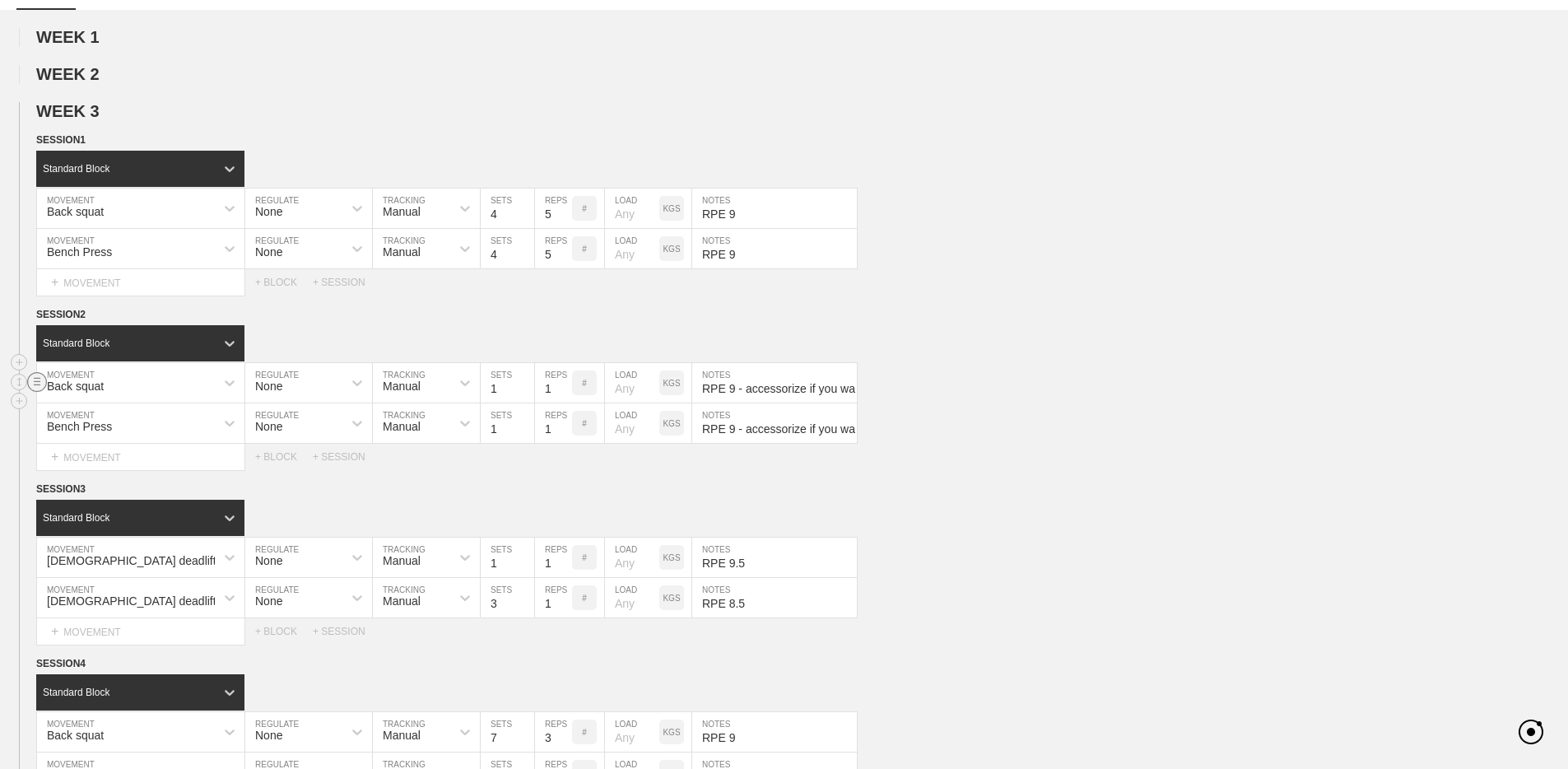
click at [39, 381] on line at bounding box center [36, 381] width 7 height 0
click at [87, 391] on div "DUPLICATE" at bounding box center [115, 390] width 132 height 25
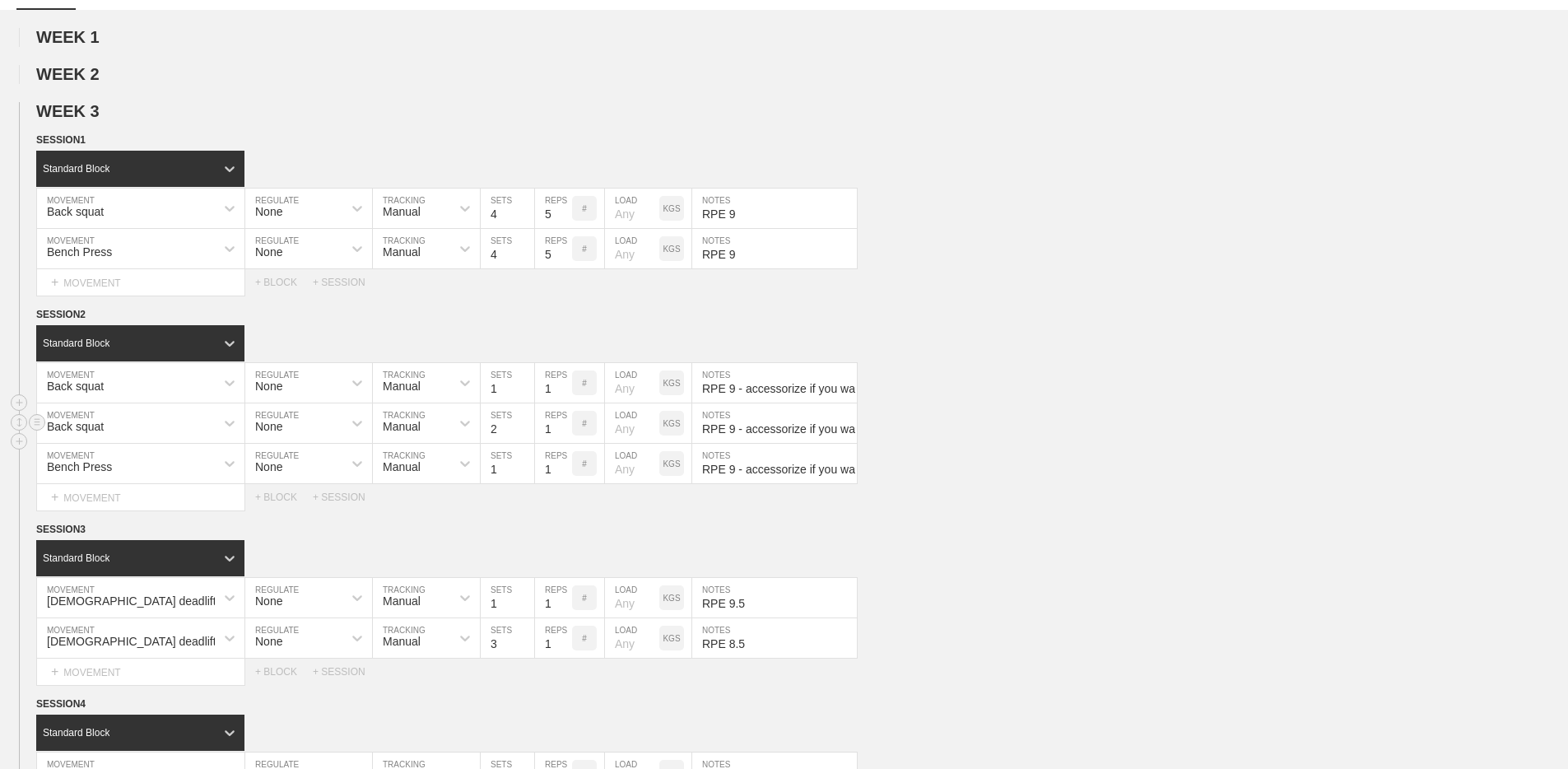
type input "2"
click at [524, 424] on input "2" at bounding box center [507, 423] width 53 height 39
click at [732, 385] on input "RPE 9 - accessorize if you want" at bounding box center [774, 383] width 164 height 39
click at [734, 387] on input "RPE 9 - accessorize if you want" at bounding box center [774, 383] width 164 height 39
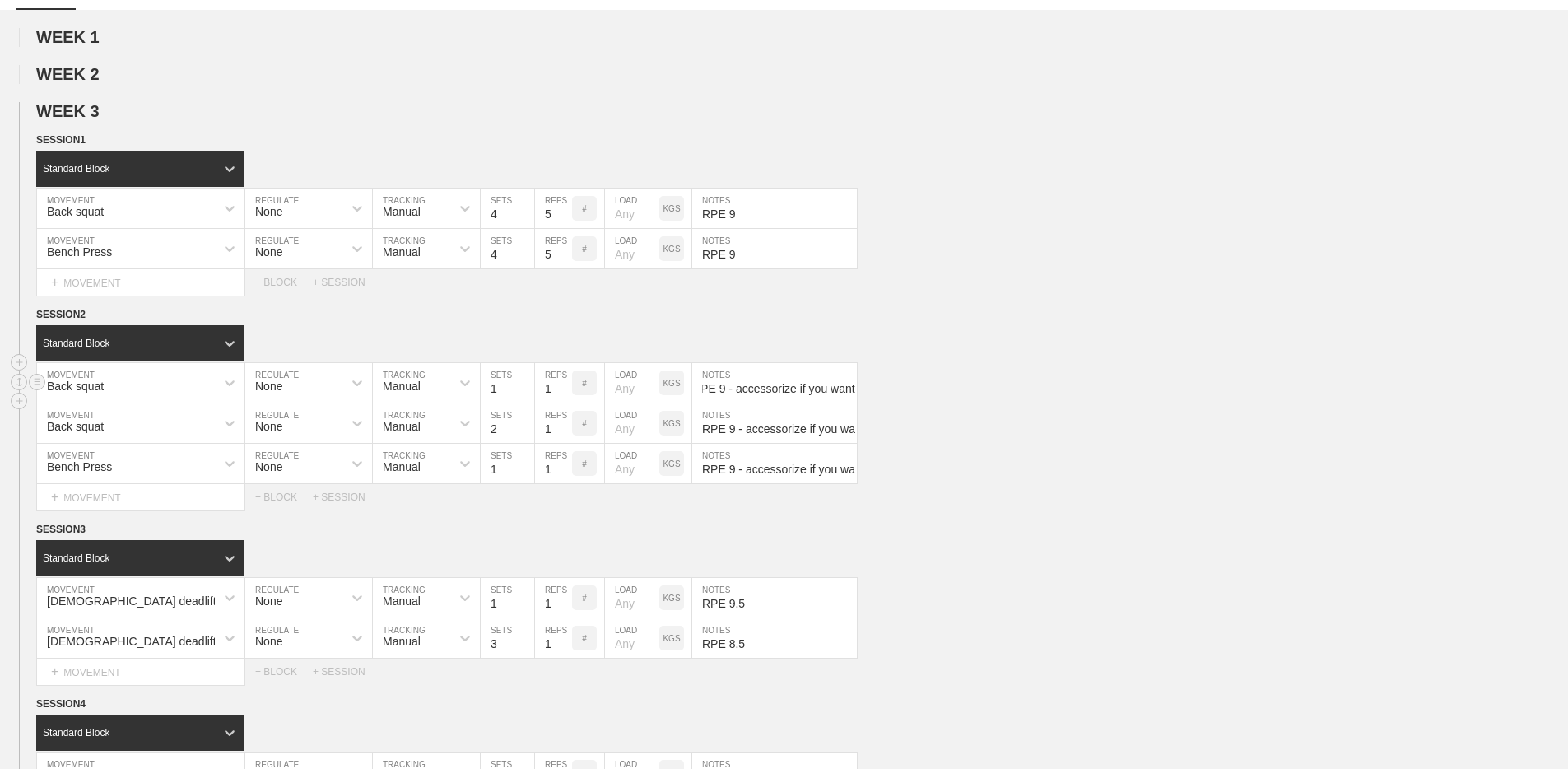
drag, startPoint x: 734, startPoint y: 389, endPoint x: 909, endPoint y: 393, distance: 175.0
click at [909, 393] on div "Back squat MOVEMENT None REGULATE Manual TRACKING 1 SETS 1 REPS # LOAD KGS RPE …" at bounding box center [784, 383] width 1568 height 40
type input "RPE 9.5"
click at [782, 426] on input "RPE 9 - accessorize if you want" at bounding box center [774, 423] width 164 height 39
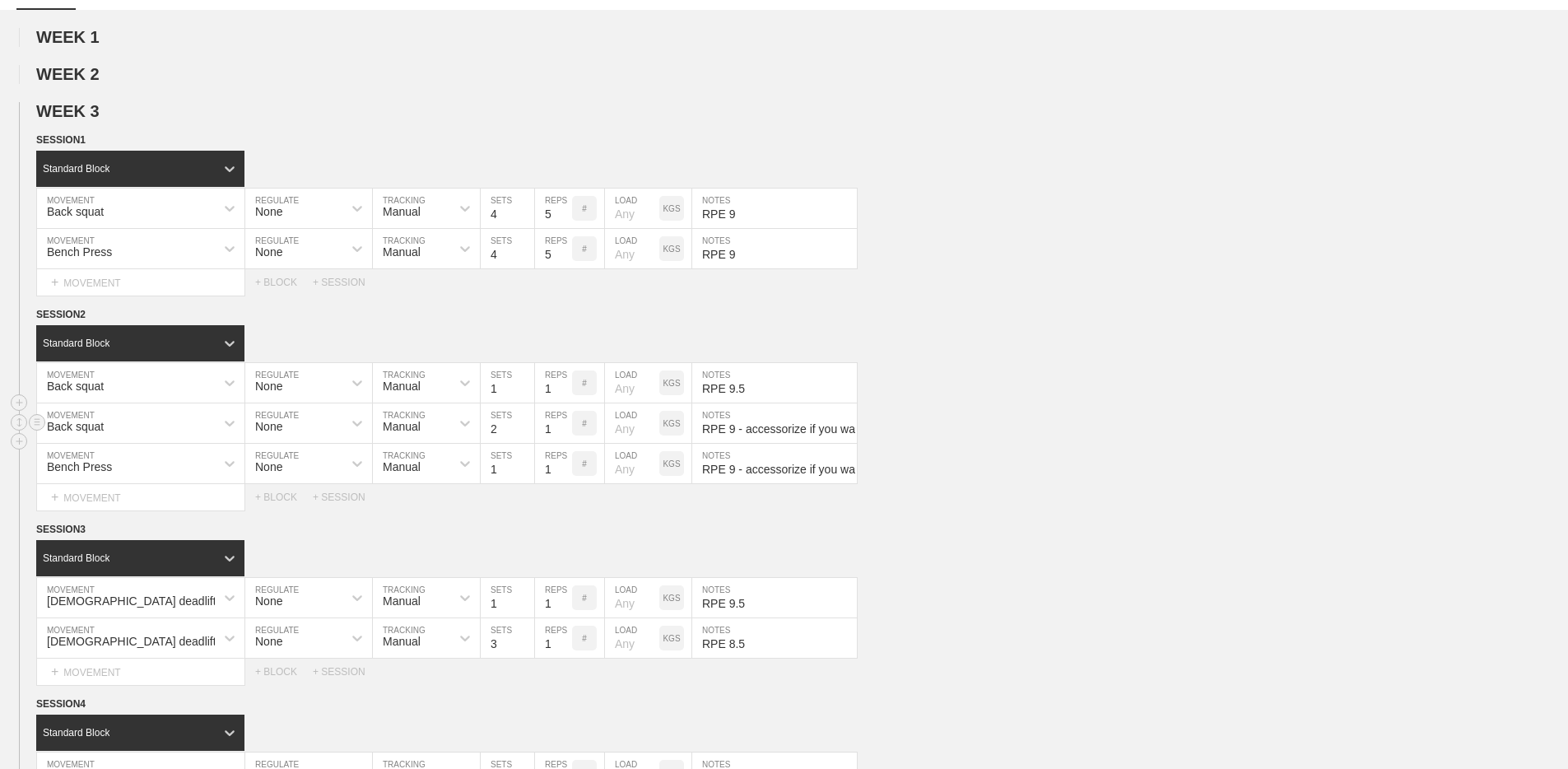
click at [738, 429] on input "RPE 9 - accessorize if you want" at bounding box center [774, 423] width 164 height 39
drag, startPoint x: 729, startPoint y: 428, endPoint x: 1077, endPoint y: 445, distance: 348.4
click at [1077, 445] on div "Standard Block DUPLICATE INSERT MOVEMENT AFTER DELETE Back squat MOVEMENT None …" at bounding box center [784, 417] width 1568 height 185
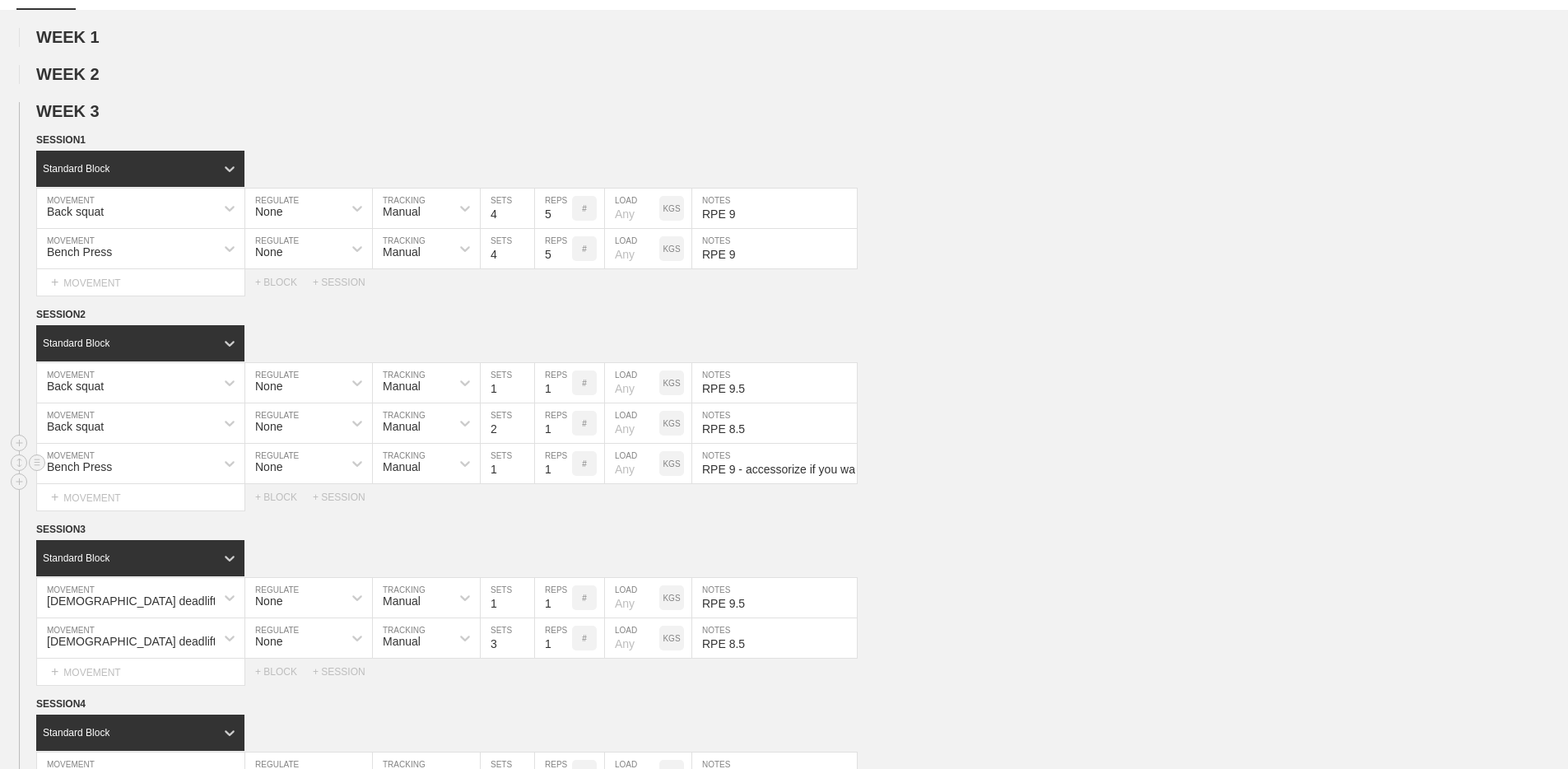
type input "RPE 8.5"
click at [797, 480] on input "RPE 9 - accessorize if you want" at bounding box center [774, 464] width 164 height 39
click at [753, 462] on input "RPE 9 - accessorize if you want" at bounding box center [774, 464] width 164 height 39
drag, startPoint x: 735, startPoint y: 465, endPoint x: 1179, endPoint y: 509, distance: 446.2
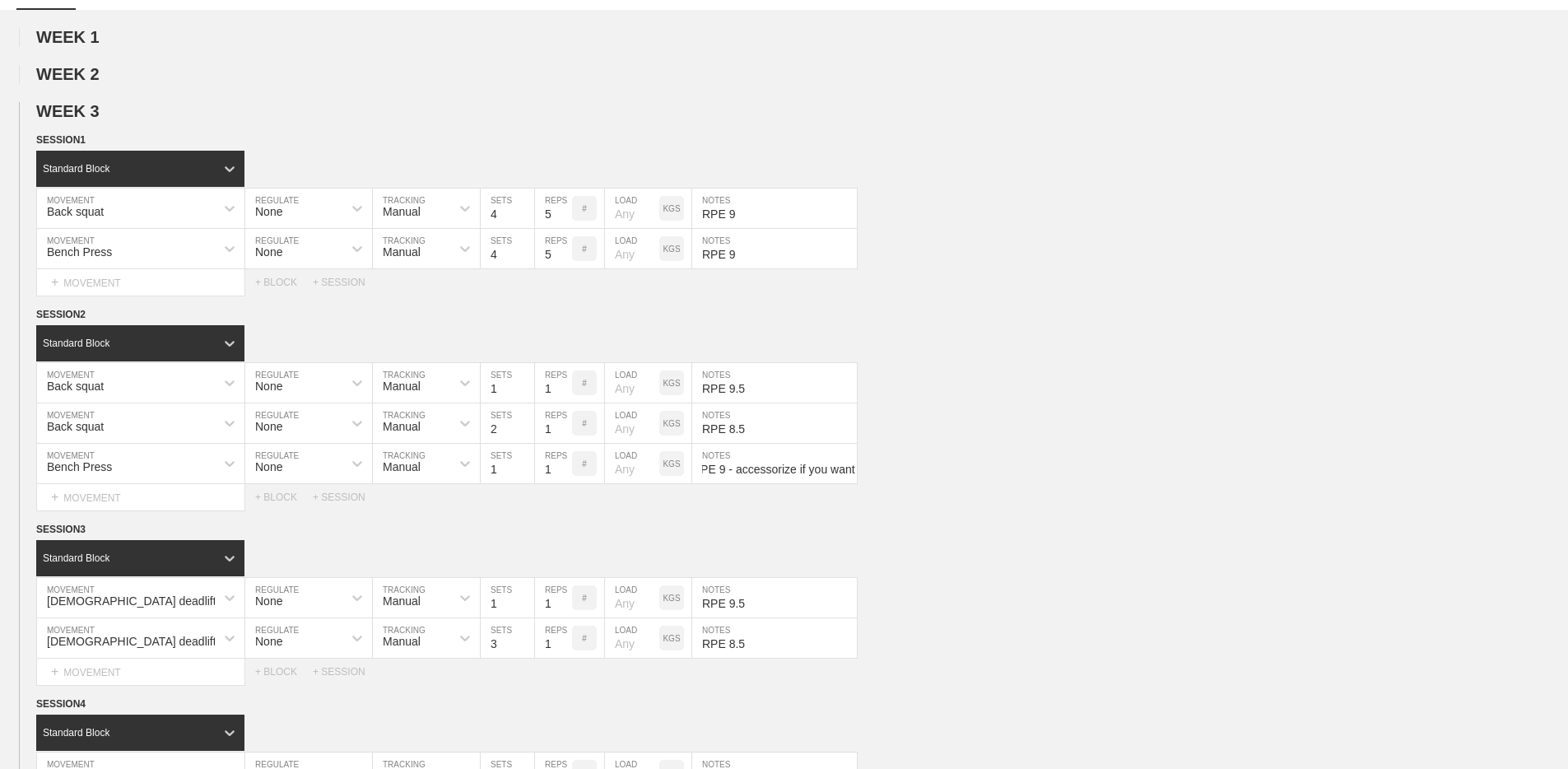
click at [1179, 509] on div "Standard Block DUPLICATE INSERT MOVEMENT AFTER DELETE Back squat MOVEMENT None …" at bounding box center [784, 417] width 1568 height 185
type input "RPE 9.5"
click at [34, 461] on circle at bounding box center [36, 462] width 19 height 19
click at [77, 475] on div "DUPLICATE" at bounding box center [115, 471] width 132 height 25
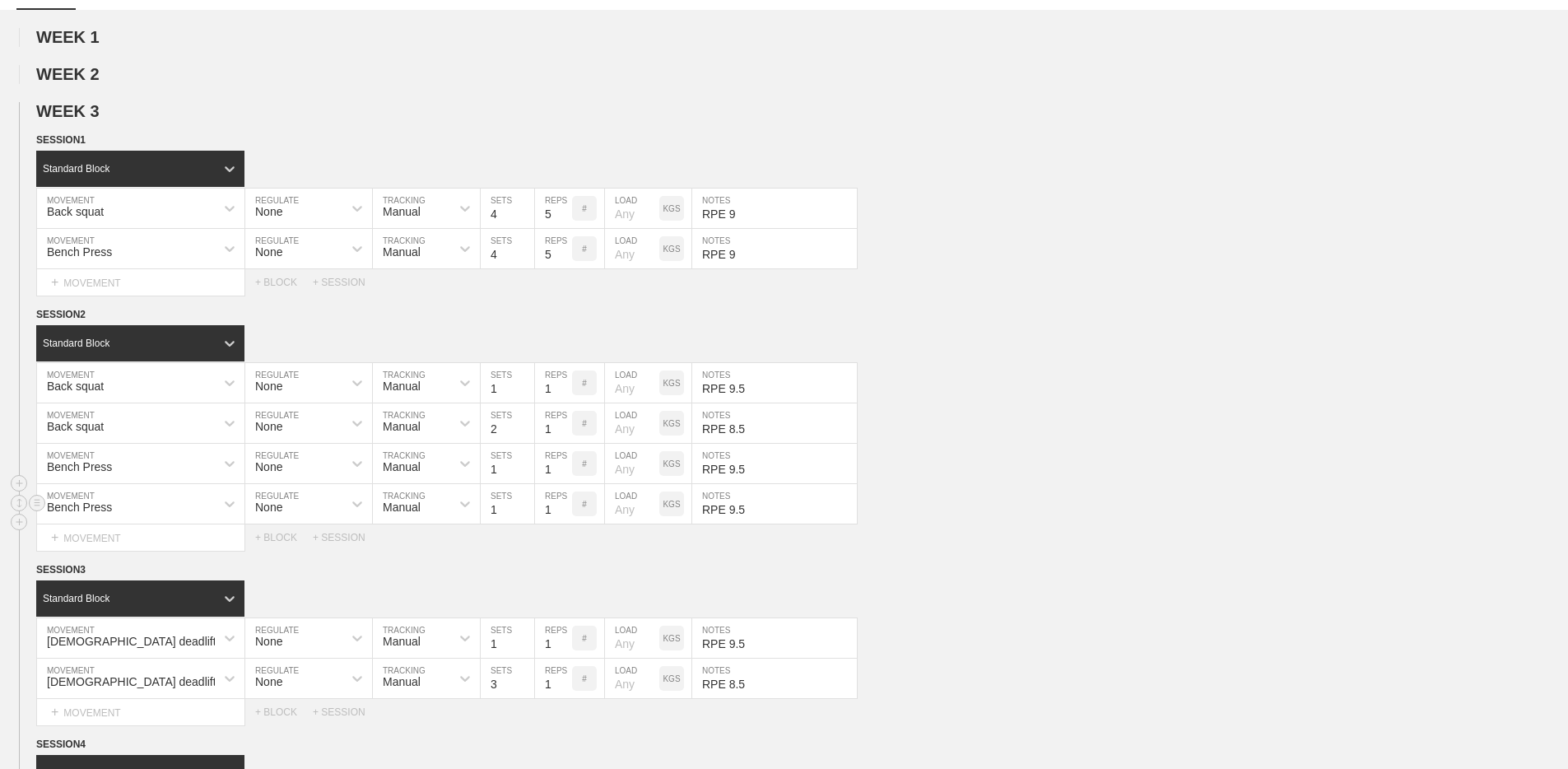
click at [755, 501] on input "RPE 9.5" at bounding box center [774, 504] width 164 height 39
click at [739, 505] on input "RPE 9.5" at bounding box center [774, 504] width 164 height 39
click at [735, 506] on input "RPE 9.5" at bounding box center [774, 504] width 164 height 39
type input "RPE 8.5"
click at [704, 546] on div "Select... MOVEMENT + MOVEMENT + BLOCK + SESSION" at bounding box center [784, 538] width 1568 height 27
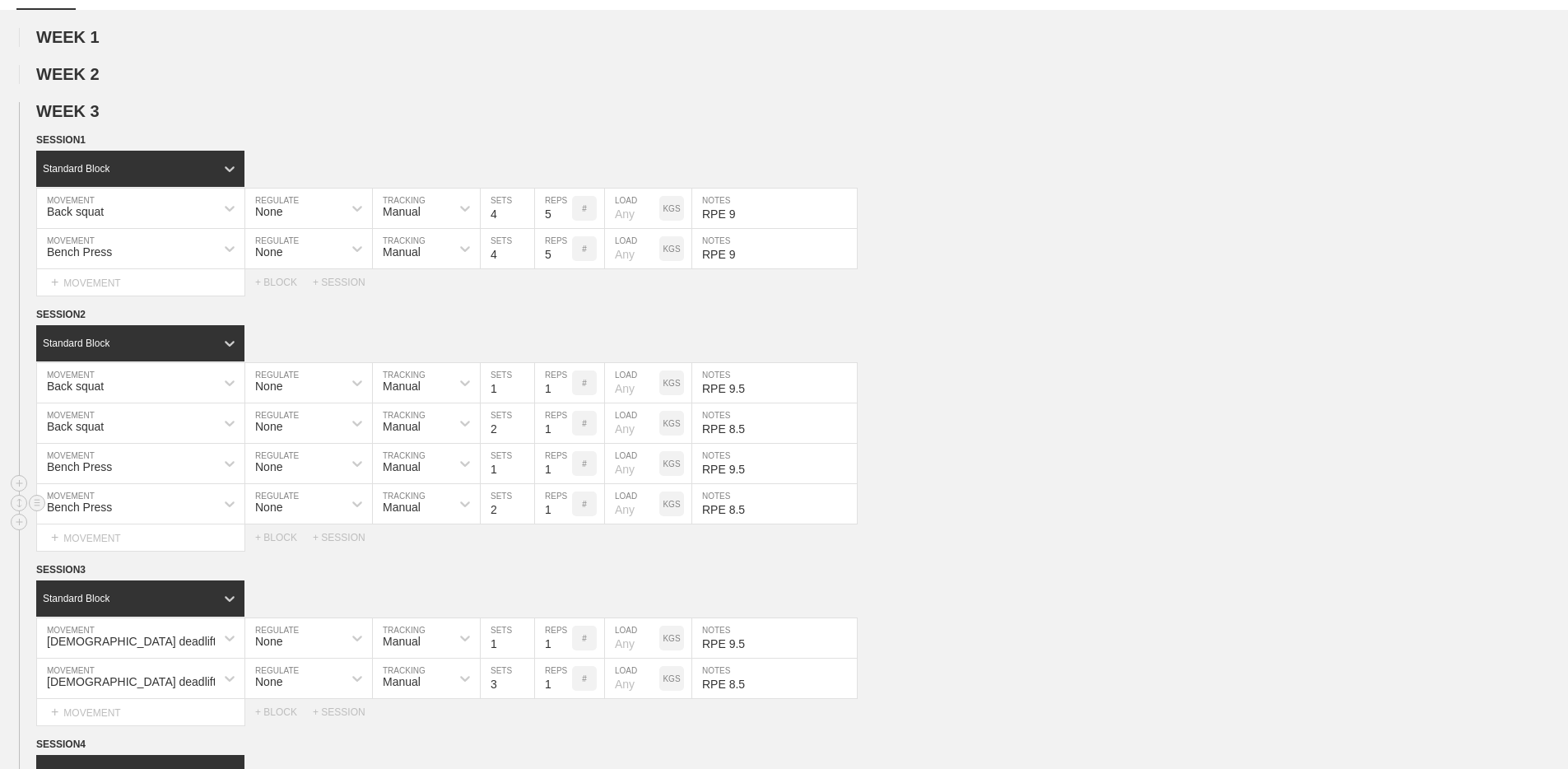
type input "2"
click at [525, 504] on input "2" at bounding box center [507, 504] width 53 height 39
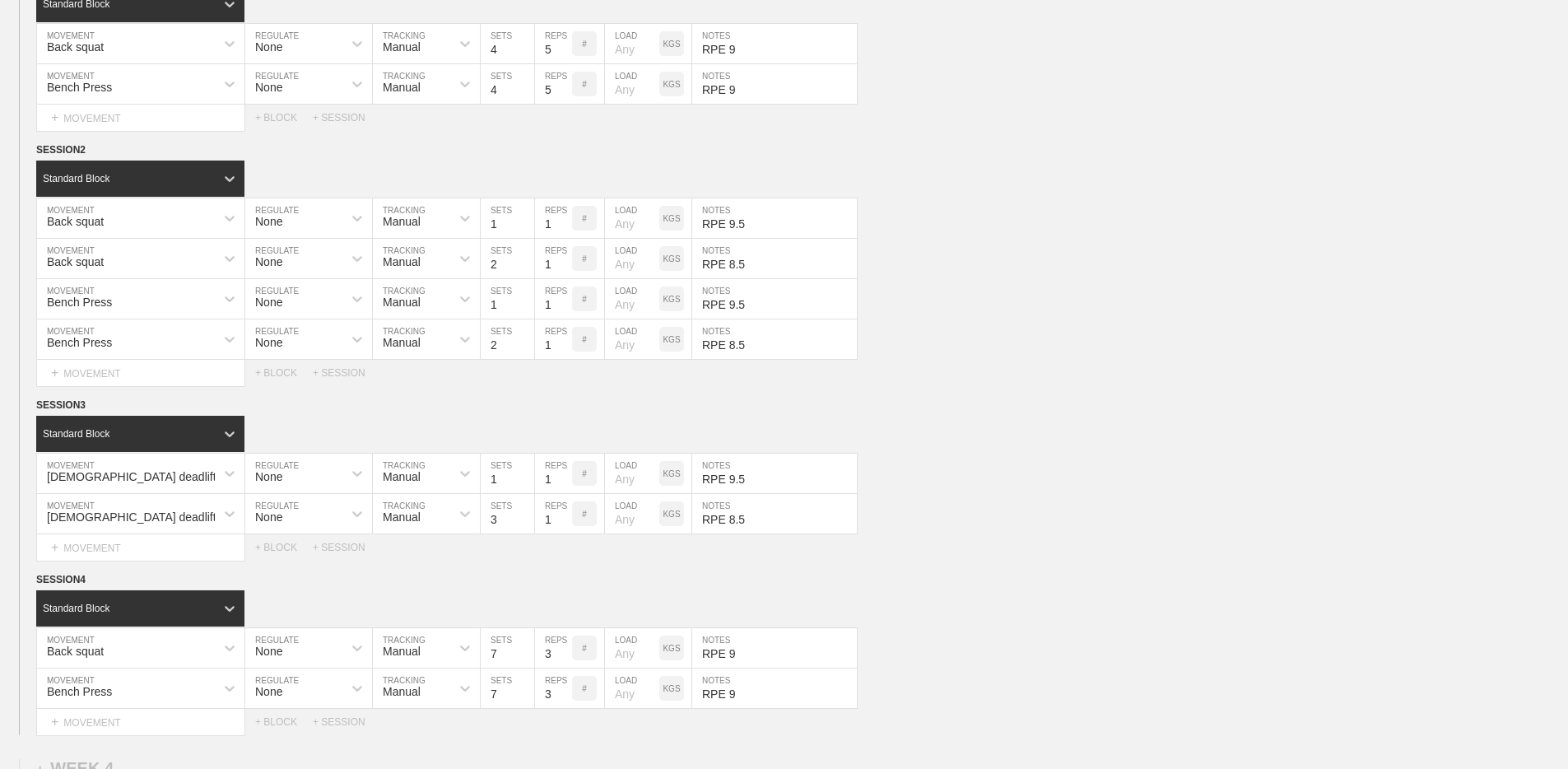
scroll to position [340, 0]
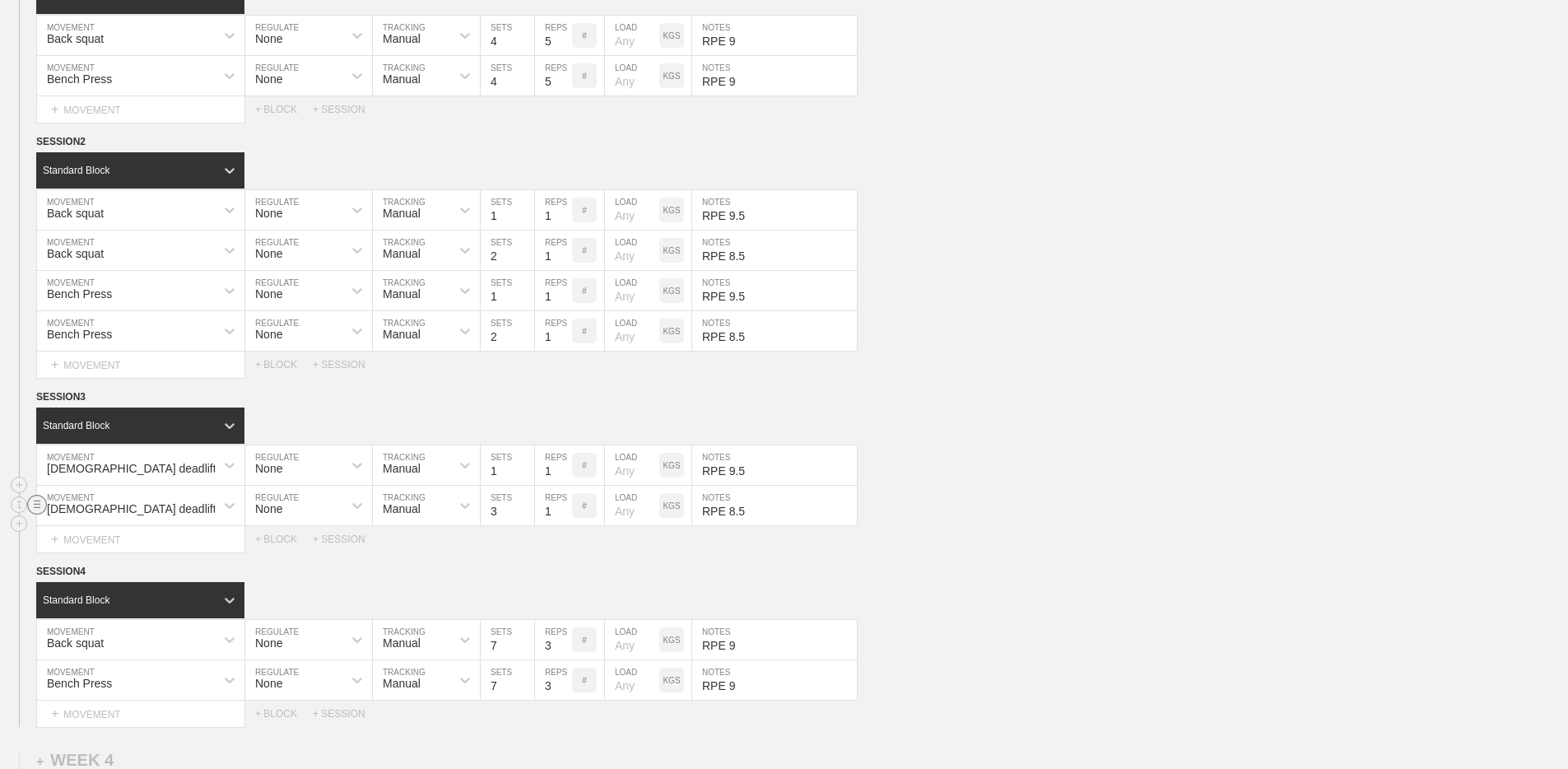
click at [38, 504] on circle at bounding box center [36, 503] width 19 height 19
click at [83, 534] on div "DELETE" at bounding box center [115, 537] width 132 height 25
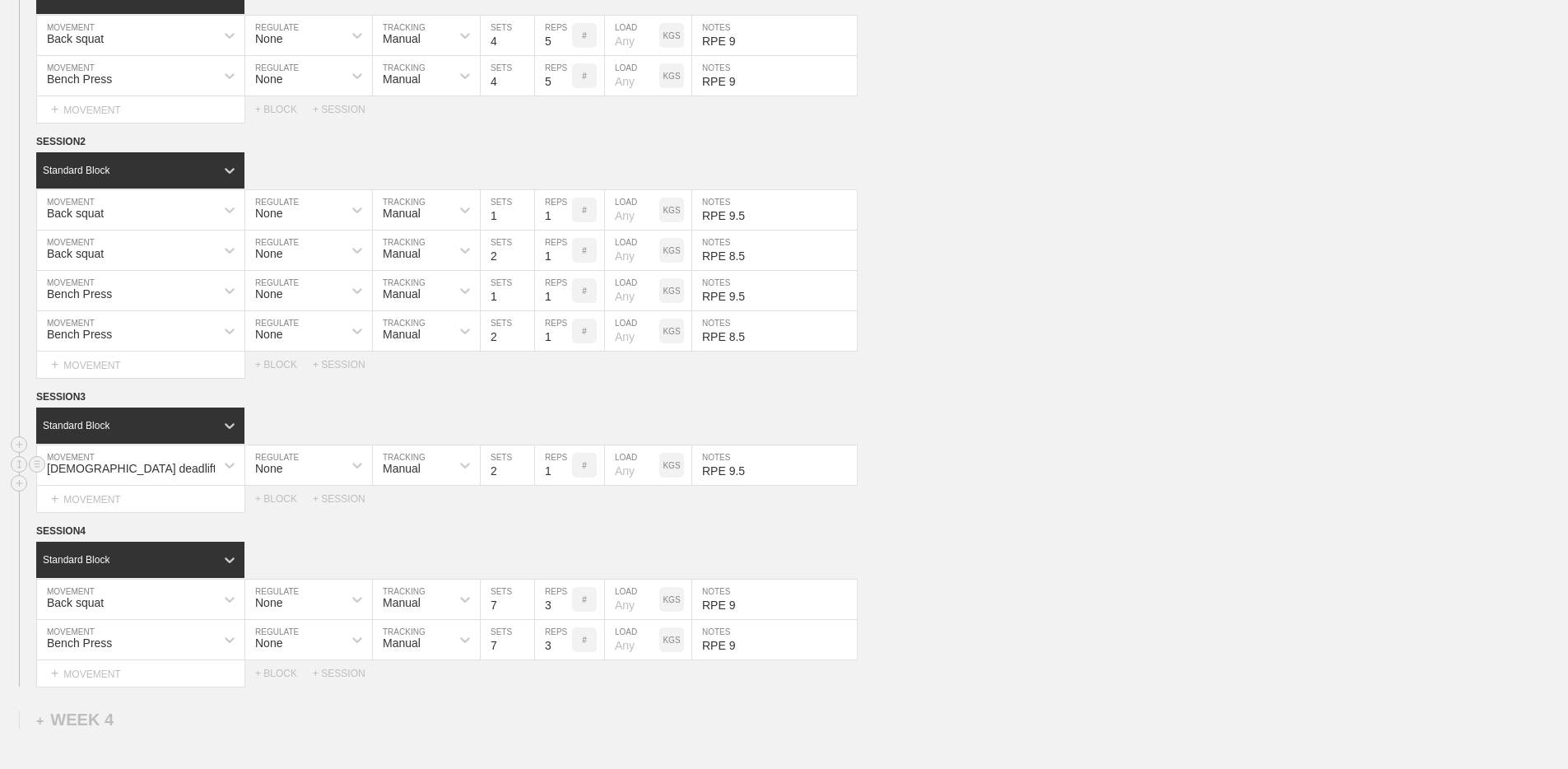
click at [525, 468] on input "2" at bounding box center [507, 465] width 53 height 39
type input "3"
click at [525, 468] on input "3" at bounding box center [507, 465] width 53 height 39
click at [720, 466] on input "RPE 9.5" at bounding box center [774, 465] width 164 height 39
click at [725, 466] on input "RPE 9.5" at bounding box center [774, 465] width 164 height 39
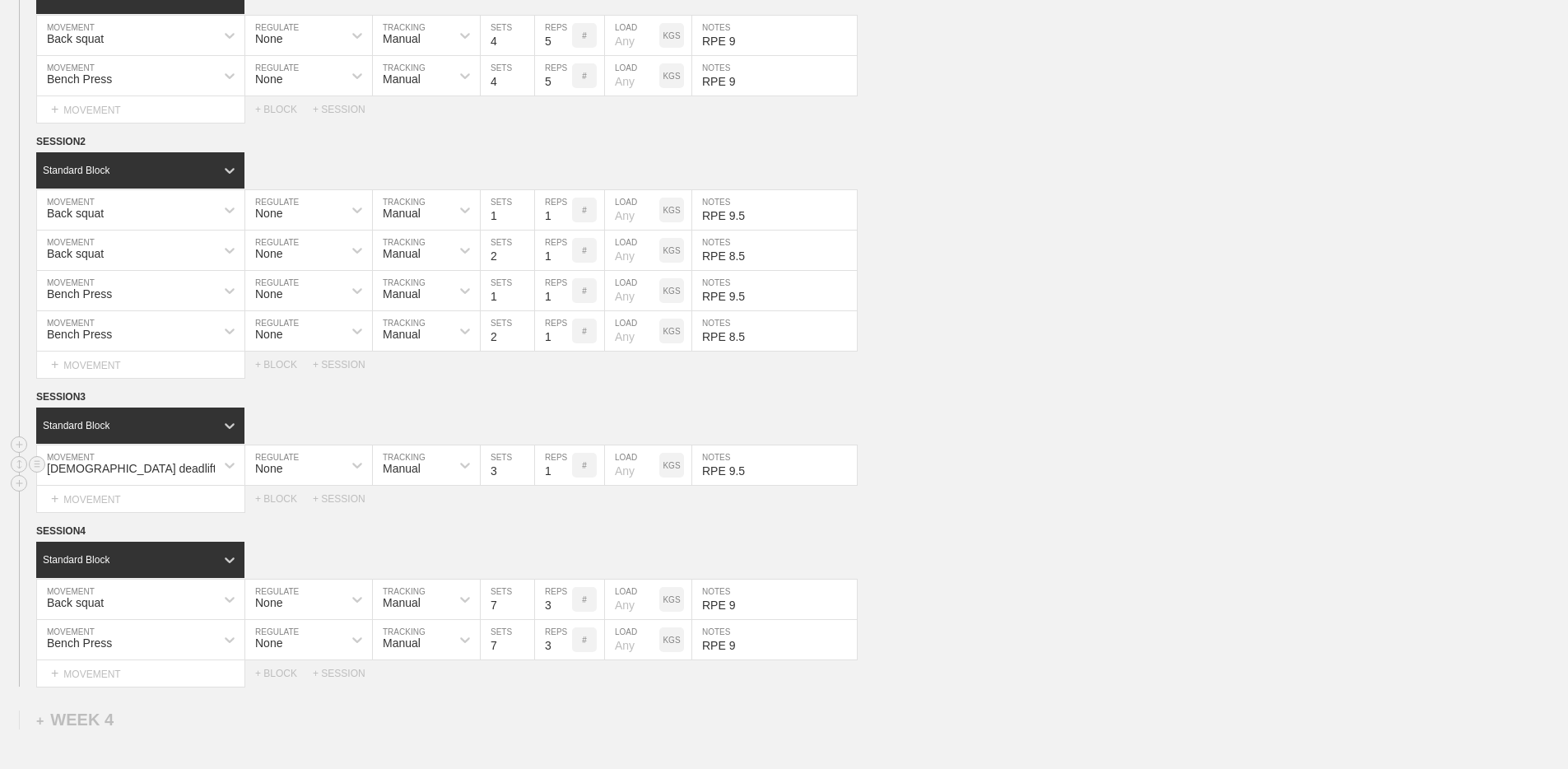
drag, startPoint x: 728, startPoint y: 470, endPoint x: 763, endPoint y: 469, distance: 35.0
click at [763, 469] on input "RPE 9.5" at bounding box center [774, 465] width 164 height 39
type input "RPE 8"
click at [787, 516] on div "WEEK 3 DUPLICATE DELETE SESSION 1 Standard Block DUPLICATE INSERT MOVEMENT AFTE…" at bounding box center [784, 307] width 1568 height 757
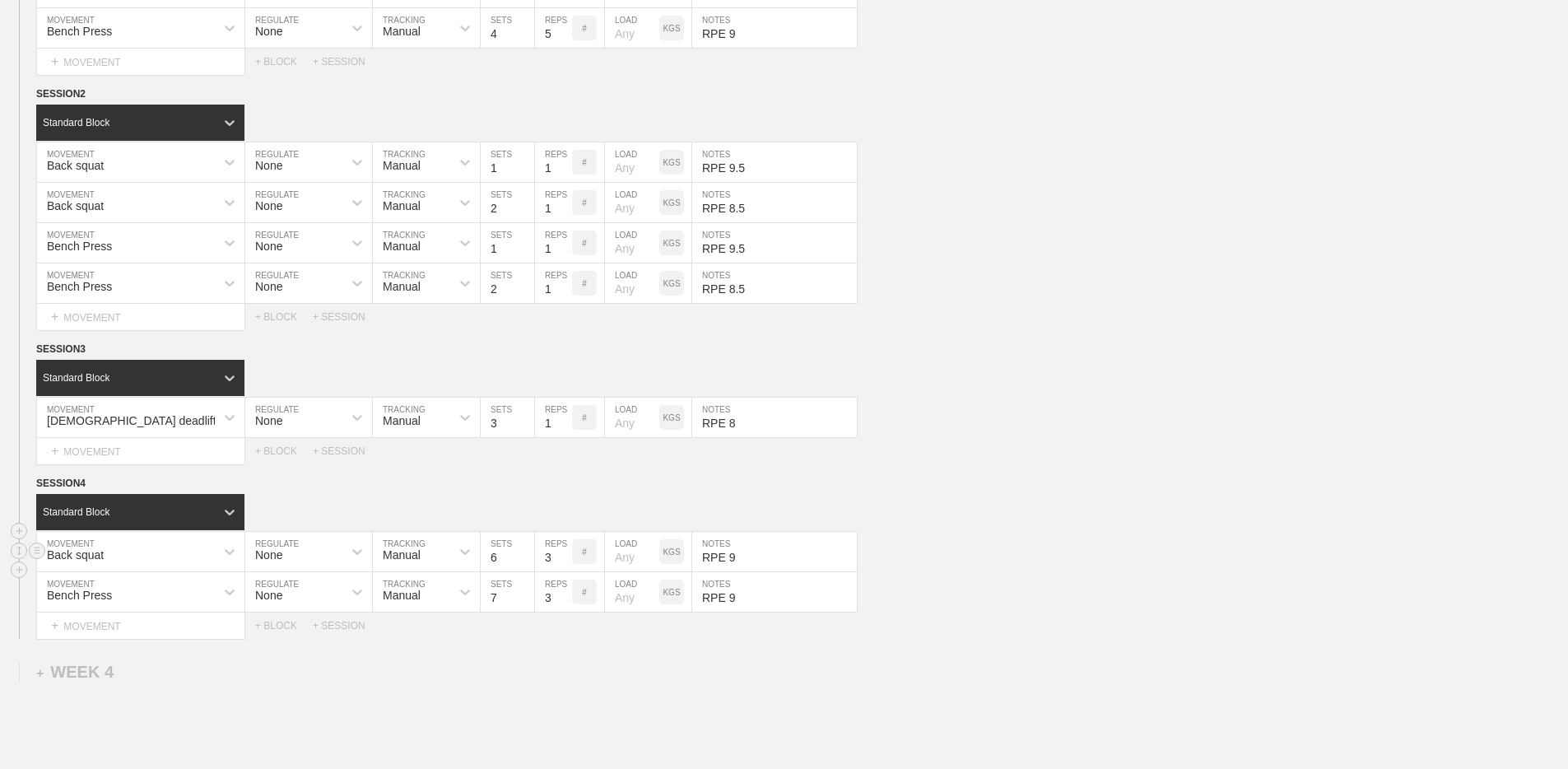
click at [527, 559] on input "6" at bounding box center [507, 551] width 53 height 39
click at [527, 559] on input "5" at bounding box center [507, 551] width 53 height 39
click at [526, 564] on input "5" at bounding box center [507, 551] width 53 height 39
type input "4"
click at [526, 562] on input "4" at bounding box center [507, 551] width 53 height 39
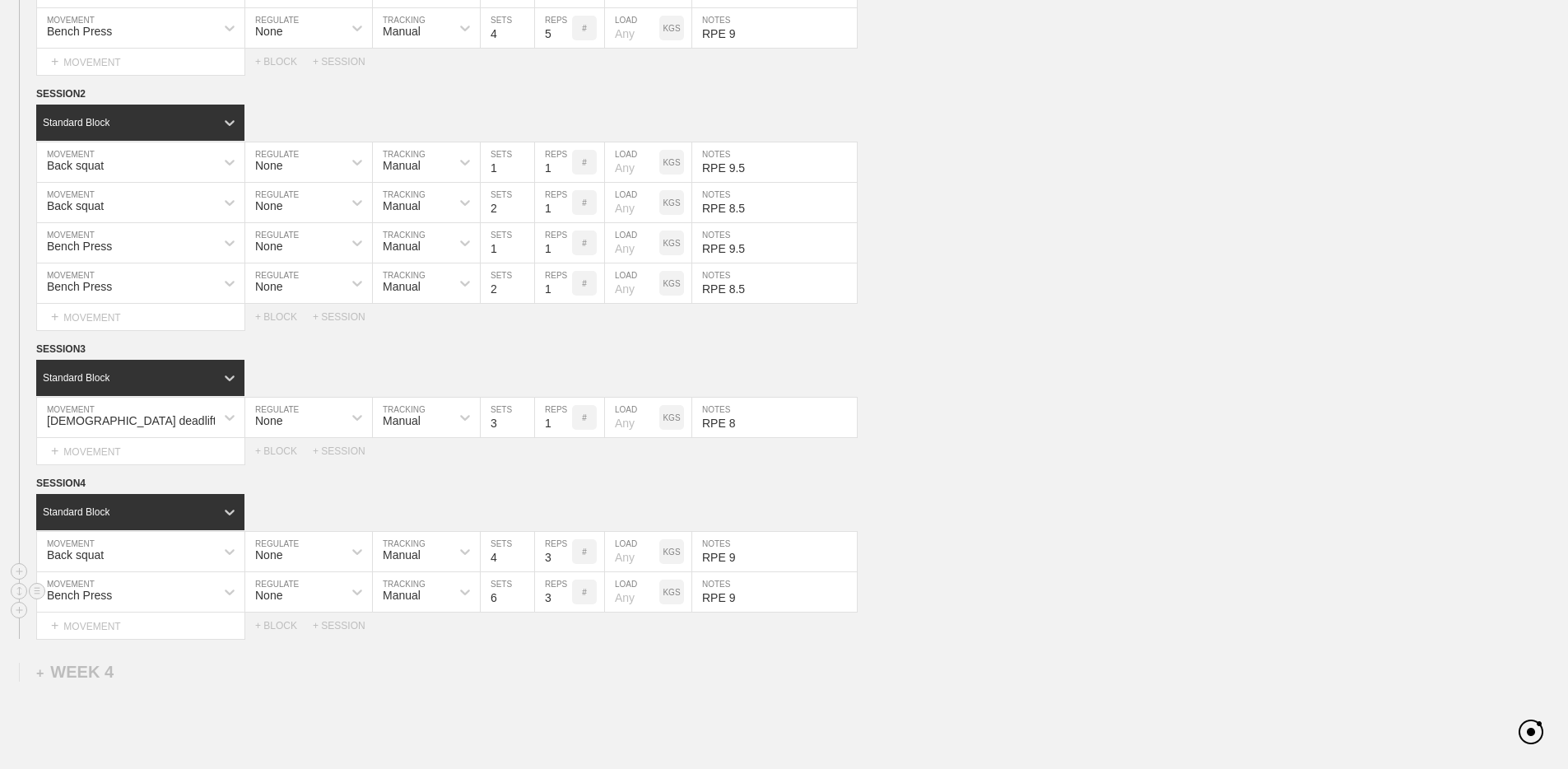
click at [528, 600] on input "6" at bounding box center [507, 592] width 53 height 39
click at [528, 600] on input "5" at bounding box center [507, 592] width 53 height 39
type input "4"
click at [528, 600] on input "4" at bounding box center [507, 592] width 53 height 39
click at [735, 554] on input "RPE 9" at bounding box center [774, 551] width 164 height 39
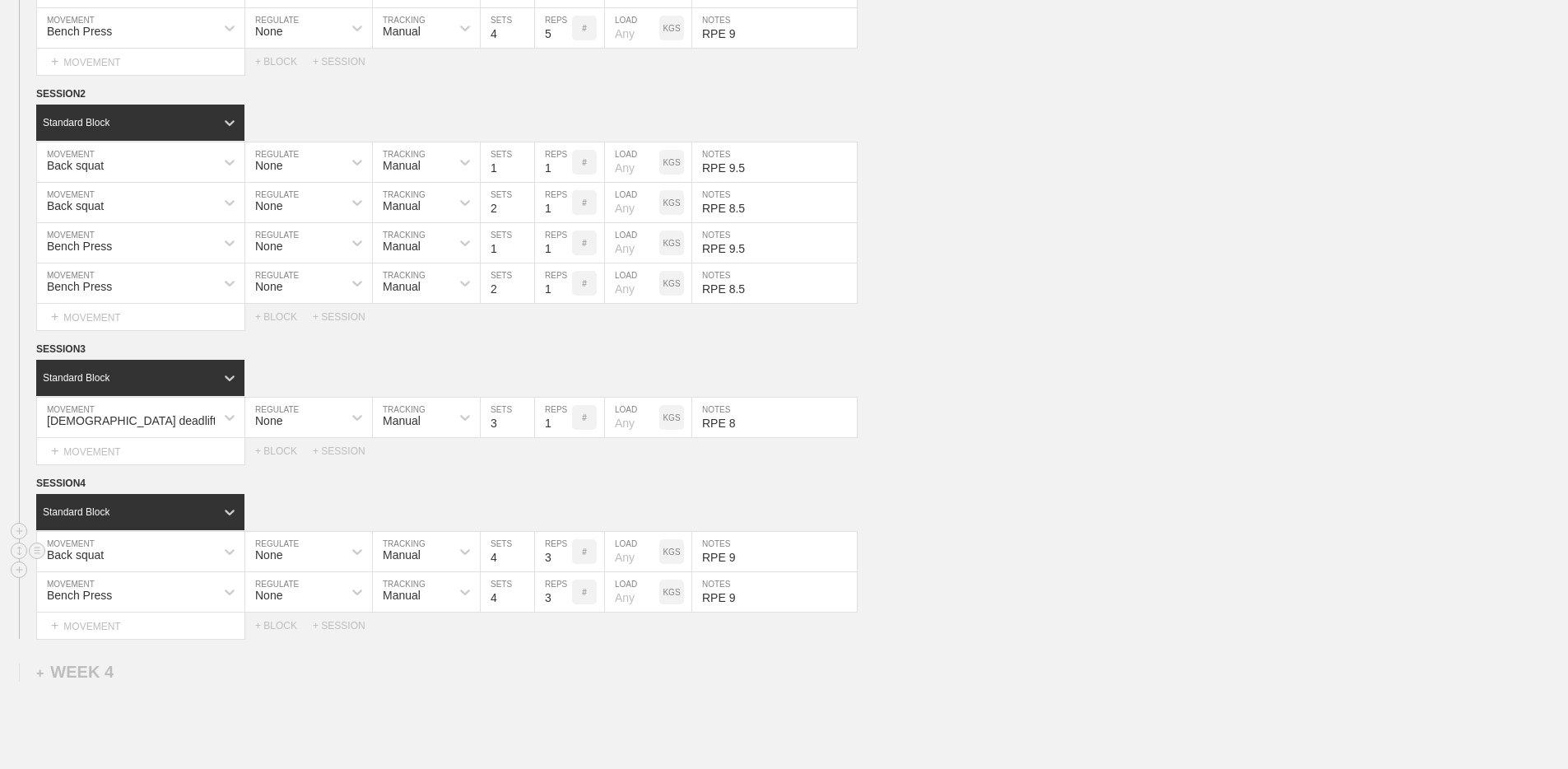
click at [733, 554] on input "RPE 9" at bounding box center [774, 551] width 164 height 39
drag, startPoint x: 730, startPoint y: 559, endPoint x: 754, endPoint y: 559, distance: 24.0
click at [754, 559] on input "RPE 9" at bounding box center [774, 551] width 164 height 39
type input "RPE 8.5"
click at [747, 595] on input "RPE 9" at bounding box center [774, 592] width 164 height 39
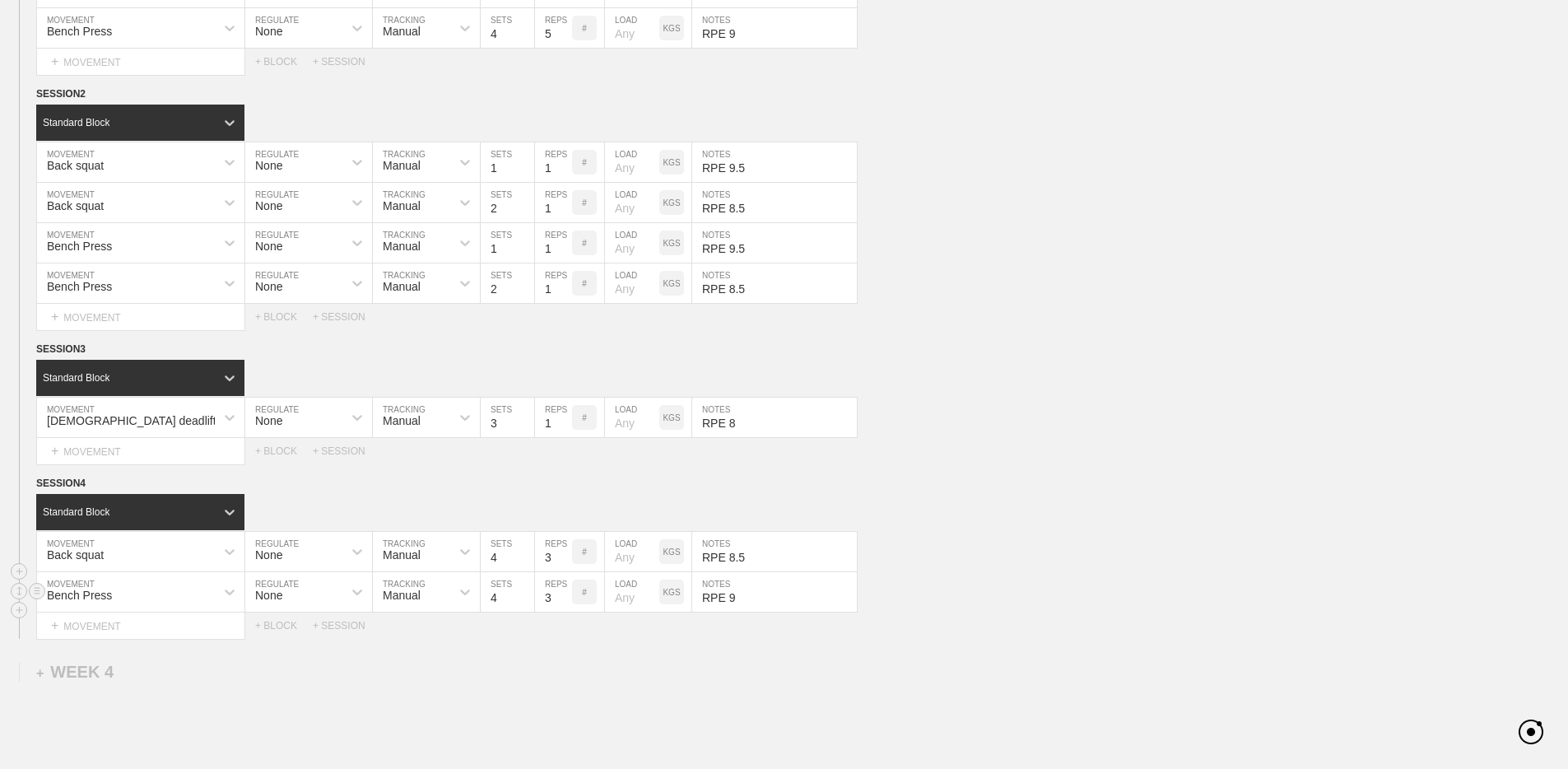
click at [737, 595] on input "RPE 9" at bounding box center [774, 592] width 164 height 39
drag, startPoint x: 731, startPoint y: 595, endPoint x: 745, endPoint y: 595, distance: 14.0
click at [745, 595] on input "RPE 9" at bounding box center [774, 592] width 164 height 39
type input "RPE 8.5"
click at [997, 584] on div "Bench Press MOVEMENT None REGULATE Manual TRACKING 4 SETS 3 REPS # LOAD KGS RPE…" at bounding box center [784, 592] width 1568 height 40
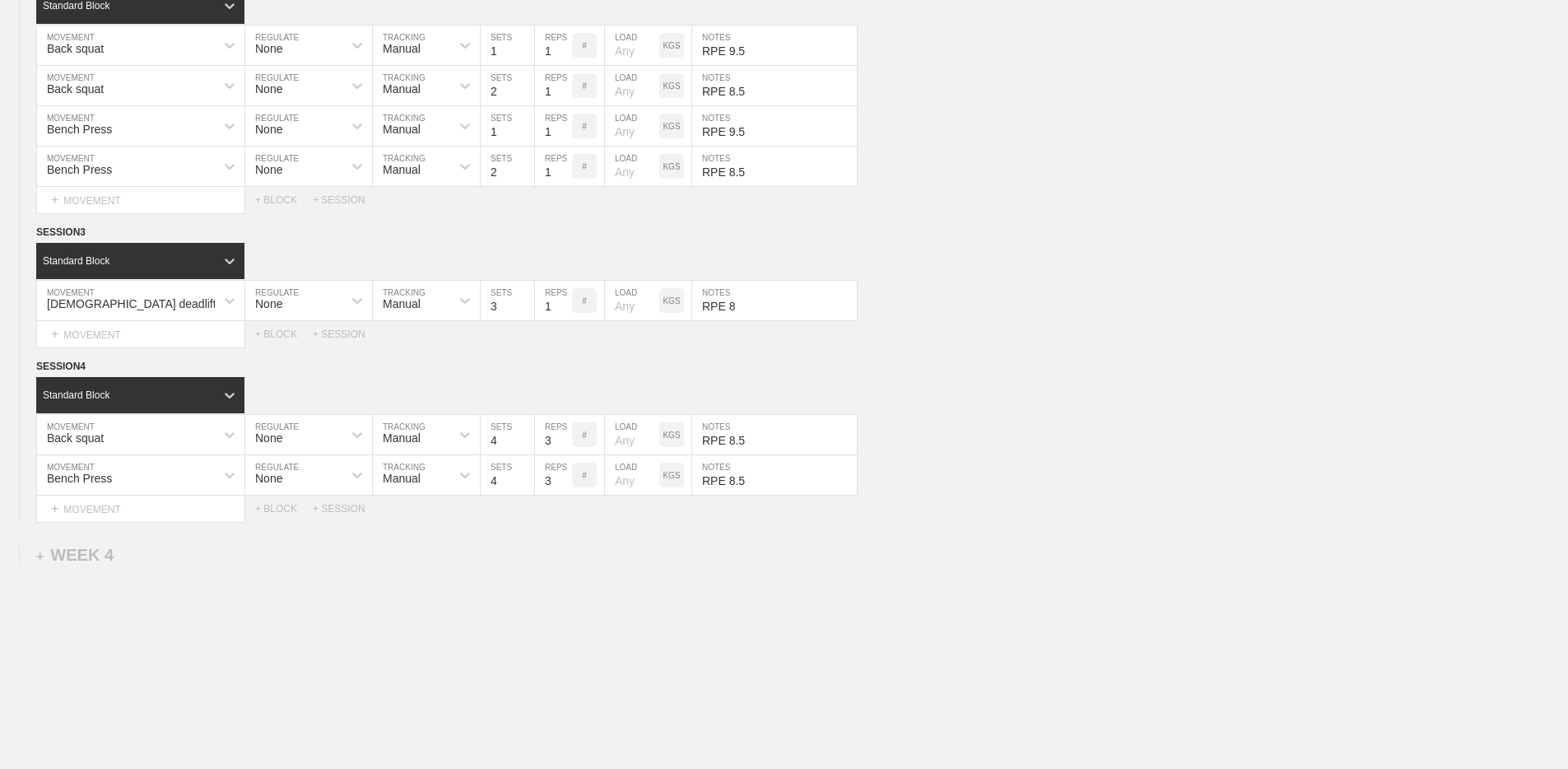
scroll to position [547, 0]
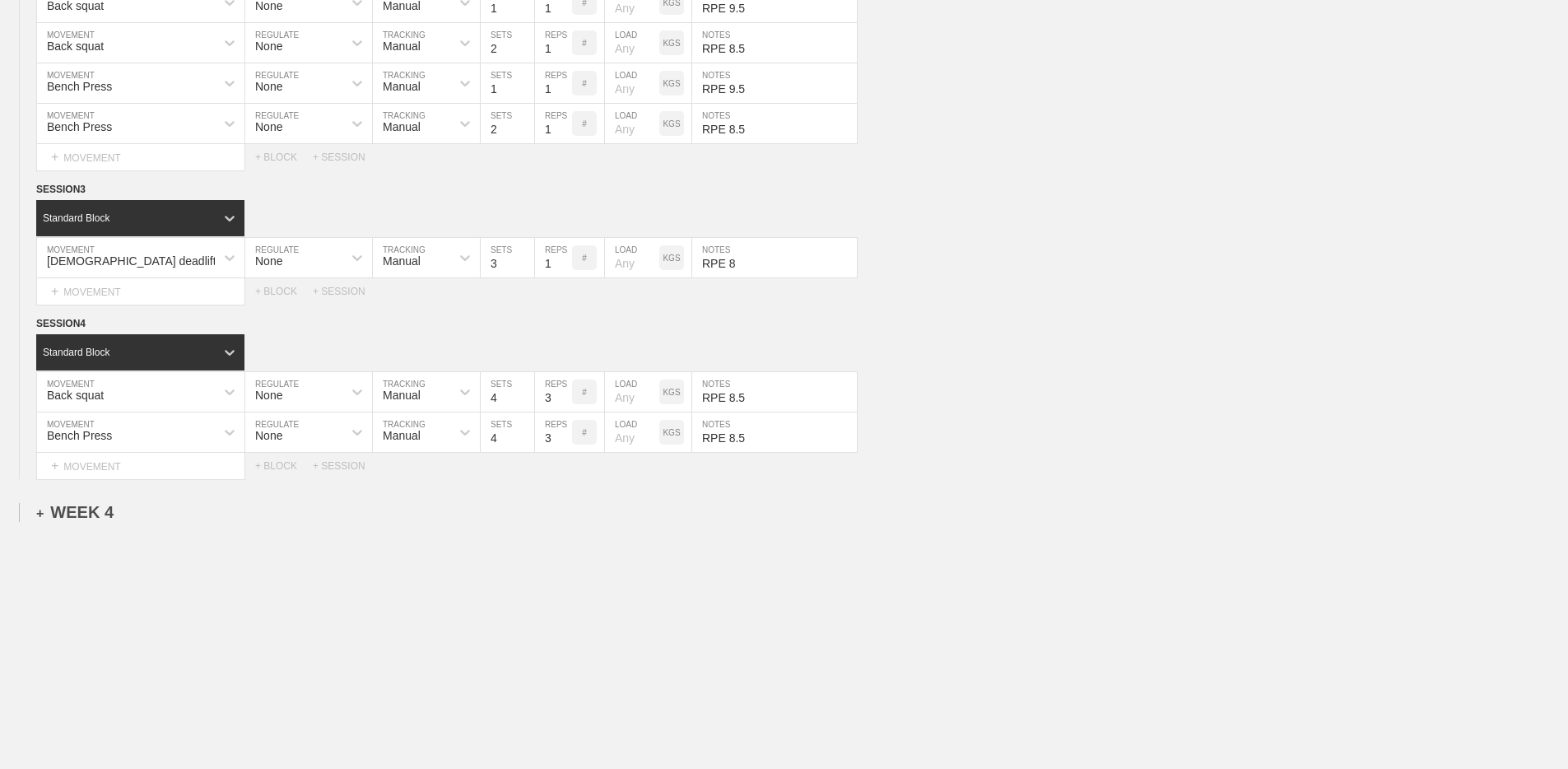
click at [90, 520] on div "+ WEEK 4" at bounding box center [75, 512] width 78 height 19
click at [82, 532] on div "+ SESSION 1" at bounding box center [68, 529] width 63 height 15
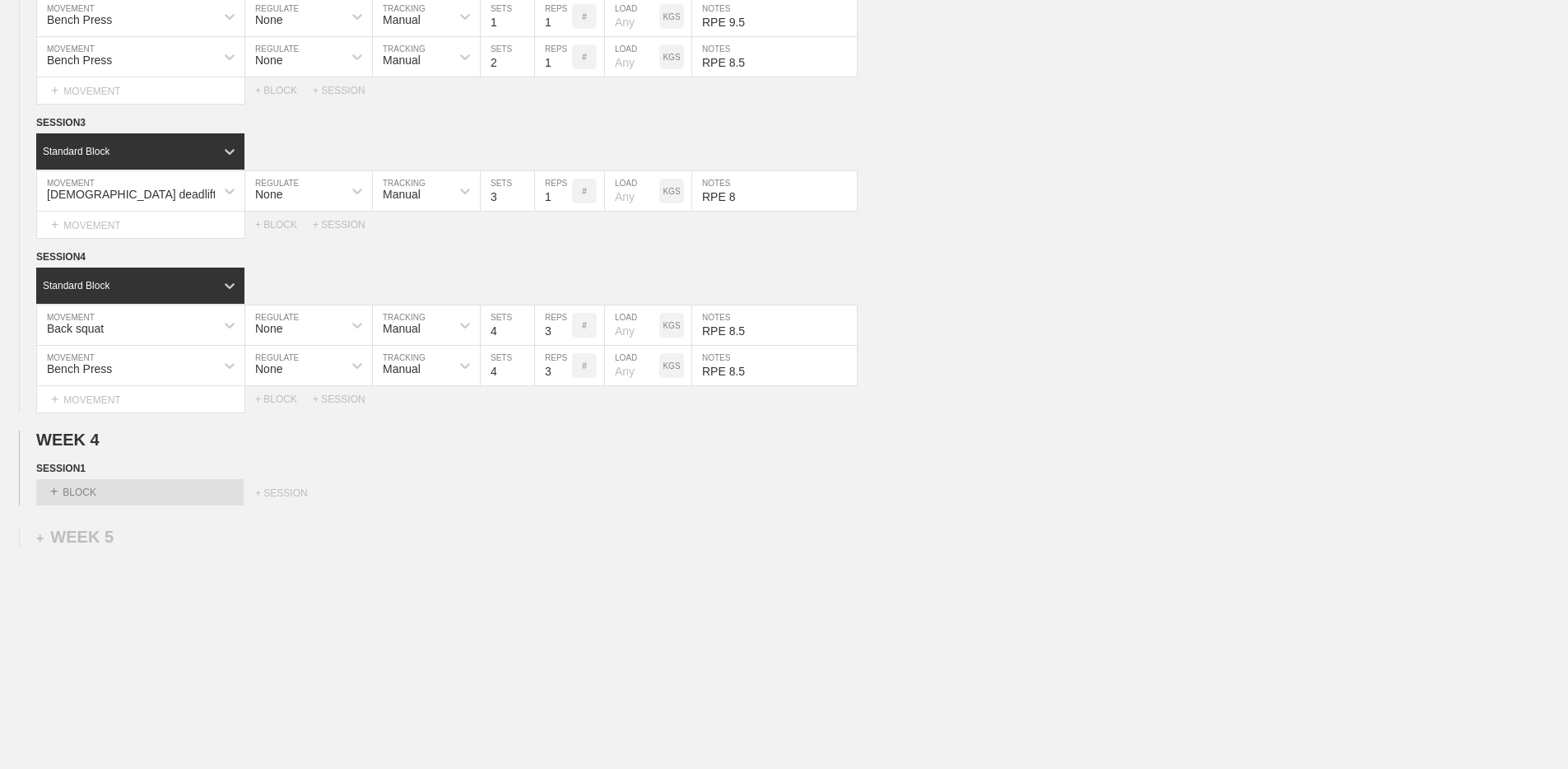
scroll to position [621, 0]
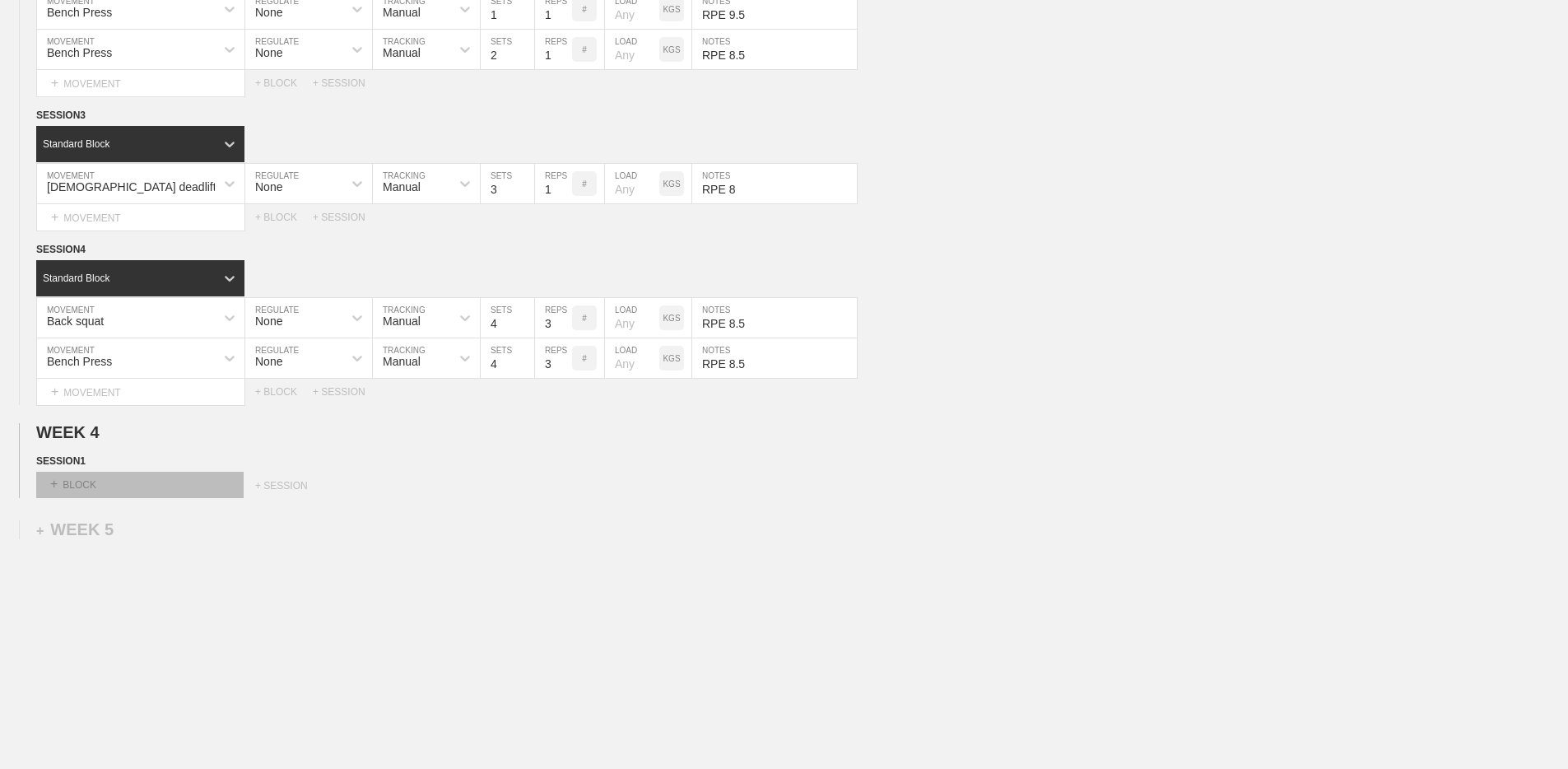
click at [94, 483] on div "+ BLOCK" at bounding box center [140, 484] width 208 height 27
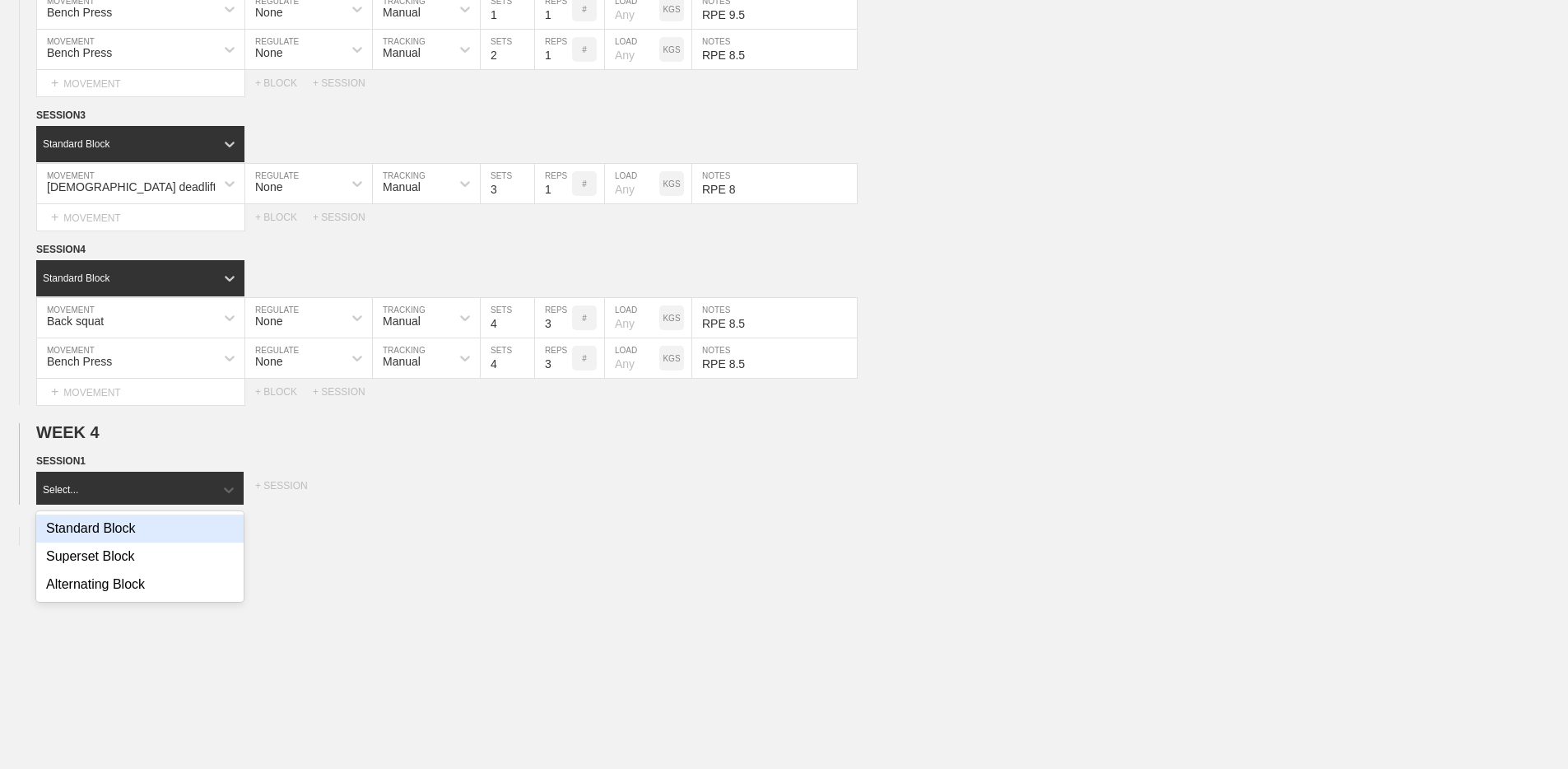
click at [101, 525] on div "Standard Block" at bounding box center [140, 528] width 208 height 28
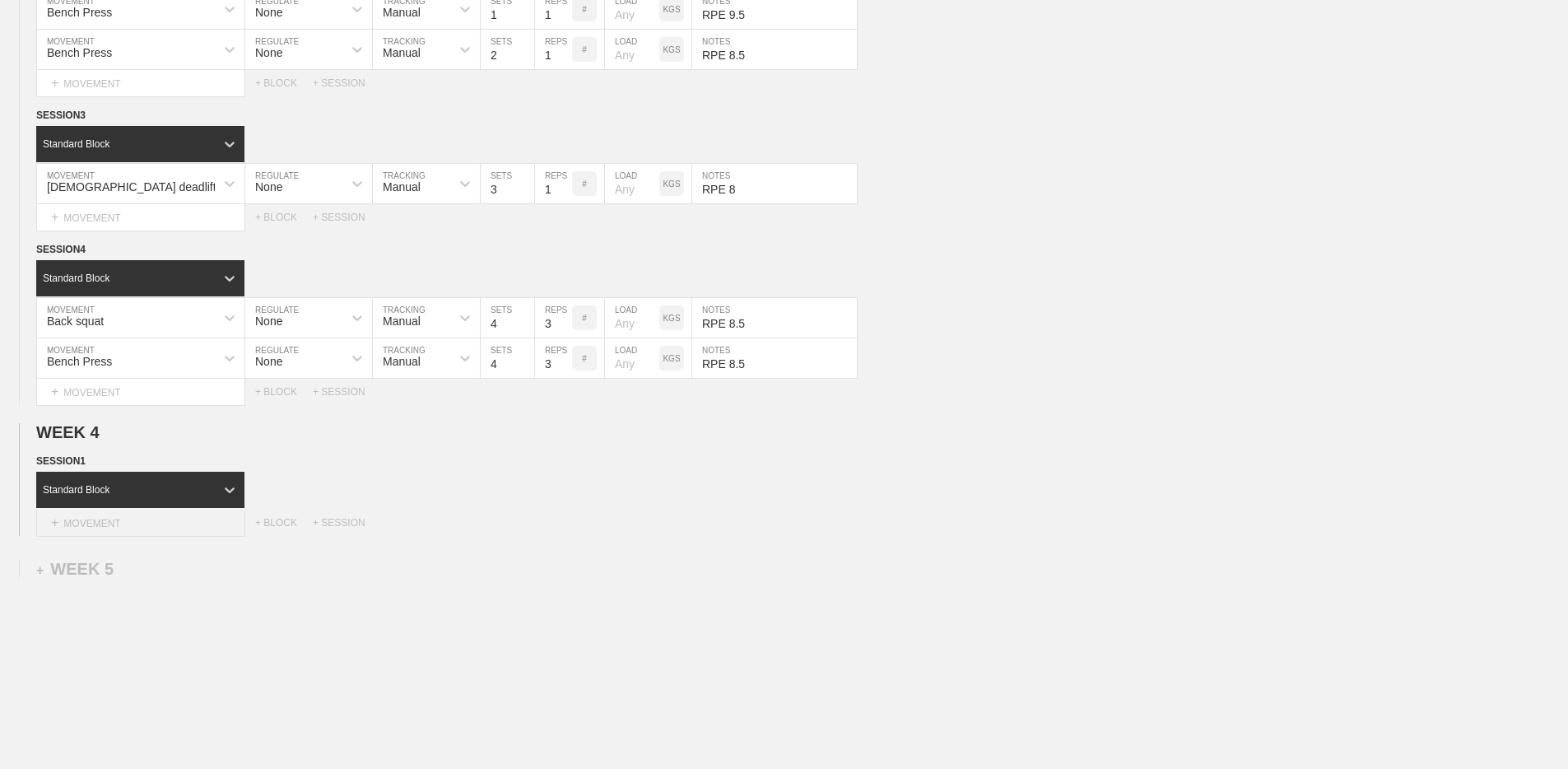
click at [119, 523] on div "+ MOVEMENT" at bounding box center [141, 523] width 209 height 28
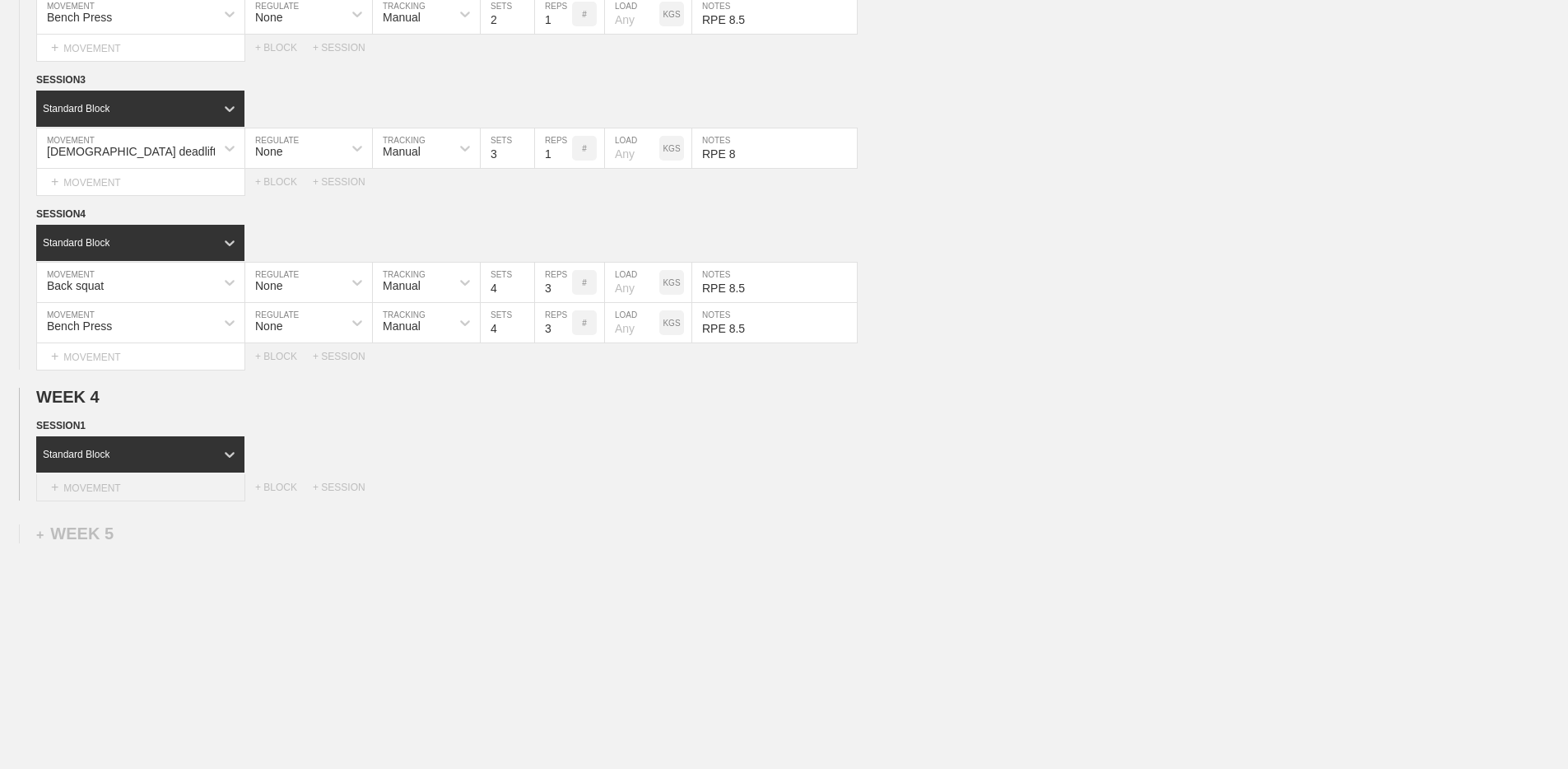
scroll to position [662, 0]
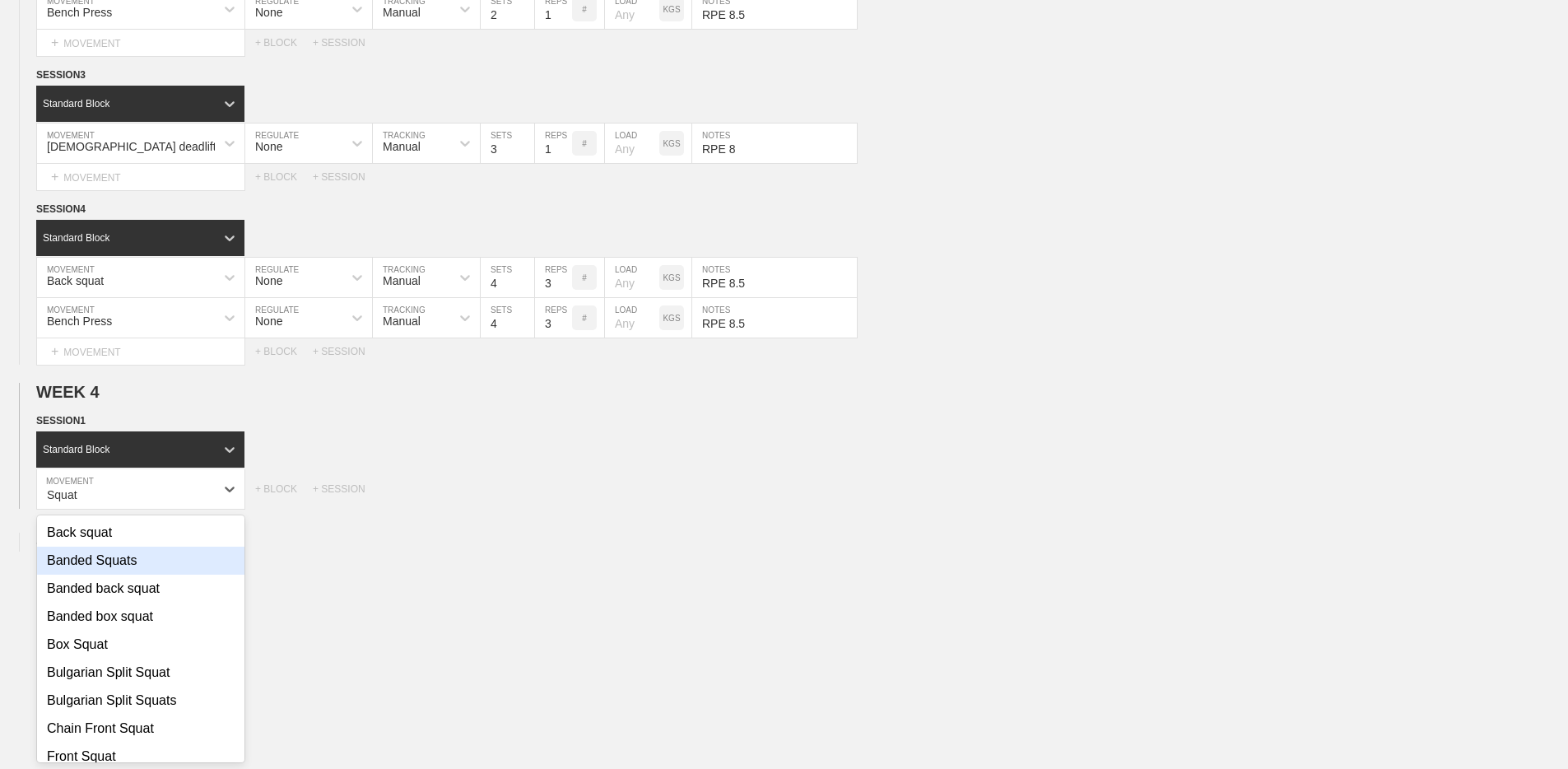
click at [119, 530] on div "Back squat" at bounding box center [141, 533] width 208 height 28
type input "Squat"
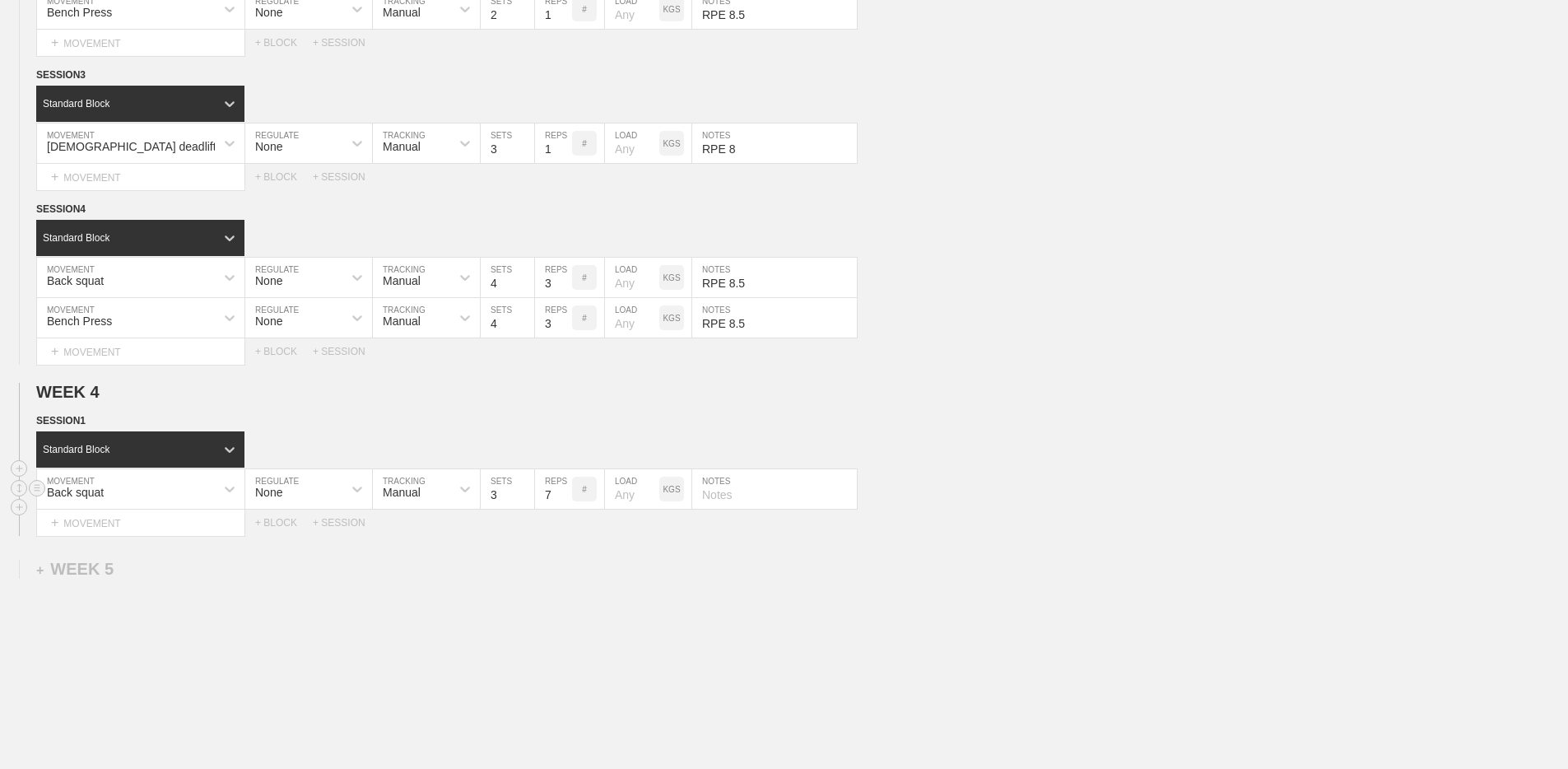
click at [565, 499] on input "7" at bounding box center [553, 489] width 37 height 39
click at [565, 499] on input "6" at bounding box center [553, 489] width 37 height 39
type input "5"
click at [565, 499] on input "5" at bounding box center [553, 489] width 37 height 39
click at [353, 489] on icon at bounding box center [356, 488] width 17 height 17
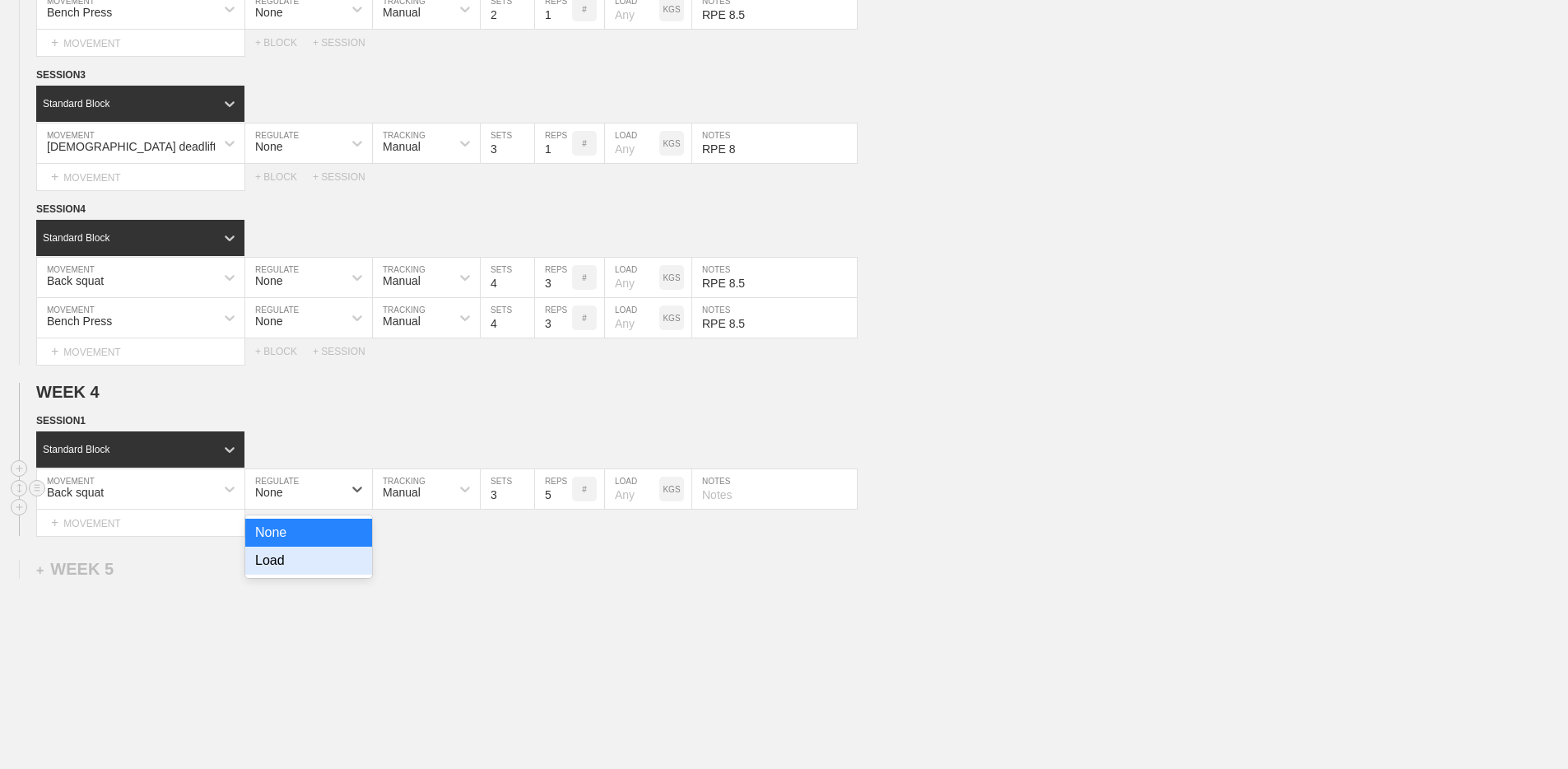
click at [347, 554] on div "Load" at bounding box center [308, 560] width 127 height 28
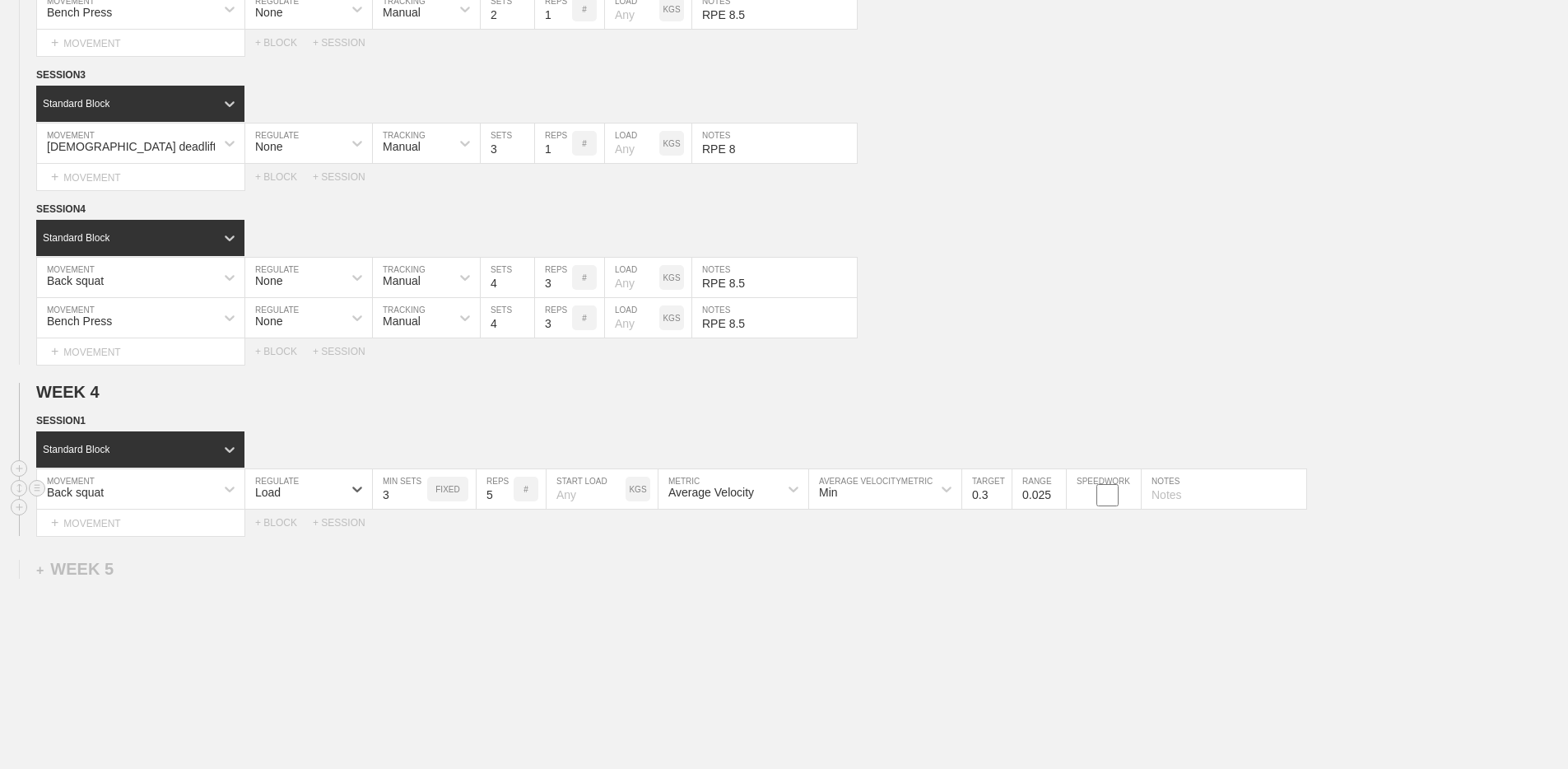
click at [765, 487] on div "Average Velocity" at bounding box center [719, 488] width 120 height 28
click at [339, 491] on div "Load" at bounding box center [293, 488] width 97 height 28
click at [322, 535] on div "None" at bounding box center [308, 533] width 127 height 28
click at [664, 490] on p "KGS" at bounding box center [671, 488] width 18 height 9
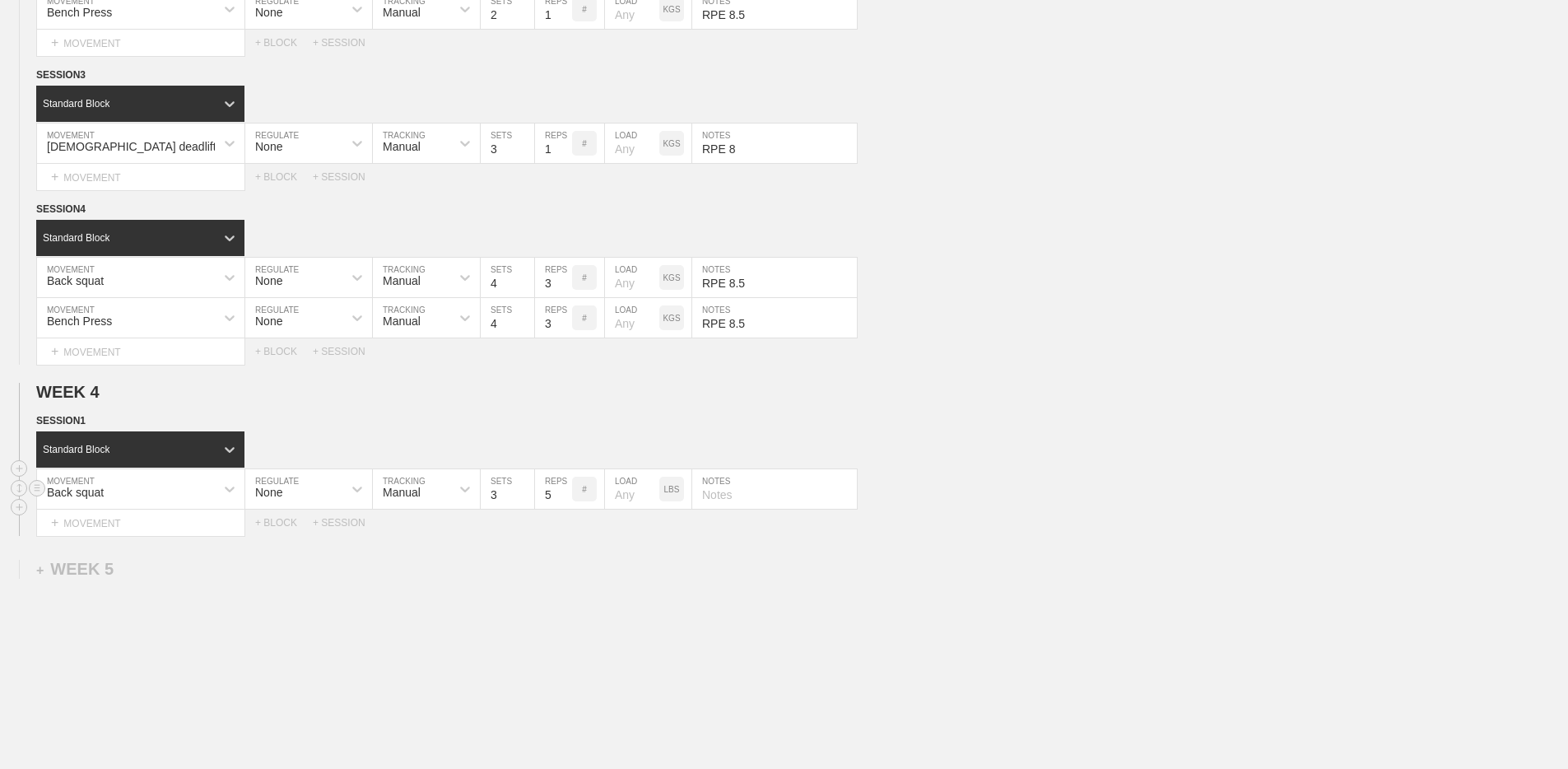
click at [670, 489] on p "LBS" at bounding box center [672, 488] width 16 height 9
click at [634, 492] on input "number" at bounding box center [631, 489] width 54 height 39
type input "65"
click at [650, 549] on div "WEEK 1 DUPLICATE DELETE WEEK 2 DUPLICATE DELETE WEEK 3 DUPLICATE DELETE SESSION…" at bounding box center [784, 170] width 1568 height 1311
click at [189, 517] on div "+ MOVEMENT" at bounding box center [141, 523] width 209 height 28
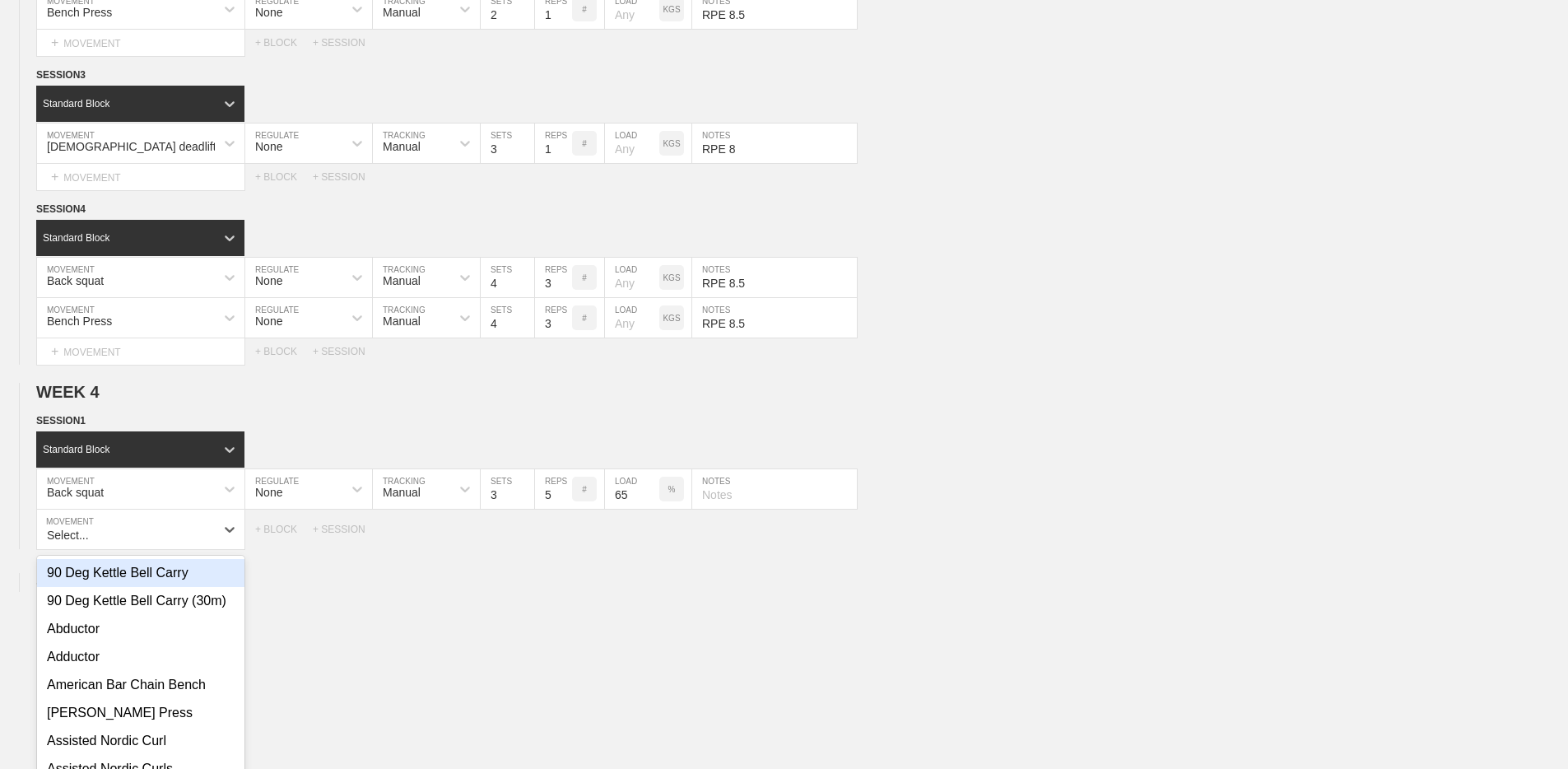
scroll to position [702, 0]
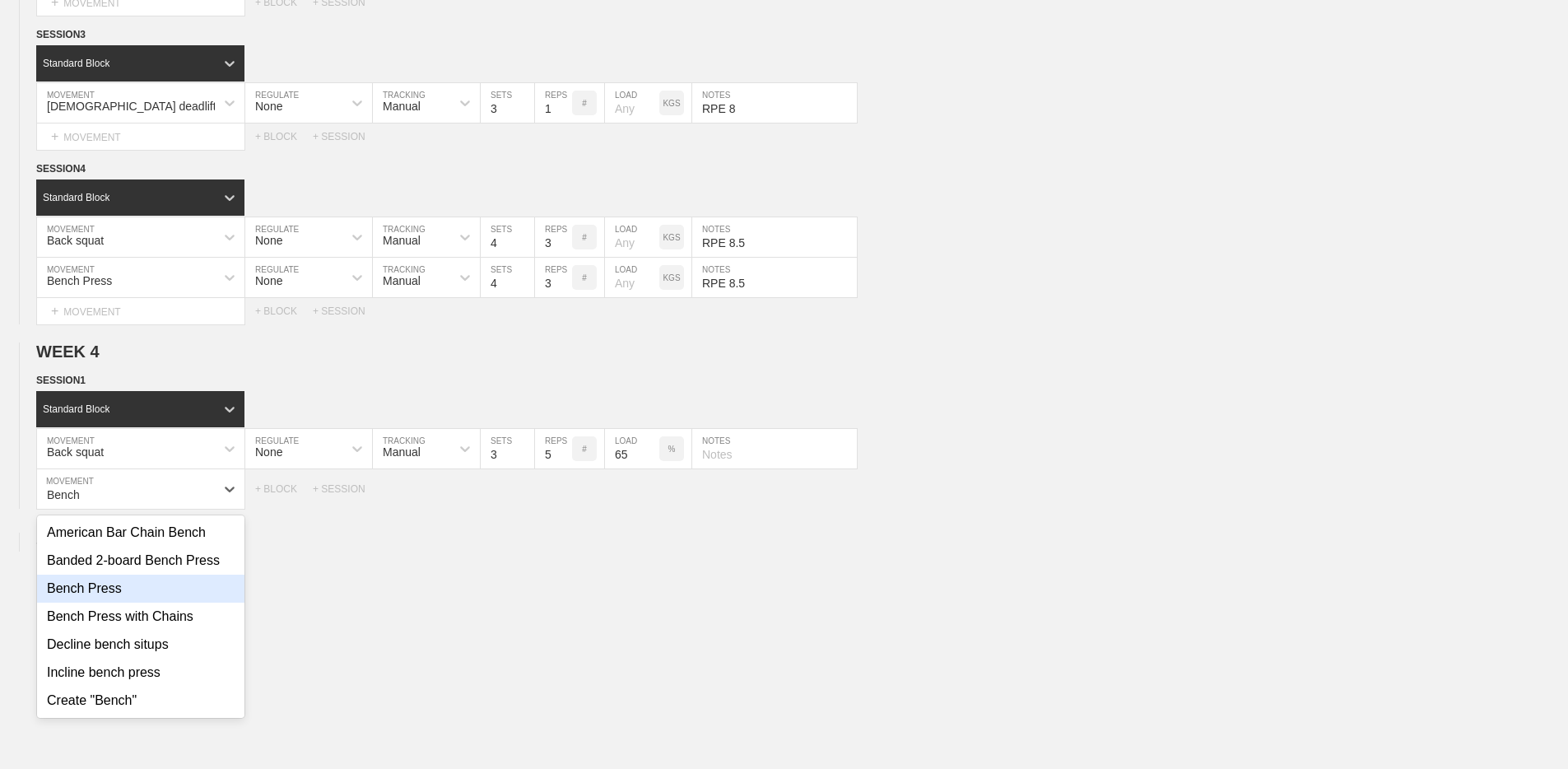
click at [80, 594] on div "Bench Press" at bounding box center [141, 589] width 208 height 28
type input "Bench"
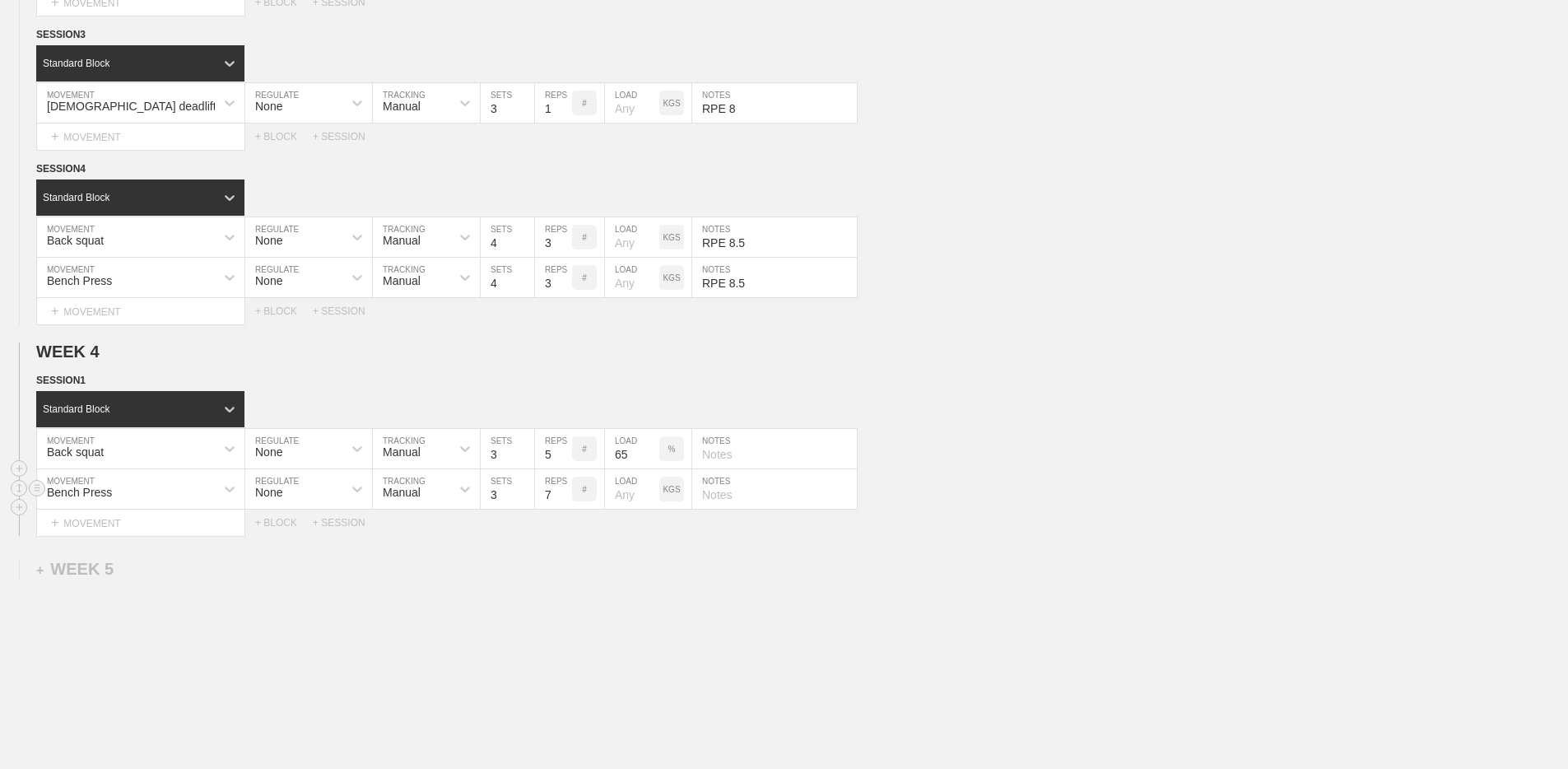
click at [561, 498] on input "7" at bounding box center [553, 489] width 37 height 39
click at [561, 498] on input "6" at bounding box center [553, 489] width 37 height 39
type input "5"
click at [561, 498] on input "5" at bounding box center [553, 489] width 37 height 39
click at [665, 488] on p "KGS" at bounding box center [671, 488] width 18 height 9
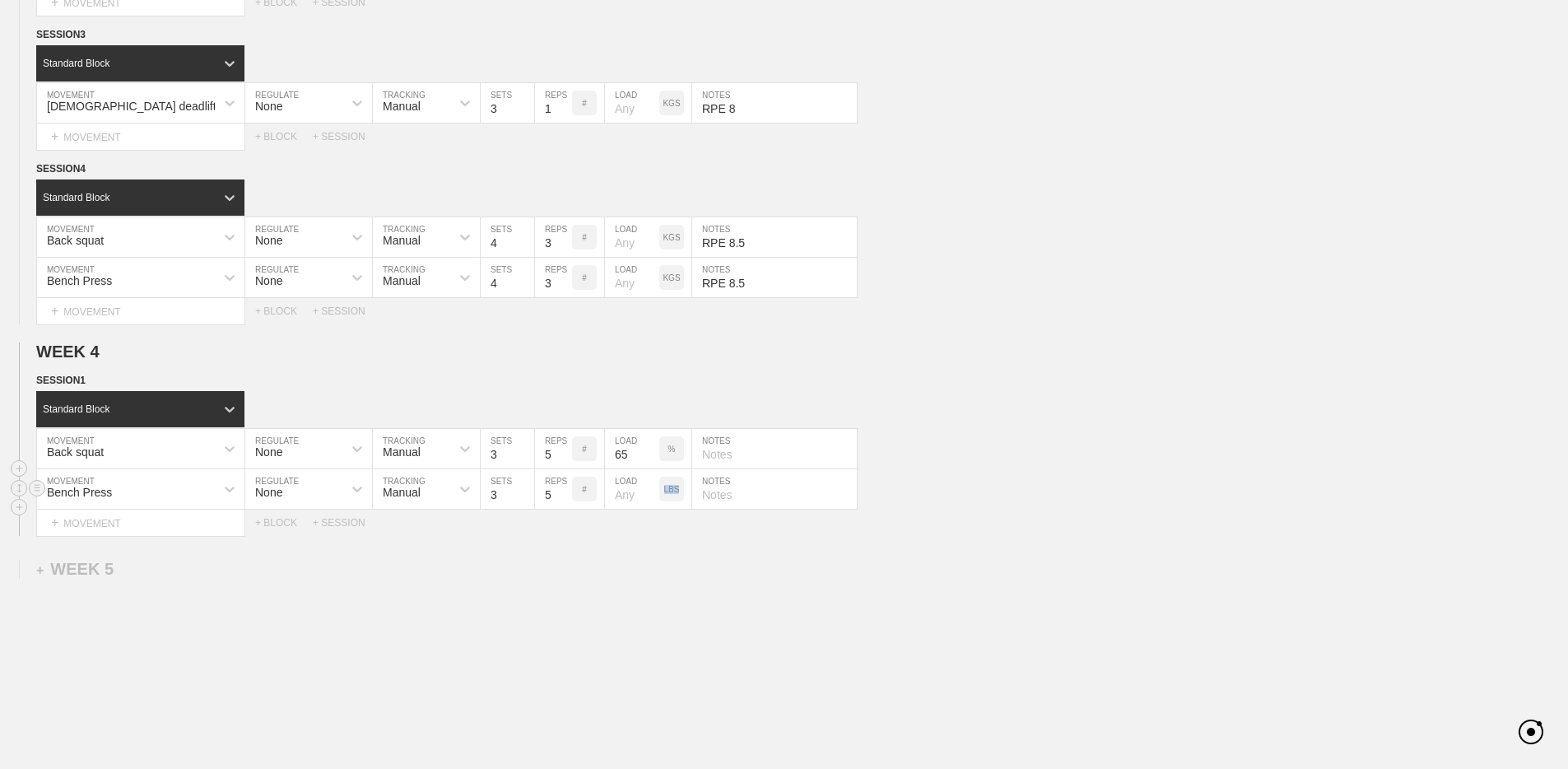
click at [665, 488] on p "LBS" at bounding box center [672, 488] width 16 height 9
click at [665, 488] on div "LBS" at bounding box center [671, 488] width 25 height 25
click at [664, 491] on p "KGS" at bounding box center [671, 488] width 18 height 9
click at [664, 491] on p "LBS" at bounding box center [672, 488] width 16 height 9
click at [634, 491] on input "number" at bounding box center [631, 489] width 54 height 39
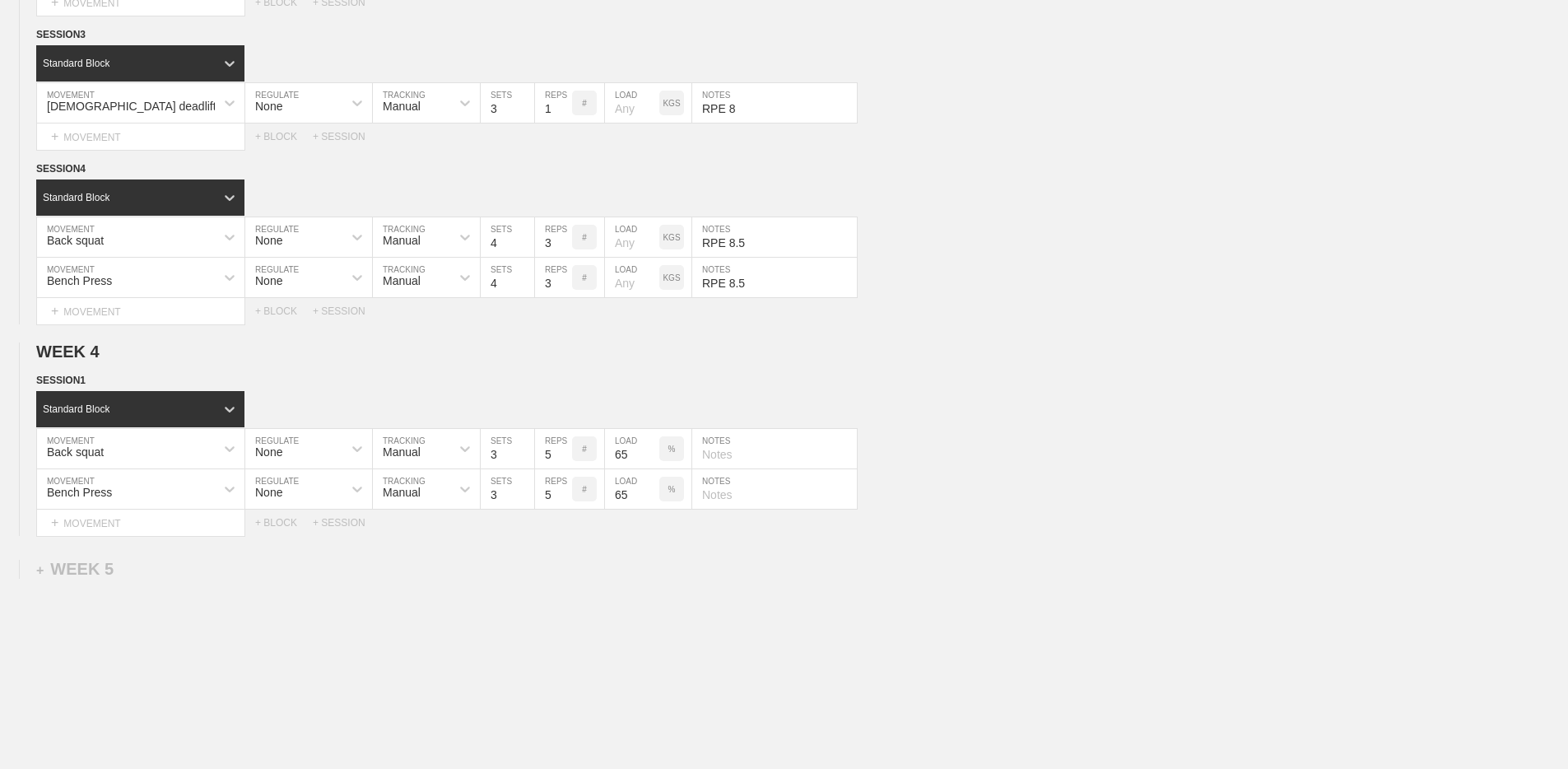
type input "65"
click at [675, 548] on div "WEEK 1 DUPLICATE DELETE WEEK 2 DUPLICATE DELETE WEEK 3 DUPLICATE DELETE SESSION…" at bounding box center [784, 151] width 1568 height 1351
click at [344, 523] on div "+ SESSION" at bounding box center [345, 523] width 66 height 12
click at [115, 576] on div "+ BLOCK" at bounding box center [140, 578] width 208 height 27
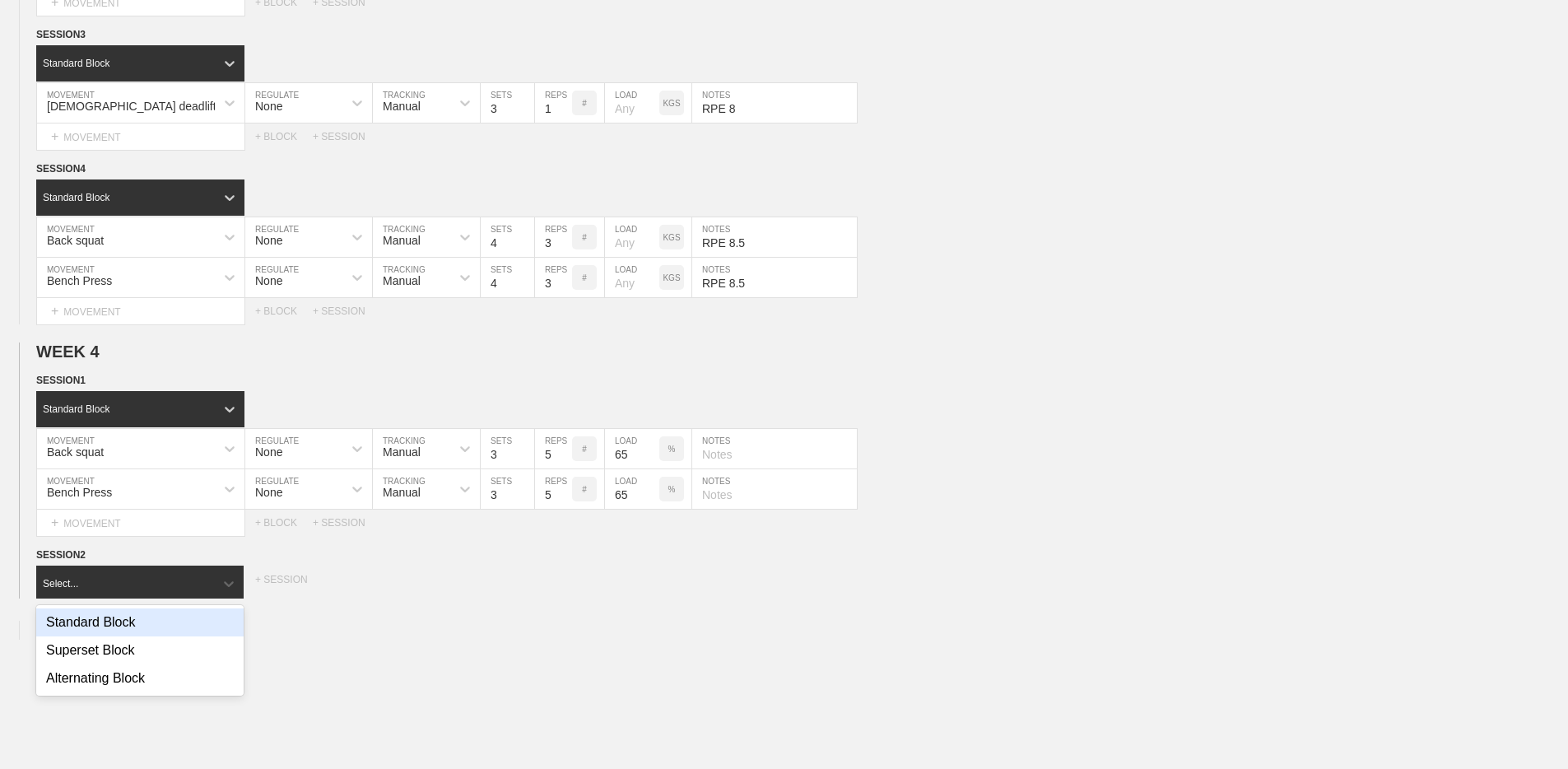
click at [118, 615] on div "Standard Block" at bounding box center [140, 622] width 208 height 28
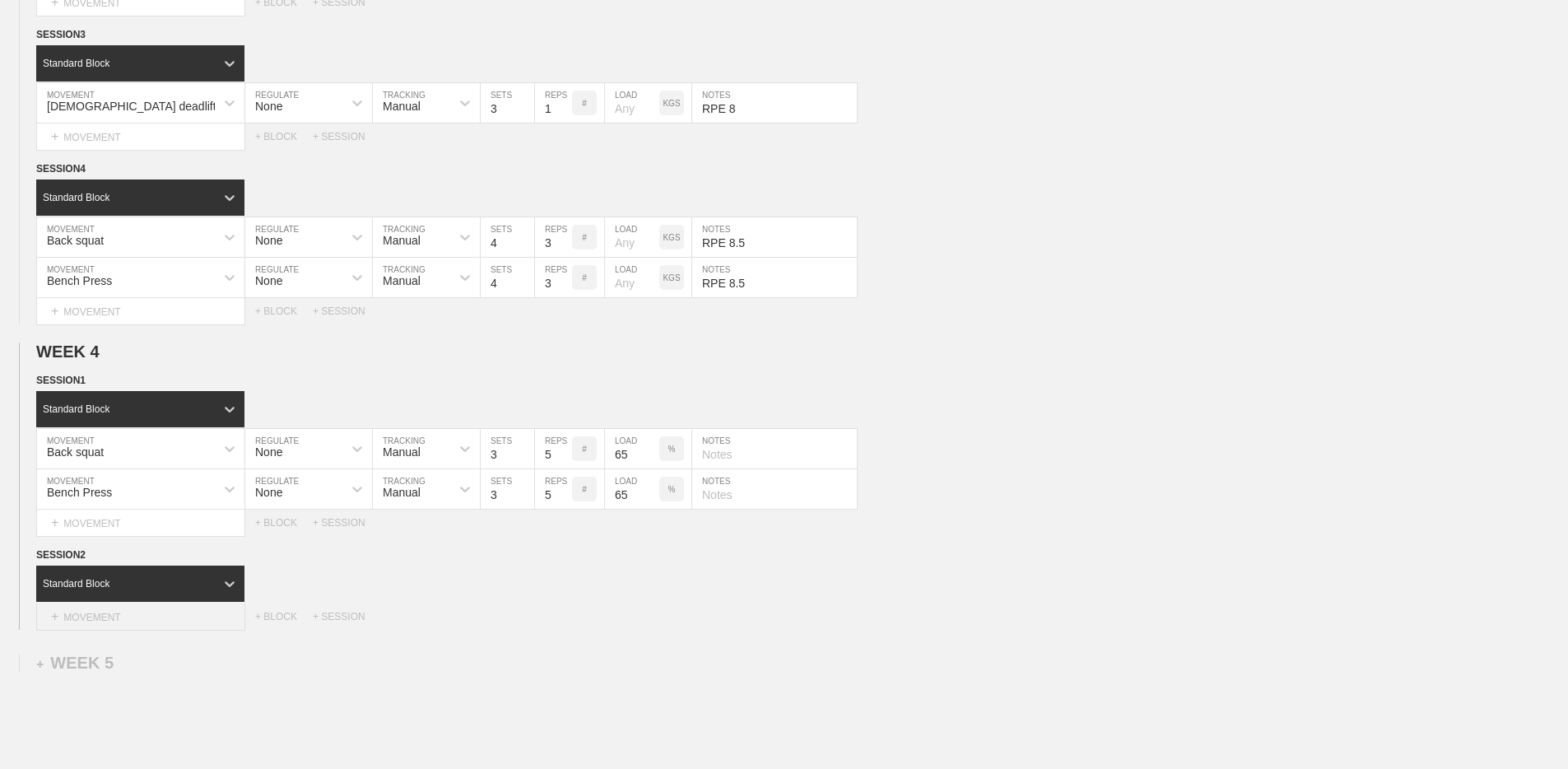
click at [127, 616] on div "+ MOVEMENT" at bounding box center [141, 617] width 209 height 28
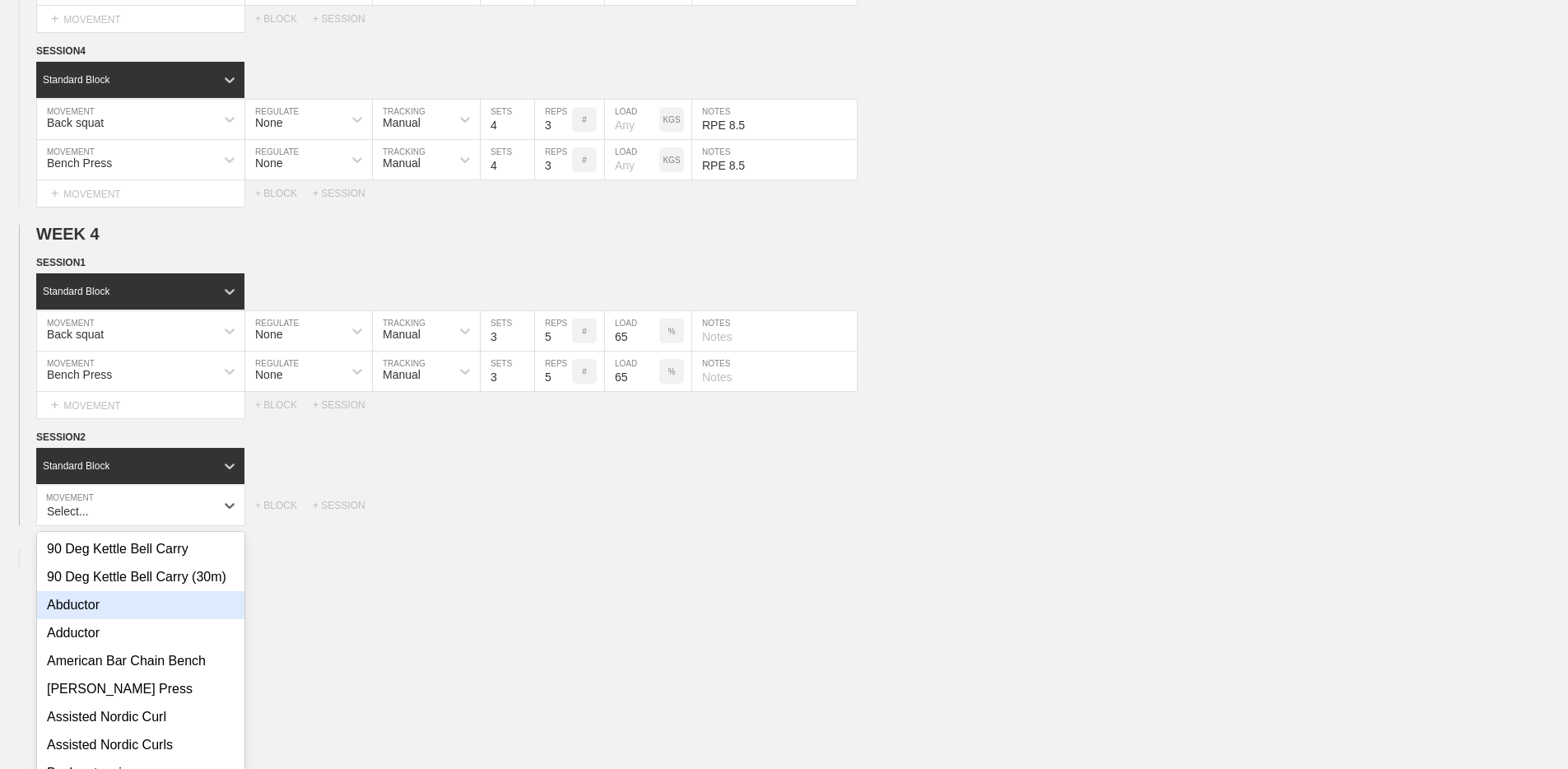
scroll to position [836, 0]
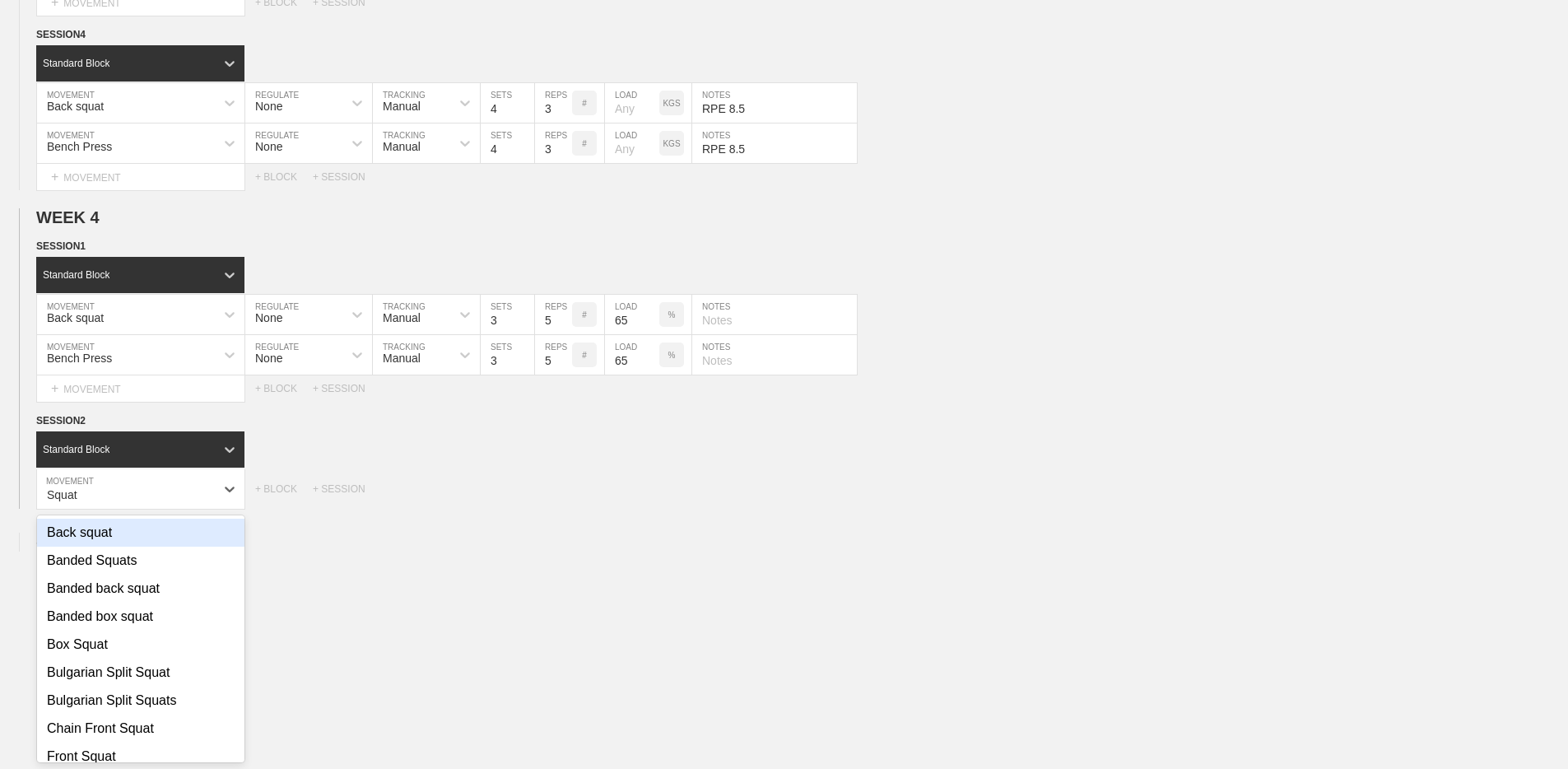
click at [124, 535] on div "Back squat" at bounding box center [141, 533] width 208 height 28
type input "Squat"
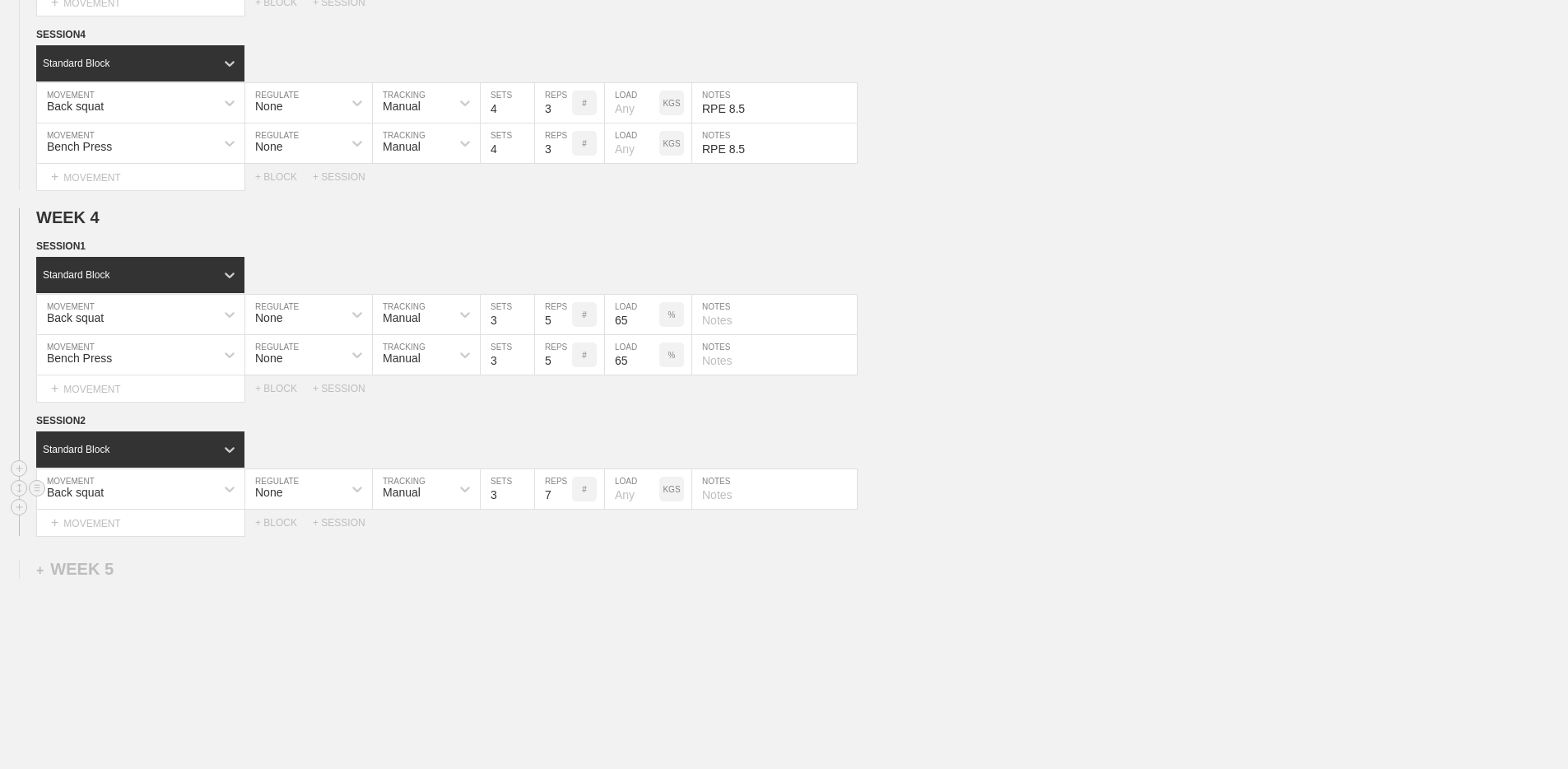
click at [565, 499] on input "7" at bounding box center [553, 489] width 37 height 39
click at [565, 499] on input "6" at bounding box center [553, 489] width 37 height 39
click at [565, 499] on input "5" at bounding box center [553, 489] width 37 height 39
click at [565, 499] on input "4" at bounding box center [553, 489] width 37 height 39
type input "3"
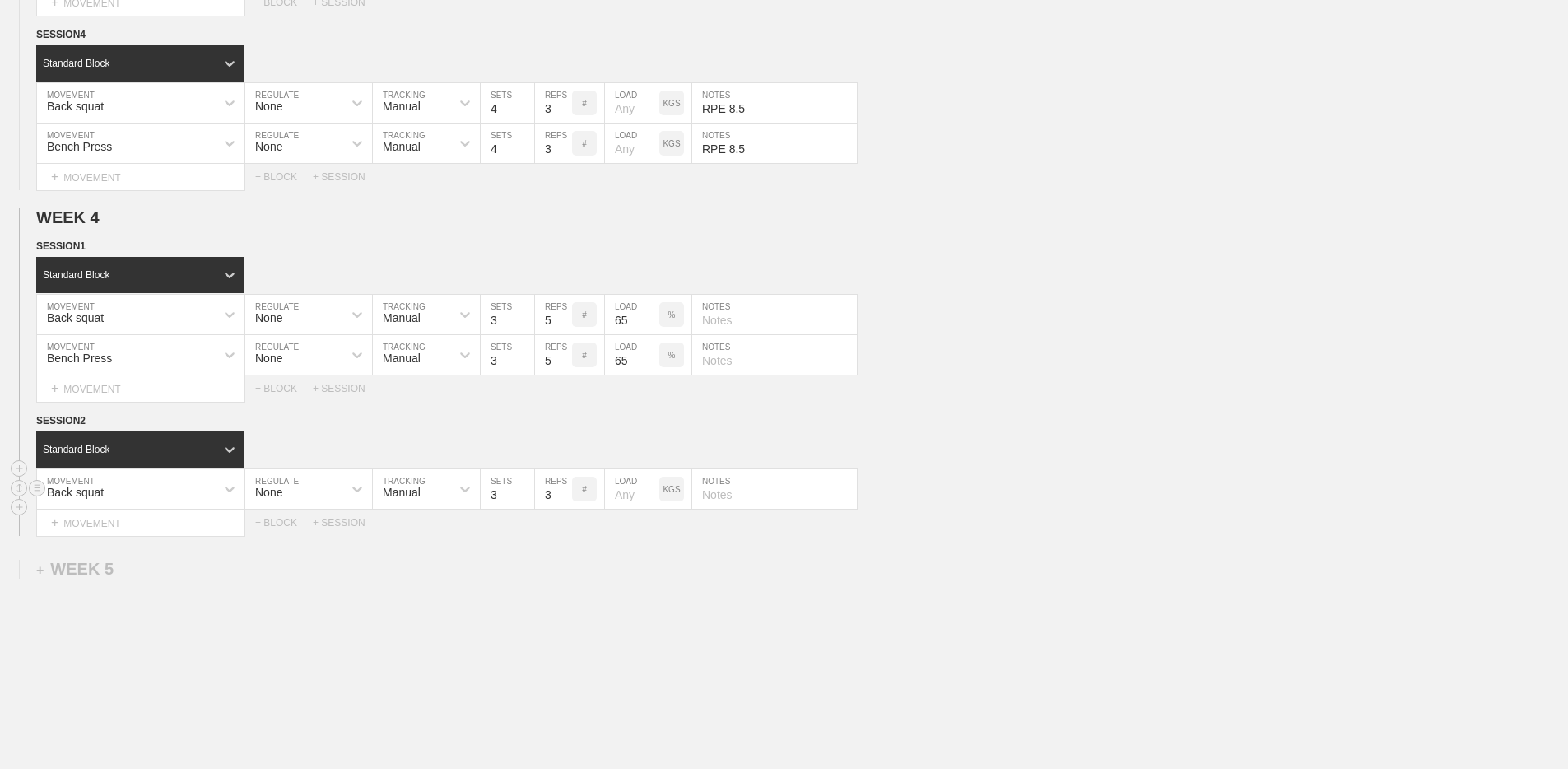
click at [565, 499] on input "3" at bounding box center [553, 489] width 37 height 39
click at [674, 491] on p "KGS" at bounding box center [671, 488] width 18 height 9
click at [674, 491] on p "LBS" at bounding box center [672, 488] width 16 height 9
click at [633, 497] on input "number" at bounding box center [631, 489] width 54 height 39
type input "70"
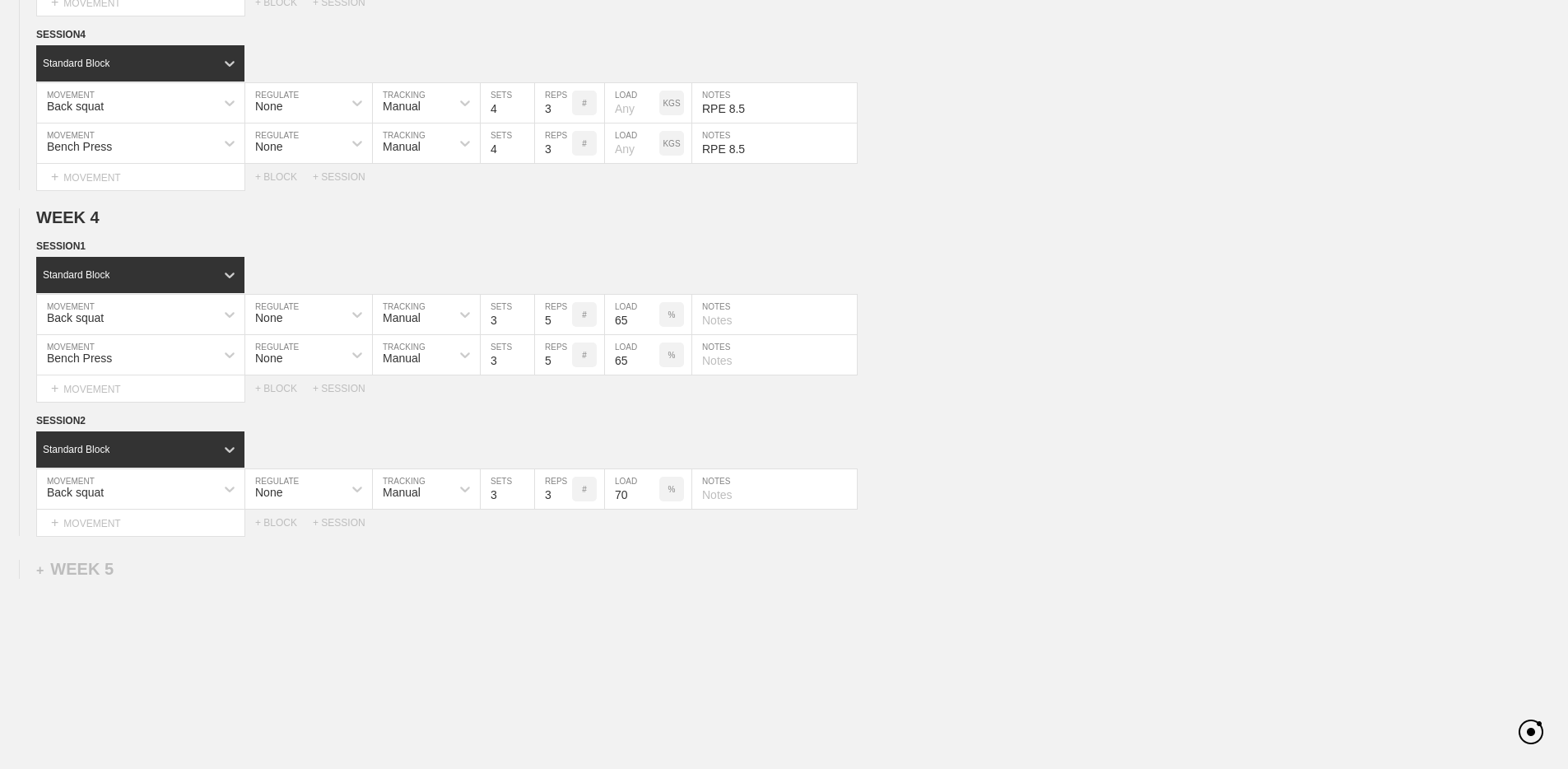
click at [569, 545] on div "WEEK 1 DUPLICATE DELETE WEEK 2 DUPLICATE DELETE WEEK 3 DUPLICATE DELETE SESSION…" at bounding box center [784, 83] width 1568 height 1485
click at [194, 518] on div "+ MOVEMENT" at bounding box center [141, 523] width 209 height 28
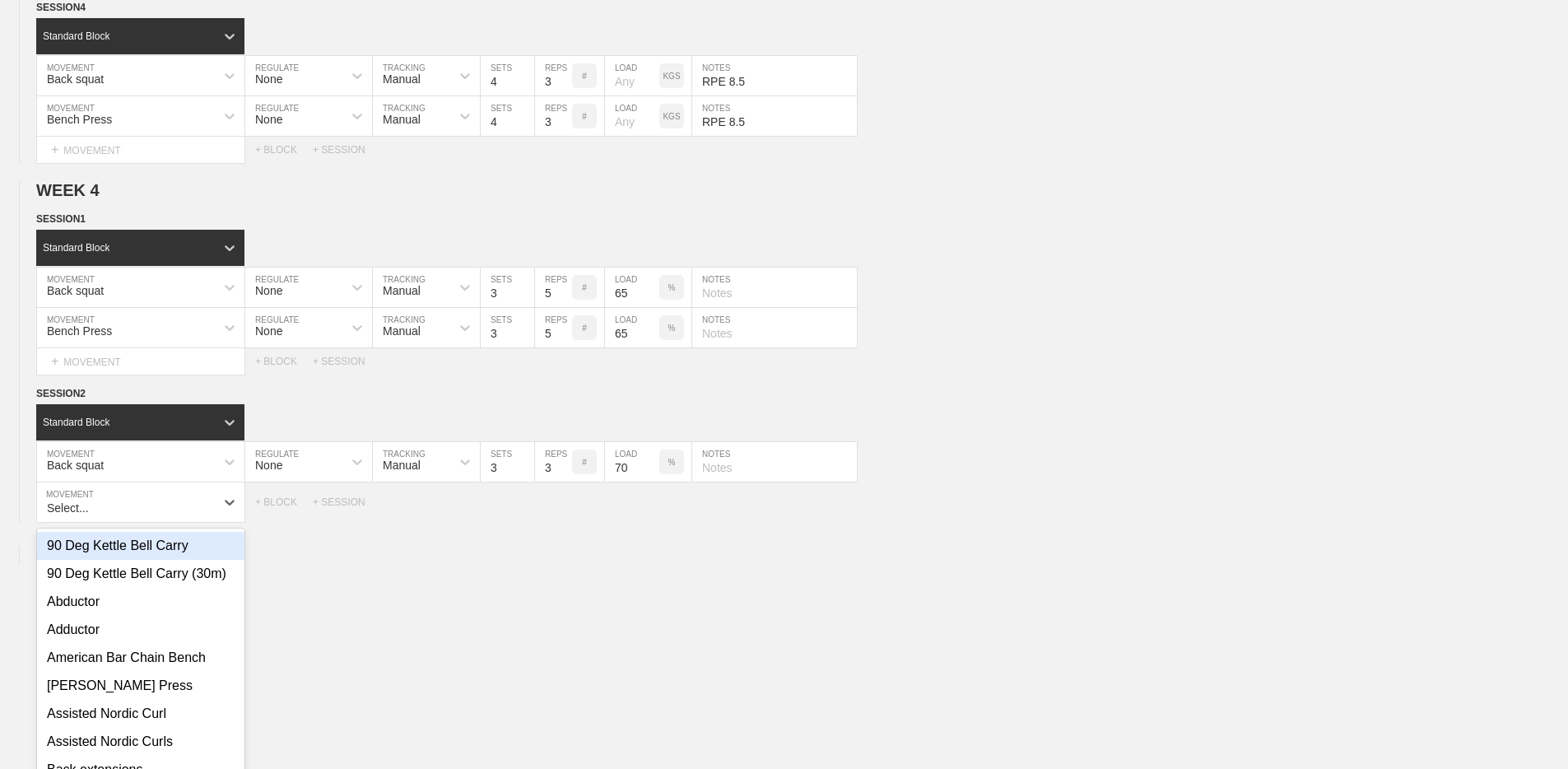
scroll to position [876, 0]
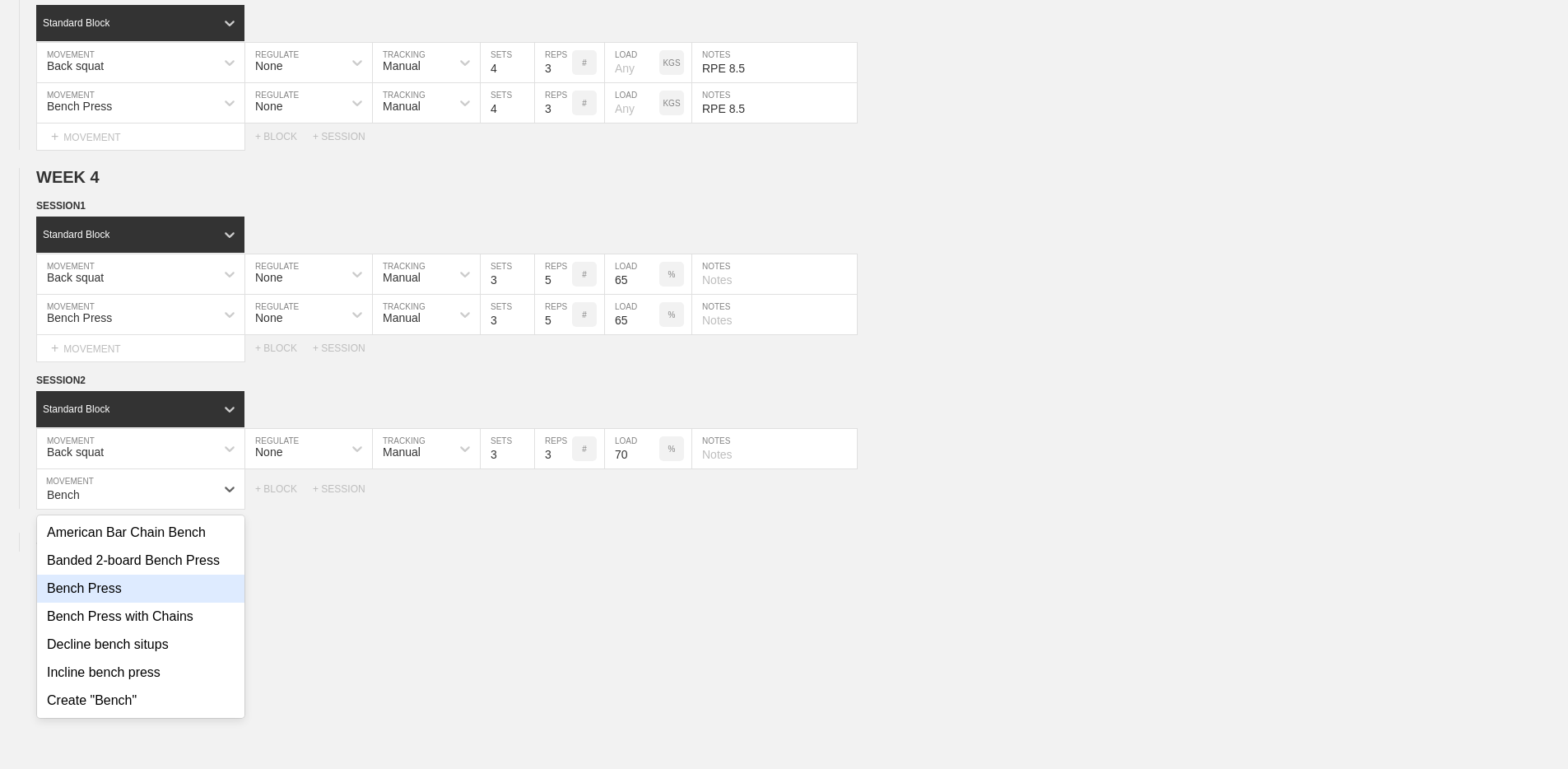
click at [147, 585] on div "Bench Press" at bounding box center [141, 589] width 208 height 28
type input "Bench"
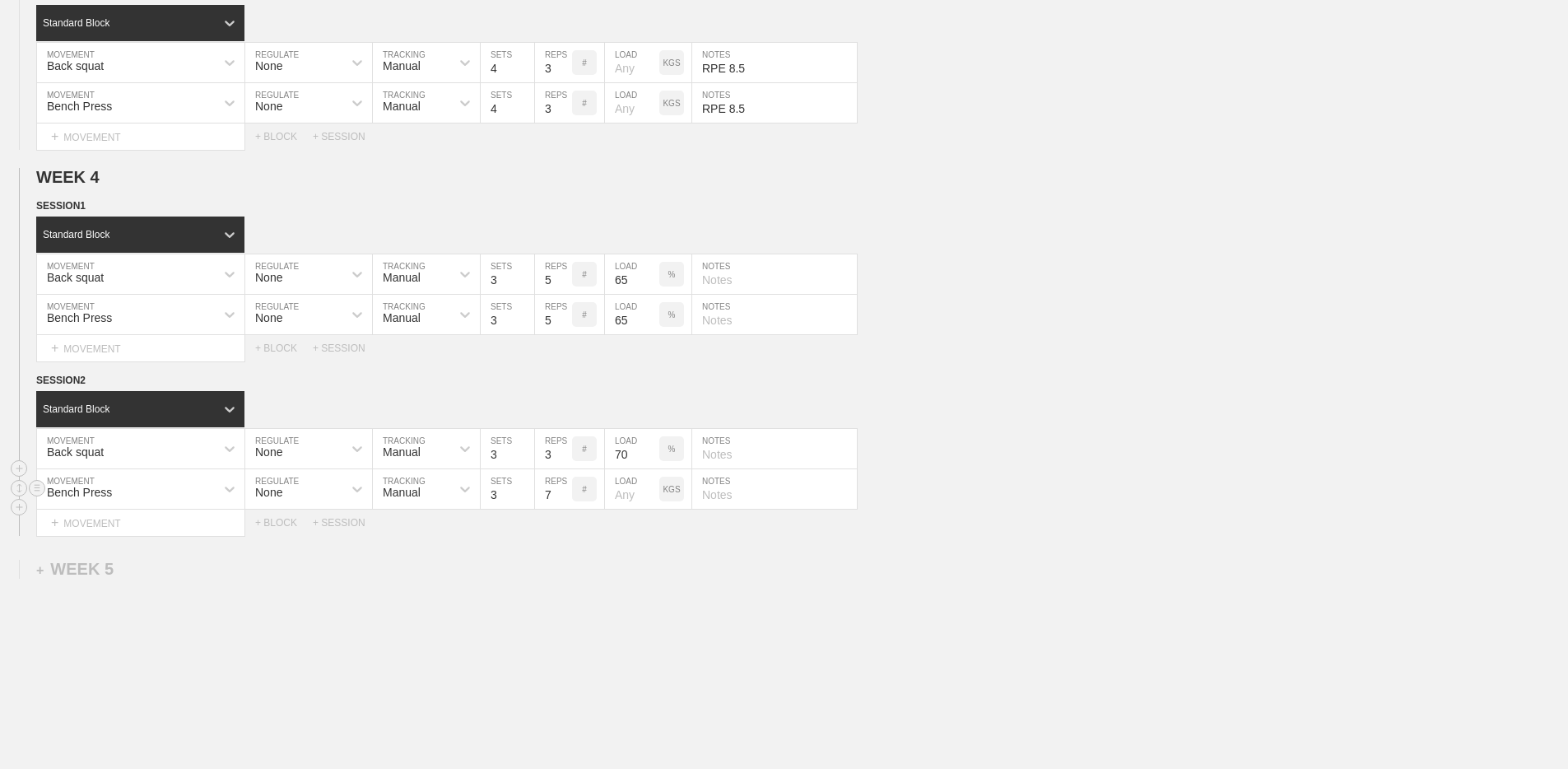
click at [563, 499] on input "7" at bounding box center [553, 489] width 37 height 39
click at [563, 499] on input "6" at bounding box center [553, 489] width 37 height 39
click at [563, 499] on input "5" at bounding box center [553, 489] width 37 height 39
click at [563, 499] on input "4" at bounding box center [553, 489] width 37 height 39
type input "3"
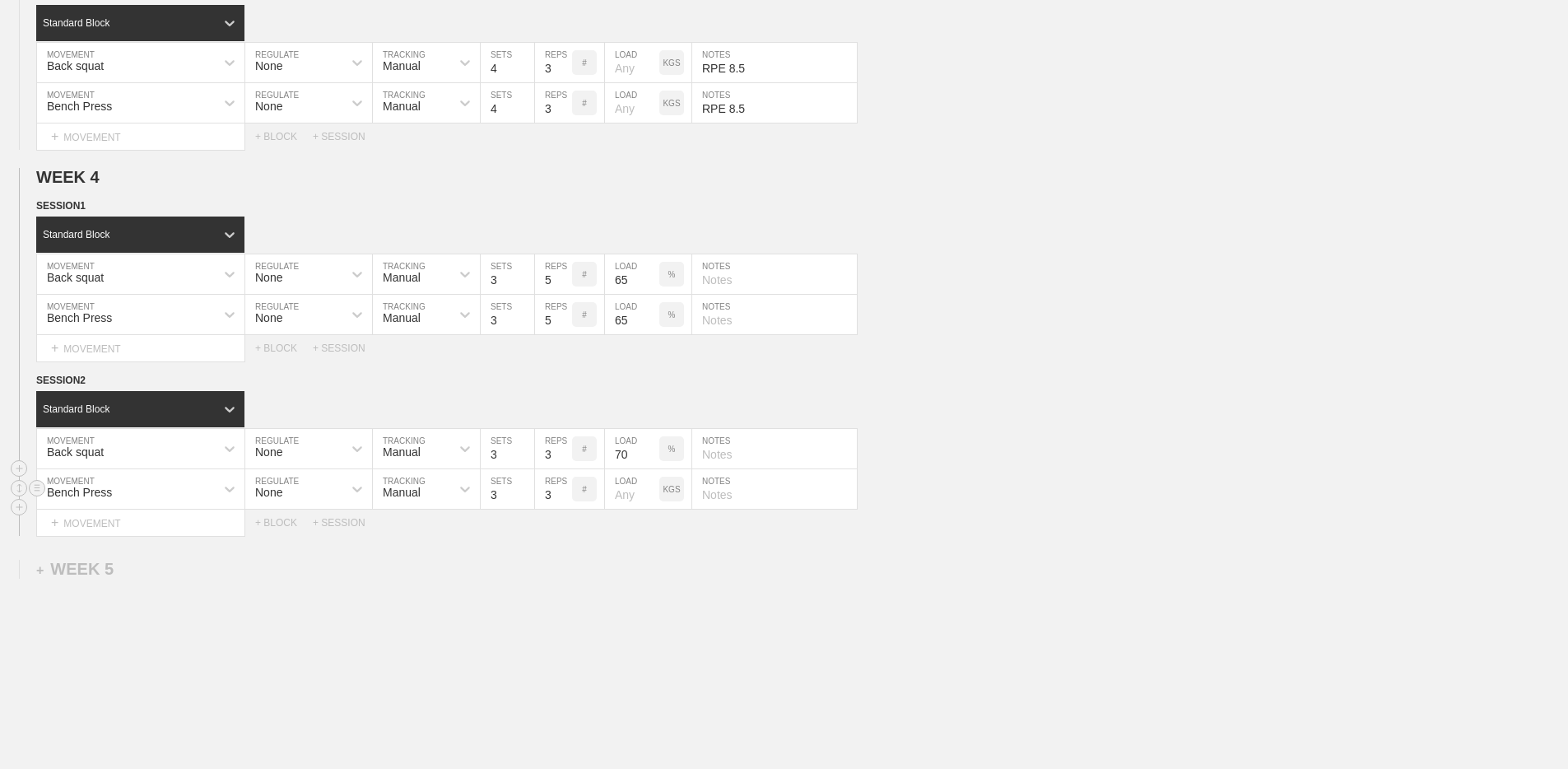
click at [563, 499] on input "3" at bounding box center [553, 489] width 37 height 39
click at [619, 497] on input "number" at bounding box center [631, 489] width 54 height 39
type input "70"
click at [666, 493] on p "KGS" at bounding box center [671, 488] width 18 height 9
click at [666, 493] on p "LBS" at bounding box center [672, 488] width 16 height 9
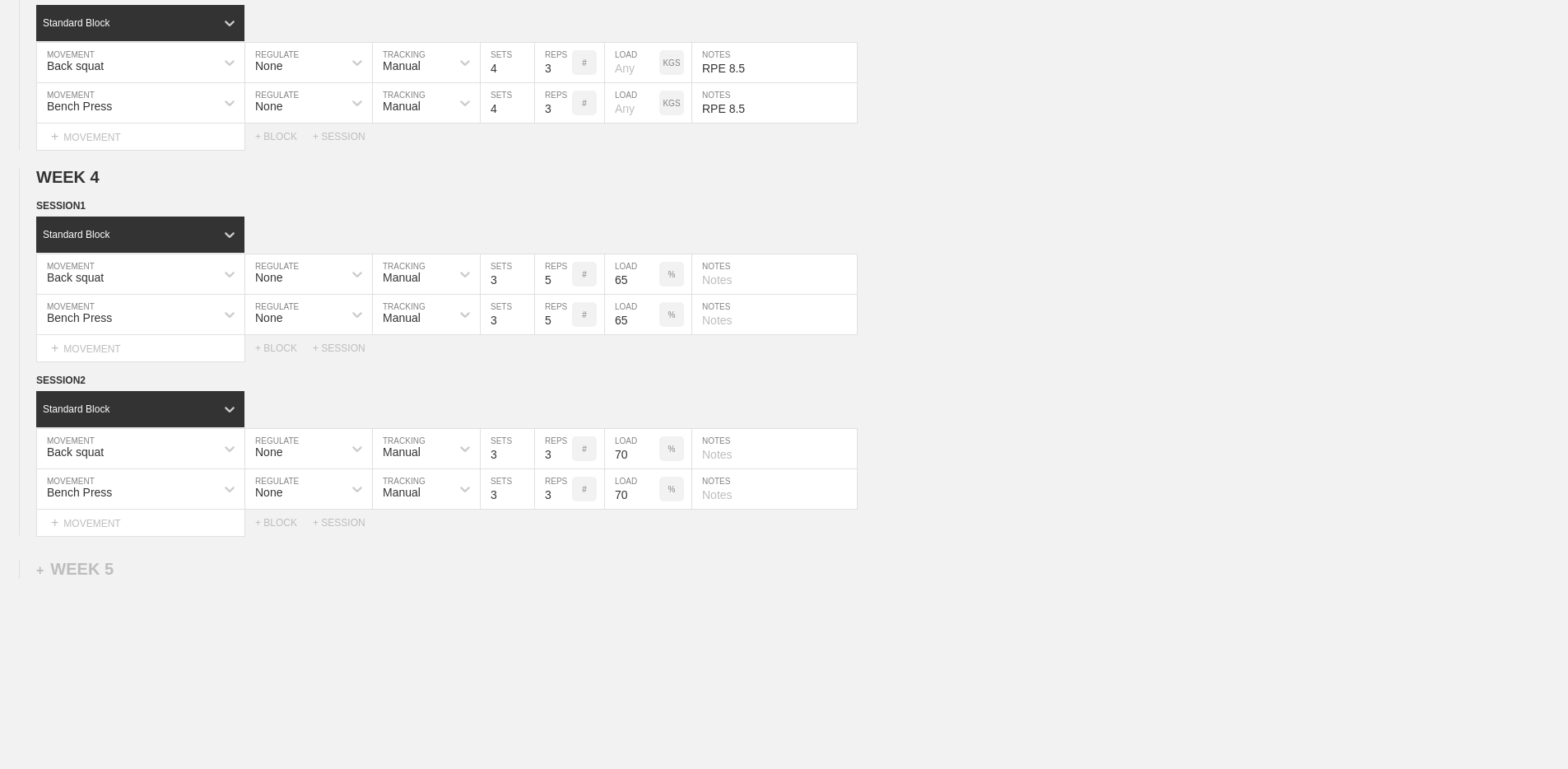
click at [668, 543] on div "WEEK 1 DUPLICATE DELETE WEEK 2 DUPLICATE DELETE WEEK 3 DUPLICATE DELETE SESSION…" at bounding box center [784, 62] width 1568 height 1525
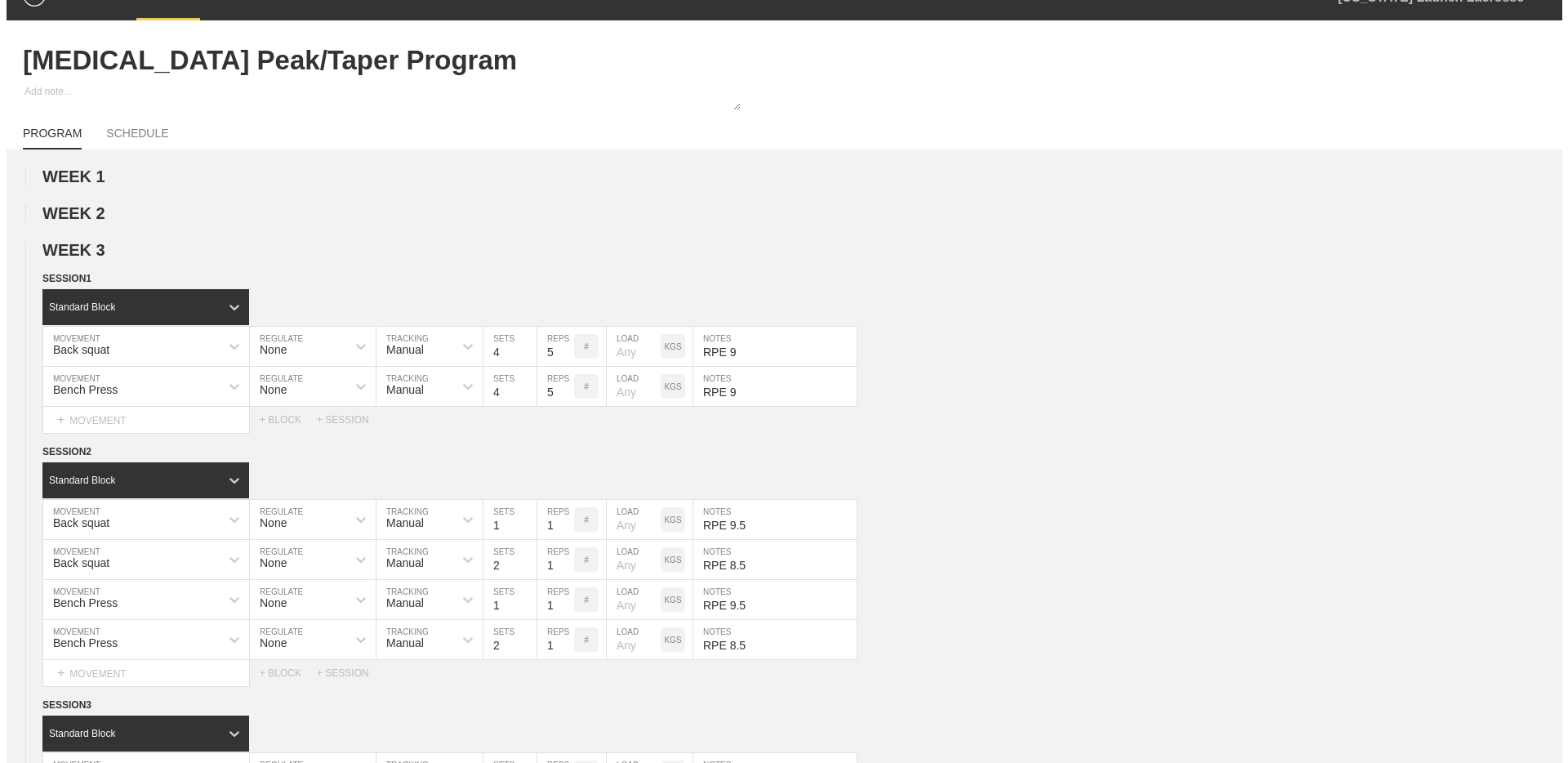
scroll to position [0, 0]
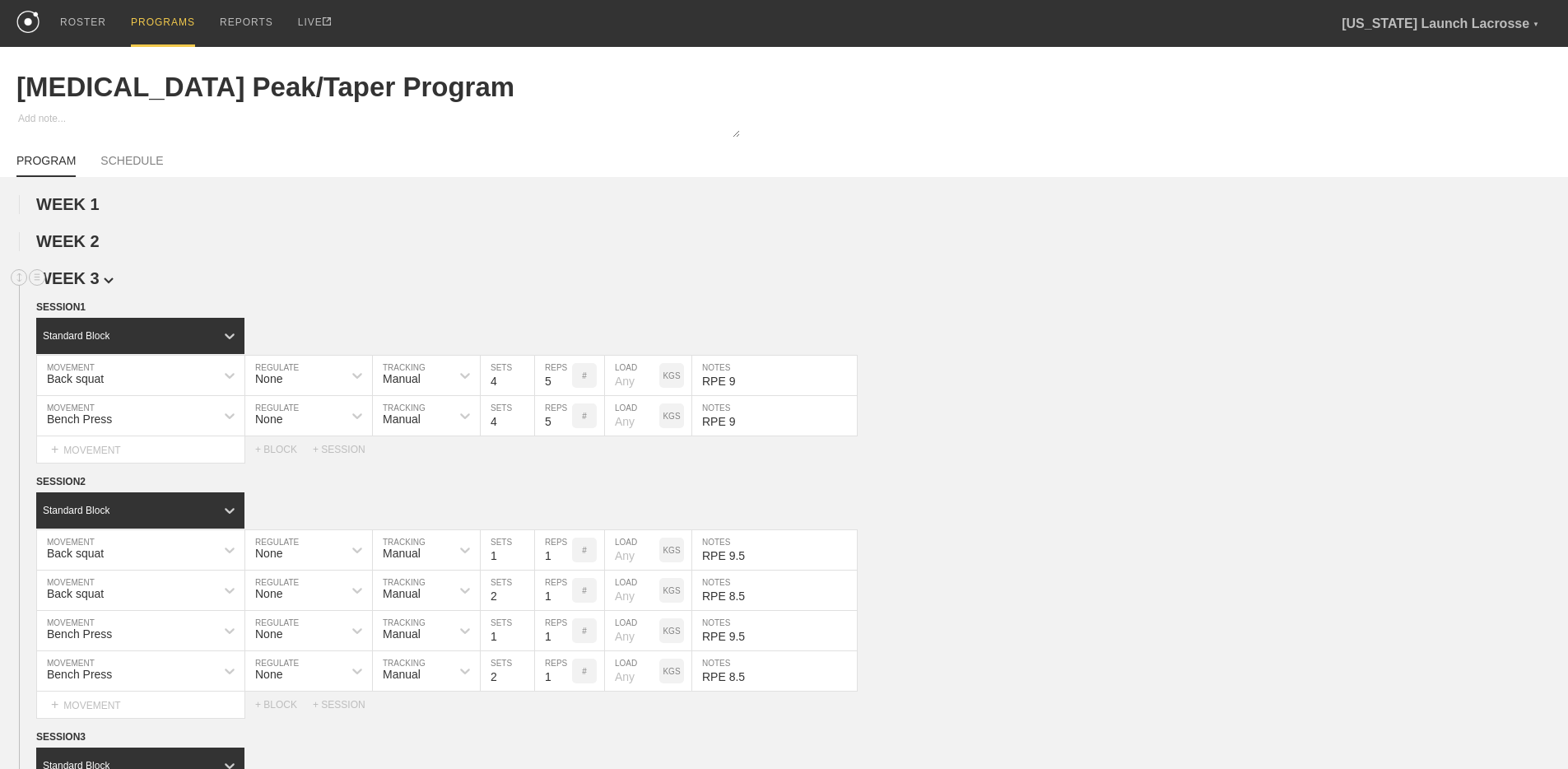
click at [108, 276] on span "WEEK 3" at bounding box center [75, 278] width 78 height 18
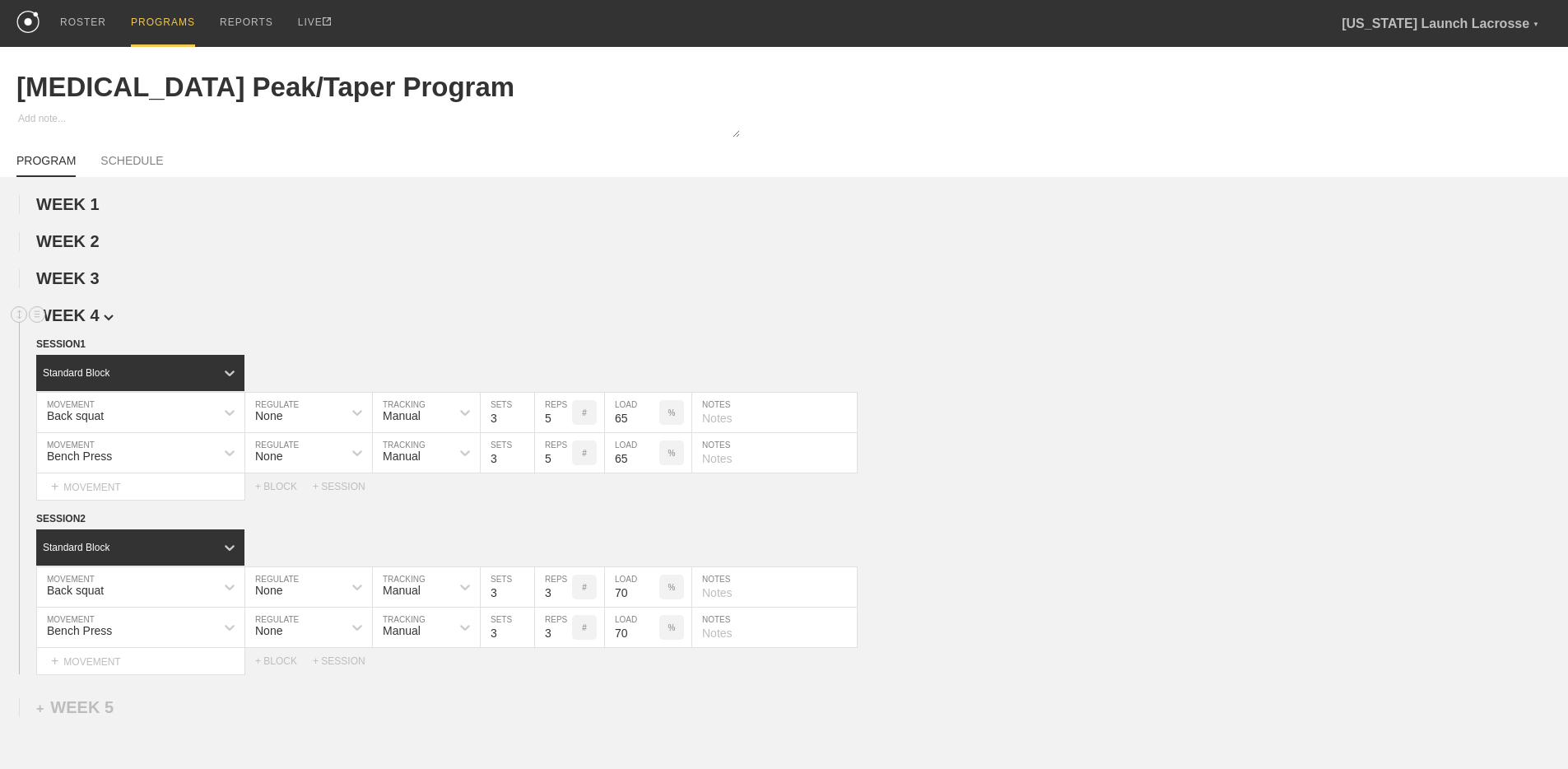
click at [107, 319] on img at bounding box center [108, 317] width 10 height 7
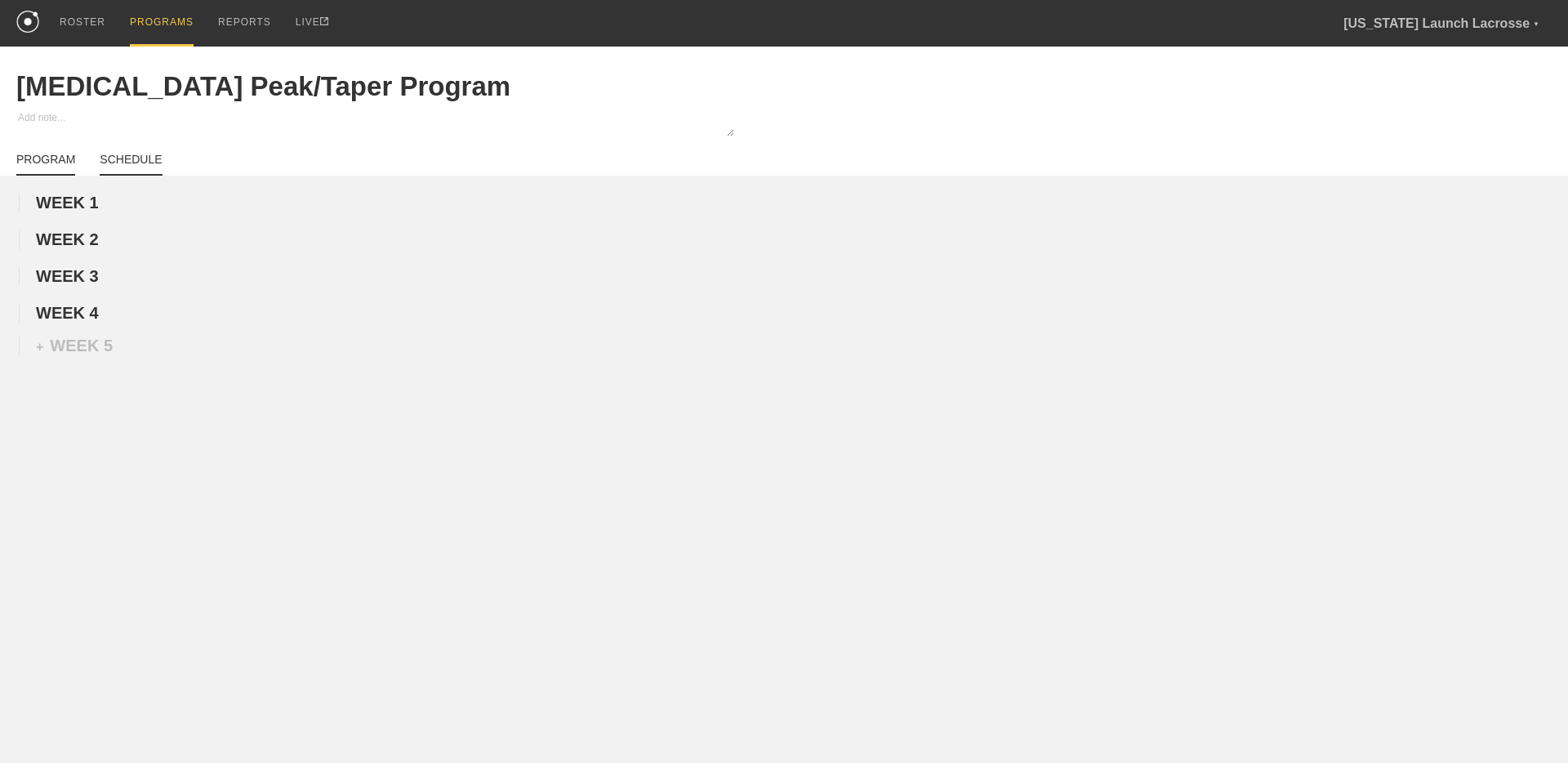
click at [137, 168] on link "SCHEDULE" at bounding box center [131, 163] width 63 height 22
type textarea "x"
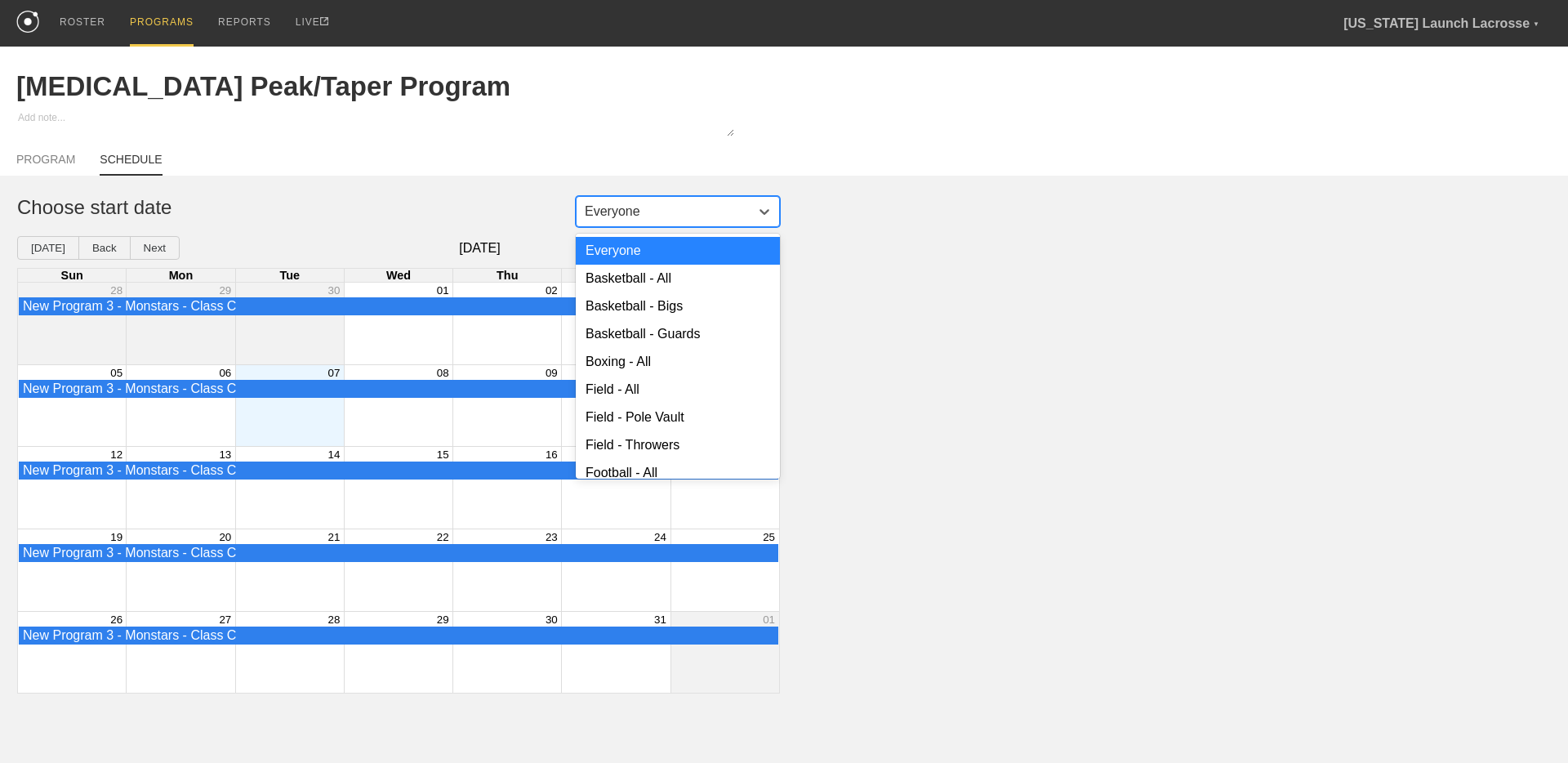
click at [609, 214] on div "Everyone" at bounding box center [613, 211] width 56 height 15
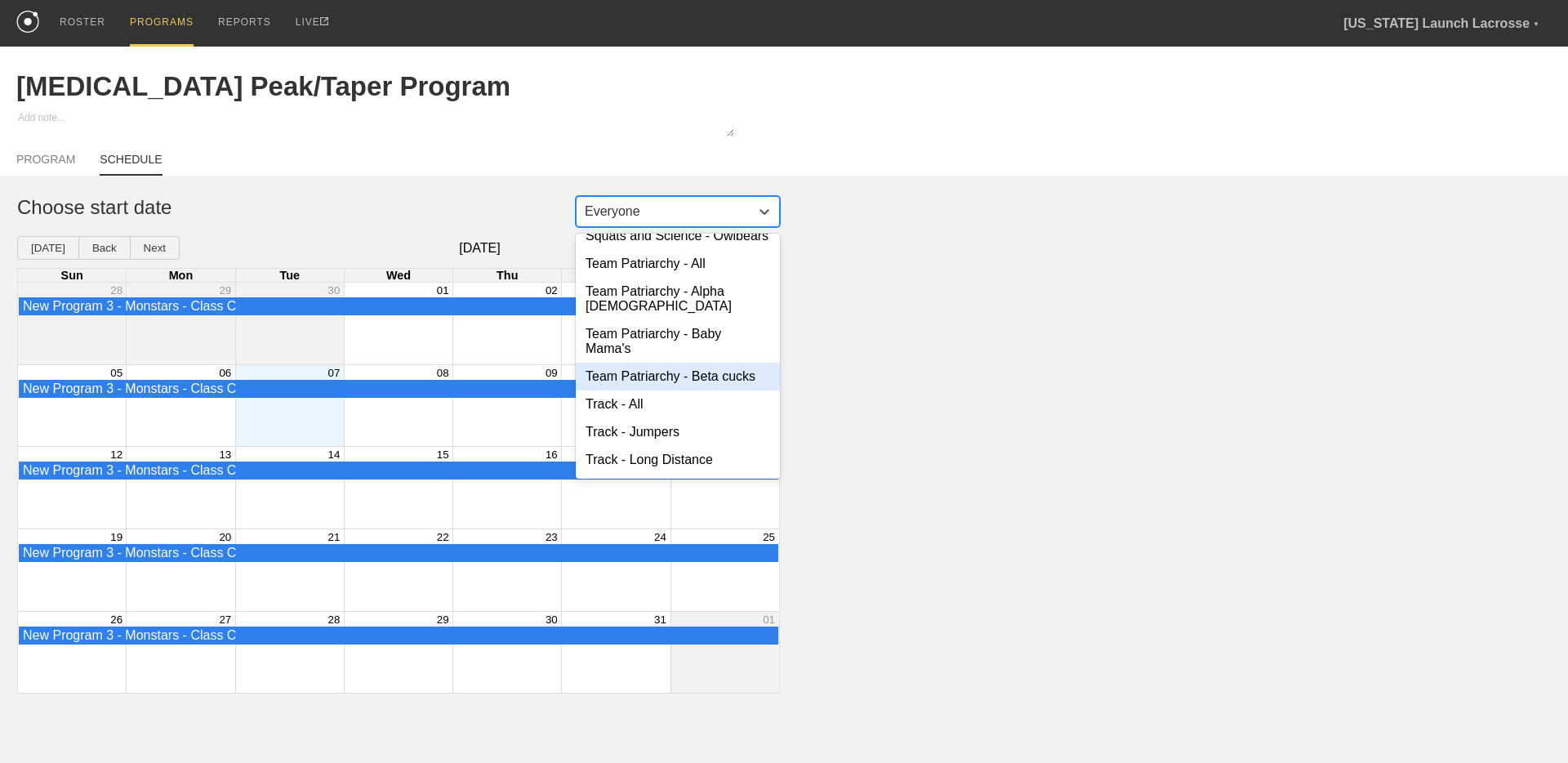
scroll to position [1195, 0]
click at [687, 386] on div "Team Patriarchy - Beta cucks" at bounding box center [677, 377] width 204 height 27
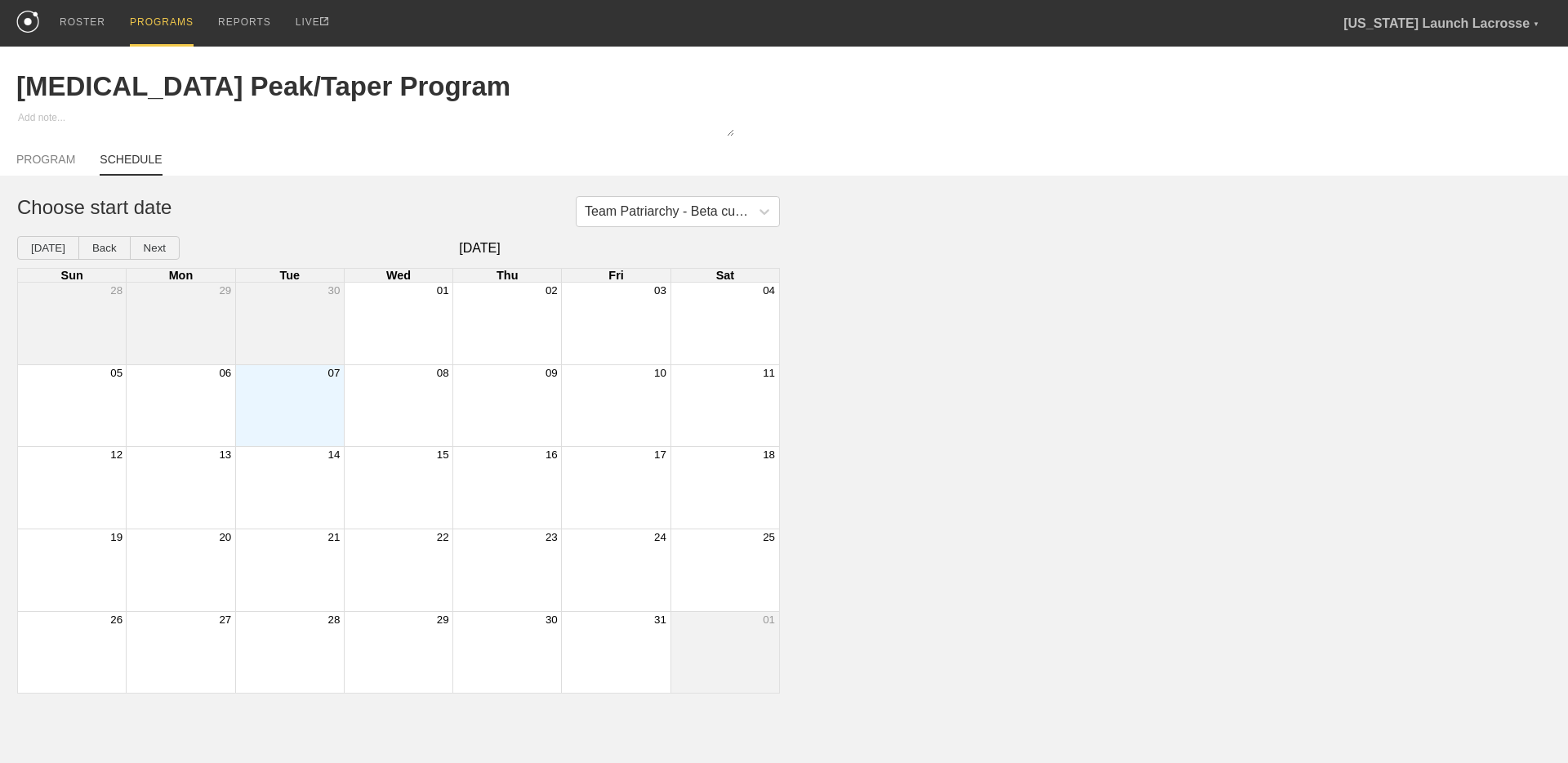
click at [441, 305] on div "Month View" at bounding box center [398, 323] width 108 height 82
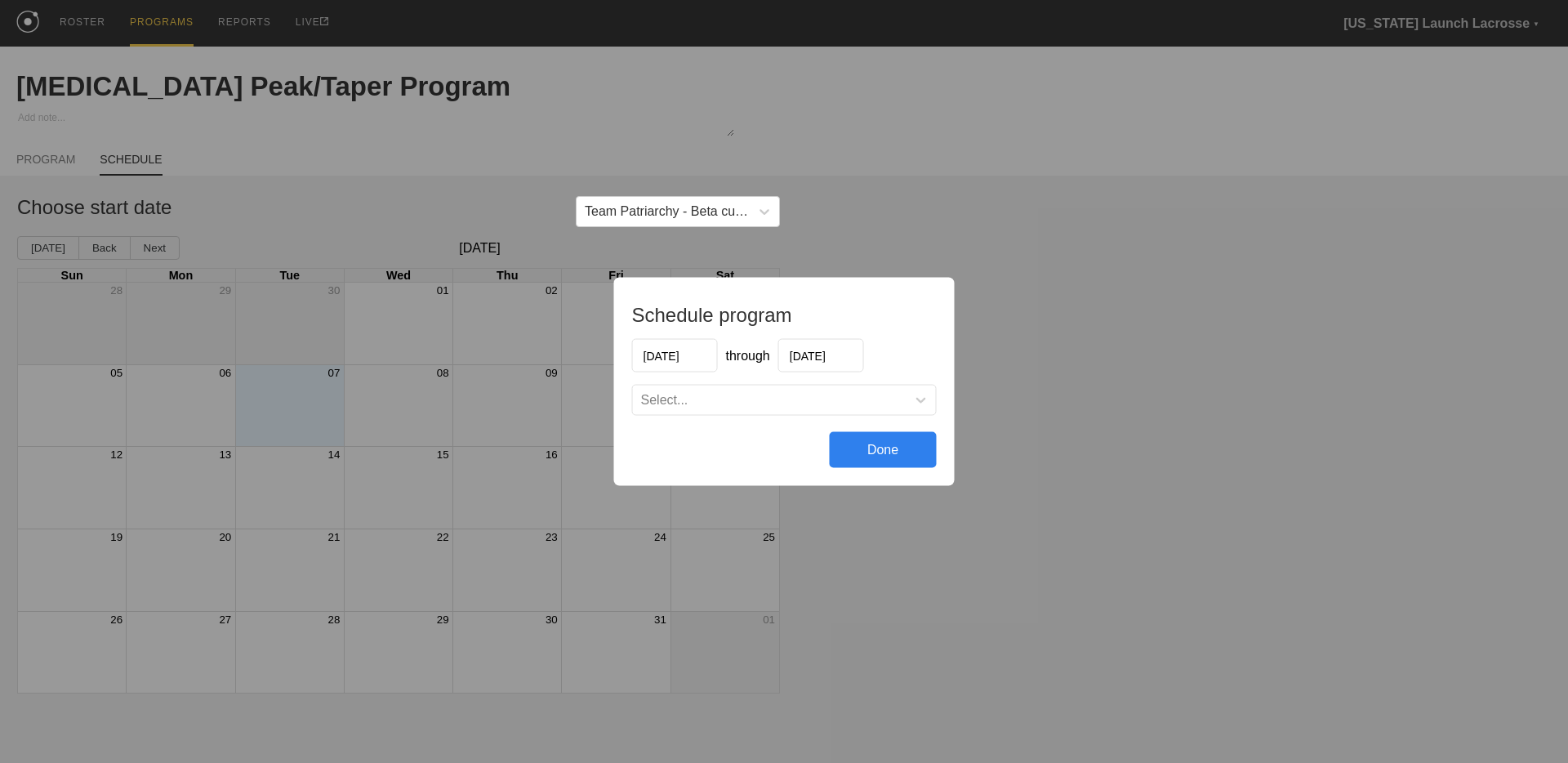
click at [863, 452] on div "Done" at bounding box center [883, 449] width 107 height 36
click at [825, 357] on input "10/29/2025" at bounding box center [822, 356] width 86 height 33
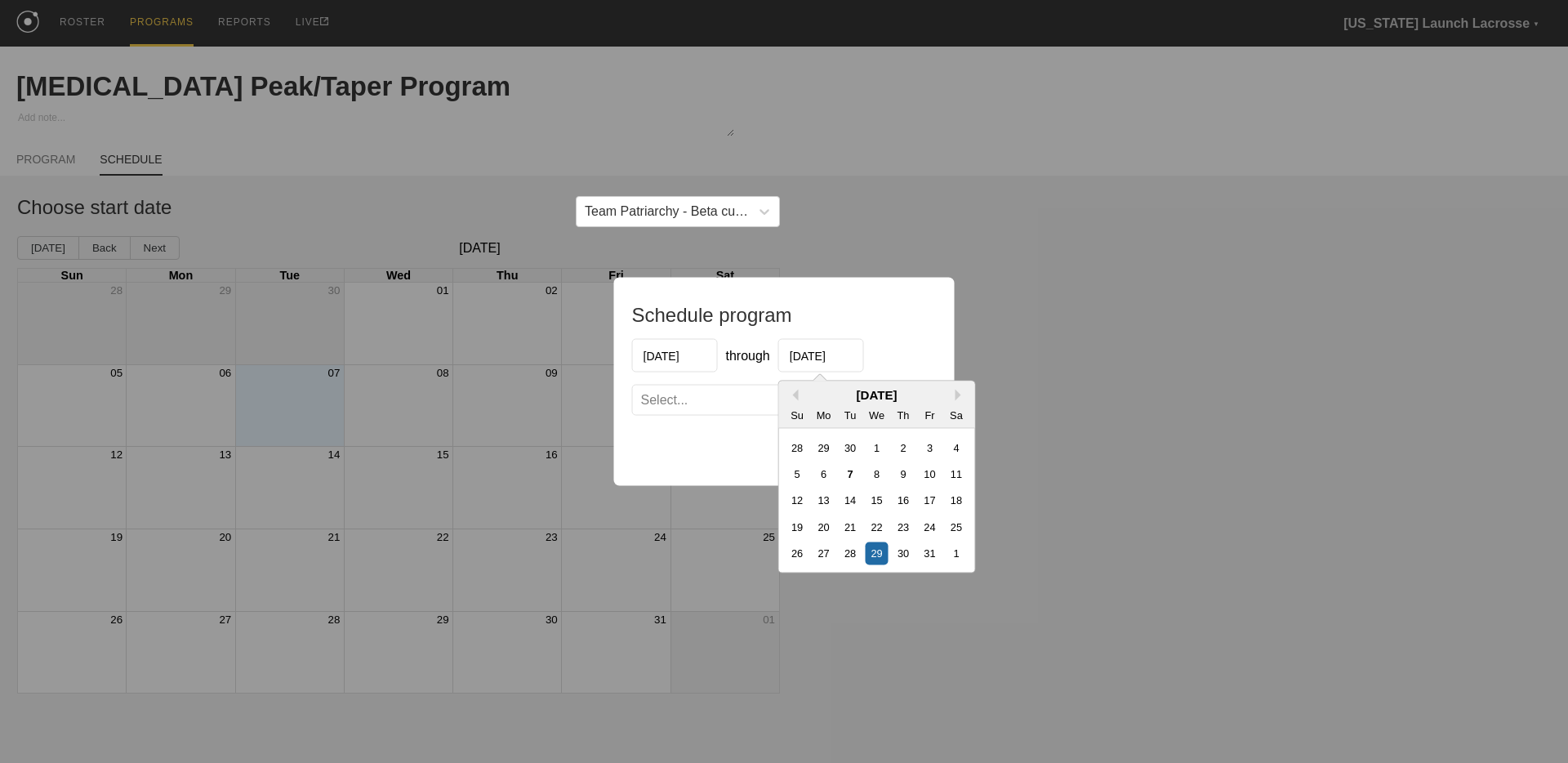
click at [771, 399] on div "Select..." at bounding box center [770, 400] width 274 height 17
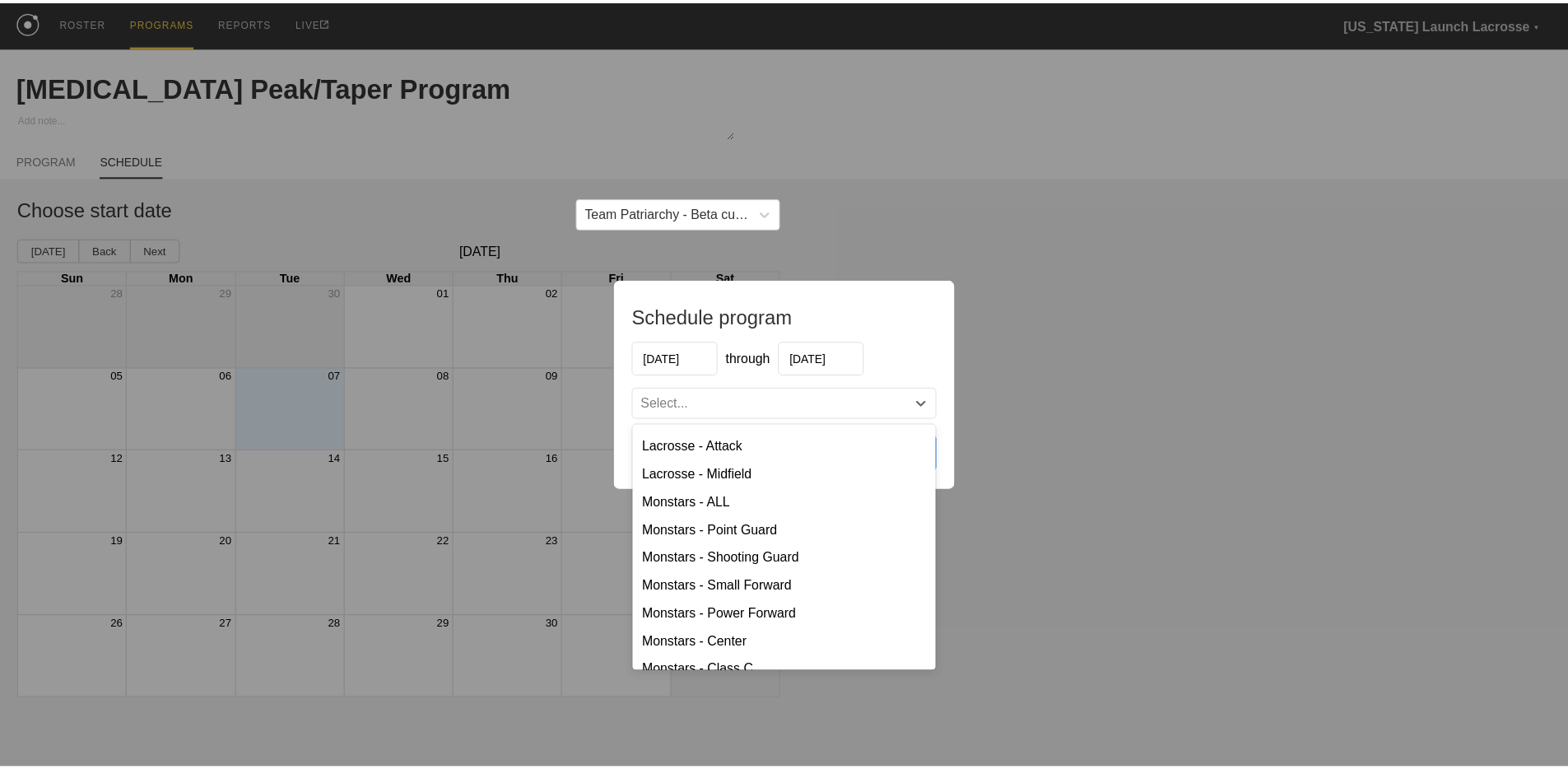
scroll to position [1075, 0]
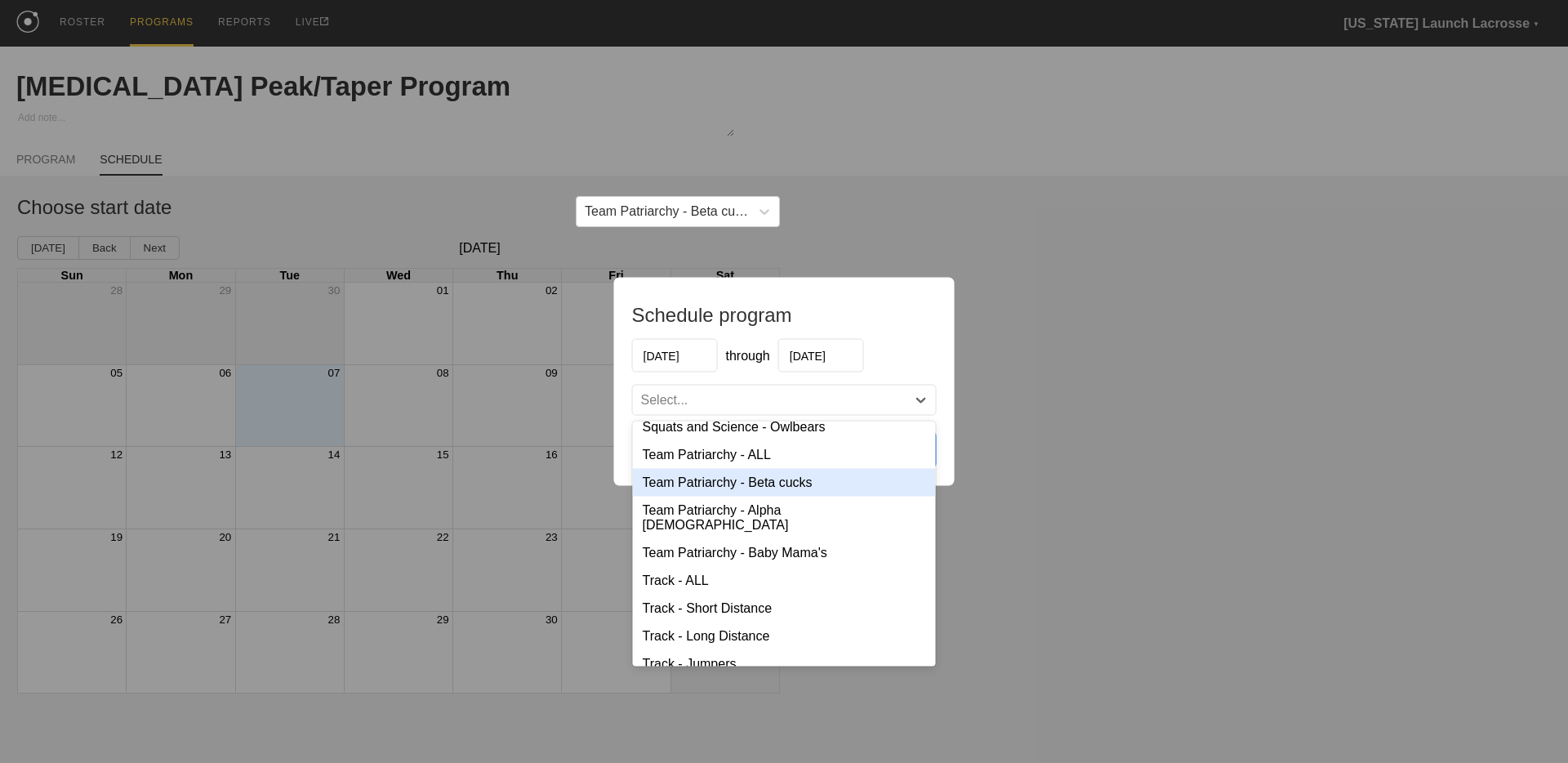
click at [784, 489] on div "Team Patriarchy - Beta cucks" at bounding box center [784, 483] width 303 height 27
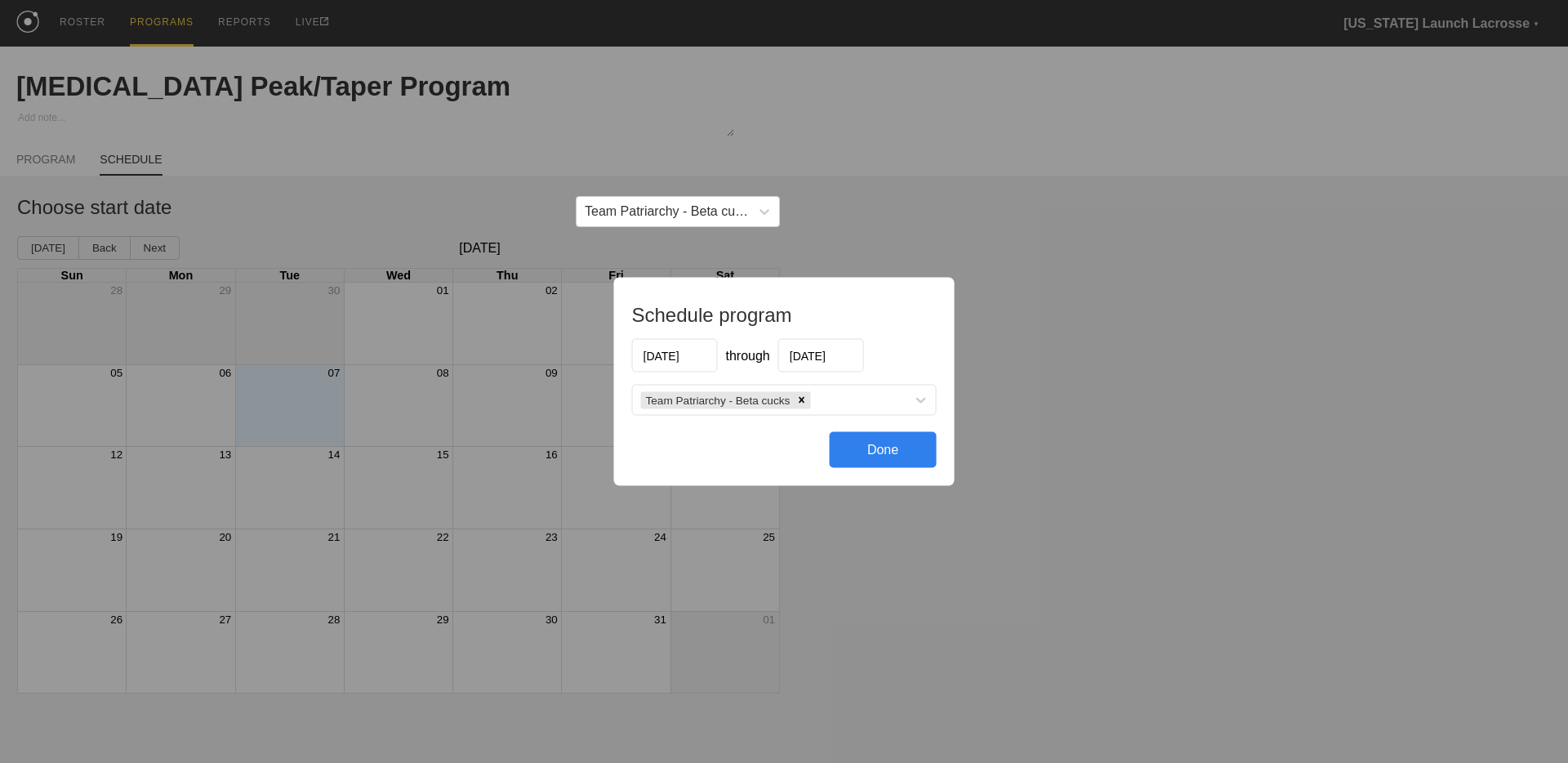
click at [878, 445] on div "Done" at bounding box center [883, 449] width 107 height 36
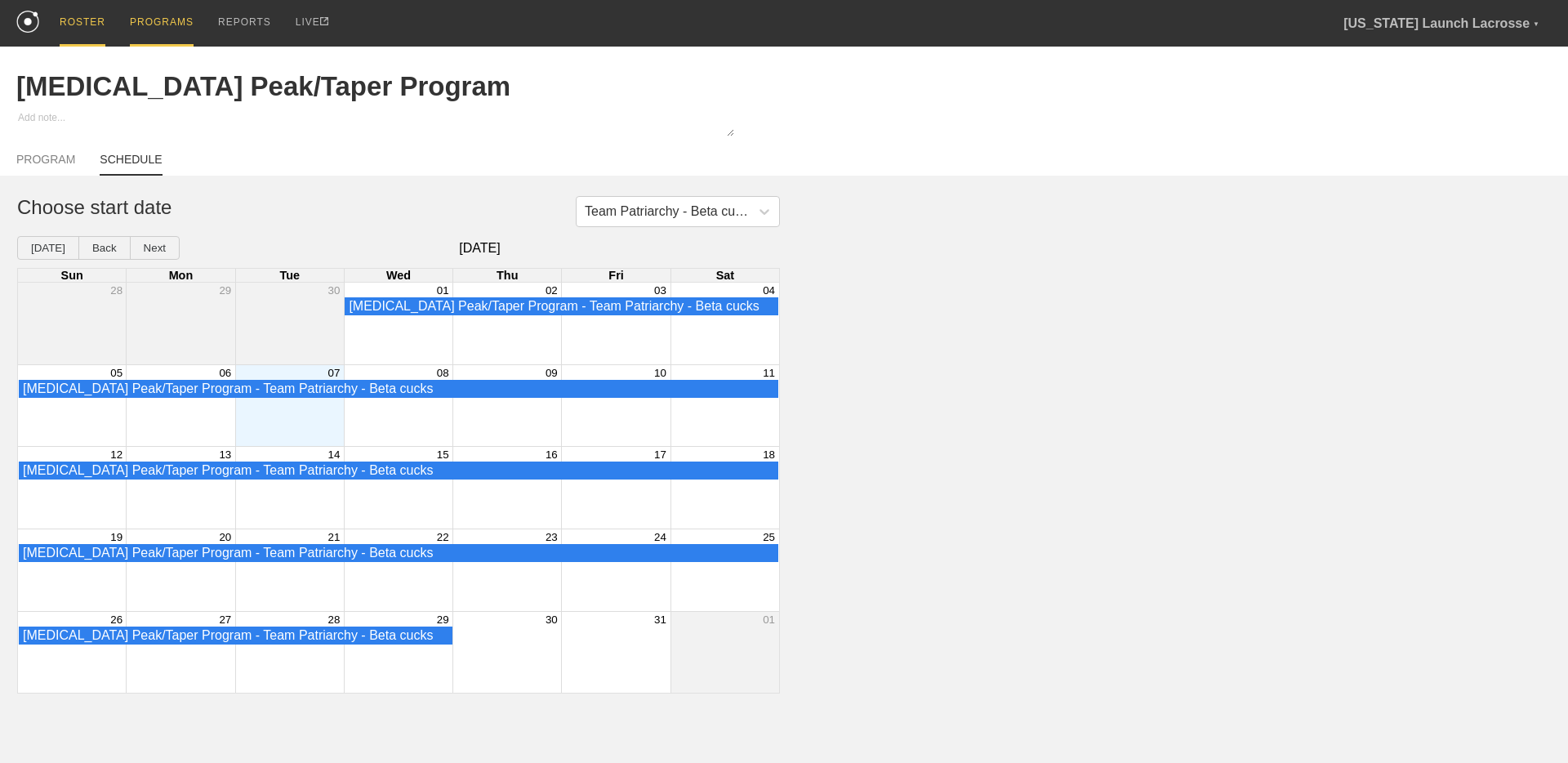
click at [87, 23] on div "ROSTER" at bounding box center [82, 23] width 46 height 47
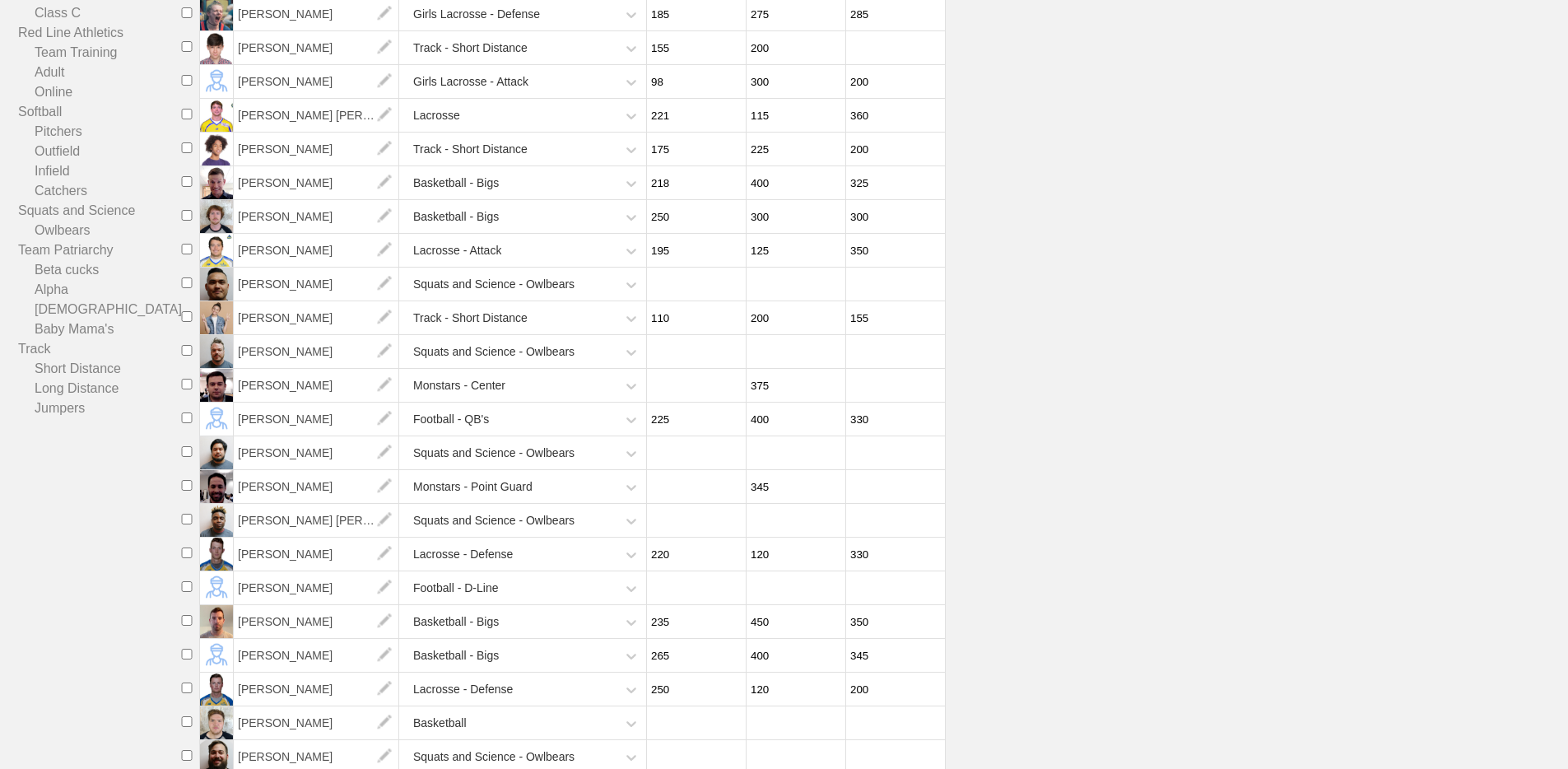
scroll to position [750, 0]
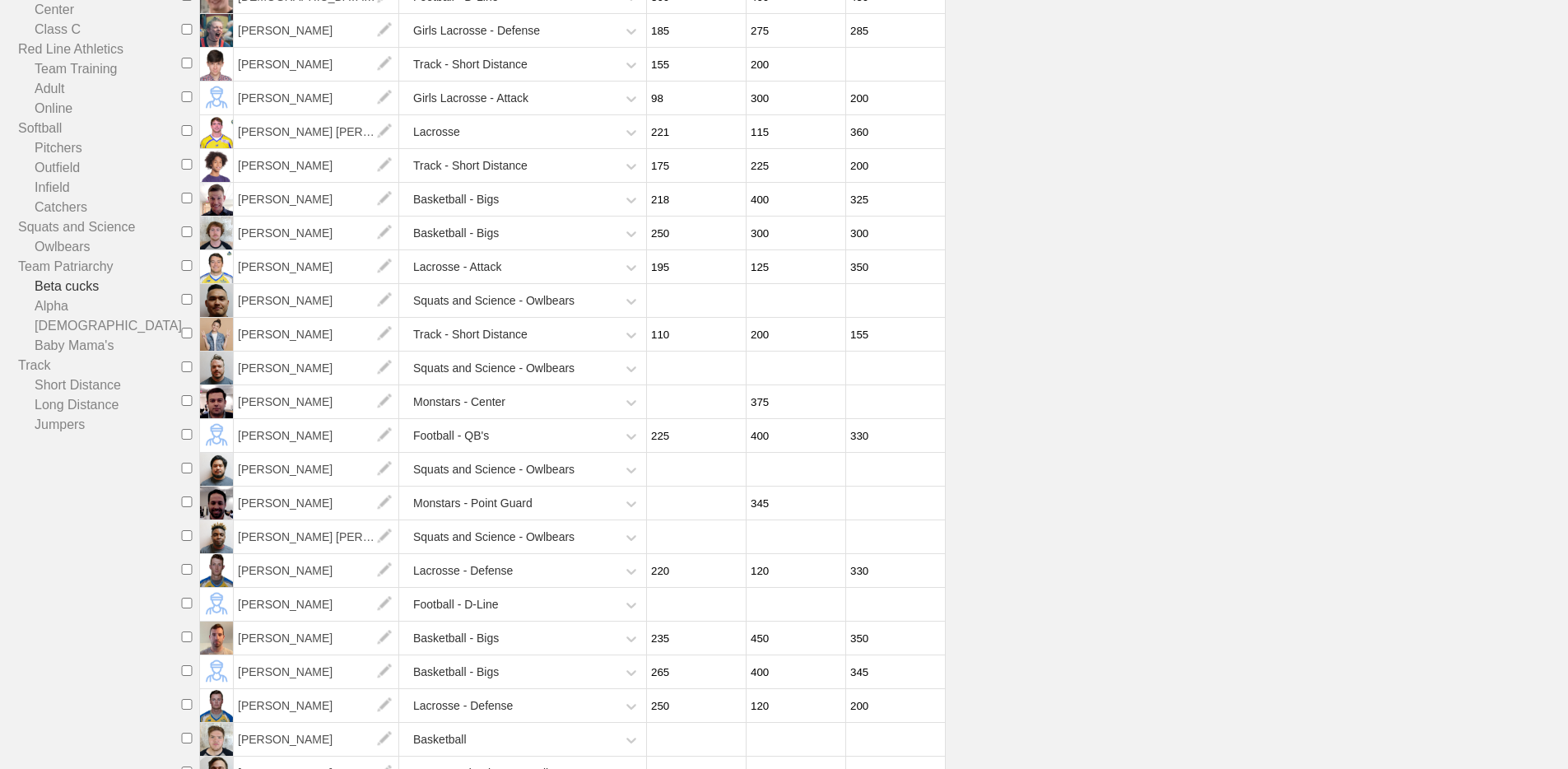
click at [93, 285] on link "Beta cucks" at bounding box center [99, 287] width 163 height 20
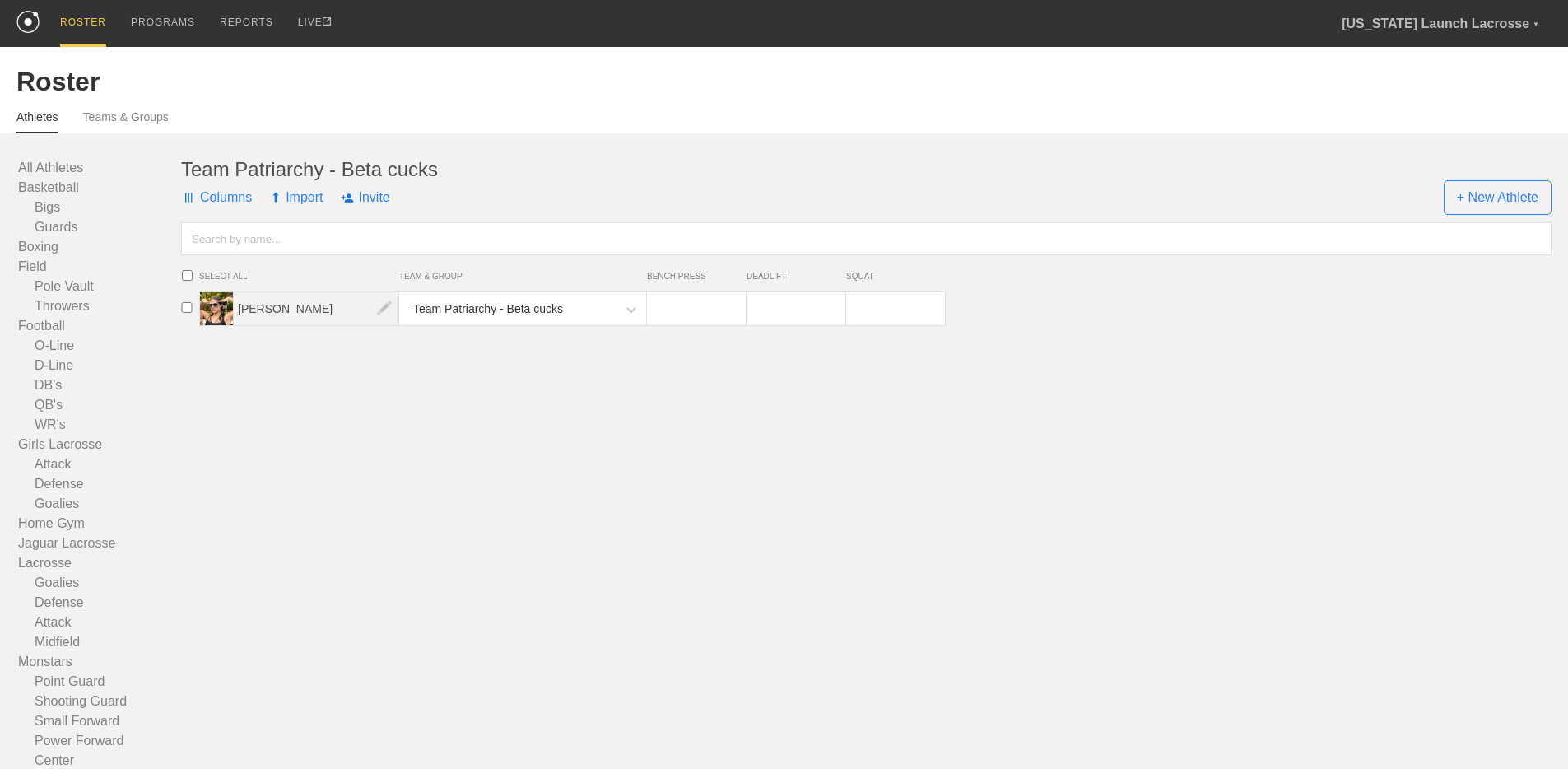
click at [277, 308] on span "[PERSON_NAME]" at bounding box center [316, 308] width 165 height 32
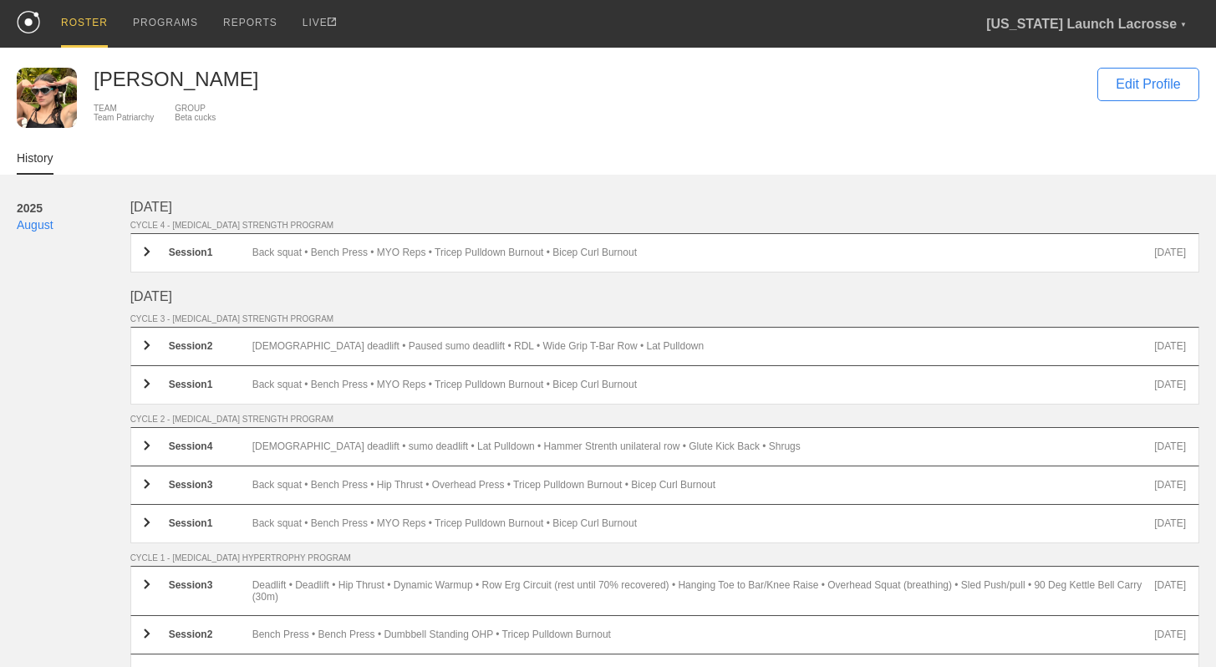
click at [558, 80] on div "[PERSON_NAME]" at bounding box center [587, 79] width 987 height 23
